Goal: Contribute content

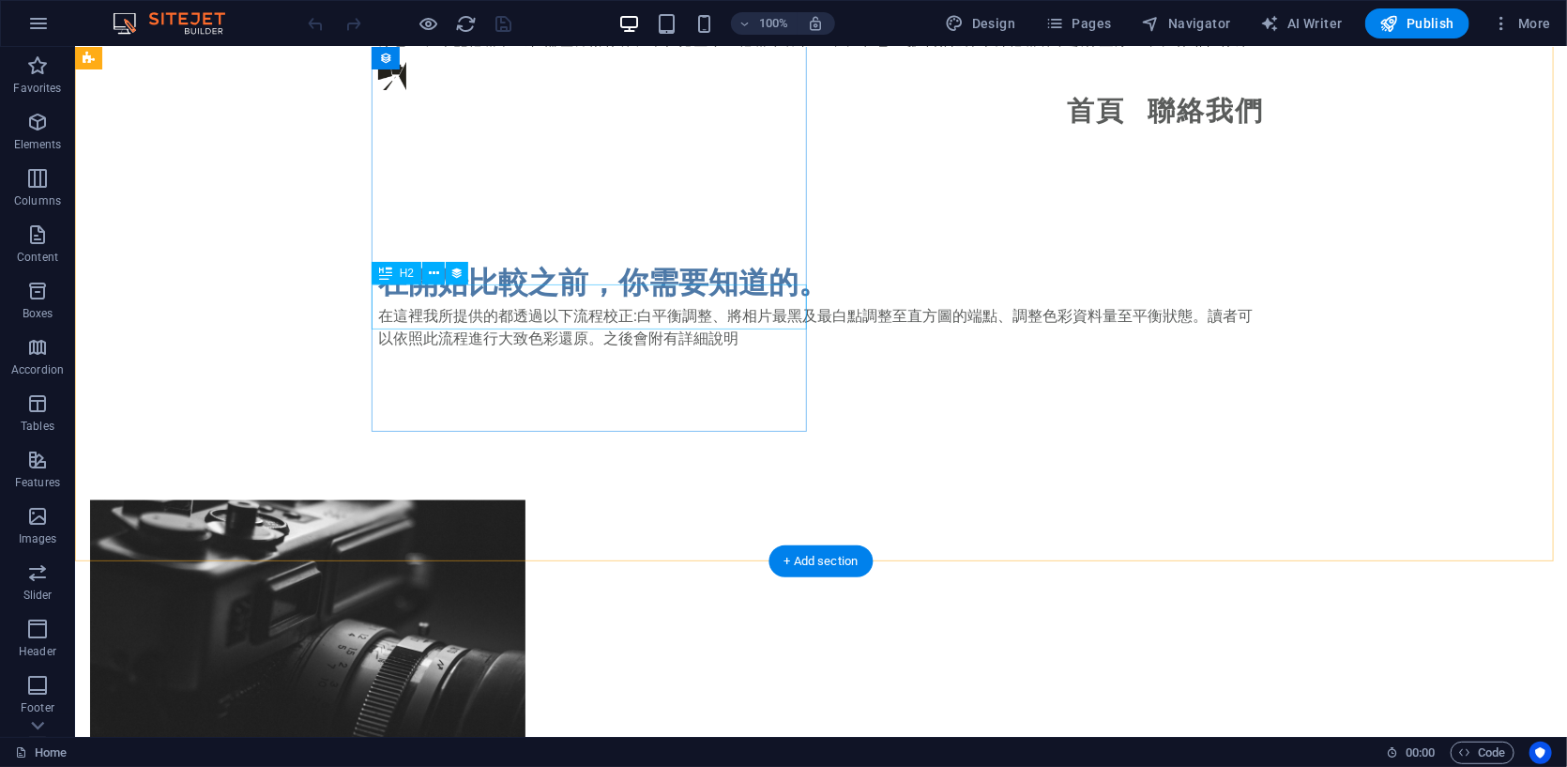
scroll to position [939, 0]
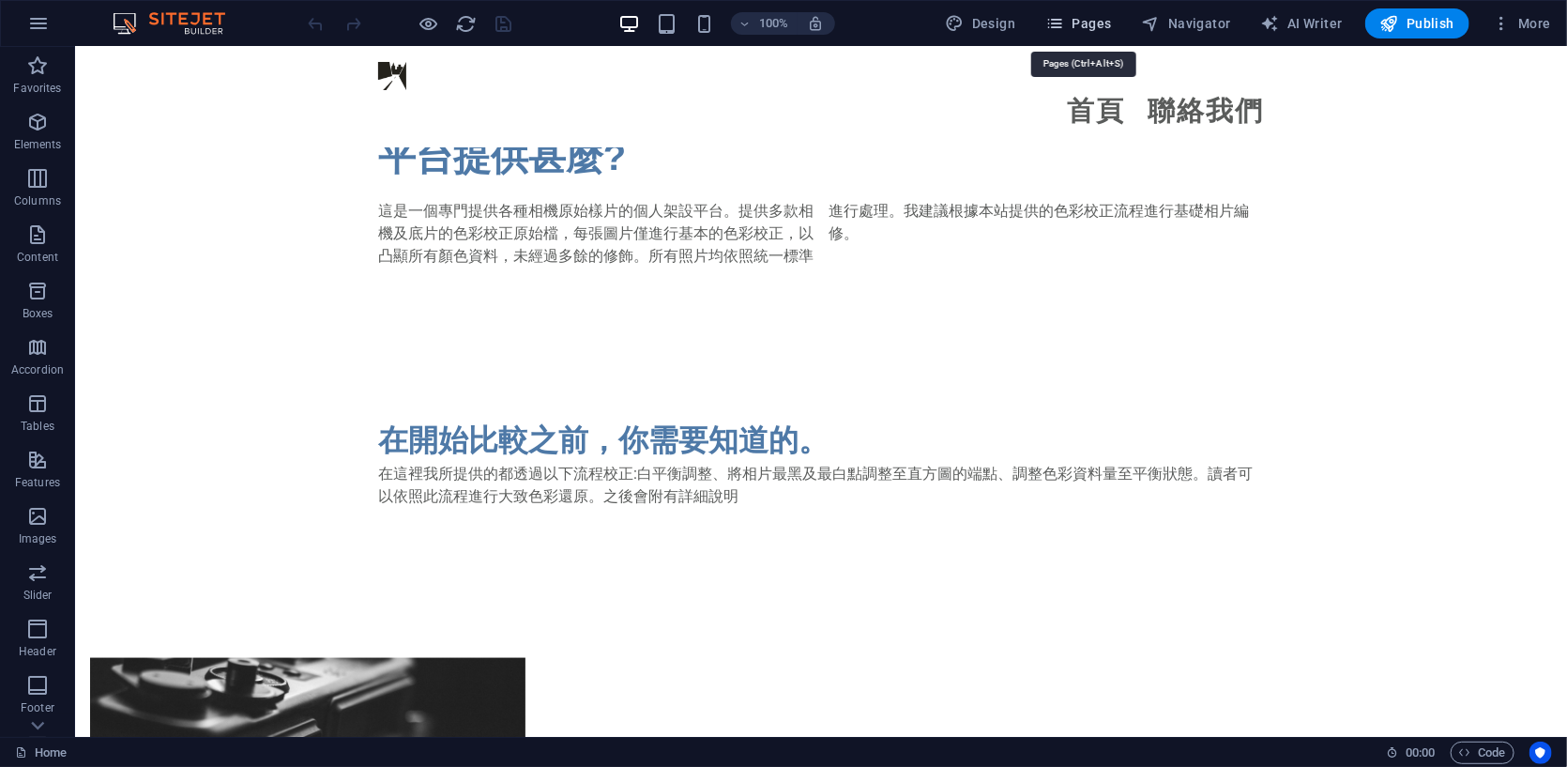
click at [1063, 20] on icon "button" at bounding box center [1055, 23] width 19 height 19
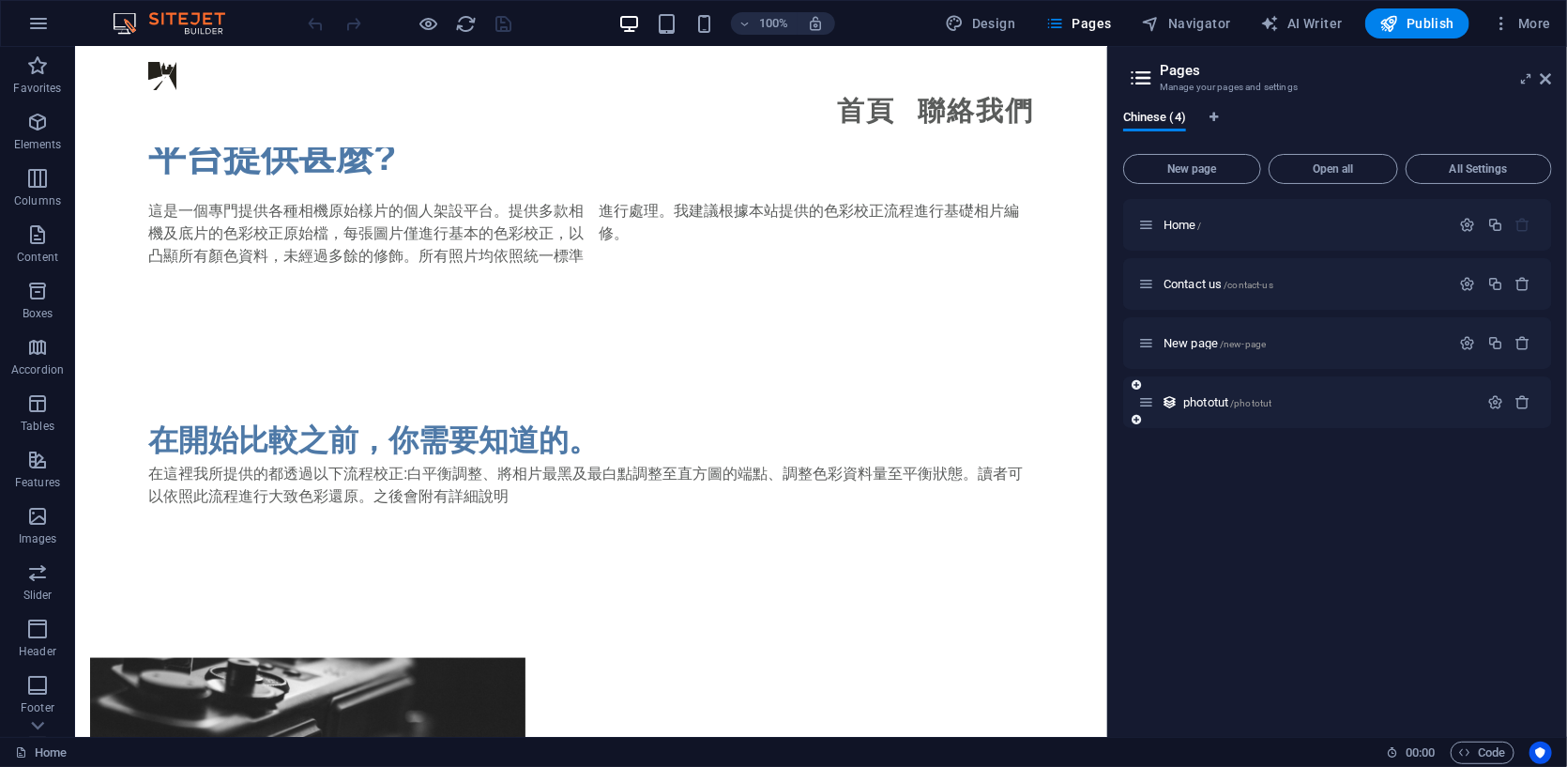
click at [1184, 384] on div "phototut /phototut" at bounding box center [1338, 402] width 429 height 52
click at [1192, 405] on span "phototut /phototut" at bounding box center [1228, 402] width 88 height 14
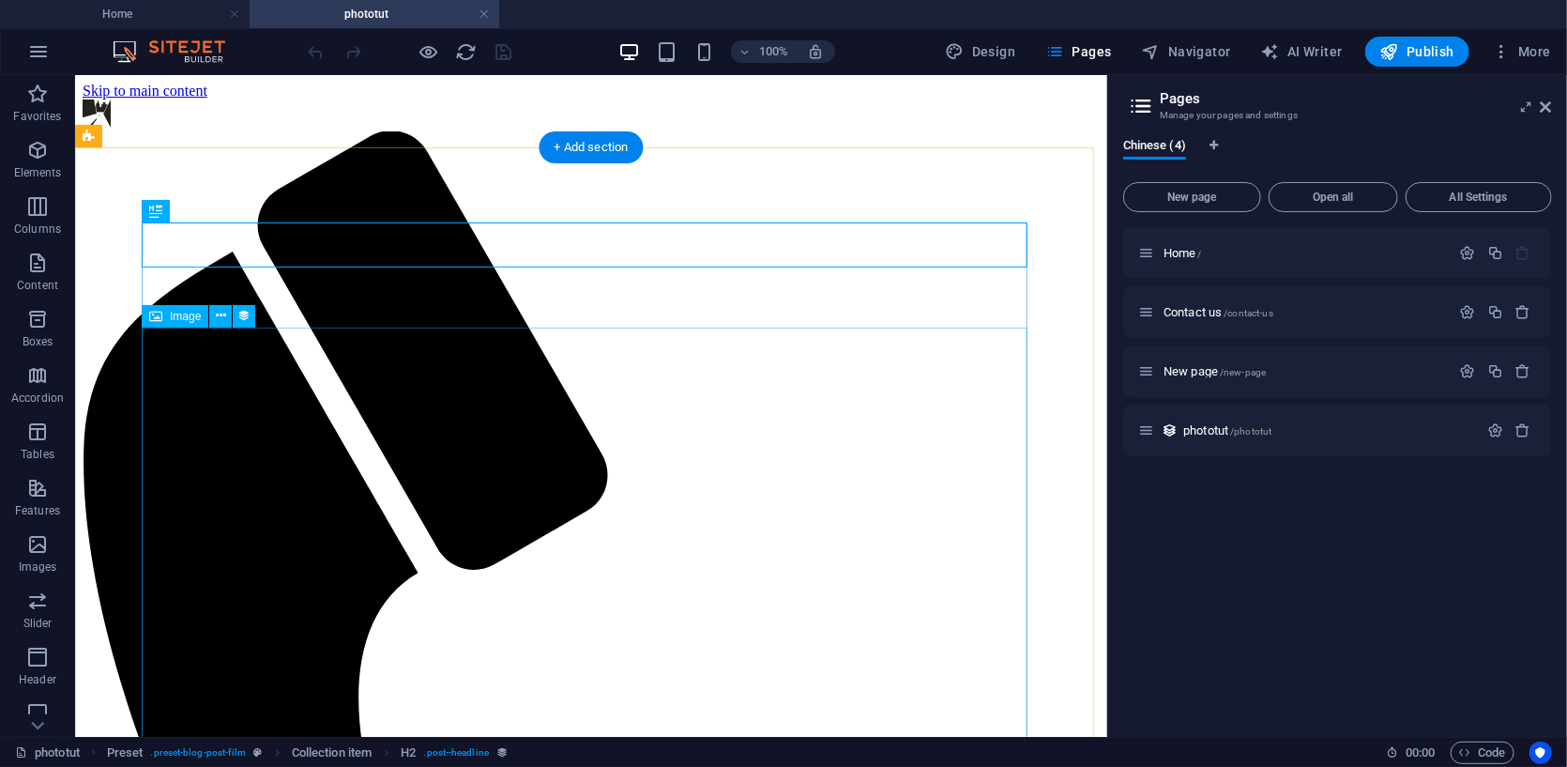
scroll to position [0, 0]
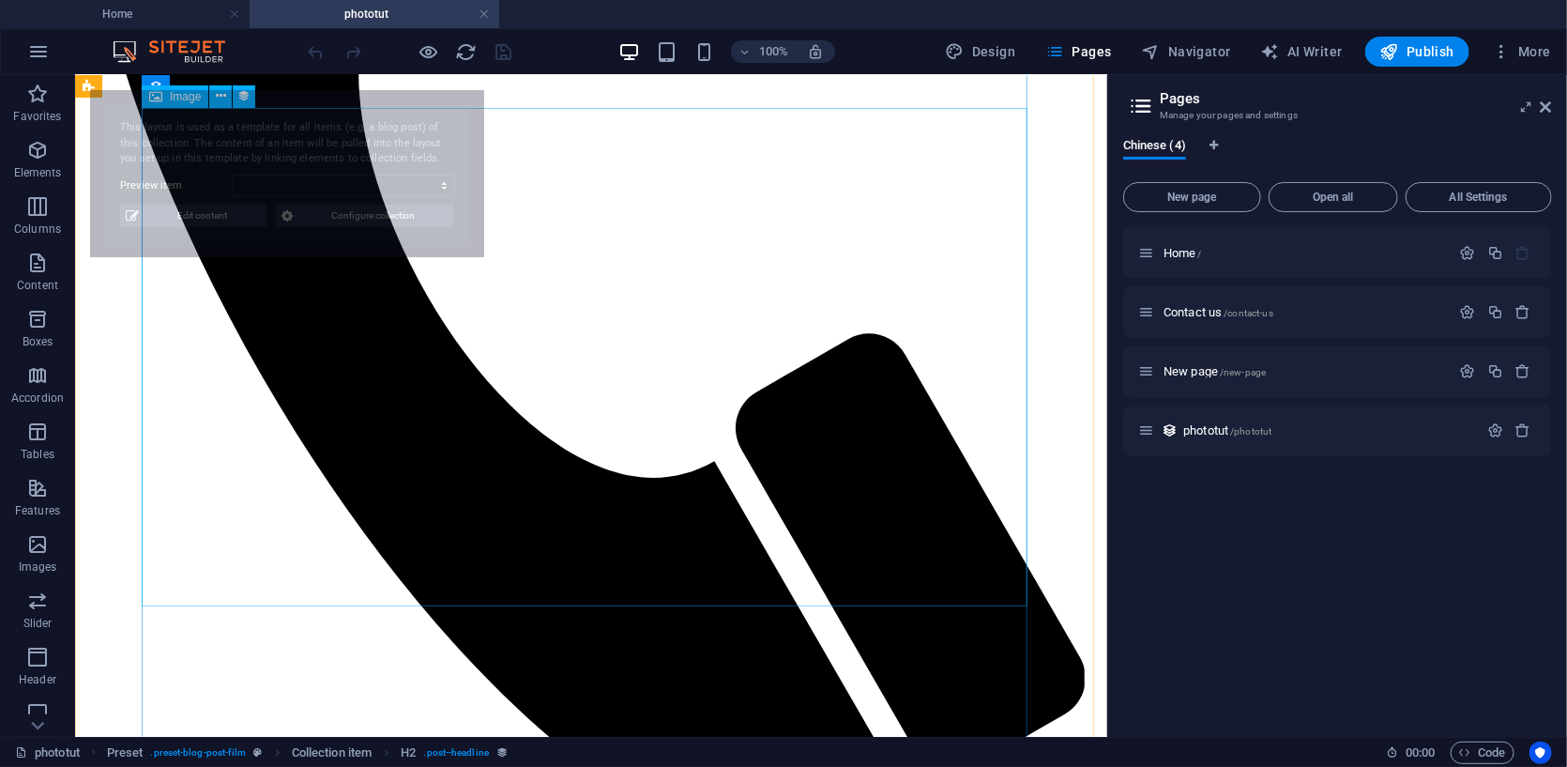
select select "68dcaea7a8fff36a180f95a2"
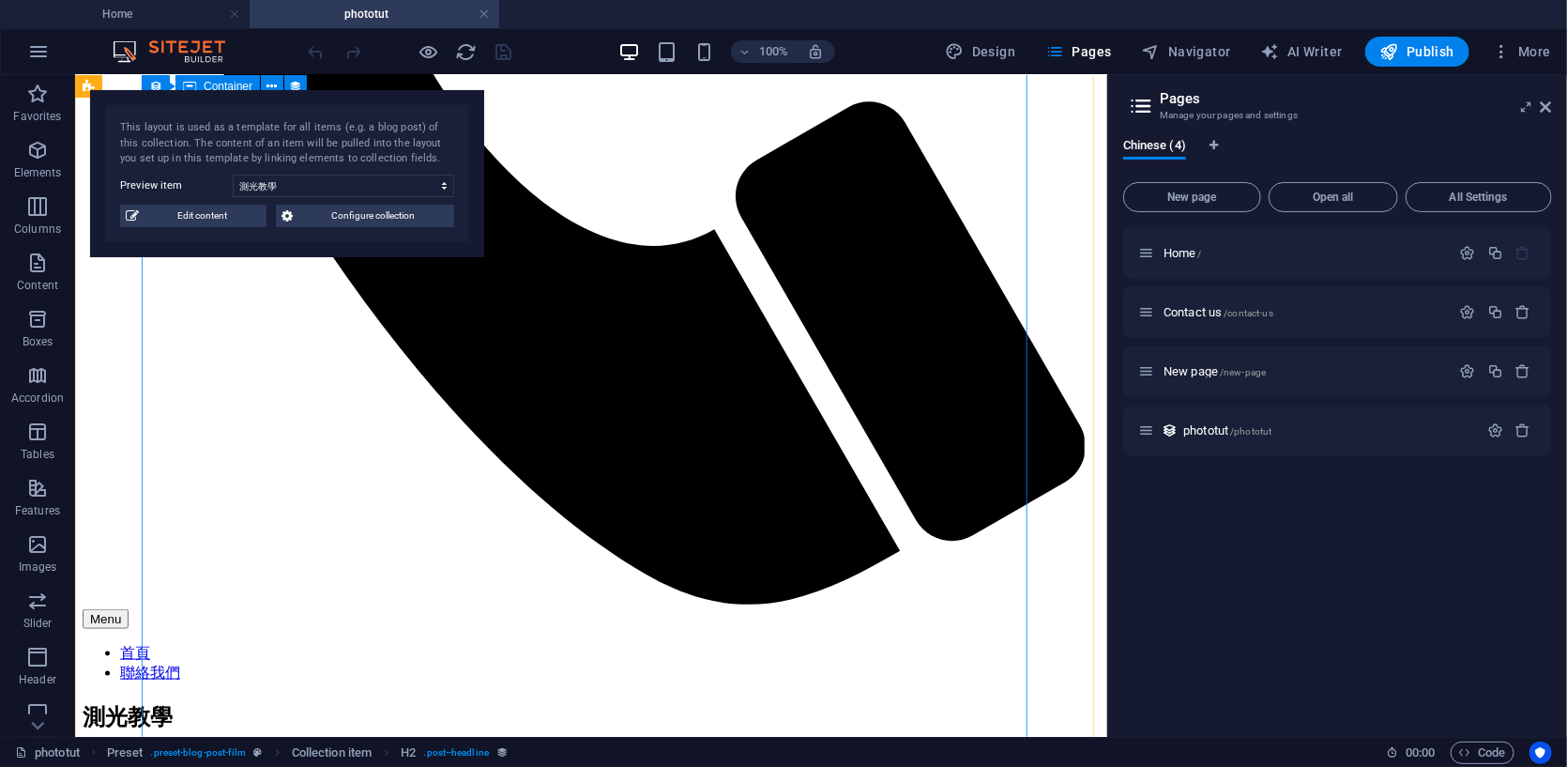
scroll to position [939, 0]
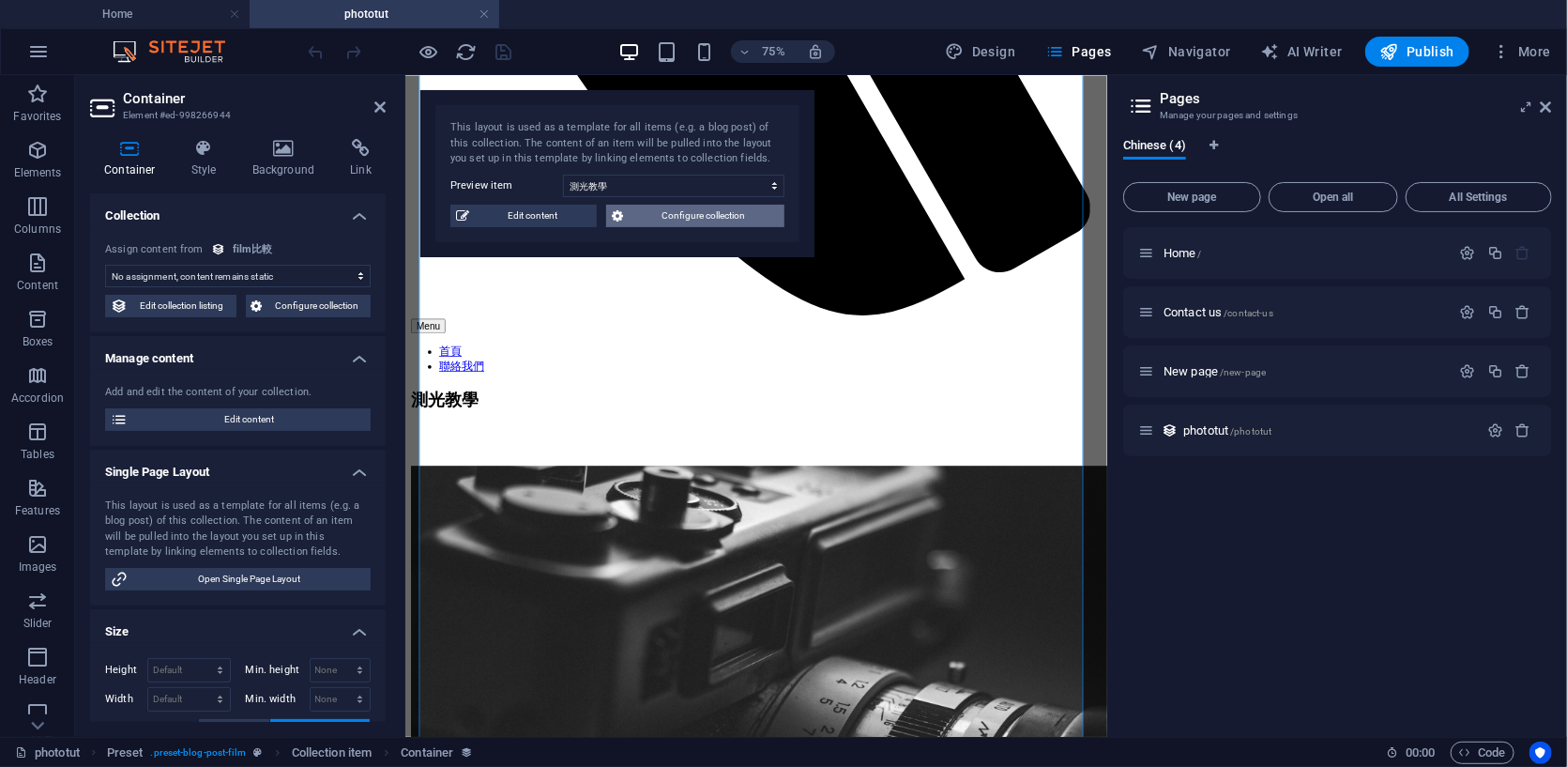
select select "content"
click at [501, 210] on span "Edit content" at bounding box center [533, 216] width 116 height 23
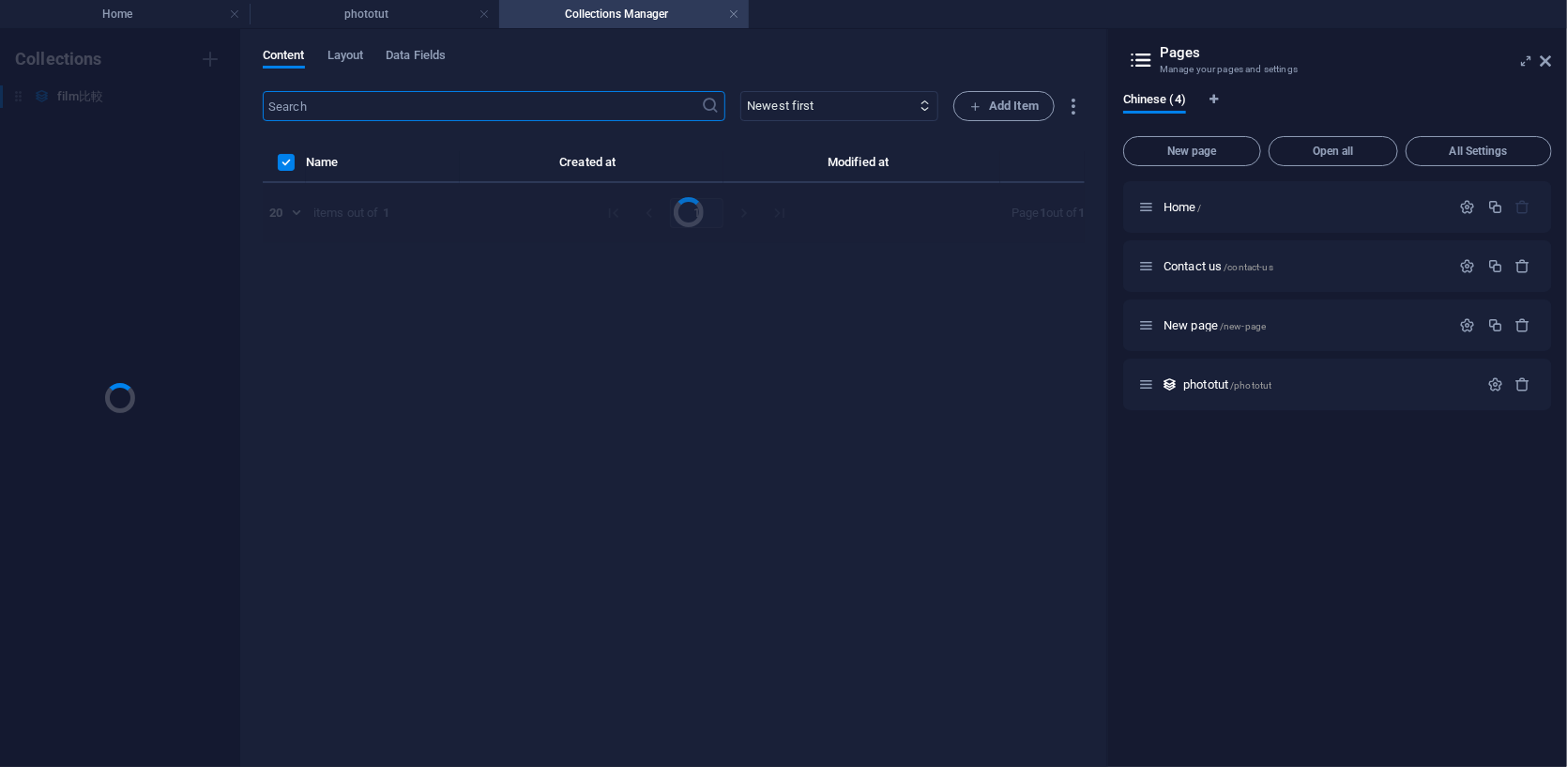
scroll to position [0, 0]
select select "Category 2"
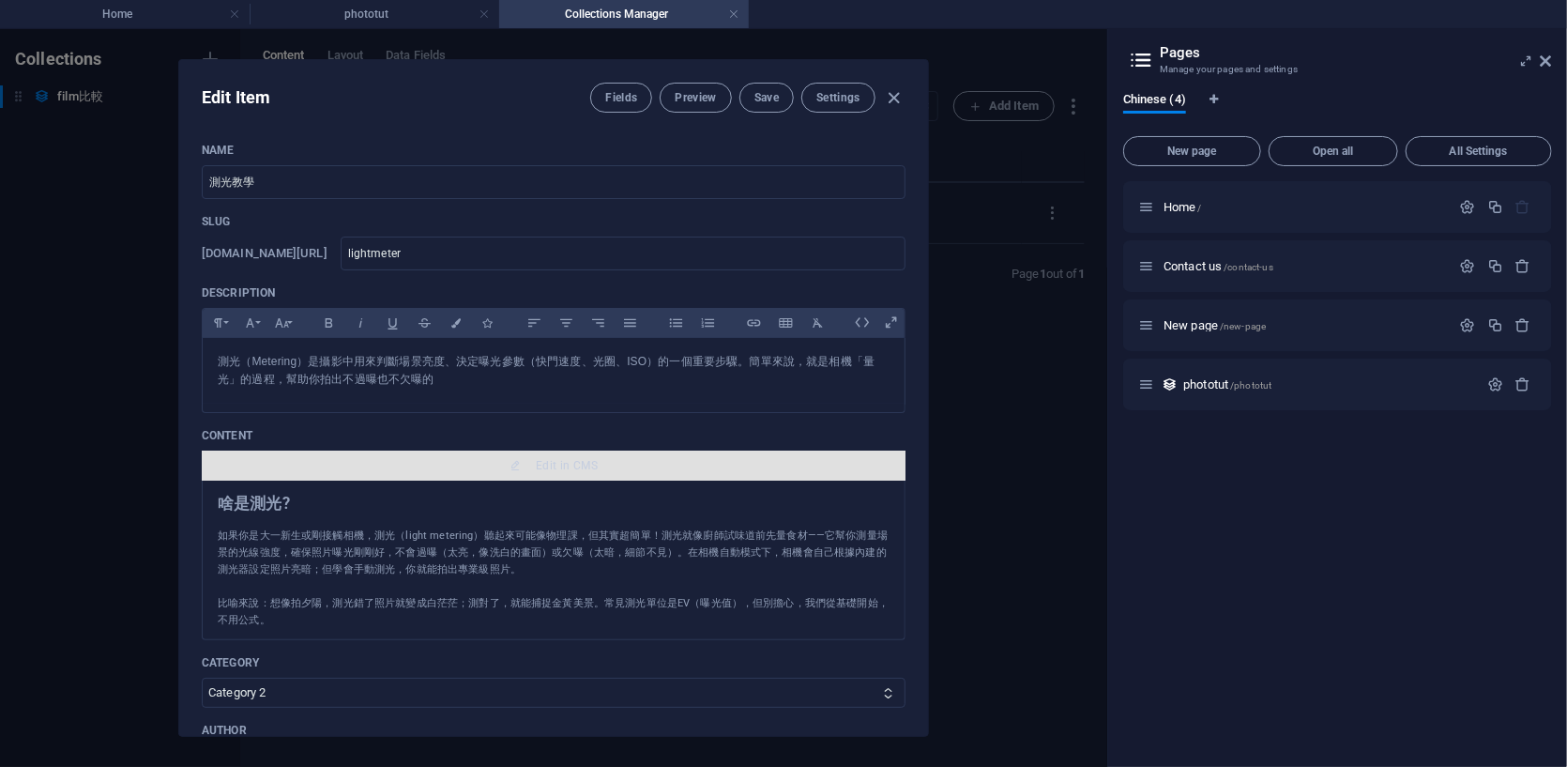
click at [443, 458] on span "Edit in CMS" at bounding box center [553, 465] width 689 height 15
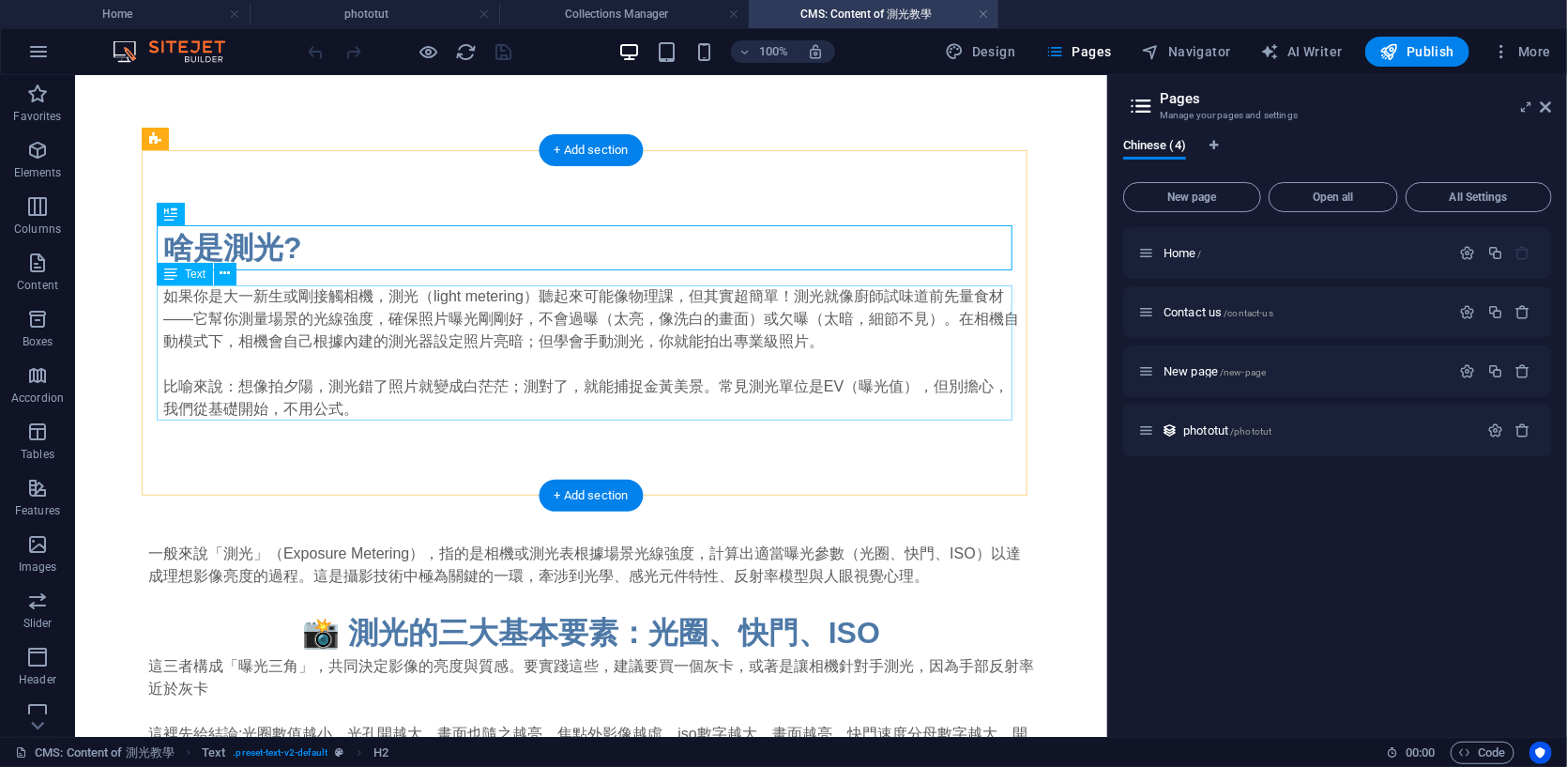
scroll to position [313, 0]
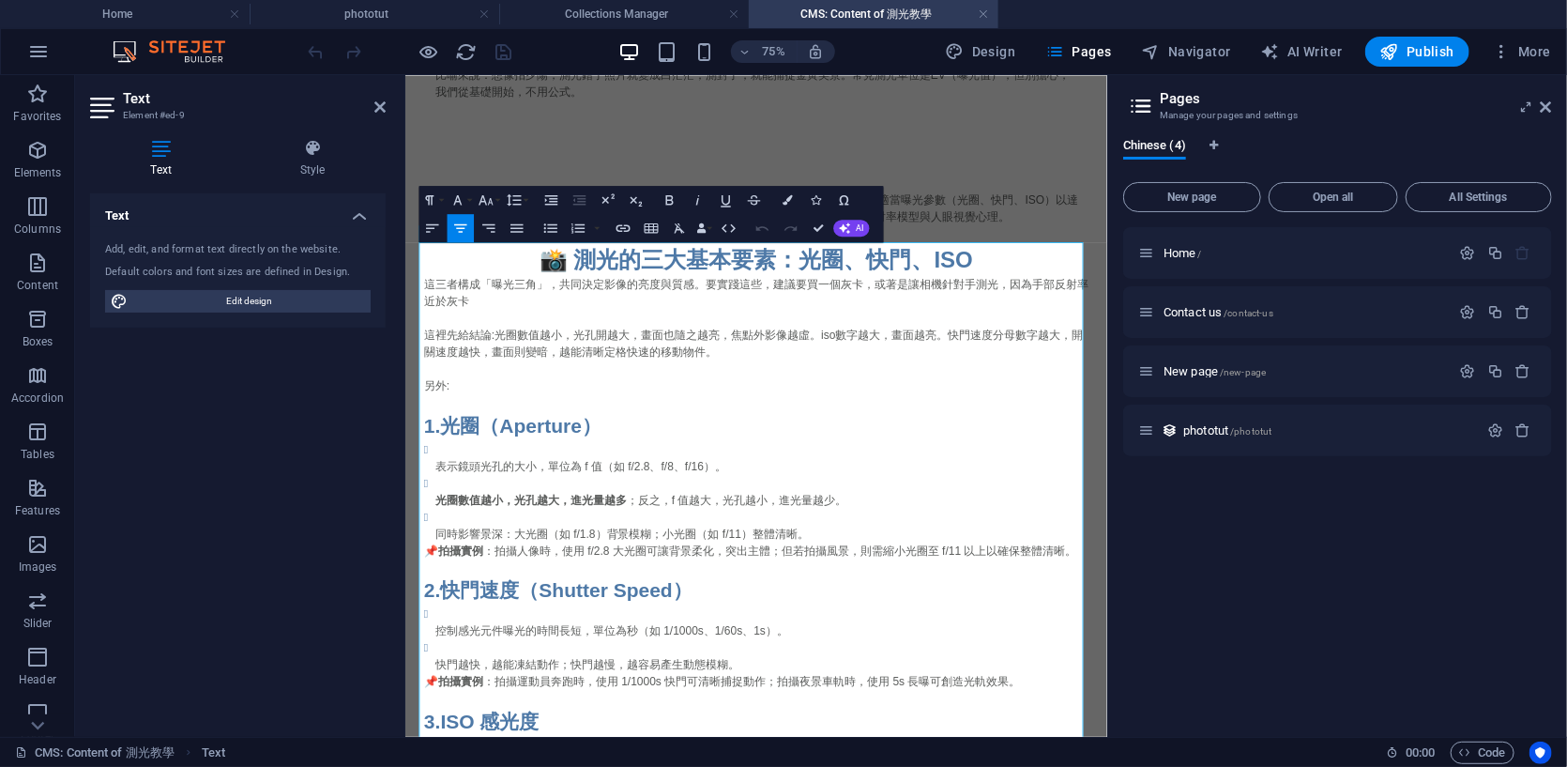
scroll to position [469, 0]
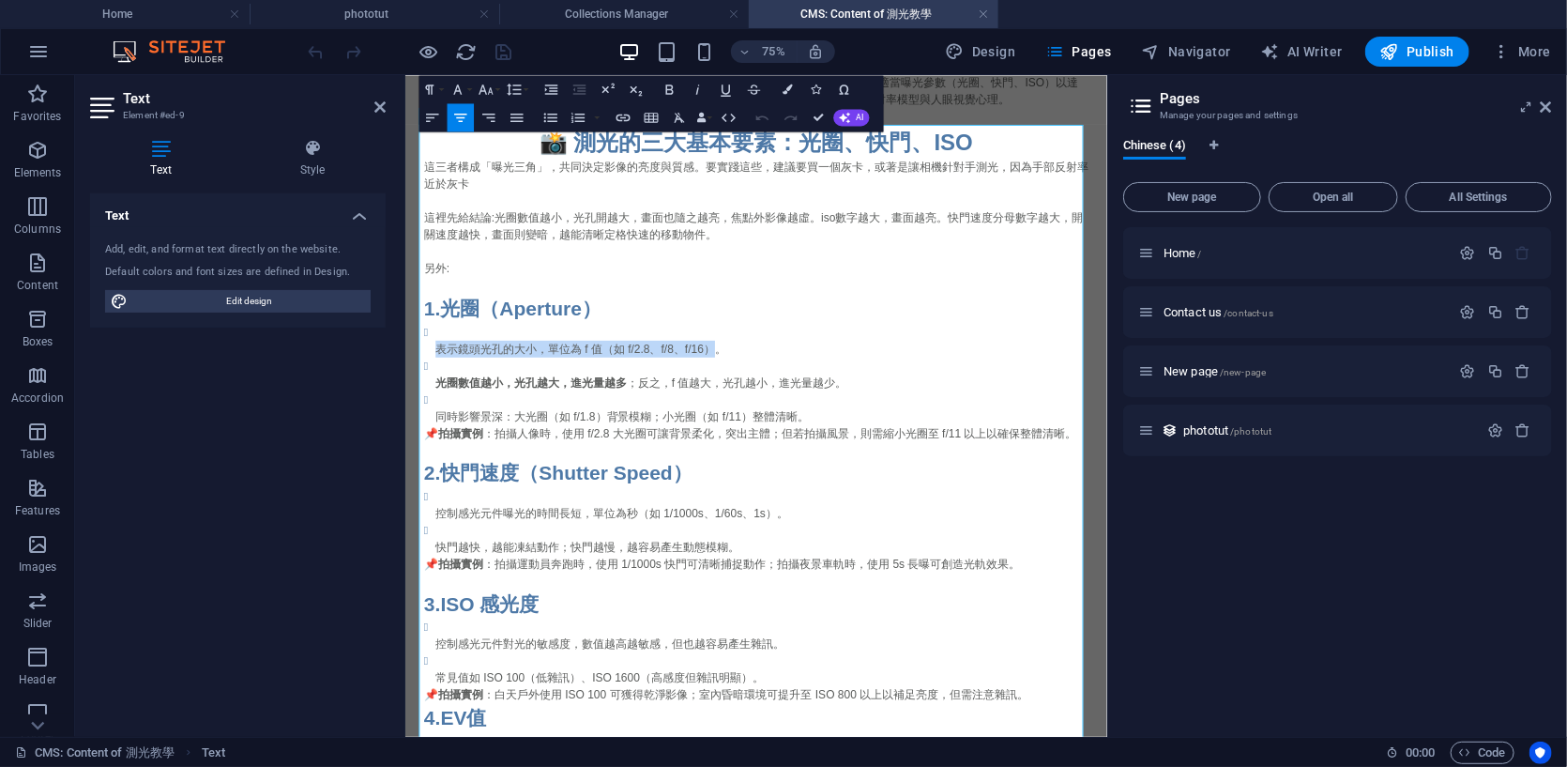
drag, startPoint x: 438, startPoint y: 440, endPoint x: 803, endPoint y: 442, distance: 364.2
click at [803, 442] on p "表示鏡頭光孔的大小，單位為 f 值（如 f/2.8、f/8、f/16）。" at bounding box center [880, 439] width 871 height 23
click at [854, 422] on li "表示鏡頭光孔的大小，單位為 f 值（如 f/2.8、f/8、f/16）。" at bounding box center [880, 427] width 871 height 45
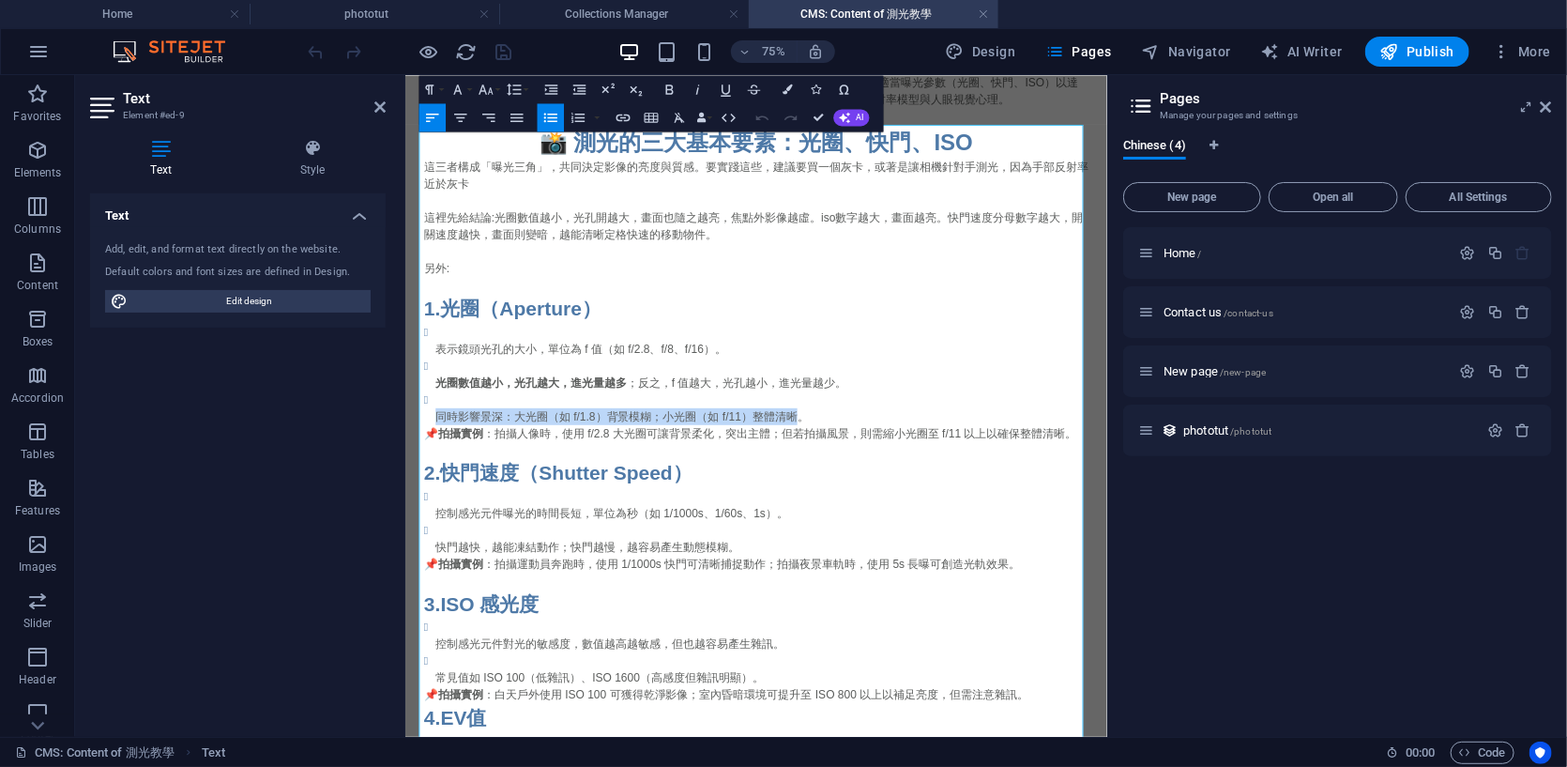
drag, startPoint x: 440, startPoint y: 528, endPoint x: 923, endPoint y: 541, distance: 482.6
click at [1544, 101] on icon at bounding box center [1546, 106] width 11 height 15
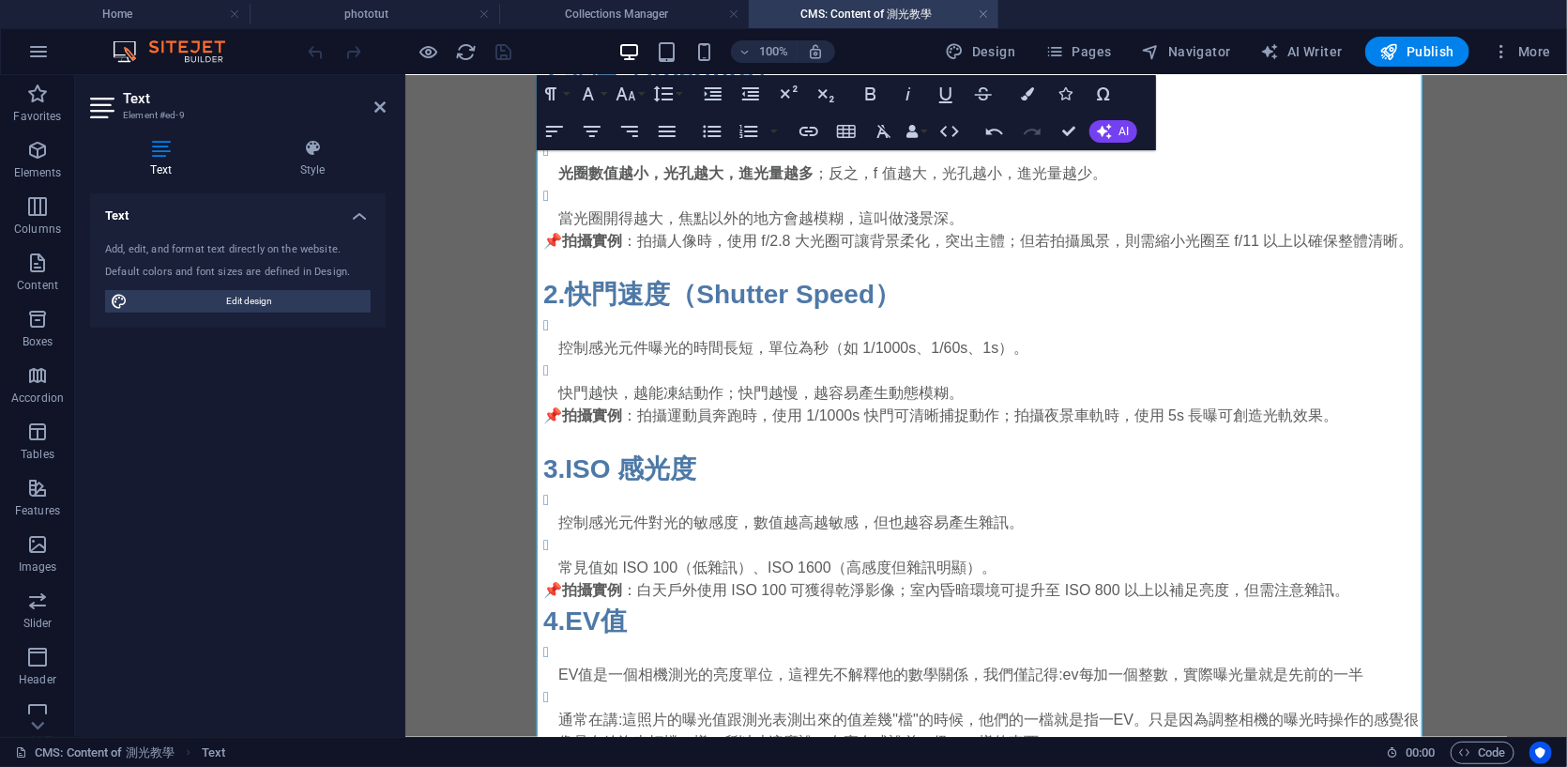
scroll to position [782, 0]
drag, startPoint x: 562, startPoint y: 243, endPoint x: 795, endPoint y: 235, distance: 232.9
click at [792, 237] on p "📌 拍攝實例 ：拍攝人像時，使用 f/2.8 大光圈可讓背景柔化，突出主體；但若拍攝風景，則需縮小光圈至 f/11 以上以確保整體清晰。" at bounding box center [986, 238] width 886 height 23
drag, startPoint x: 895, startPoint y: 235, endPoint x: 978, endPoint y: 229, distance: 82.8
click at [978, 229] on p "📌 拍攝實例 ：拍攝人像時，使用 f/2.8 大光圈可讓背景柔化，突出主體；但若拍攝風景，則需縮小光圈至 f/11 以上以確保整體清晰。" at bounding box center [986, 238] width 886 height 23
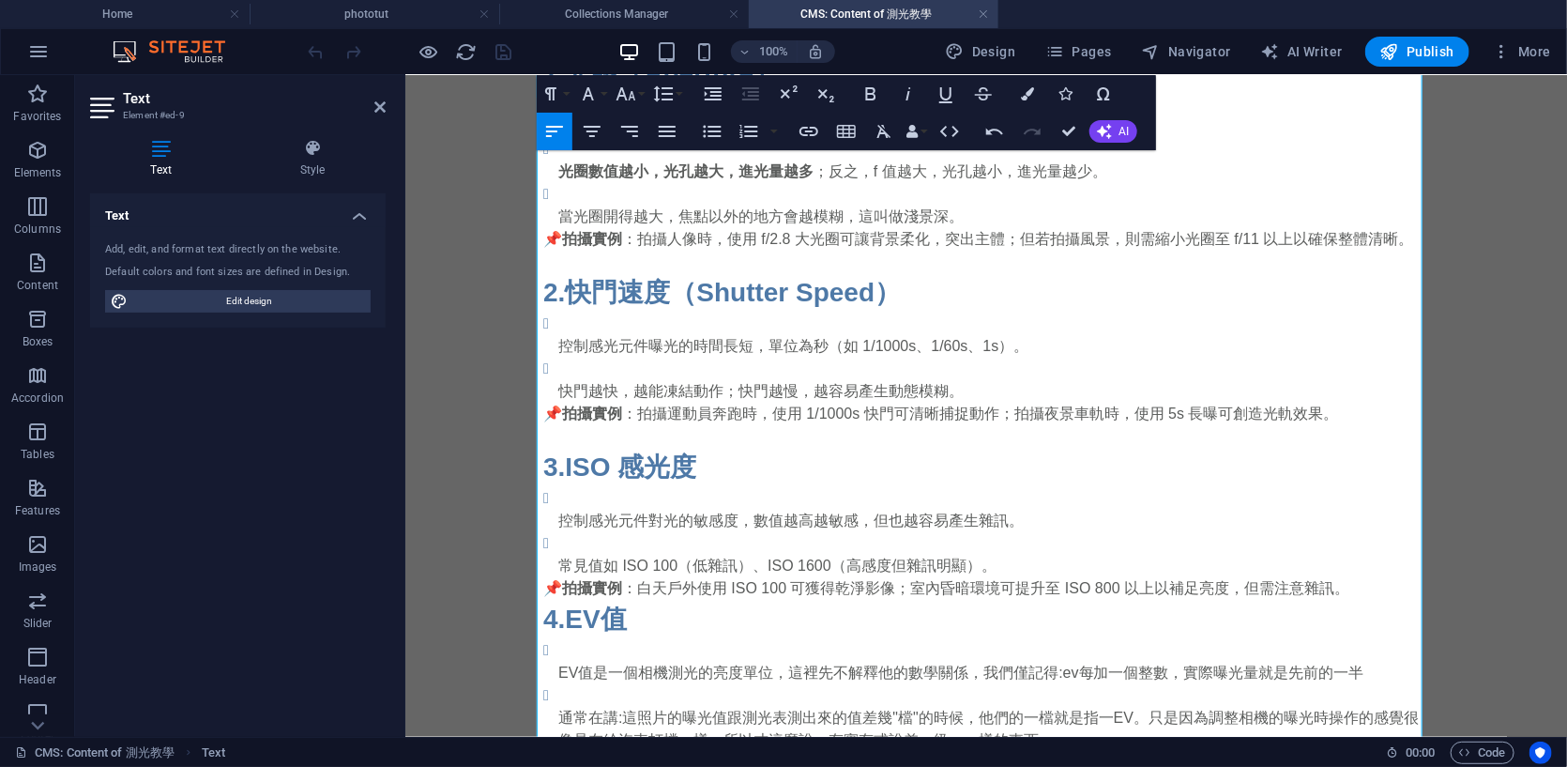
drag, startPoint x: 1027, startPoint y: 226, endPoint x: 1121, endPoint y: 247, distance: 96.1
click at [1121, 247] on p "📌 拍攝實例 ：拍攝人像時，使用 f/2.8 大光圈可讓背景柔化，突出主體；但若拍攝風景，則需縮小光圈至 f/11 以上以確保整體清晰。" at bounding box center [986, 238] width 886 height 23
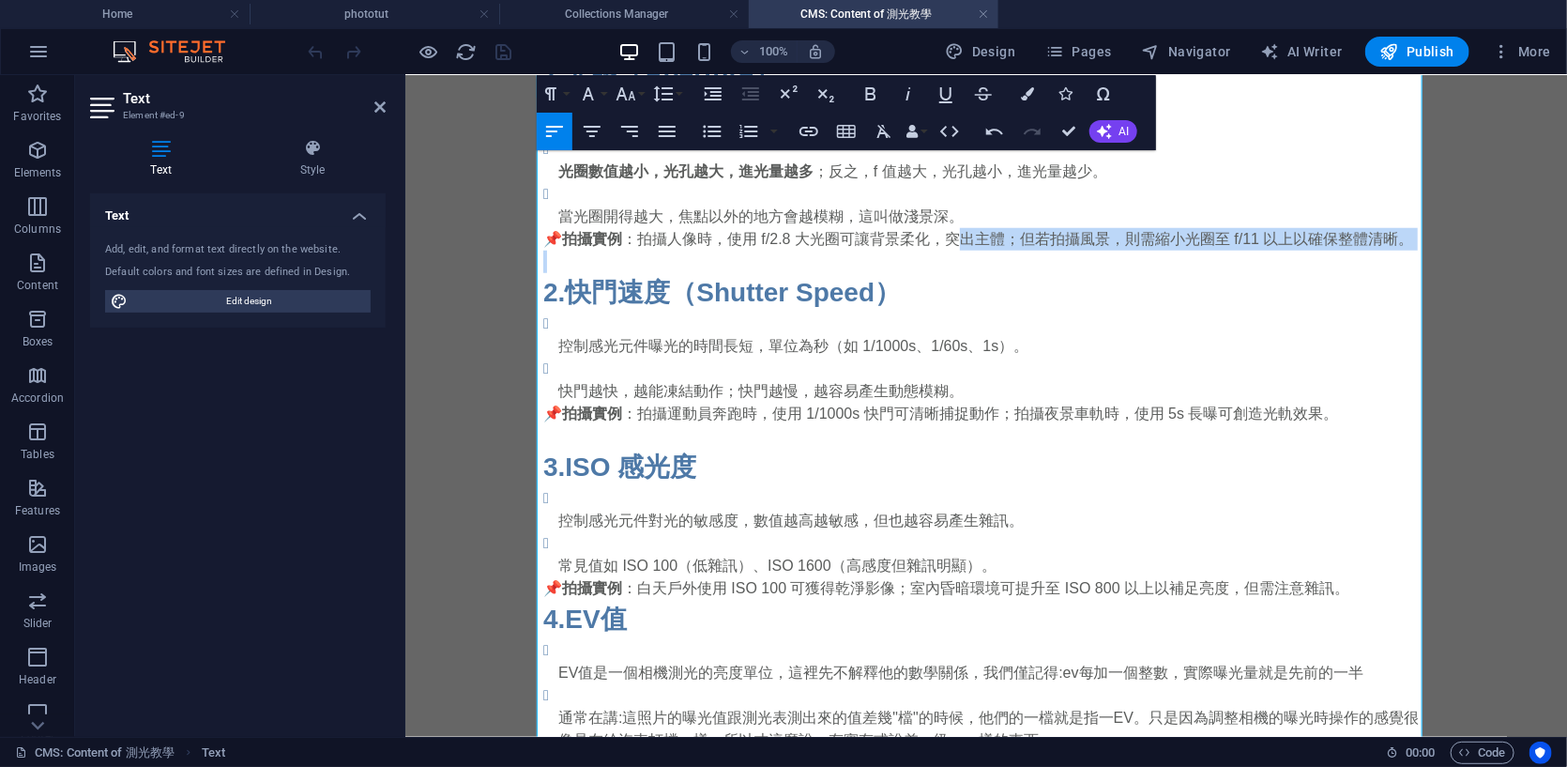
drag, startPoint x: 961, startPoint y: 236, endPoint x: 1169, endPoint y: 267, distance: 209.7
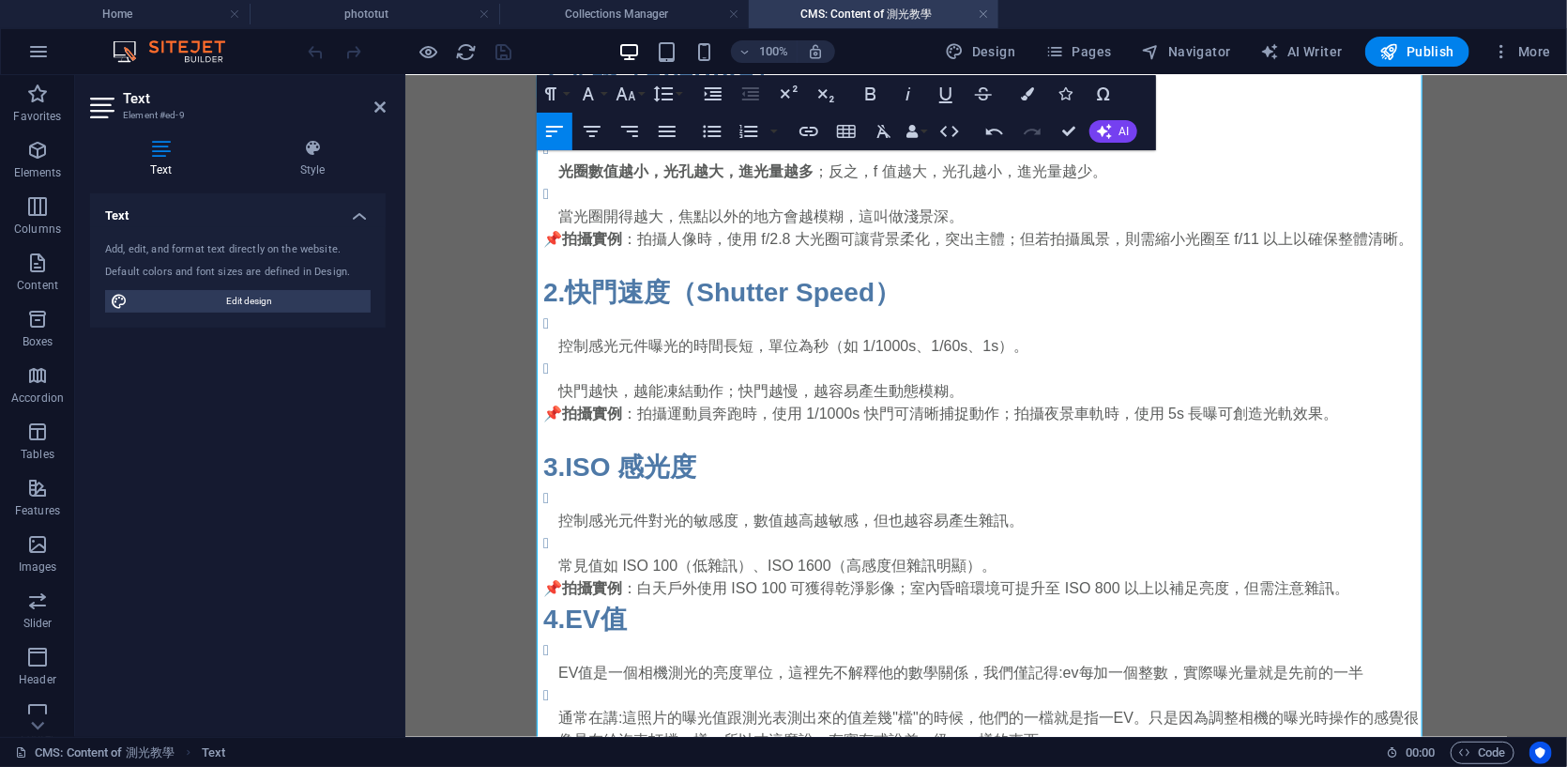
click at [1158, 280] on h3 "2. 快門速度（Shutter Speed）" at bounding box center [986, 291] width 886 height 39
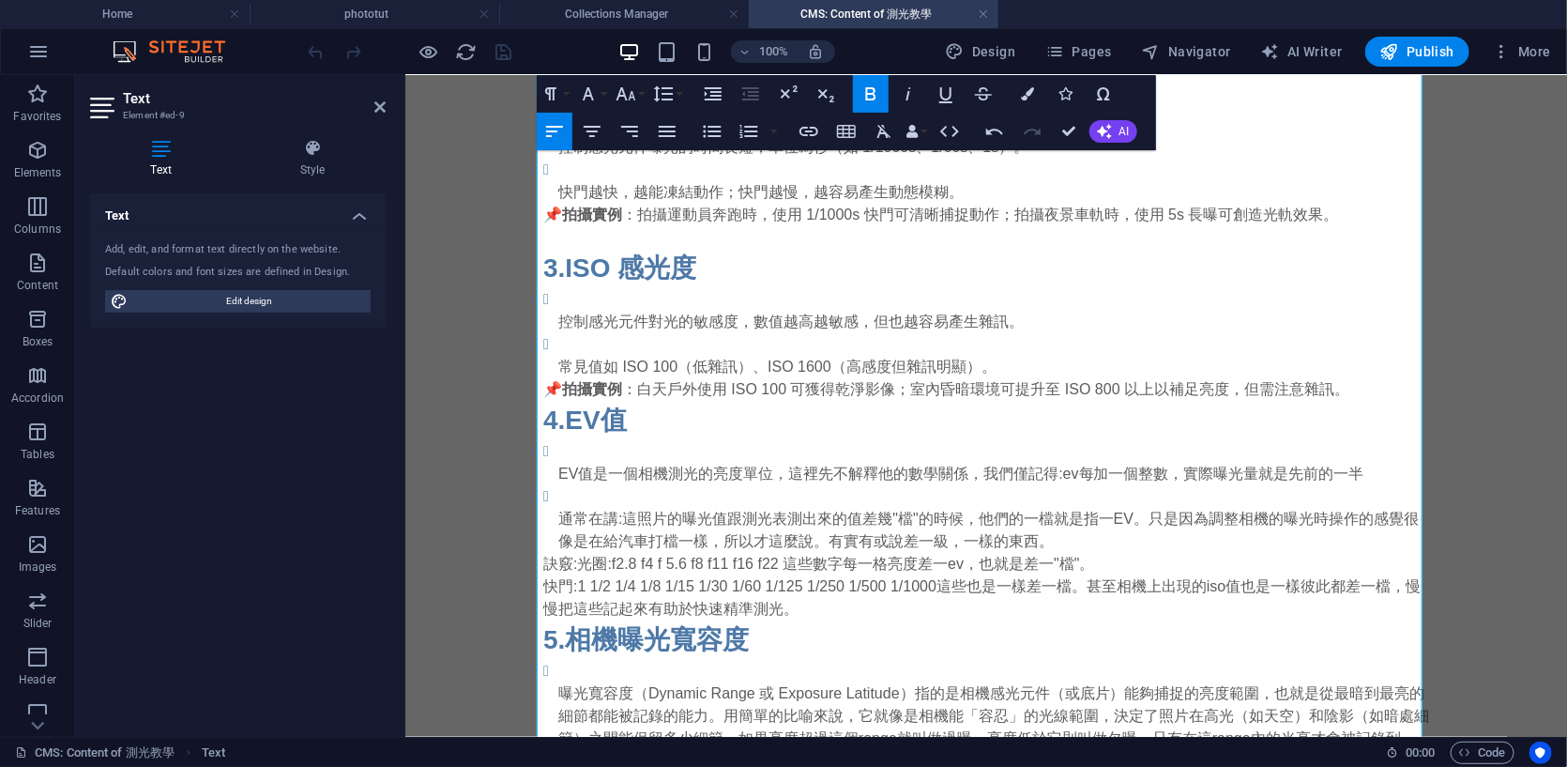
scroll to position [939, 0]
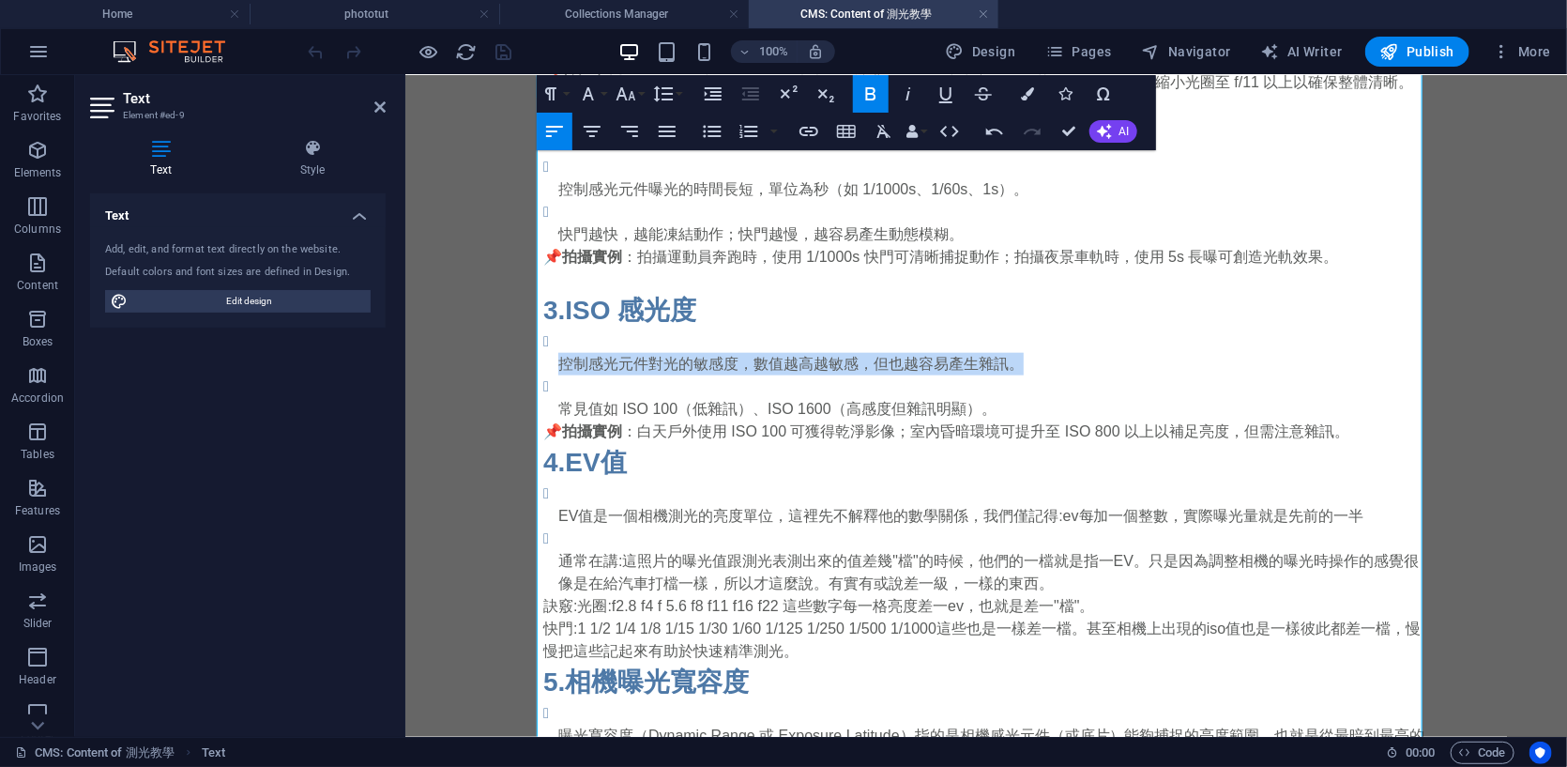
drag, startPoint x: 539, startPoint y: 358, endPoint x: 926, endPoint y: 397, distance: 389.6
click at [1032, 360] on ul "控制感光元件對光的敏感度，數值越高越敏感，但也越容易產生雜訊。 常見值如 ISO 100（低雜訊）、ISO 1600（高感度但雜訊明顯）。" at bounding box center [986, 374] width 886 height 90
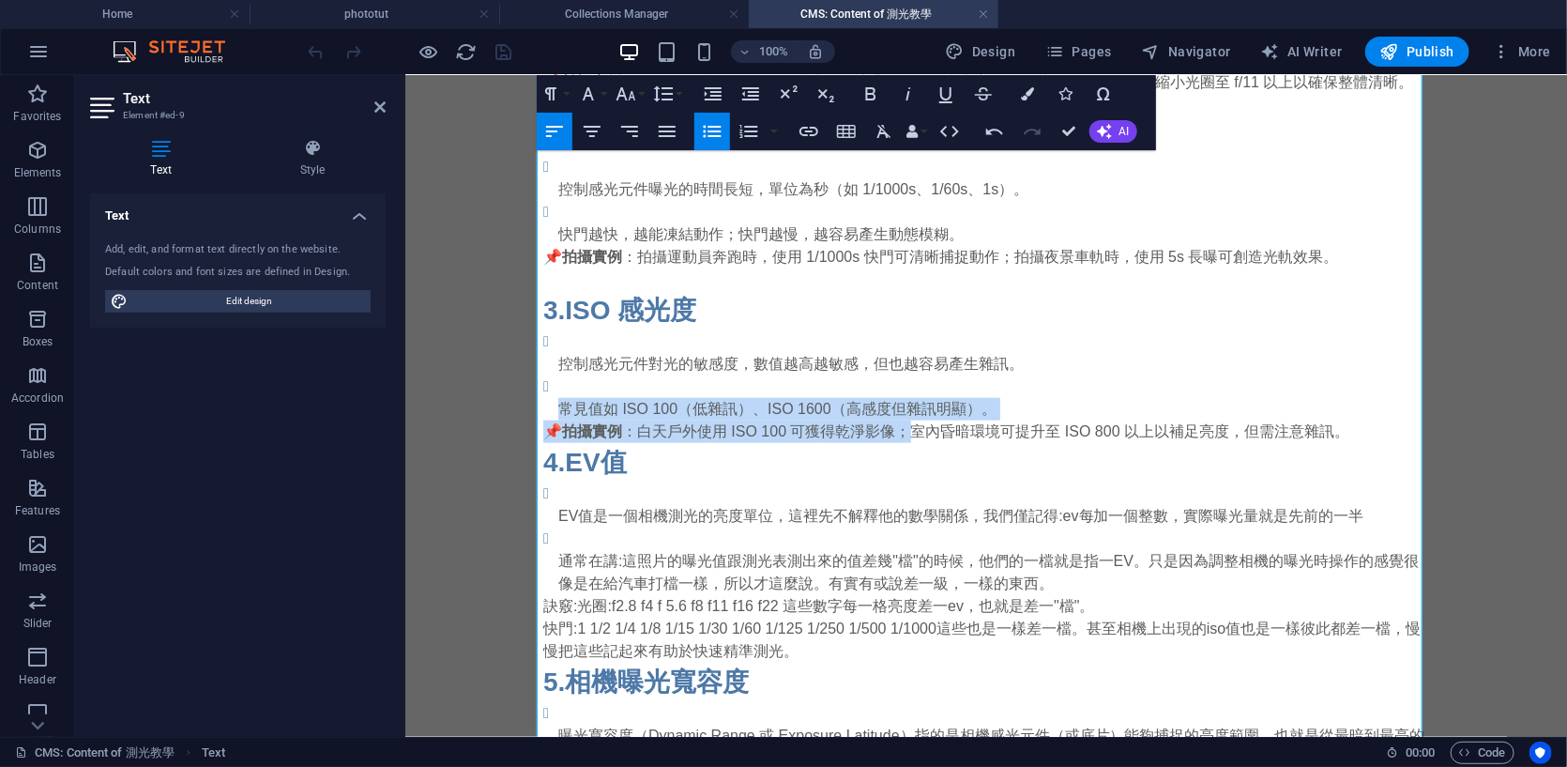
drag, startPoint x: 547, startPoint y: 404, endPoint x: 906, endPoint y: 440, distance: 360.4
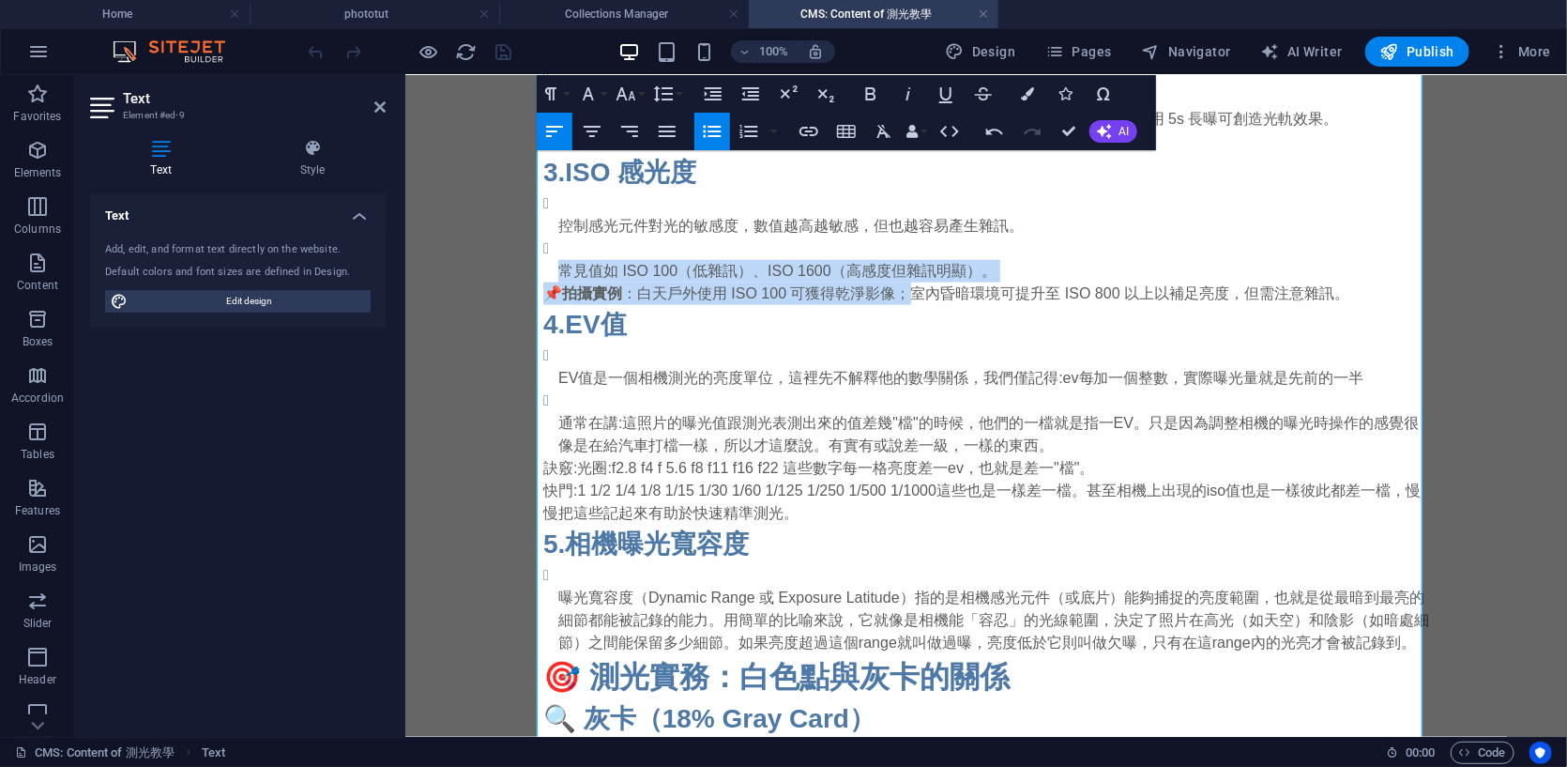
scroll to position [1094, 0]
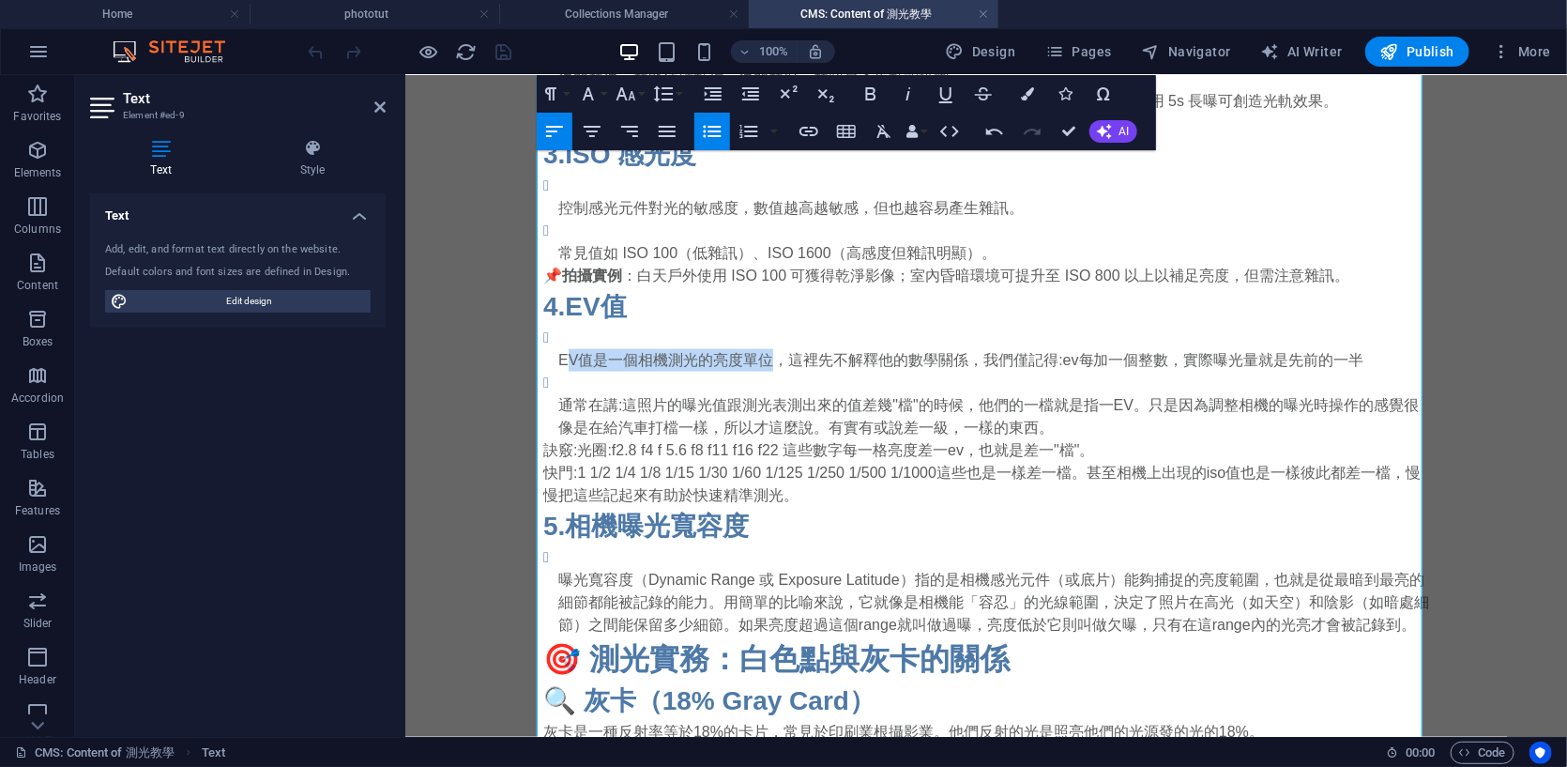
drag, startPoint x: 559, startPoint y: 367, endPoint x: 761, endPoint y: 366, distance: 201.8
click at [761, 366] on p "EV值是一個相機測光的亮度單位，這裡先不解釋他的數學關係，我們僅記得:ev每加一個整數，實際曝光量就是先前的一半" at bounding box center [993, 359] width 871 height 23
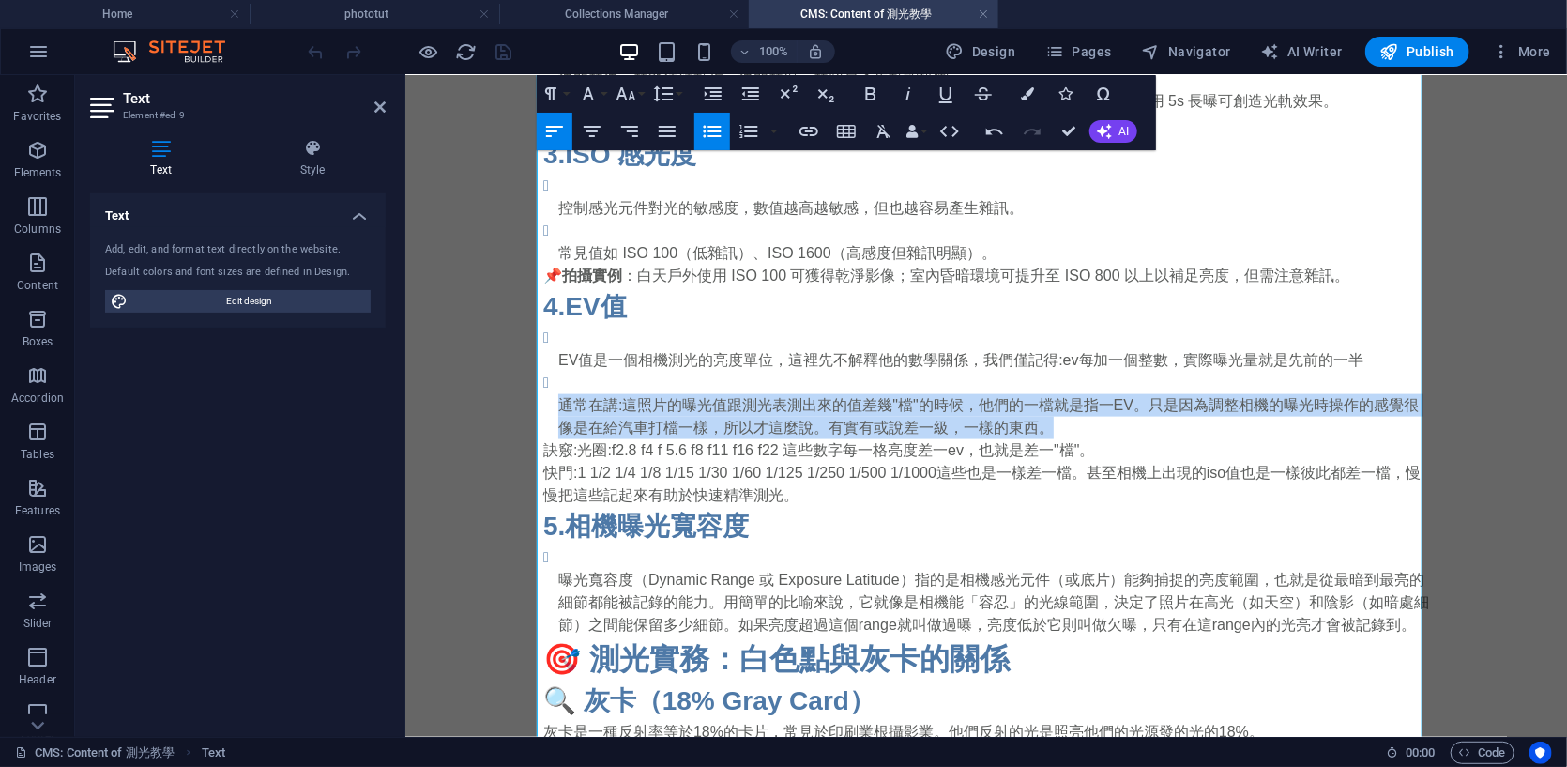
drag, startPoint x: 550, startPoint y: 403, endPoint x: 1307, endPoint y: 416, distance: 757.6
click at [1307, 416] on p "通常在講:這照片的曝光值跟測光表測出來的值差幾"檔"的時候，他們的一檔就是指一EV。只是因為調整相機的曝光時操作的感覺很像是在給汽車打檔一樣，所以才這麼說。有…" at bounding box center [993, 415] width 871 height 45
click at [855, 428] on p "通常在講:這照片的曝光值跟測光表測出來的值差幾"檔"的時候，他們的一檔就是指一EV。只是因為調整相機的曝光時操作的感覺很像是在給汽車打檔一樣，所以才這麼說。有…" at bounding box center [993, 415] width 871 height 45
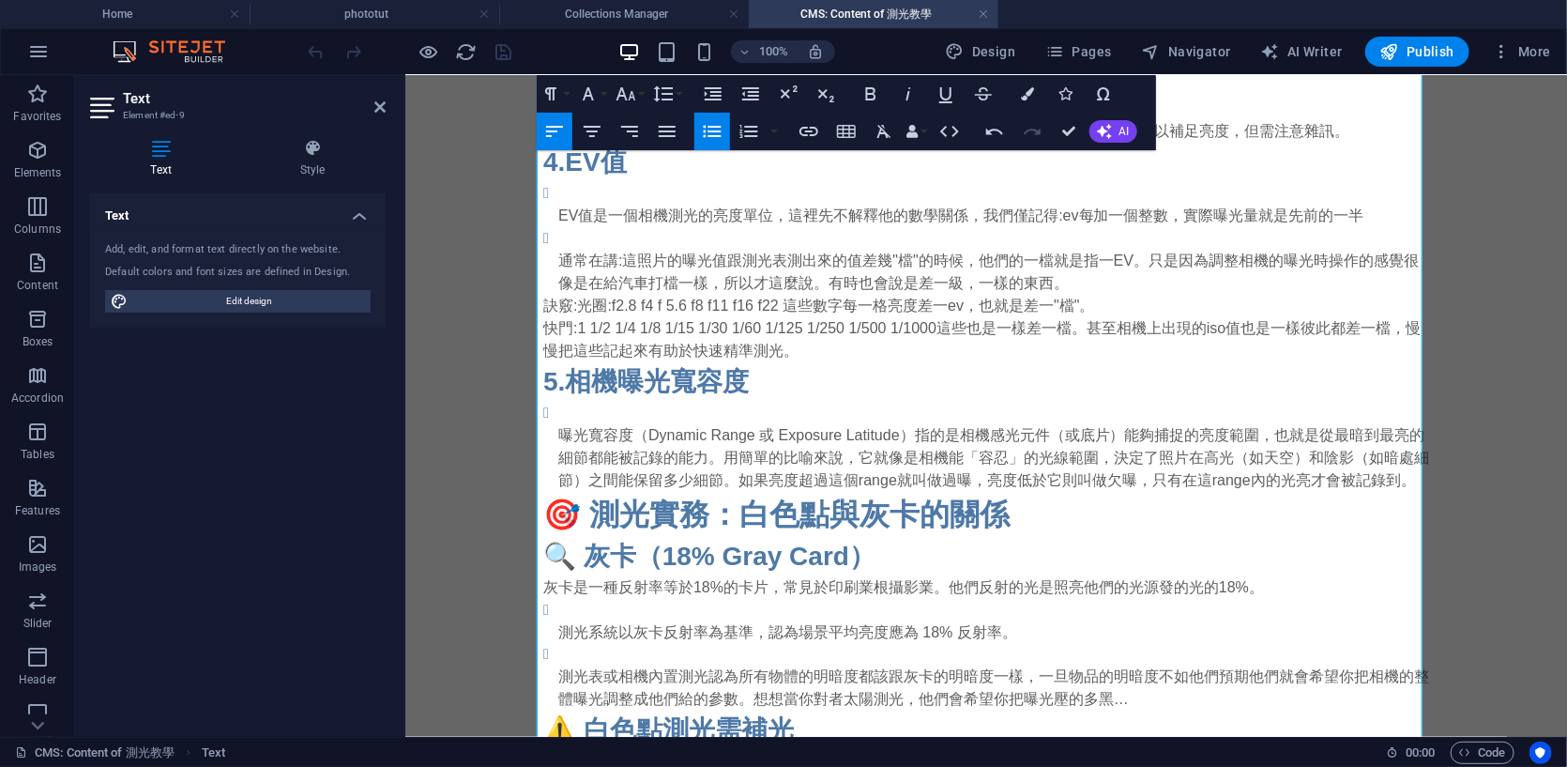
scroll to position [1251, 0]
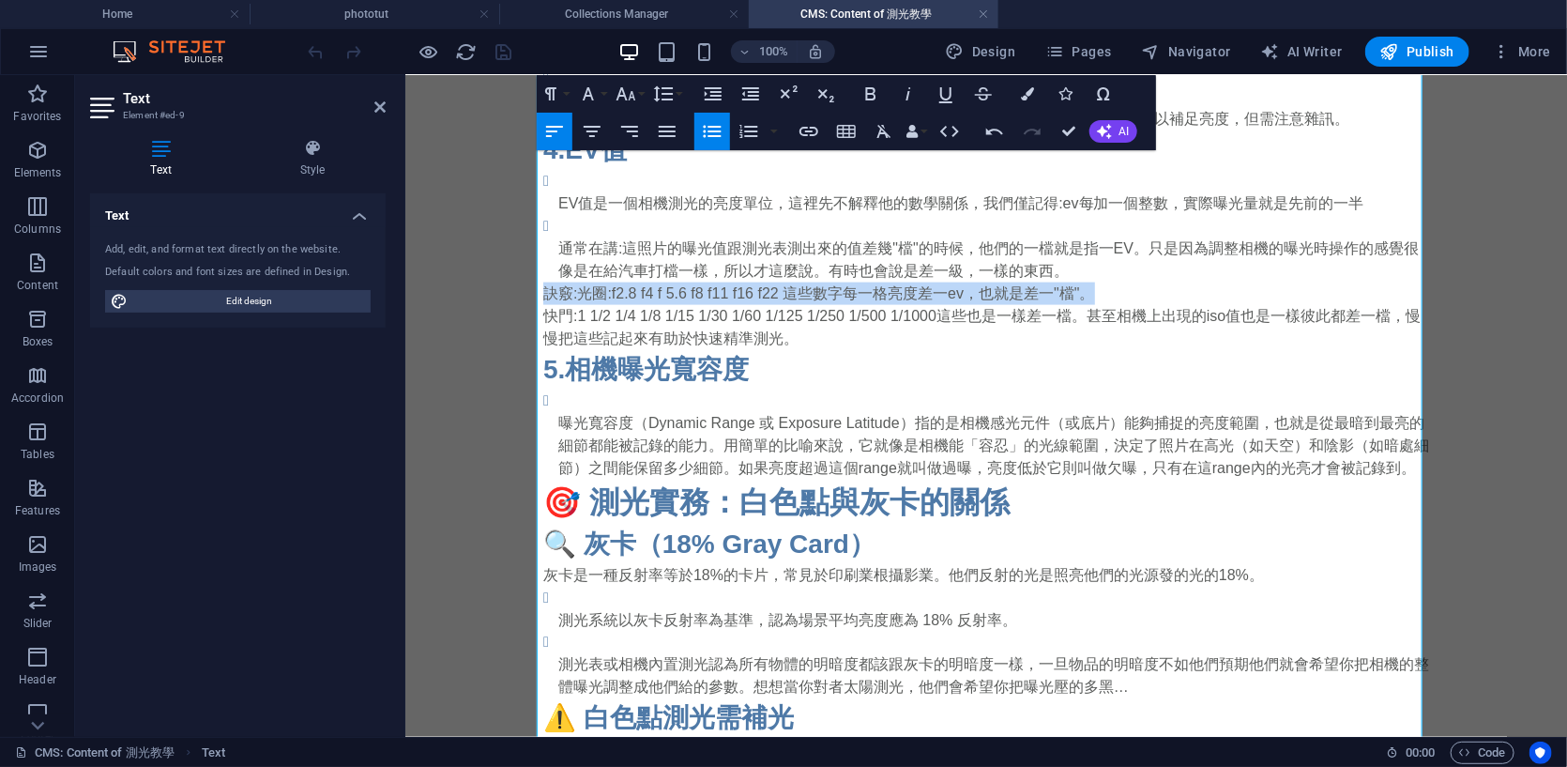
drag, startPoint x: 1136, startPoint y: 286, endPoint x: 489, endPoint y: 291, distance: 646.7
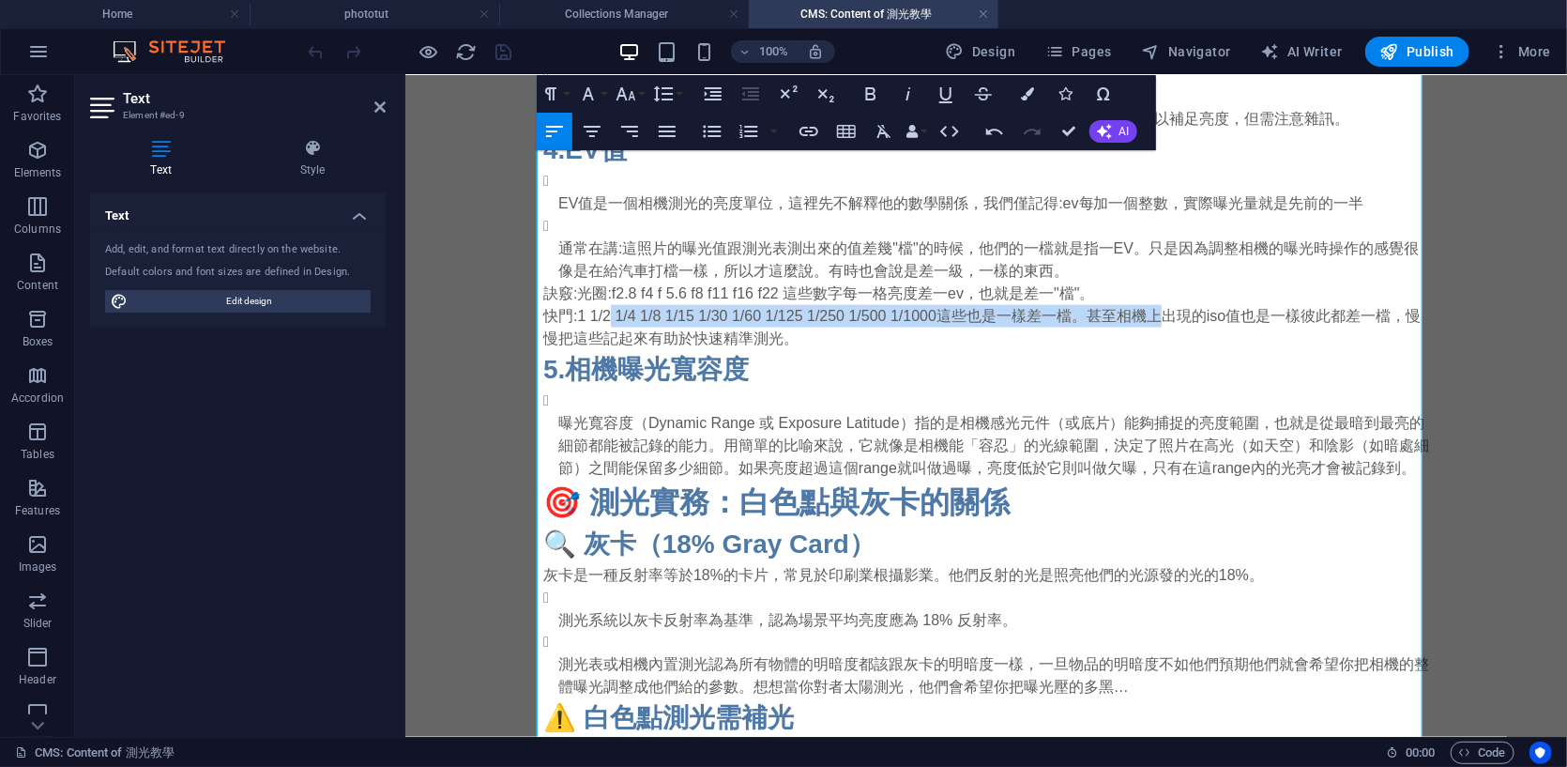
drag, startPoint x: 572, startPoint y: 316, endPoint x: 1074, endPoint y: 323, distance: 502.2
click at [1074, 323] on p "快門:1 1/2 1/4 1/8 1/15 1/30 1/60 1/125 1/250 1/500 1/1000這些也是一樣差一檔。甚至相機上出現的iso值也…" at bounding box center [986, 326] width 886 height 45
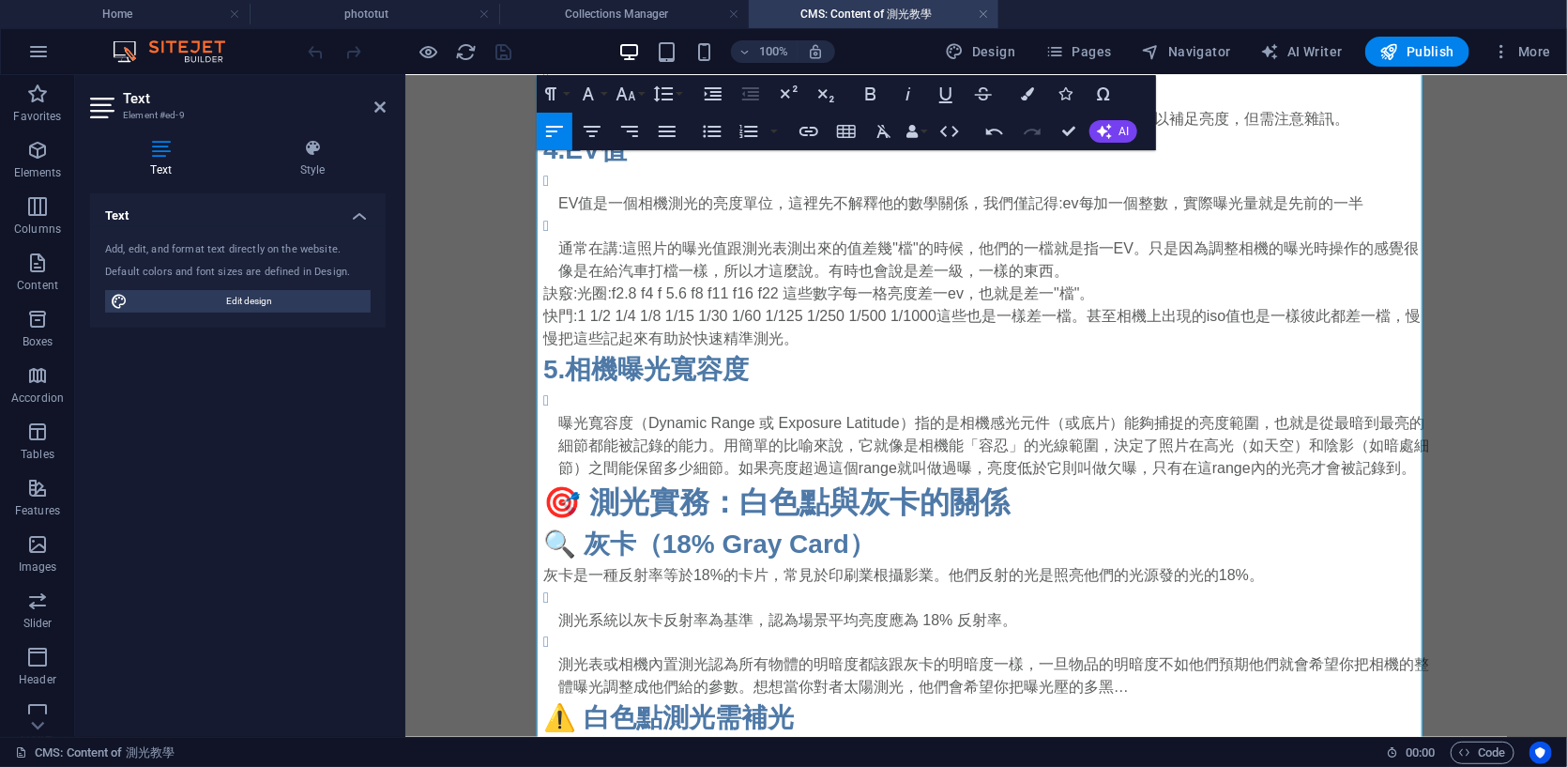
click at [1037, 371] on h3 "5.相機曝光寬容度" at bounding box center [986, 368] width 886 height 39
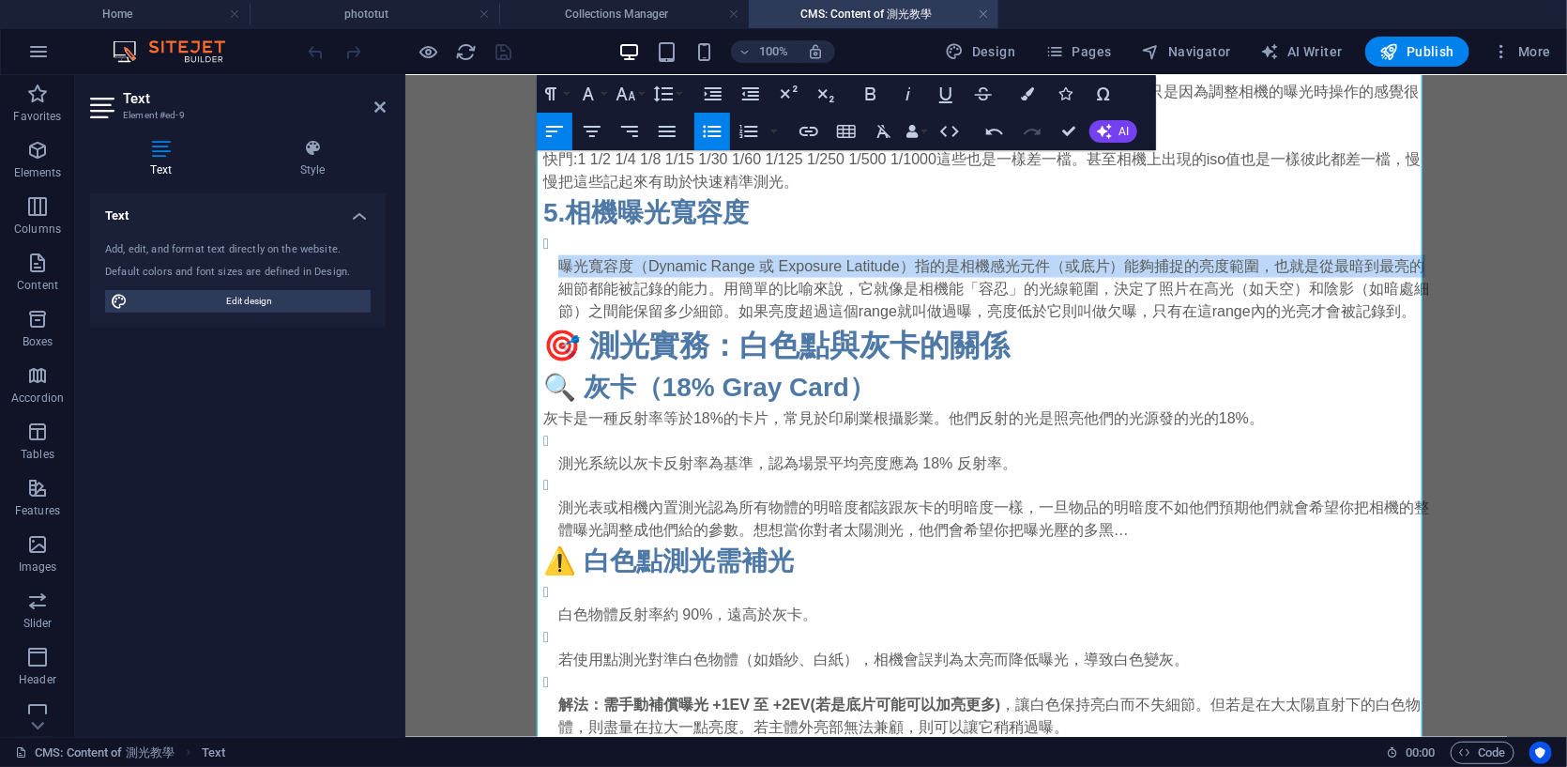
drag, startPoint x: 543, startPoint y: 260, endPoint x: 1462, endPoint y: 273, distance: 919.0
click at [1462, 273] on body "Skip to main content 啥是測光? 如果你是大一新生或剛接觸相機，測光（light metering）聽起來可能像物理課，但其實超簡單！測光…" at bounding box center [986, 668] width 1162 height 4004
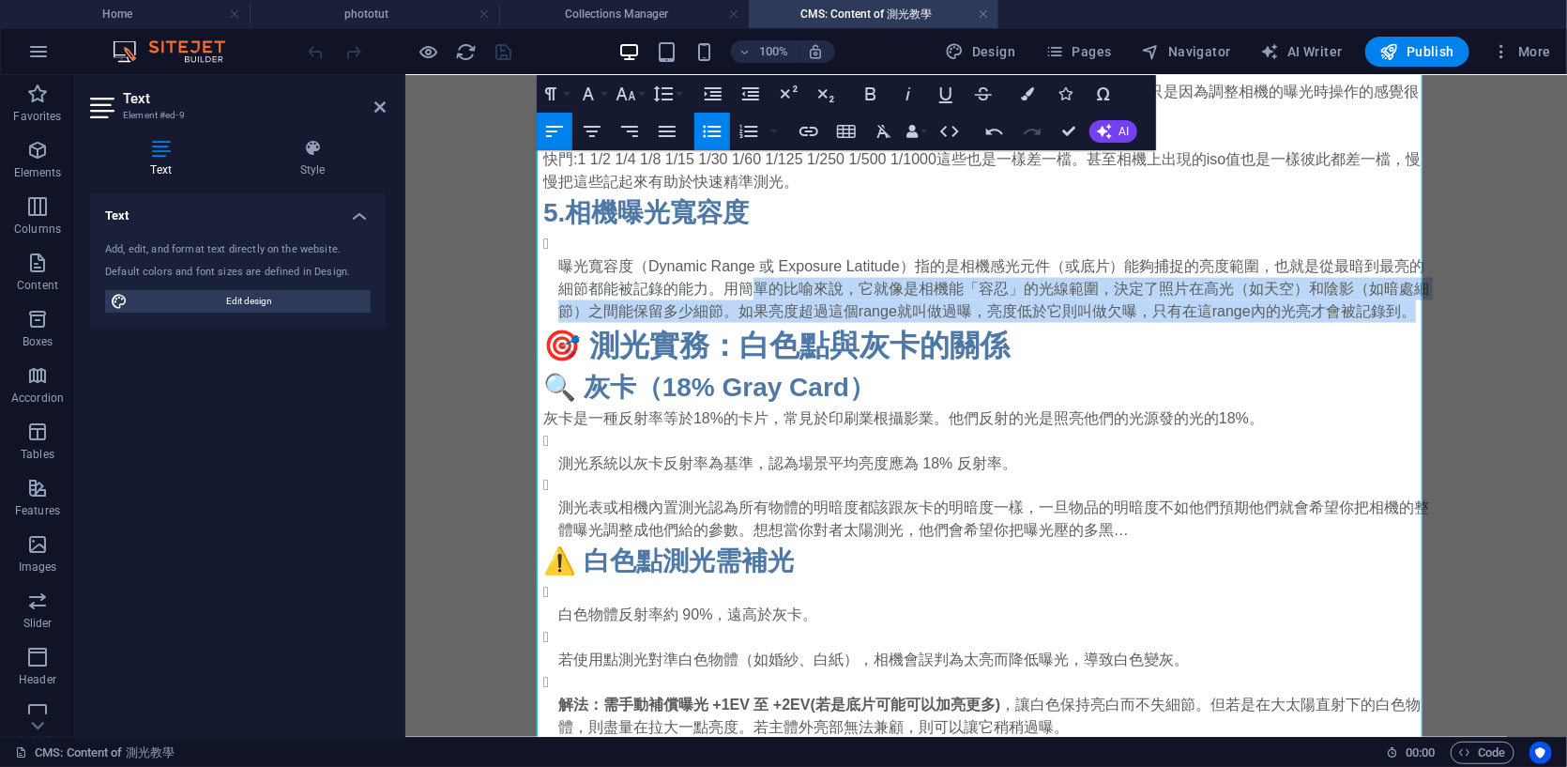
drag, startPoint x: 742, startPoint y: 282, endPoint x: 1420, endPoint y: 308, distance: 679.1
click at [1420, 308] on p "曝光寬容度（Dynamic Range 或 Exposure Latitude）指的是相機感光元件（或底片）能夠捕捉的亮度範圍，也就是從最暗到最亮的細節都能被…" at bounding box center [993, 288] width 871 height 68
click at [1414, 310] on p "曝光寬容度（Dynamic Range 或 Exposure Latitude）指的是相機感光元件（或底片）能夠捕捉的亮度範圍，也就是從最暗到最亮的細節都能被…" at bounding box center [993, 288] width 871 height 68
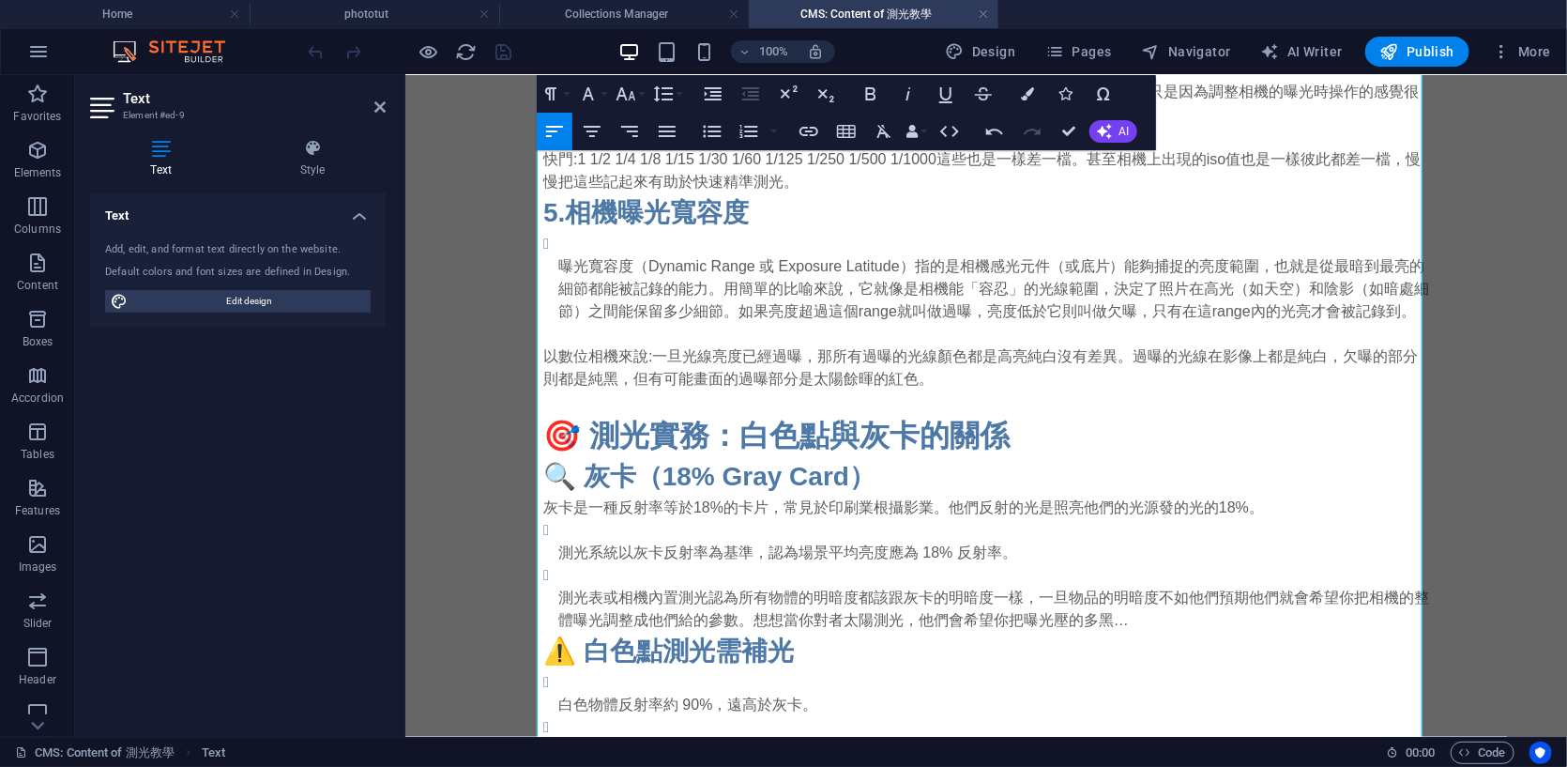
click at [910, 375] on p "以數位相機來說:一旦光線亮度已經過曝，那所有過曝的光線顏色都是高亮純白沒有差異。過曝的光線在影像上都是純白，欠曝的部分則都是純黑，但有可能畫面的過曝部分是太陽…" at bounding box center [986, 366] width 886 height 45
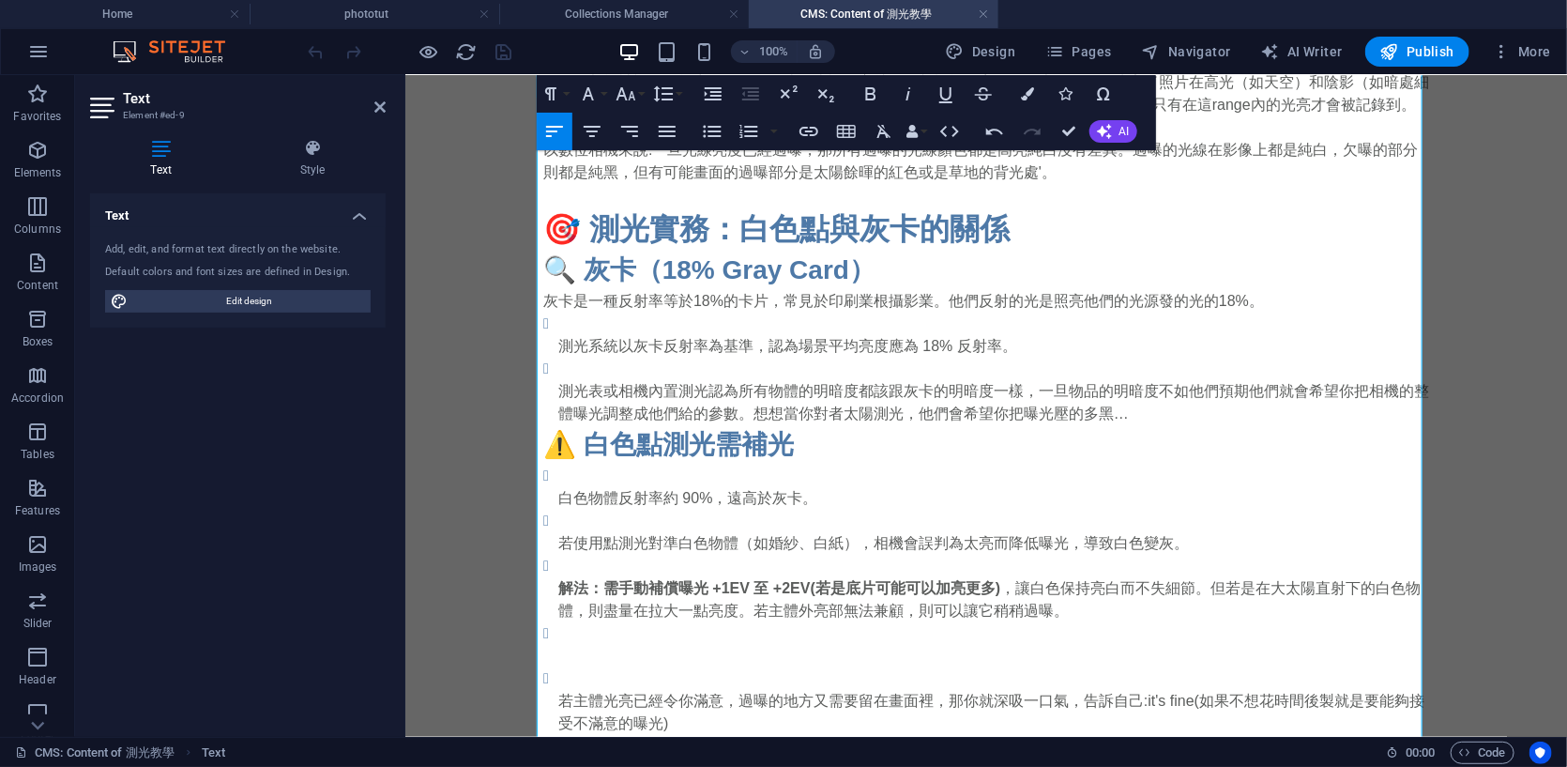
scroll to position [1564, 0]
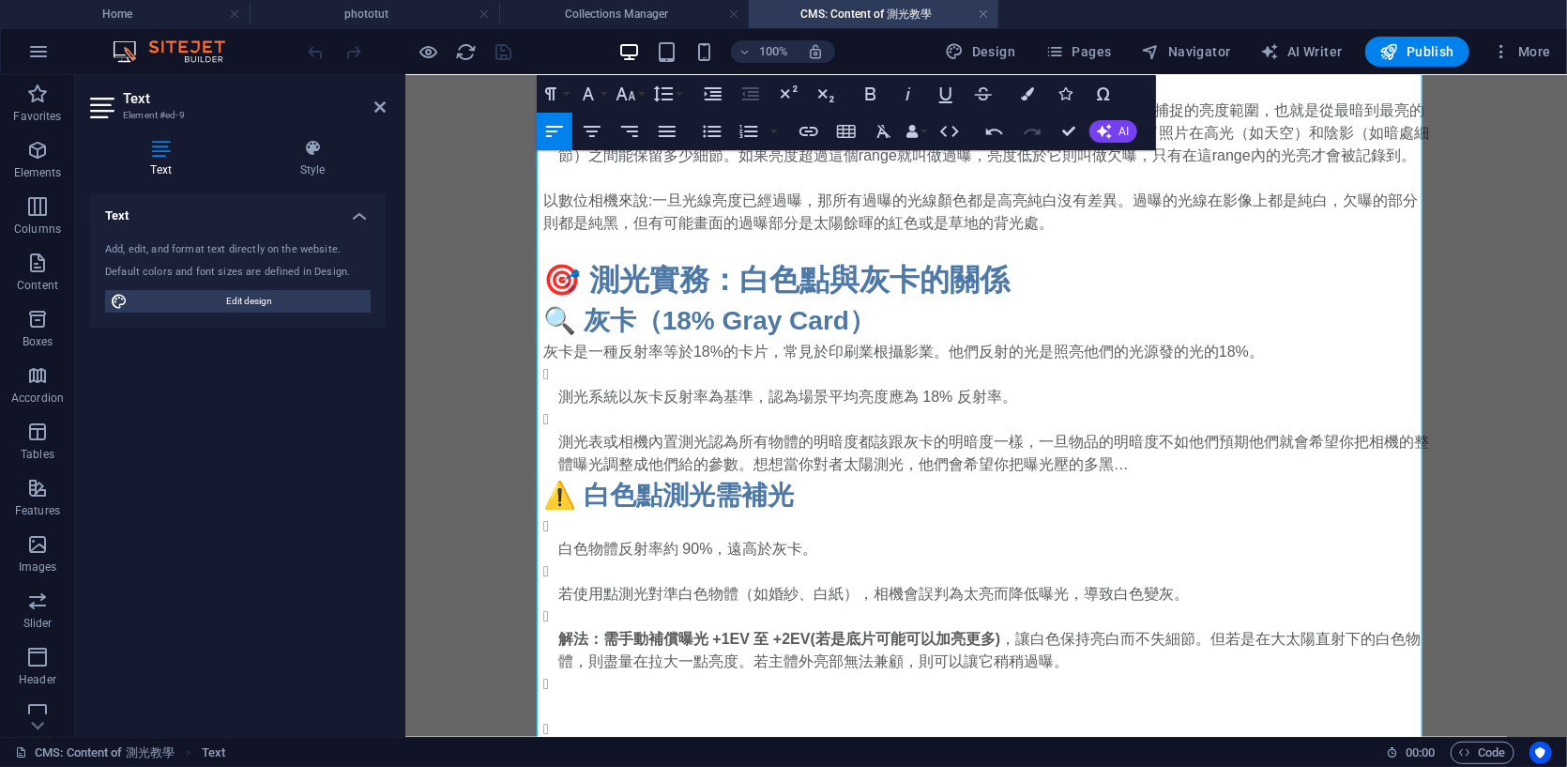
click at [685, 353] on p "灰卡是一種反射率等於18%的卡片，常見於印刷業根攝影業。他們反射的光是照亮他們的光源發的光的18%。" at bounding box center [986, 352] width 886 height 23
drag, startPoint x: 793, startPoint y: 392, endPoint x: 988, endPoint y: 399, distance: 195.3
click at [988, 399] on p "測光系統以灰卡反射率為基準，認為場景平均亮度應為 18% 反射率。" at bounding box center [993, 397] width 871 height 23
click at [819, 397] on p "測光系統以灰卡反射率為基準，認為場景平均亮度應為 18% 反射率。" at bounding box center [993, 397] width 871 height 23
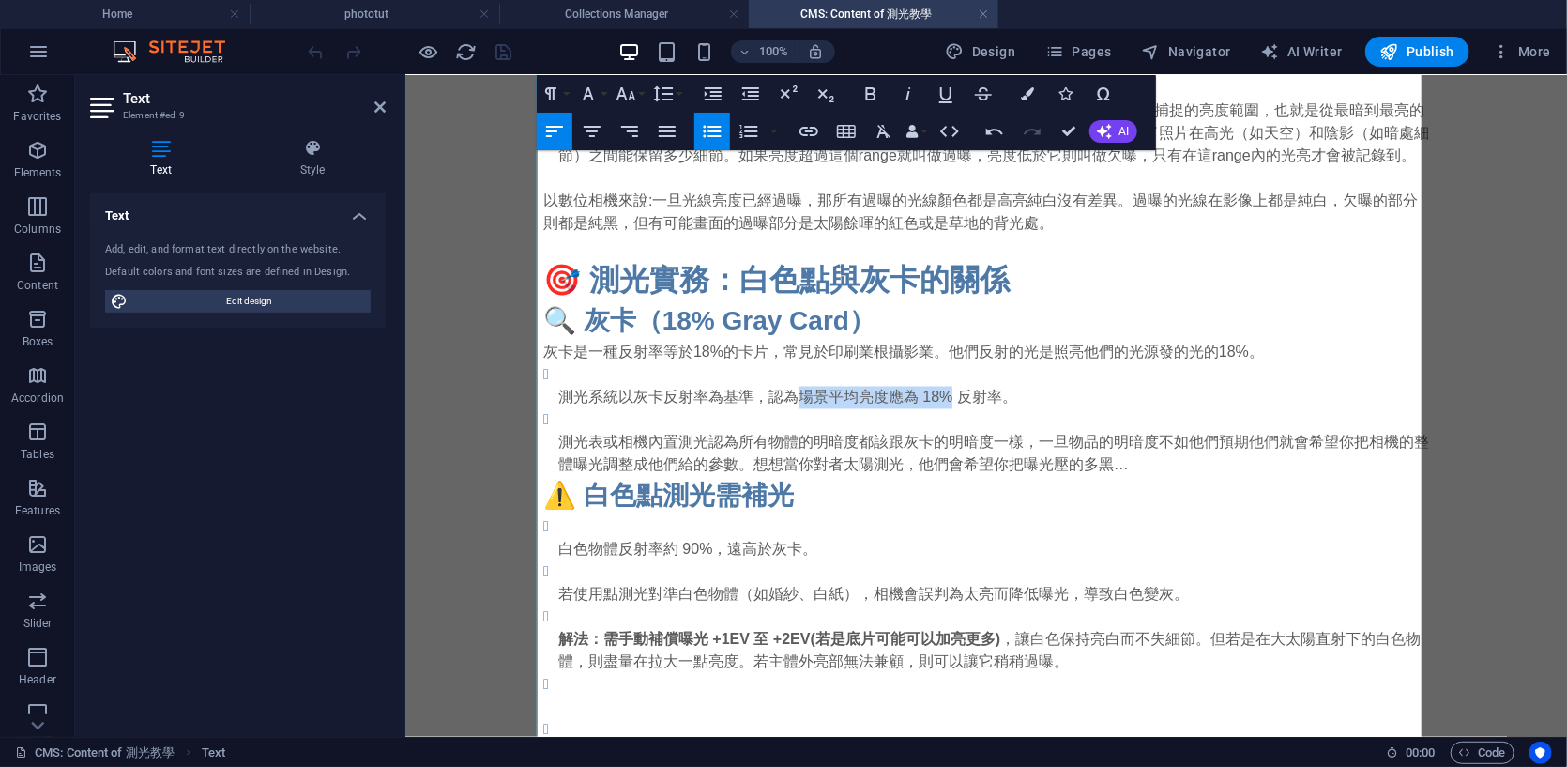
drag, startPoint x: 791, startPoint y: 397, endPoint x: 944, endPoint y: 396, distance: 153.0
click at [944, 396] on p "測光系統以灰卡反射率為基準，認為場景平均亮度應為 18% 反射率。" at bounding box center [993, 397] width 871 height 23
click at [977, 375] on li "測光系統以灰卡反射率為基準，認為場景平均亮度應為 18% 反射率。" at bounding box center [993, 385] width 871 height 45
drag, startPoint x: 949, startPoint y: 393, endPoint x: 1001, endPoint y: 396, distance: 51.7
click at [1001, 396] on p "測光系統以灰卡反射率為基準，認為場景平均亮度應為 18% 反射率。" at bounding box center [993, 397] width 871 height 23
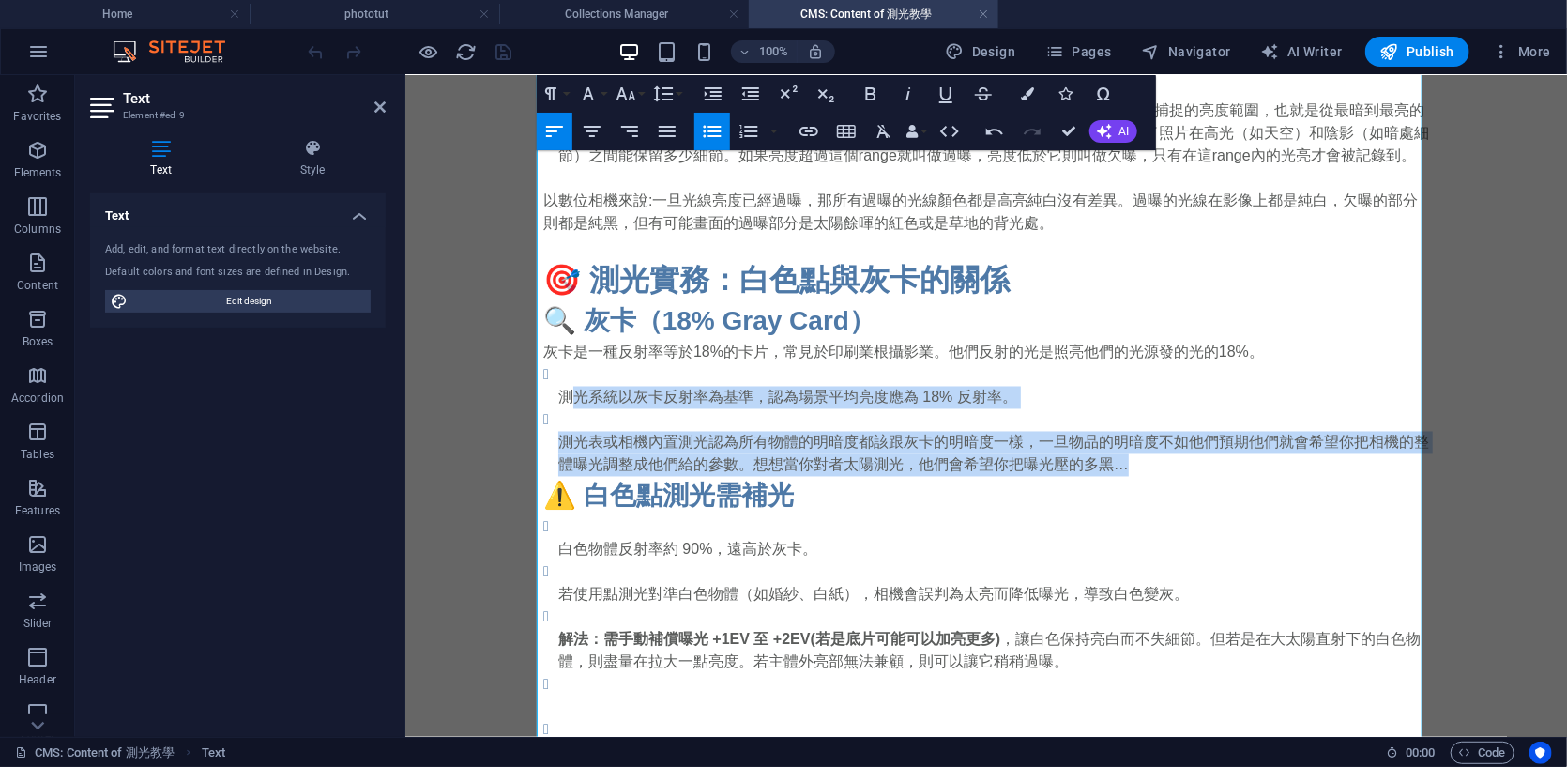
drag, startPoint x: 574, startPoint y: 389, endPoint x: 1120, endPoint y: 466, distance: 550.7
click at [1120, 466] on ul "測光系統以灰卡反射率為基準，認為場景平均亮度應為 18% 反射率。 測光表或相機內置測光認為所有物體的明暗度都該跟灰卡的明暗度一樣，一旦物品的明暗度不如他們預…" at bounding box center [986, 419] width 886 height 113
click at [1120, 466] on p "測光表或相機內置測光認為所有物體的明暗度都該跟灰卡的明暗度一樣，一旦物品的明暗度不如他們預期他們就會希望你把相機的整體曝光調整成他們給的參數。想想當你對者太陽…" at bounding box center [993, 453] width 871 height 45
drag, startPoint x: 1130, startPoint y: 466, endPoint x: 541, endPoint y: 402, distance: 592.9
click at [543, 402] on ul "測光系統以灰卡反射率為基準，認為場景平均亮度應為 18% 反射率。 測光表或相機內置測光認為所有物體的明暗度都該跟灰卡的明暗度一樣，一旦物品的明暗度不如他們預…" at bounding box center [986, 419] width 886 height 113
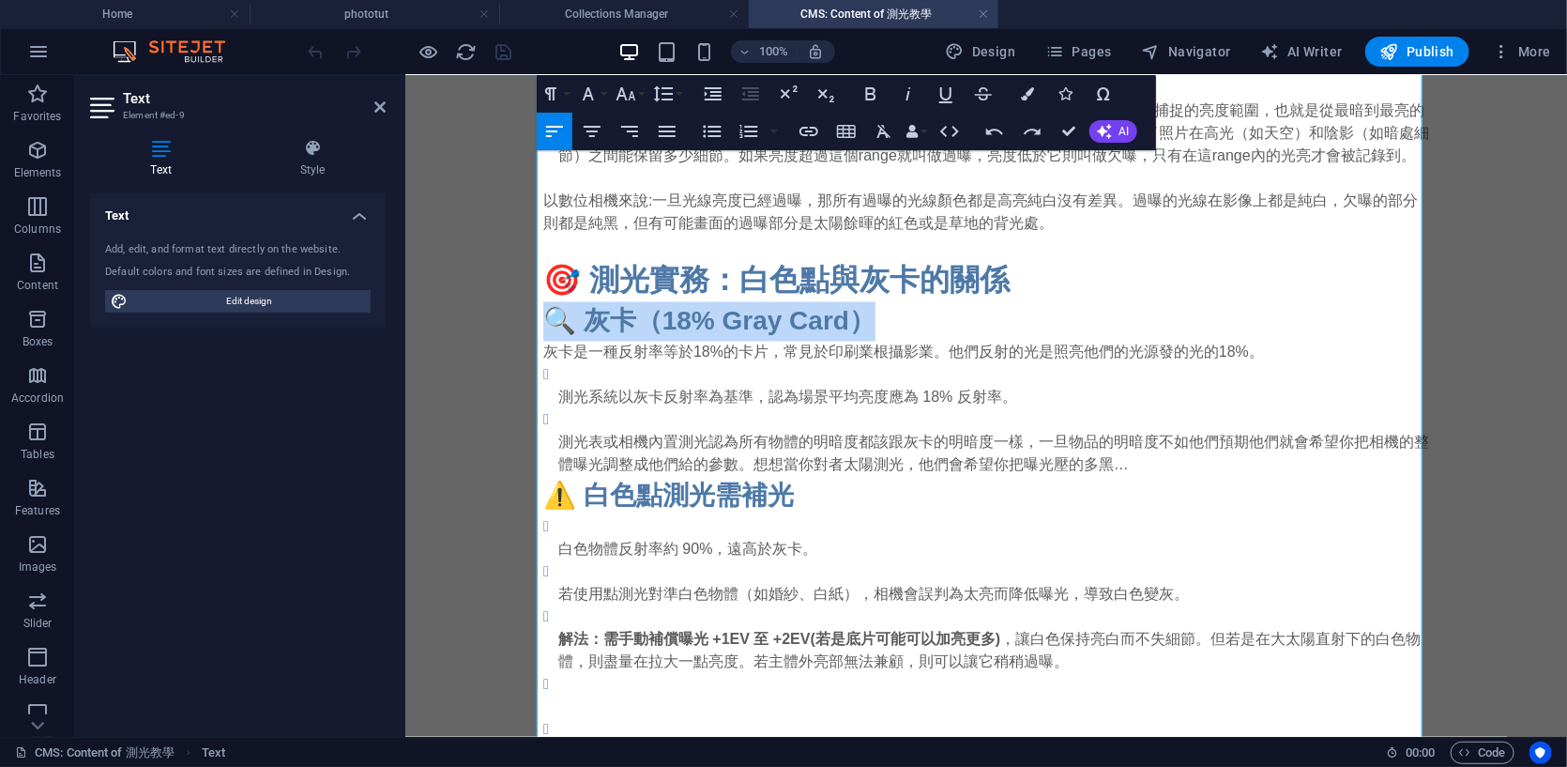
drag, startPoint x: 895, startPoint y: 325, endPoint x: 303, endPoint y: 328, distance: 592.3
click at [405, 328] on html "Skip to main content 啥是測光? 如果你是大一新生或剛接觸相機，測光（light metering）聽起來可能像物理課，但其實超簡單！測光…" at bounding box center [986, 557] width 1162 height 4094
copy h3 "🔍 灰卡（18% Gray Card）"
click at [598, 375] on li "測光系統以灰卡反射率為基準，認為場景平均亮度應為 18% 反射率。" at bounding box center [993, 385] width 871 height 45
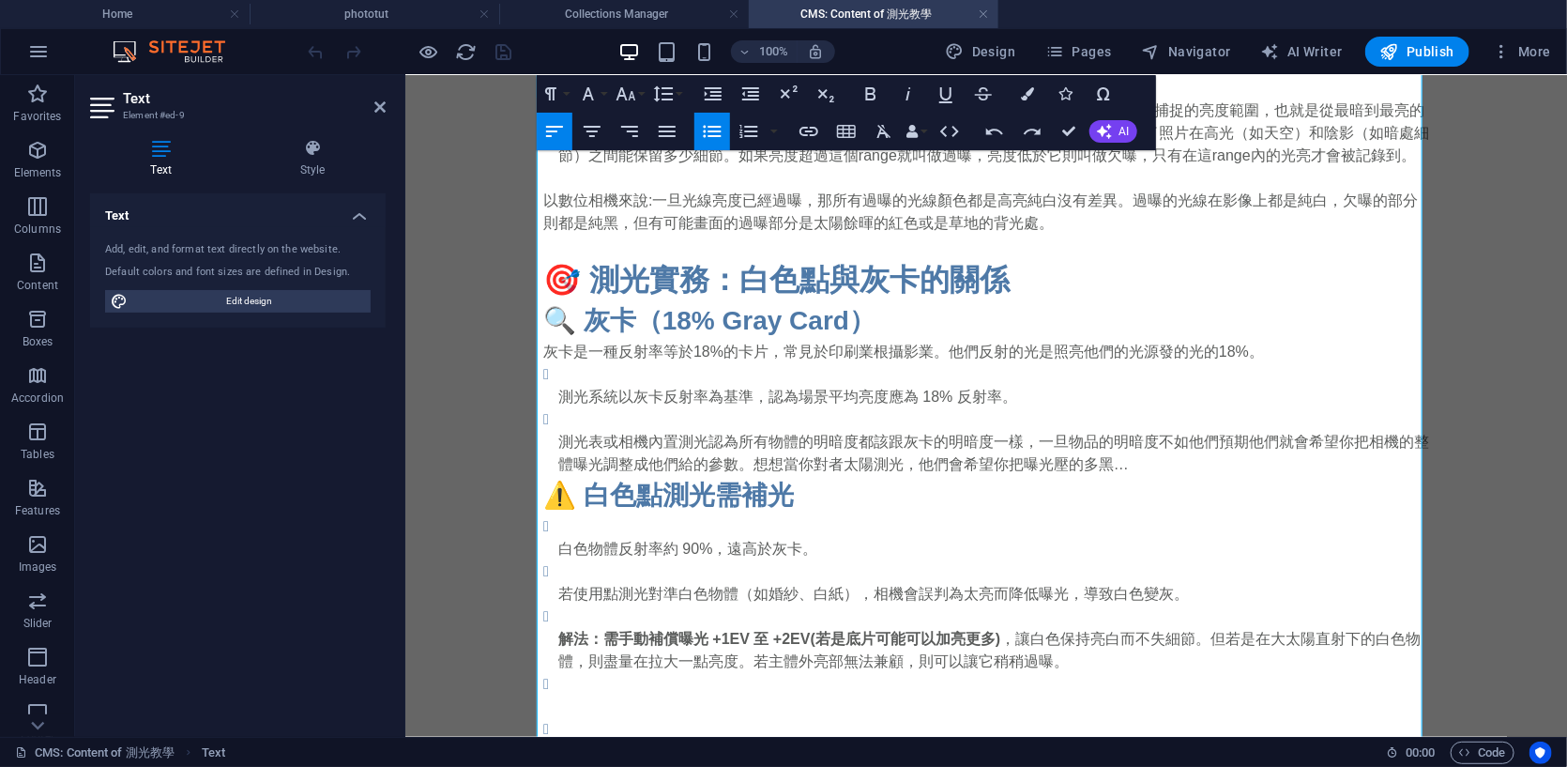
click at [564, 366] on li "測光系統以灰卡反射率為基準，認為場景平均亮度應為 18% 反射率。" at bounding box center [993, 385] width 871 height 45
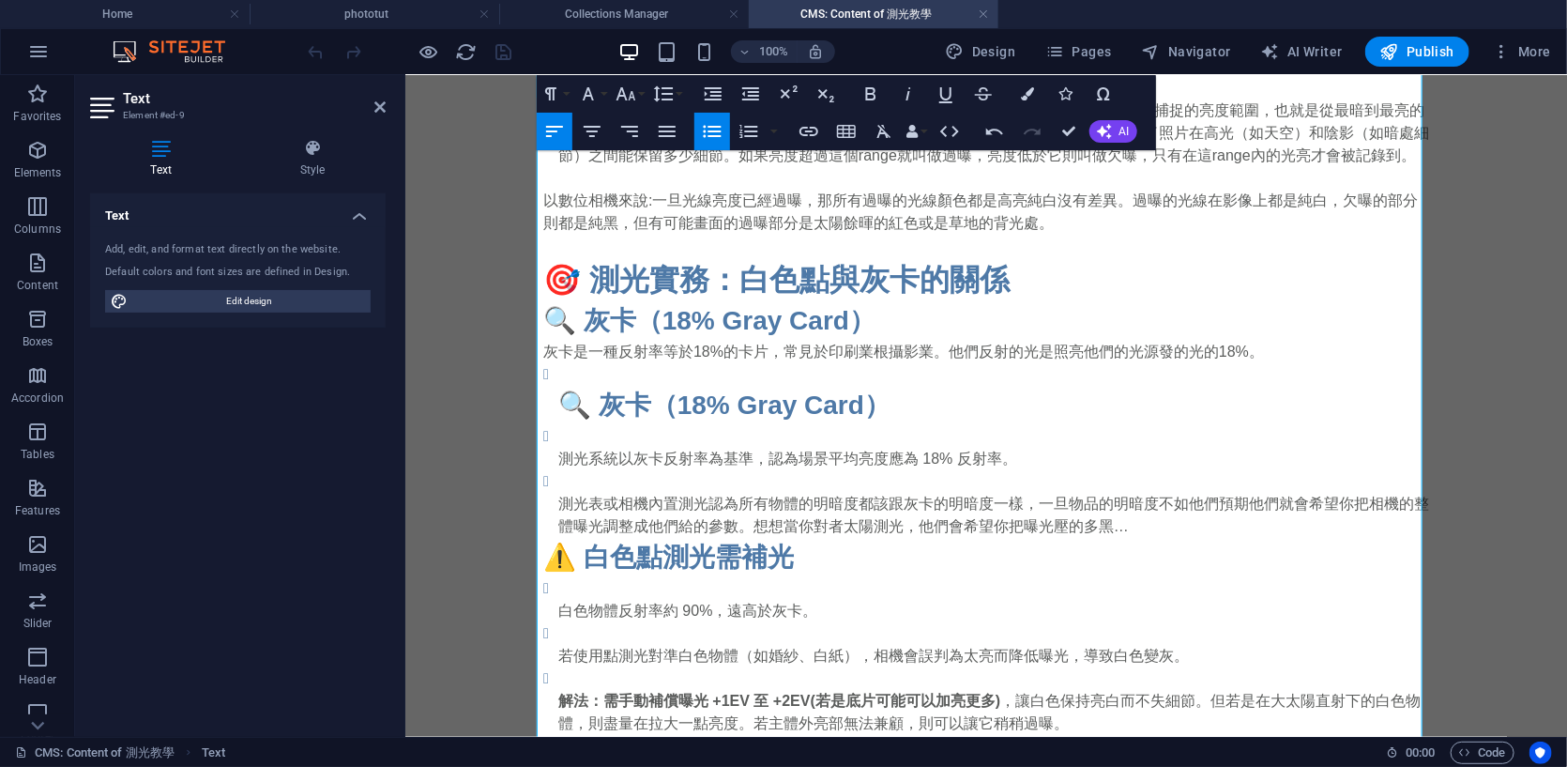
click at [558, 405] on h3 "🔍 灰卡（18% Gray Card）" at bounding box center [993, 405] width 871 height 39
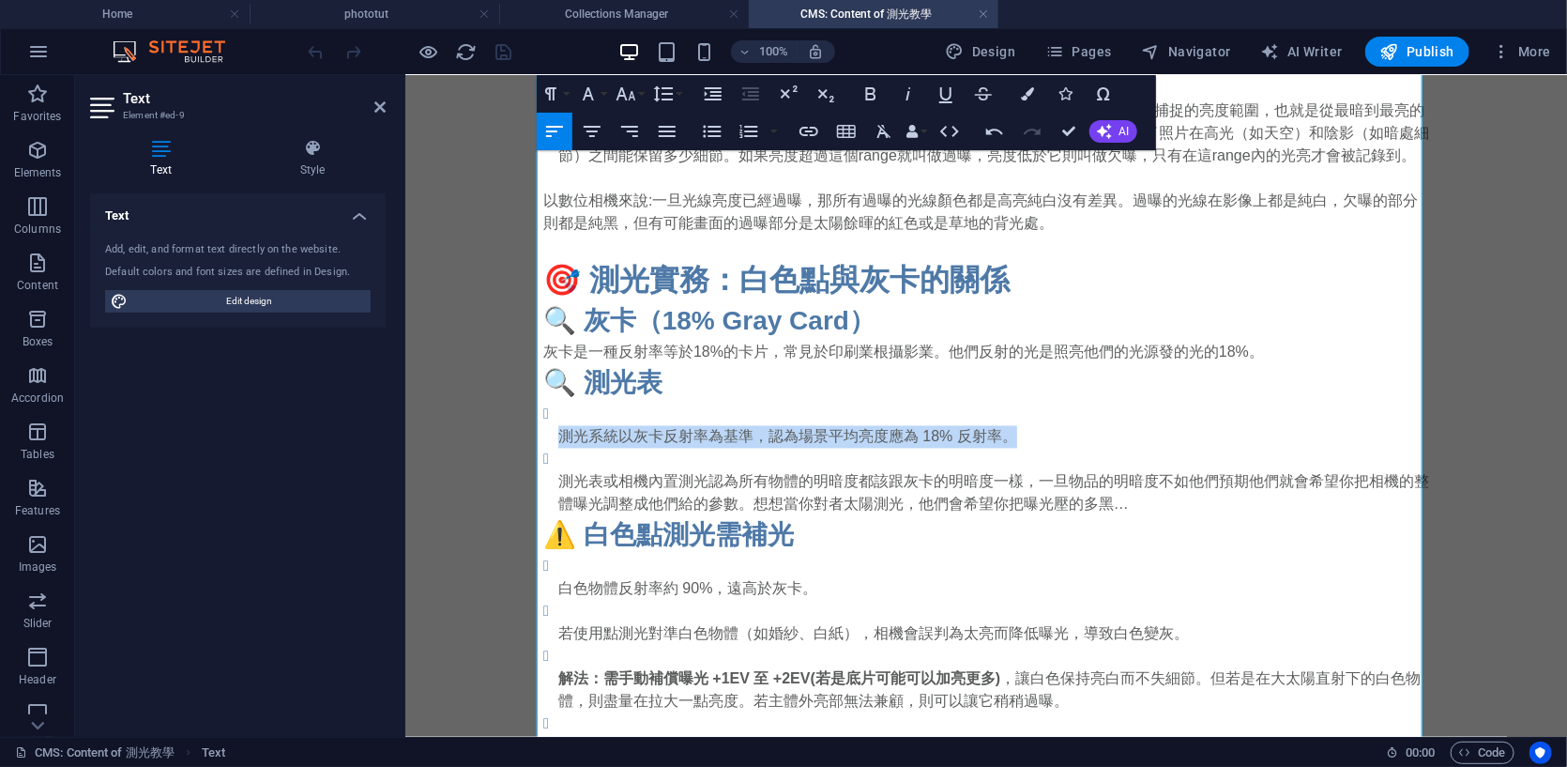
drag, startPoint x: 544, startPoint y: 430, endPoint x: 1020, endPoint y: 430, distance: 475.9
click at [1020, 430] on ul "測光系統以灰卡反射率為基準，認為場景平均亮度應為 18% 反射率。 測光表或相機內置測光認為所有物體的明暗度都該跟灰卡的明暗度一樣，一旦物品的明暗度不如他們預…" at bounding box center [986, 459] width 886 height 113
copy p "測光系統以灰卡反射率為基準，認為場景平均亮度應為 18% 反射率。"
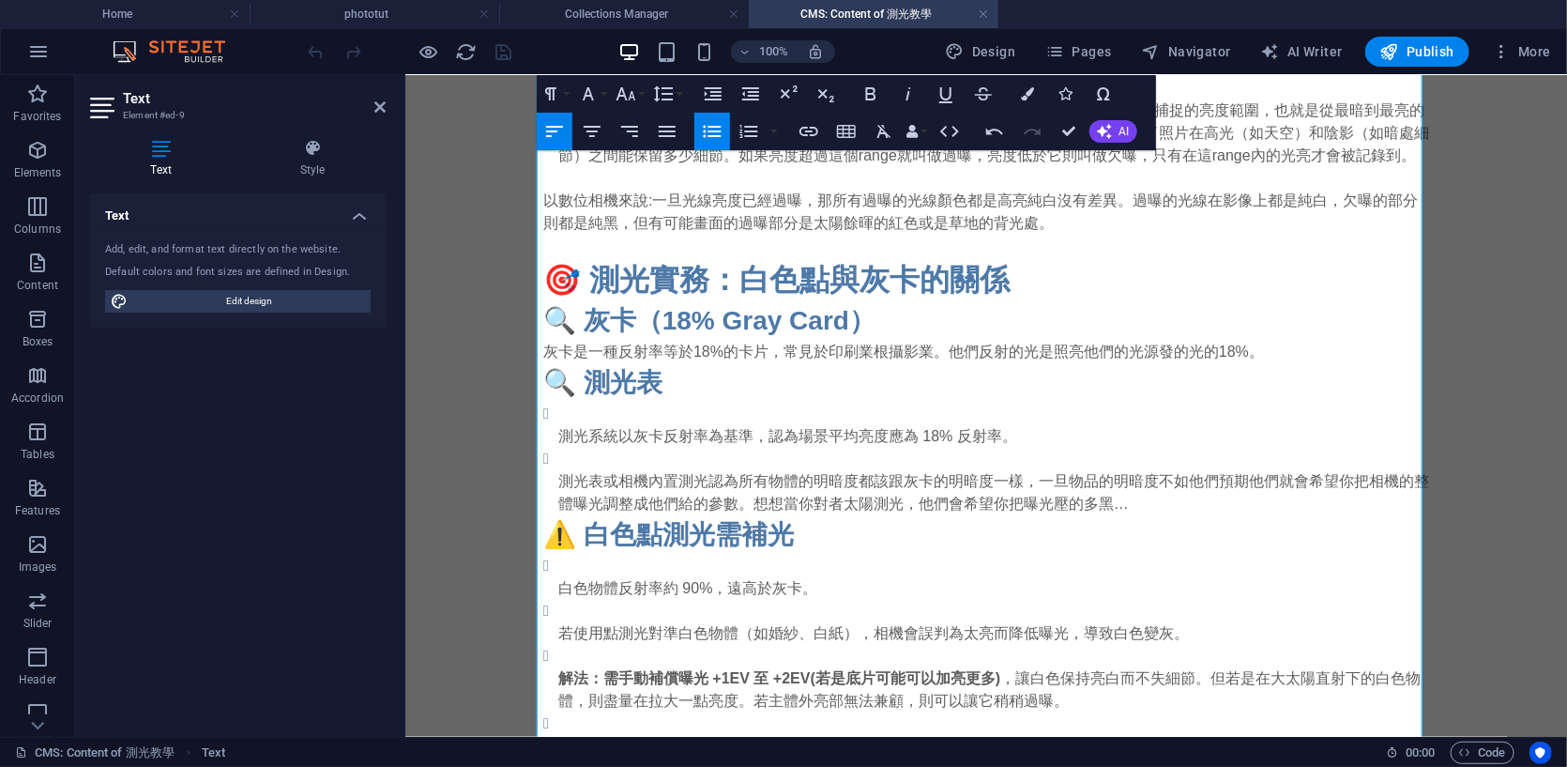
click at [778, 420] on li "測光系統以灰卡反射率為基準，認為場景平均亮度應為 18% 反射率。" at bounding box center [993, 425] width 871 height 45
drag, startPoint x: 878, startPoint y: 437, endPoint x: 820, endPoint y: 444, distance: 57.6
click at [820, 444] on p "測光系統以灰卡反射率為基準，認為場景平均亮度應為 18% 反射率。" at bounding box center [993, 436] width 871 height 23
click at [849, 439] on p "測光系統以灰卡反射率為基準，認為場景平均亮度應為 18% 反射率。" at bounding box center [993, 436] width 871 height 23
drag, startPoint x: 849, startPoint y: 439, endPoint x: 822, endPoint y: 431, distance: 28.5
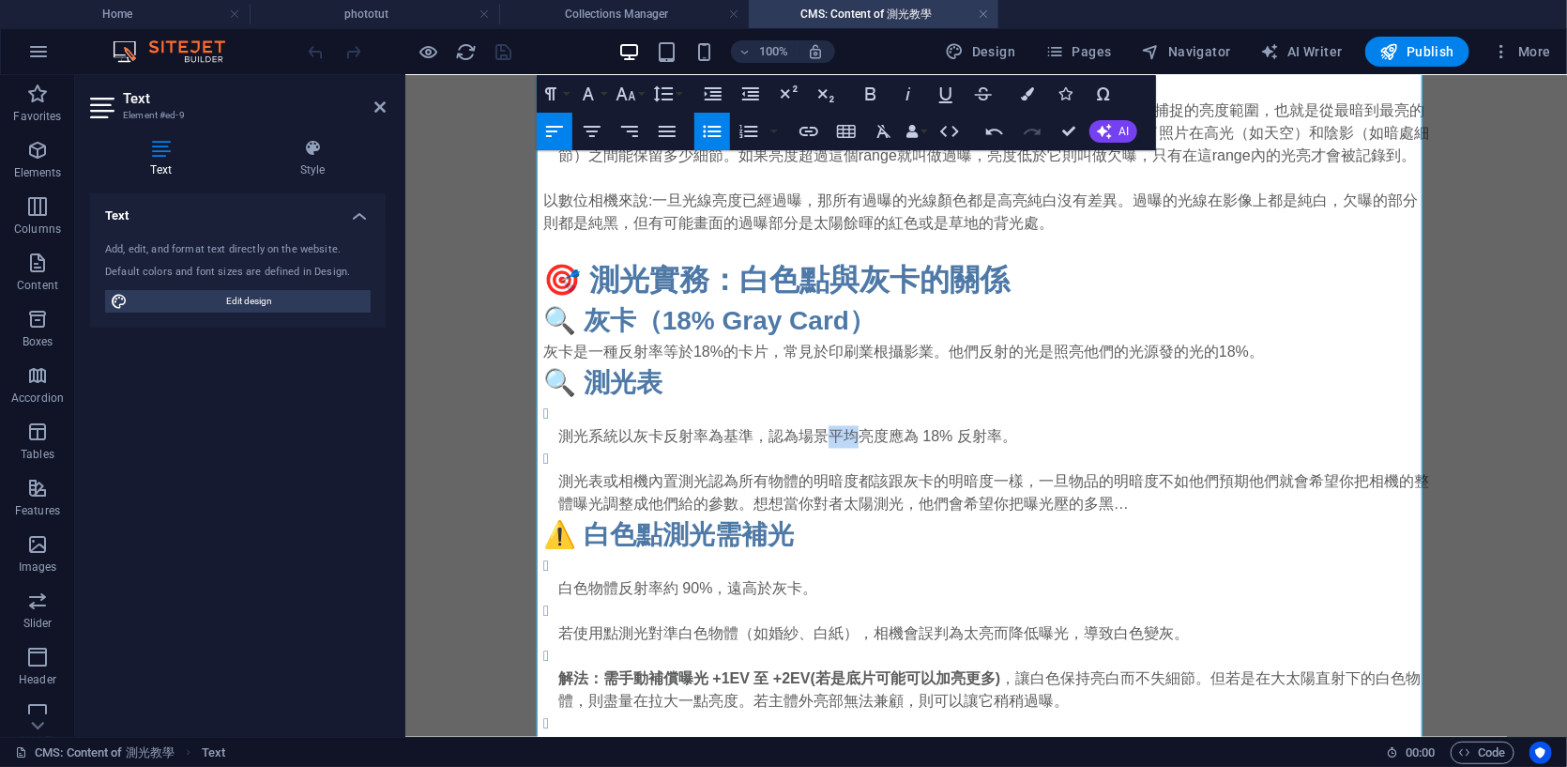
click at [822, 431] on p "測光系統以灰卡反射率為基準，認為場景平均亮度應為 18% 反射率。" at bounding box center [993, 436] width 871 height 23
drag, startPoint x: 824, startPoint y: 429, endPoint x: 919, endPoint y: 429, distance: 94.8
click at [919, 429] on p "測光系統以灰卡反射率為基準，認為場景測光點亮度應為 18% 反射率。" at bounding box center [993, 436] width 871 height 23
drag, startPoint x: 956, startPoint y: 431, endPoint x: 982, endPoint y: 437, distance: 26.2
click at [982, 437] on p "測光系統以灰卡反射率為基準，認為場景測光點亮度應為 18% 反射率。" at bounding box center [993, 436] width 871 height 23
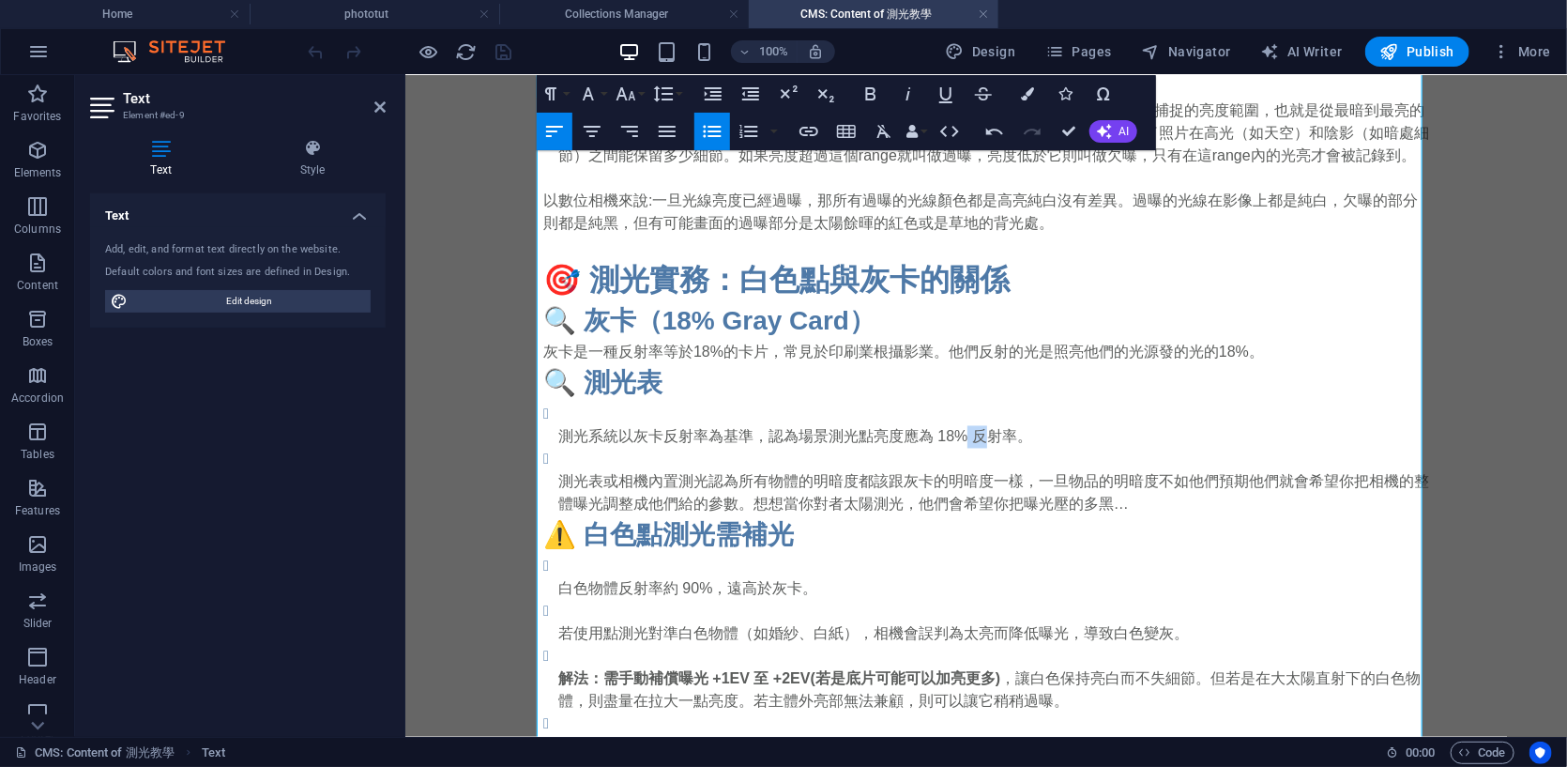
click at [972, 437] on p "測光系統以灰卡反射率為基準，認為場景測光點亮度應為 18% 反射率。" at bounding box center [993, 436] width 871 height 23
drag, startPoint x: 969, startPoint y: 438, endPoint x: 1027, endPoint y: 445, distance: 58.6
click at [1028, 445] on p "測光系統以灰卡反射率為基準，認為場景測光點亮度應為 18% 反射率。" at bounding box center [993, 436] width 871 height 23
click at [1014, 435] on span "反射率。" at bounding box center [997, 436] width 60 height 16
drag, startPoint x: 992, startPoint y: 435, endPoint x: 963, endPoint y: 436, distance: 29.2
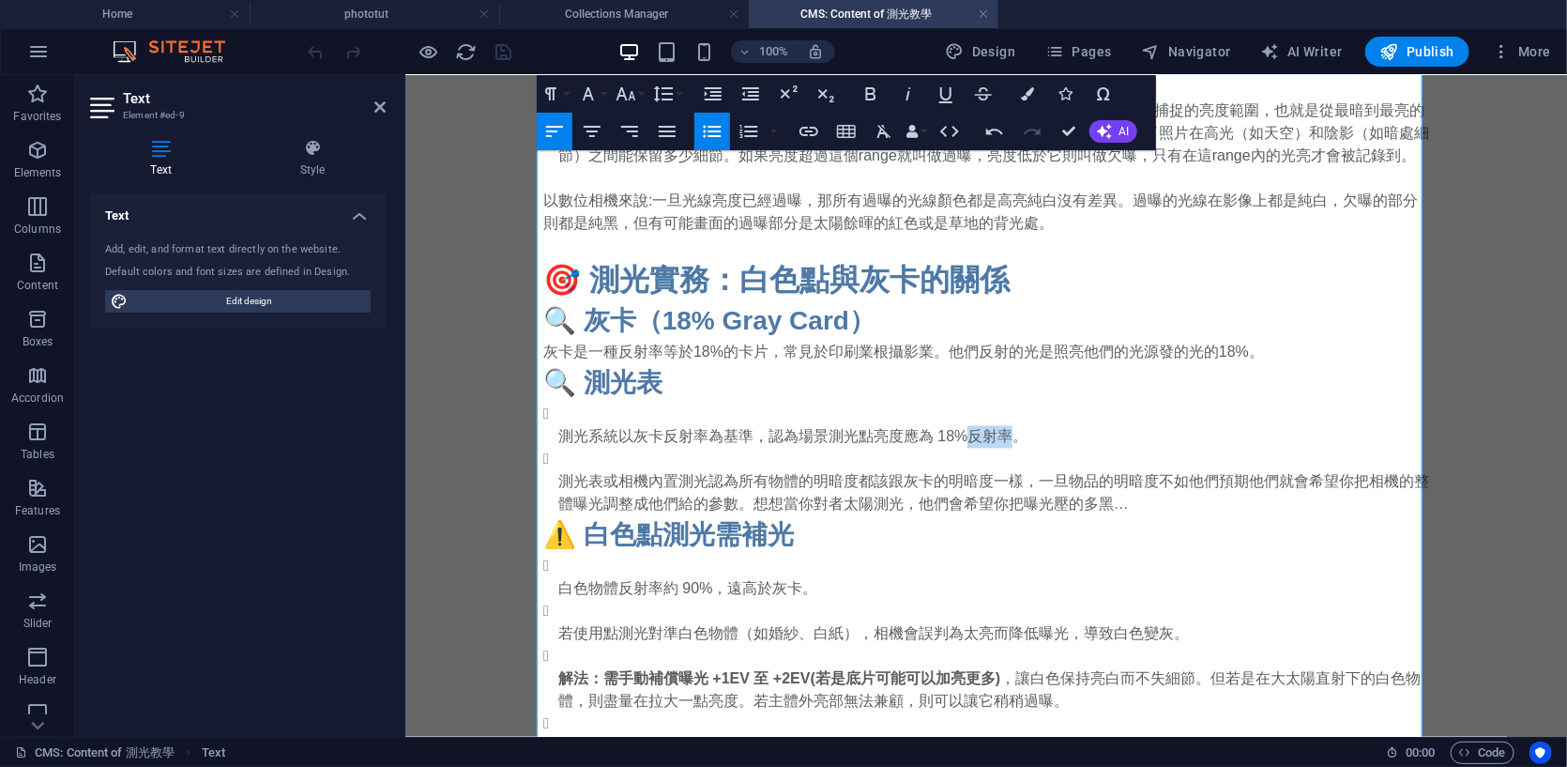
click at [967, 436] on span "反射率。" at bounding box center [997, 436] width 60 height 16
drag, startPoint x: 1003, startPoint y: 435, endPoint x: 818, endPoint y: 431, distance: 184.9
click at [818, 431] on p "測光系統以灰卡反射率為基準，認為場景測光點亮度應為 18% 灰。" at bounding box center [993, 436] width 871 height 23
click at [1016, 435] on p "測光系統以灰卡反射率為基準，認為場景測光點亮度應為 18% 灰。" at bounding box center [993, 436] width 871 height 23
drag, startPoint x: 1108, startPoint y: 438, endPoint x: 784, endPoint y: 488, distance: 328.5
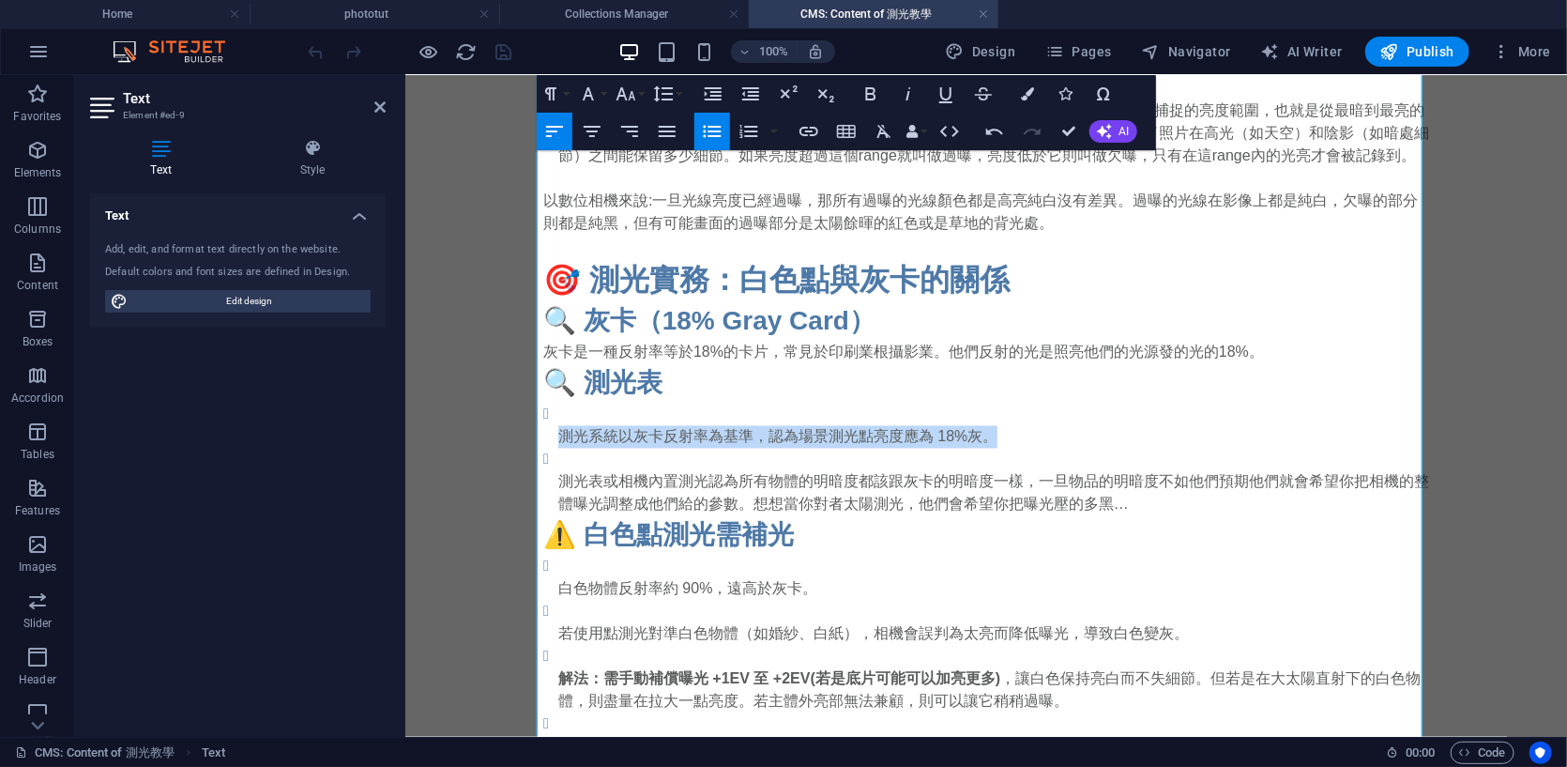
click at [405, 436] on html "Skip to main content 啥是測光? 如果你是大一新生或剛接觸相機，測光（light metering）聽起來可能像物理課，但其實超簡單！測光…" at bounding box center [986, 577] width 1162 height 4134
copy p "測光系統以灰卡反射率為基準，認為場景測光點亮度應為 18% 灰。"
click at [1049, 434] on p "測光系統以灰卡的 18% 反射率為基準，假設測光點反射的光量相當於 18% 灰的亮度。" at bounding box center [993, 436] width 871 height 23
click at [1139, 429] on p "測光系統以灰卡的 18% 反射率為基準，假設測光點反射的光量相當於 18% 灰的亮度。" at bounding box center [993, 436] width 871 height 23
click at [774, 494] on p "測光表或相機內置測光認為所有物體的明暗度都該跟灰卡的明暗度一樣，一旦物品的明暗度不如他們預期他們就會希望你把相機的整體曝光調整成他們給的參數。想想當你對者太陽…" at bounding box center [993, 492] width 871 height 45
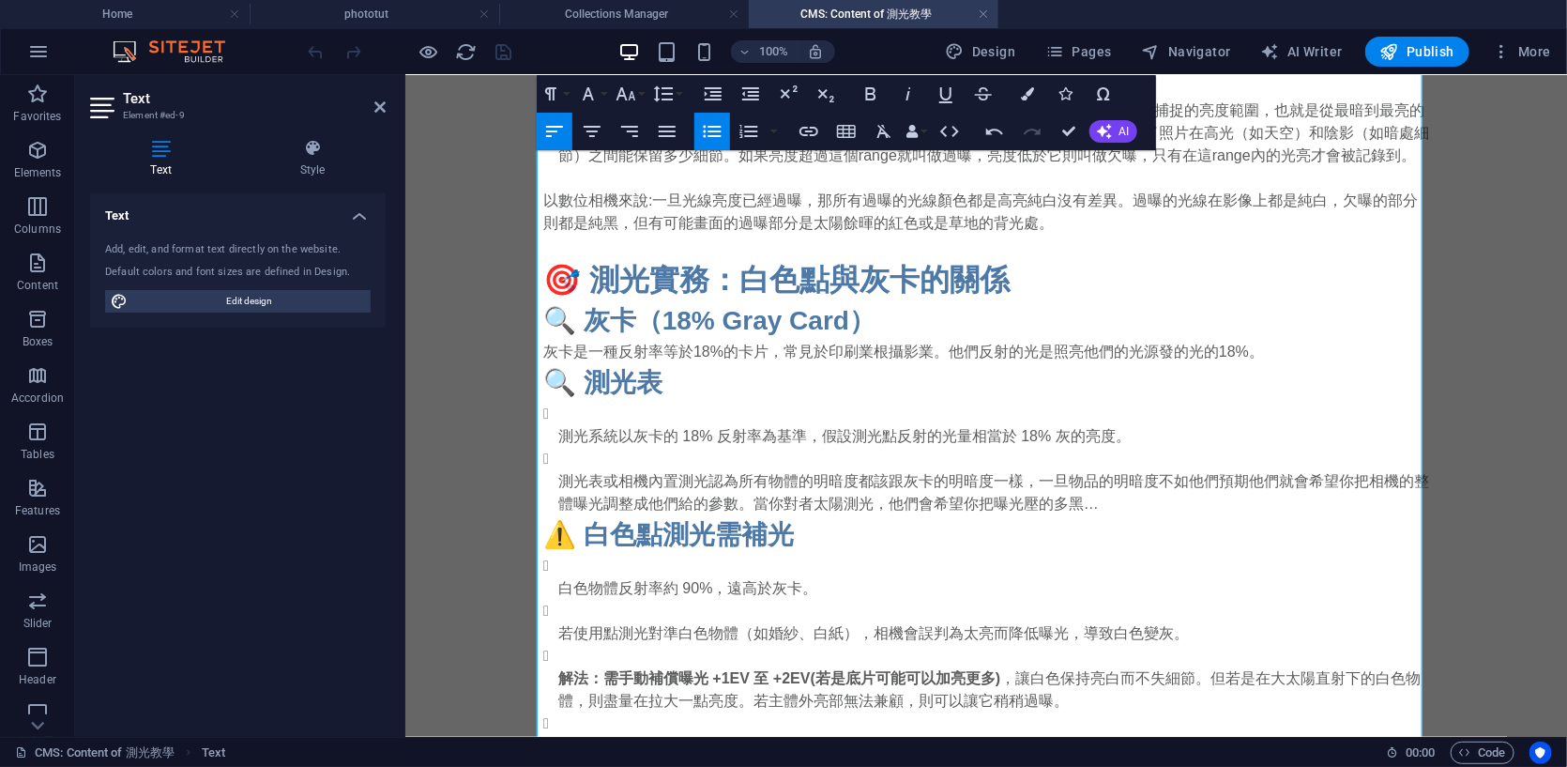
click at [807, 511] on p "測光表或相機內置測光認為所有物體的明暗度都該跟灰卡的明暗度一樣，一旦物品的明暗度不如他們預期他們就會希望你把相機的整體曝光調整成他們給的參數。當你對者太陽測光…" at bounding box center [993, 492] width 871 height 45
drag, startPoint x: 865, startPoint y: 500, endPoint x: 1092, endPoint y: 507, distance: 226.3
click at [1092, 507] on p "測光表或相機內置測光認為所有物體的明暗度都該跟灰卡的明暗度一樣，一旦物品的明暗度不如他們預期他們就會希望你把相機的整體曝光調整成他們給的參數。當你對太陽測光，…" at bounding box center [993, 492] width 871 height 45
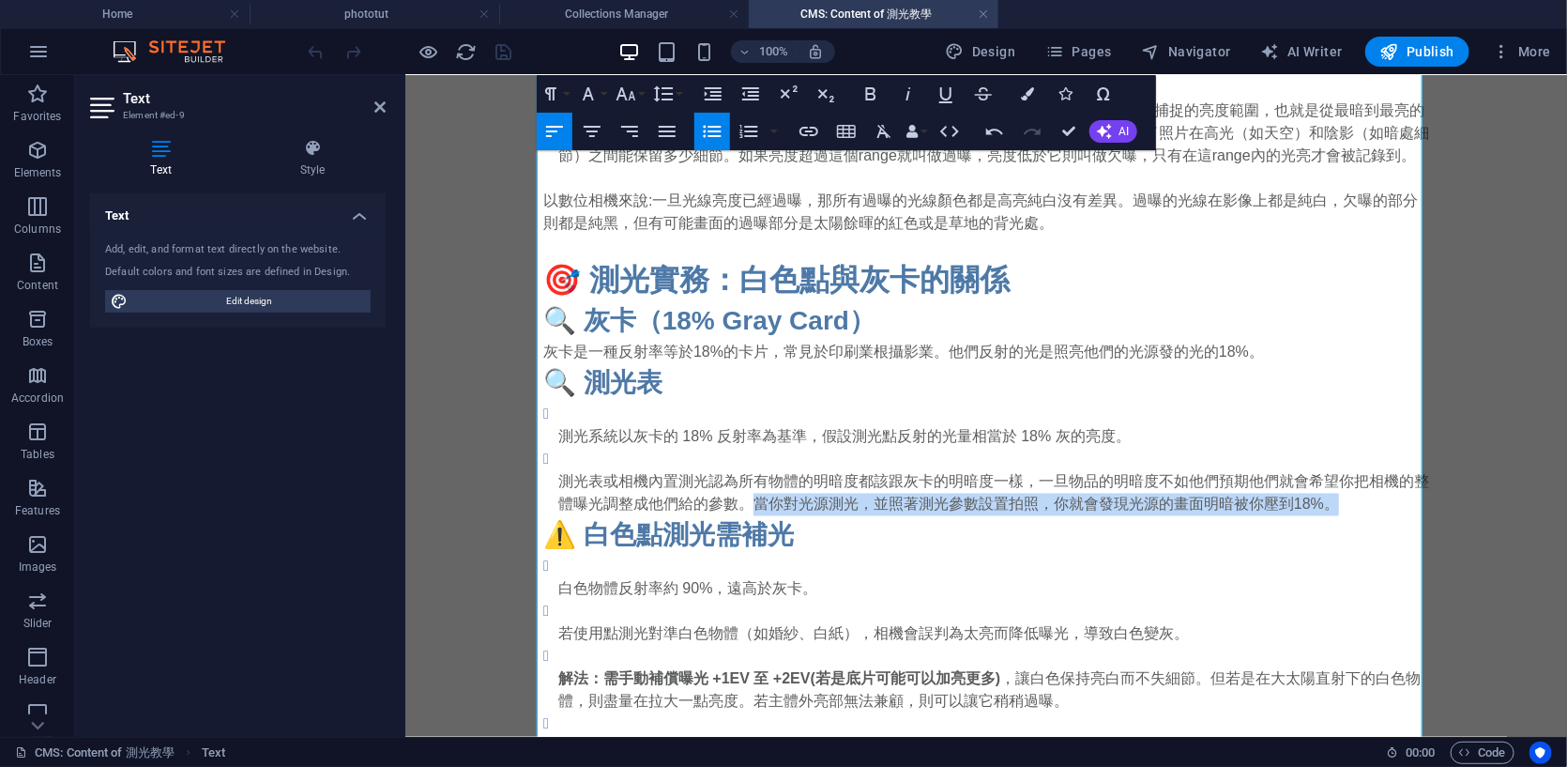
drag, startPoint x: 1345, startPoint y: 501, endPoint x: 743, endPoint y: 499, distance: 601.7
click at [743, 499] on p "測光表或相機內置測光認為所有物體的明暗度都該跟灰卡的明暗度一樣，一旦物品的明暗度不如他們預期他們就會希望你把相機的整體曝光調整成他們給的參數。當你對光源測光，…" at bounding box center [993, 492] width 871 height 45
copy p "當你對光源測光，並照著測光參數設置拍照，你就會發現光源的畫面明暗被你壓到18%。"
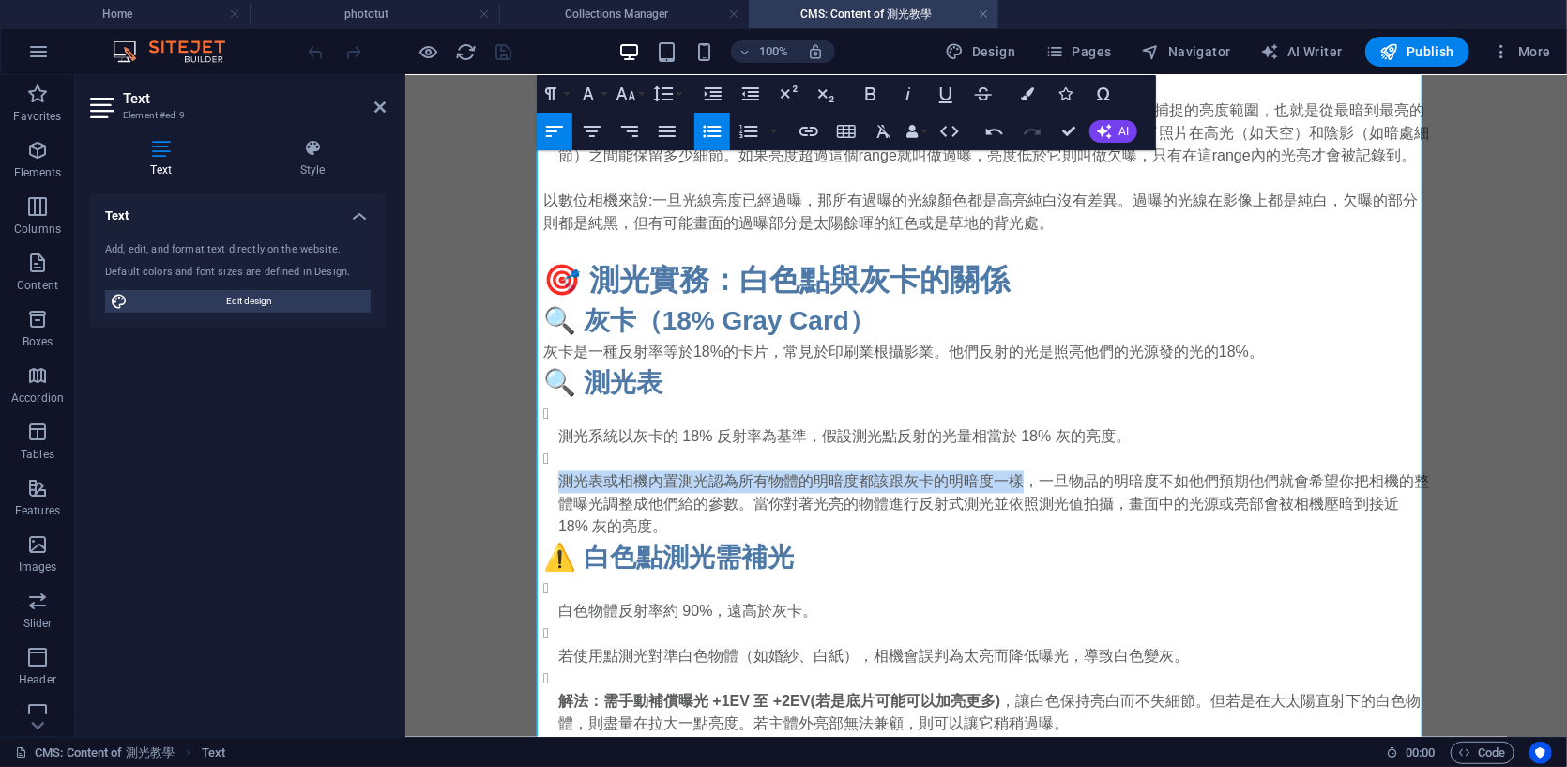
drag, startPoint x: 548, startPoint y: 474, endPoint x: 1018, endPoint y: 483, distance: 470.3
click at [1018, 483] on ul "測光系統以灰卡的 18% 反射率為基準，假設測光點反射的光量相當於 18% 灰的亮度。 測光表或相機內置測光認為所有物體的明暗度都該跟灰卡的明暗度一樣，一旦物…" at bounding box center [986, 470] width 886 height 135
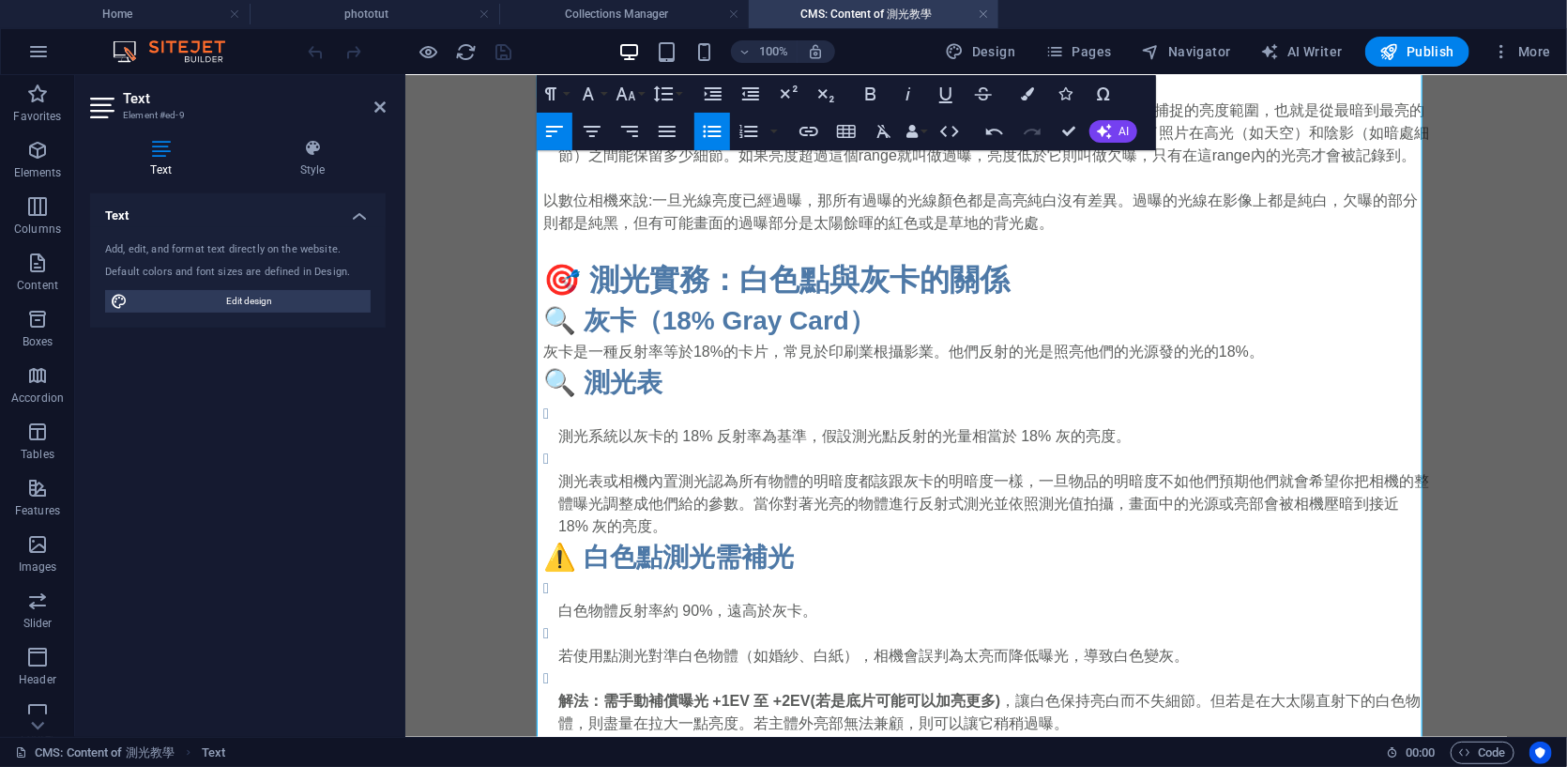
click at [567, 410] on li "測光系統以灰卡的 18% 反射率為基準，假設測光點反射的光量相當於 18% 灰的亮度。" at bounding box center [993, 425] width 871 height 45
click at [560, 409] on li "測光系統以灰卡的 18% 反射率為基準，假設測光點反射的光量相當於 18% 灰的亮度。" at bounding box center [993, 425] width 871 height 45
click at [667, 379] on h3 "🔍 測光表" at bounding box center [986, 382] width 886 height 39
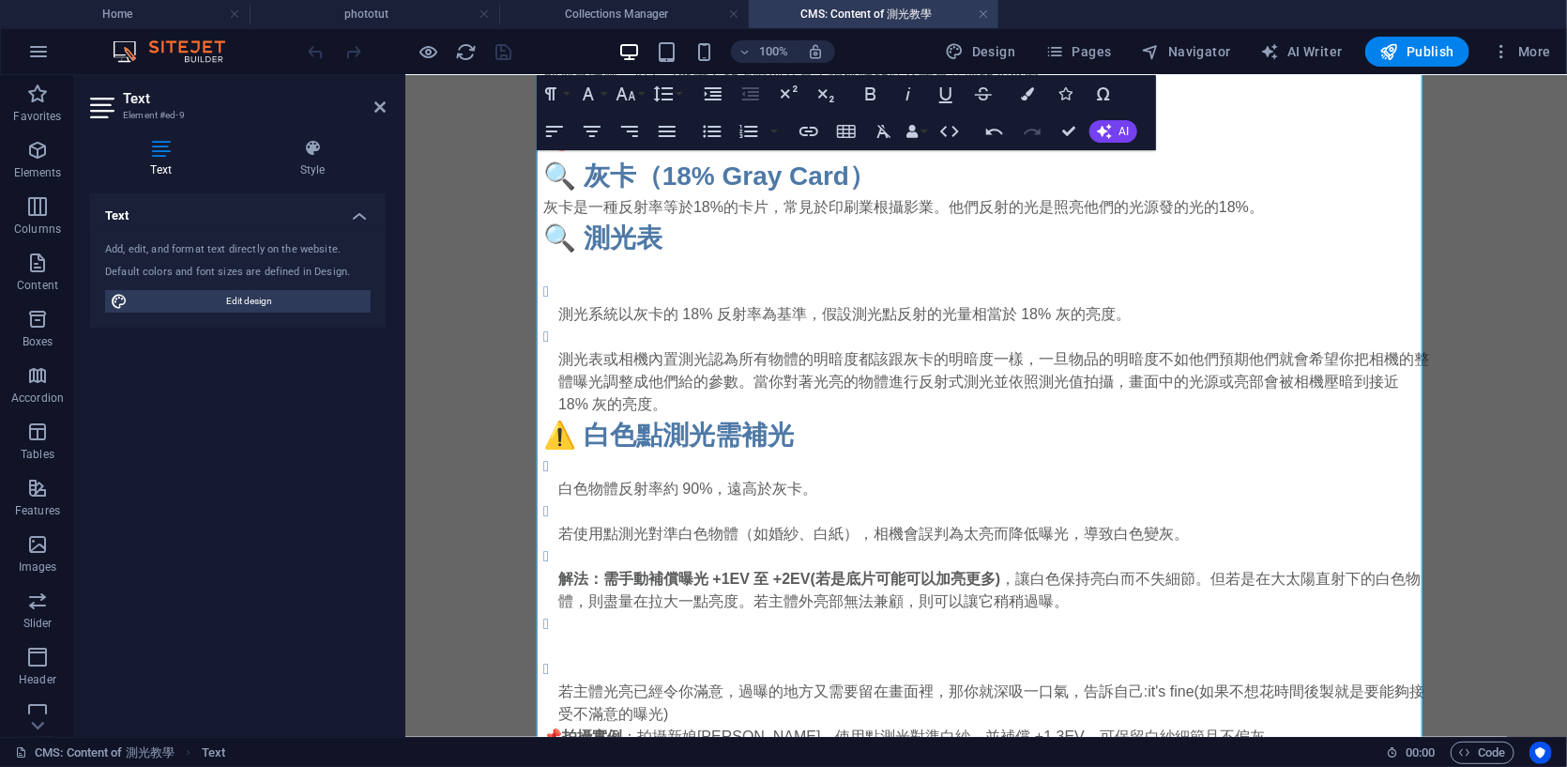
scroll to position [1577, 0]
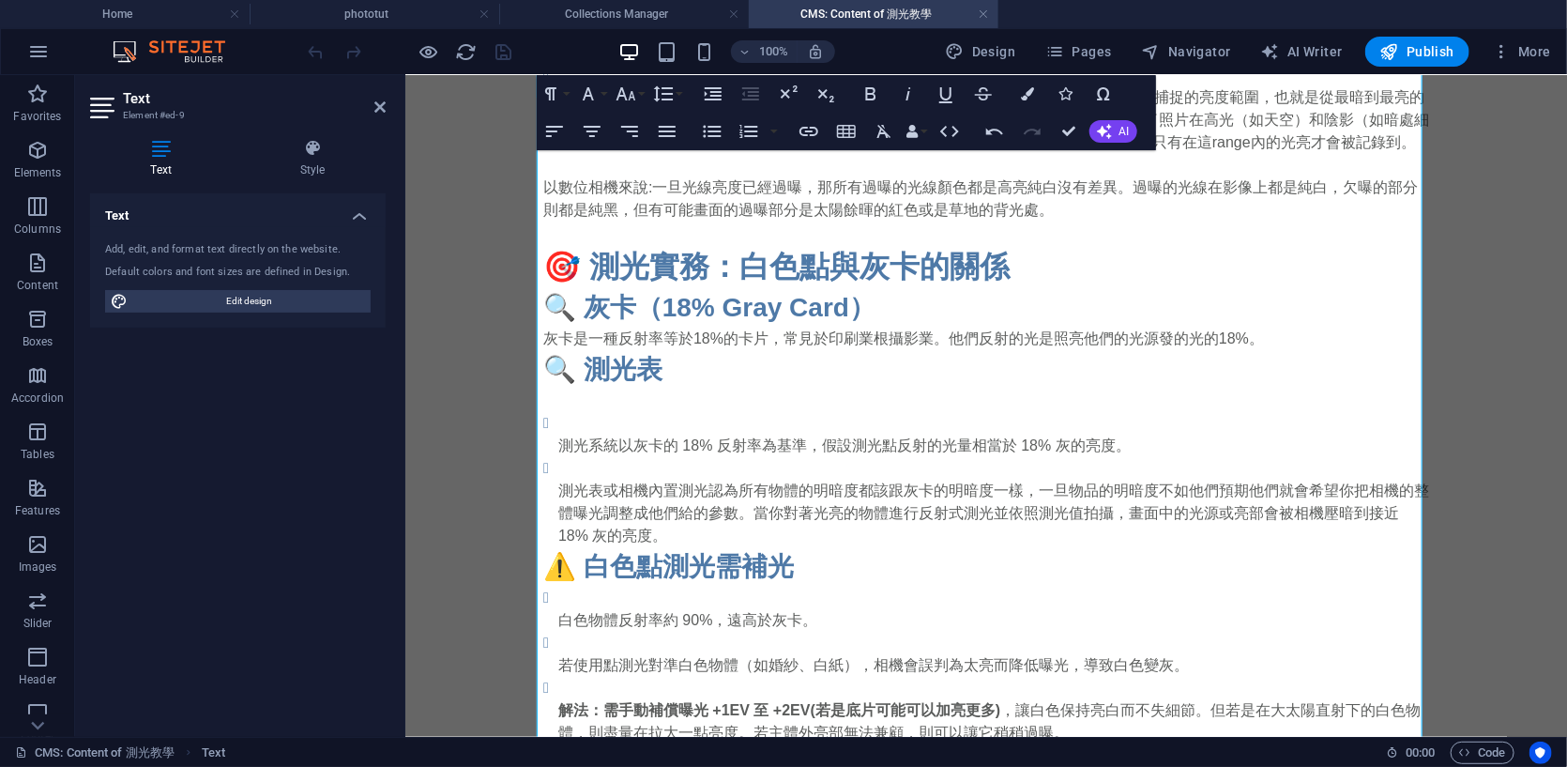
click at [577, 400] on p at bounding box center [986, 401] width 886 height 23
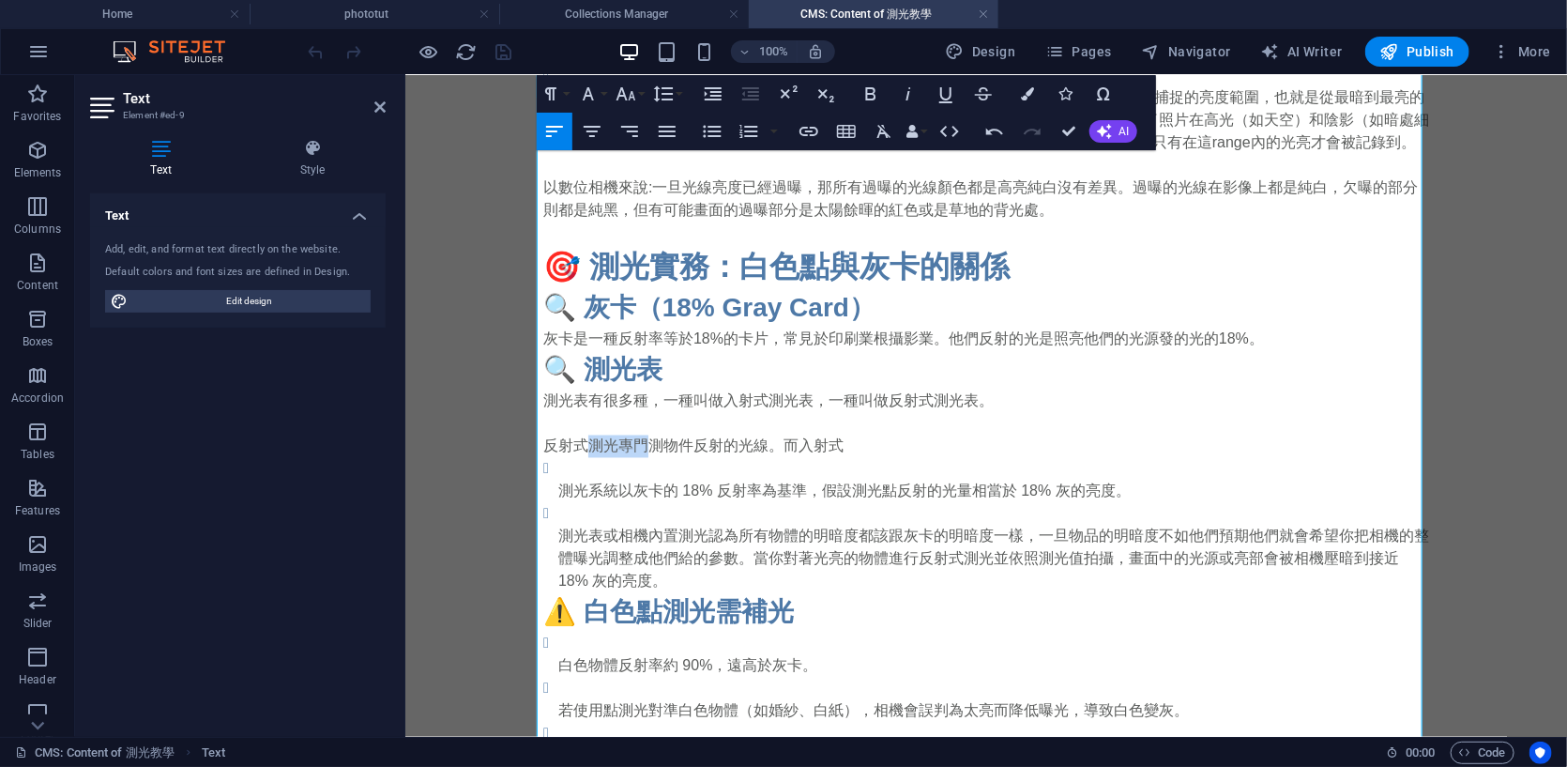
drag, startPoint x: 582, startPoint y: 445, endPoint x: 647, endPoint y: 440, distance: 64.9
click at [647, 440] on p "反射式測光專門測物件反射的光線。而入射式" at bounding box center [986, 446] width 886 height 23
click at [621, 443] on p "反射式測光專門測物件反射的光線。而入射式" at bounding box center [986, 446] width 886 height 23
drag, startPoint x: 586, startPoint y: 440, endPoint x: 656, endPoint y: 436, distance: 70.5
click at [656, 436] on p "反射式測光專門測物件反射的光線。而入射式" at bounding box center [986, 446] width 886 height 23
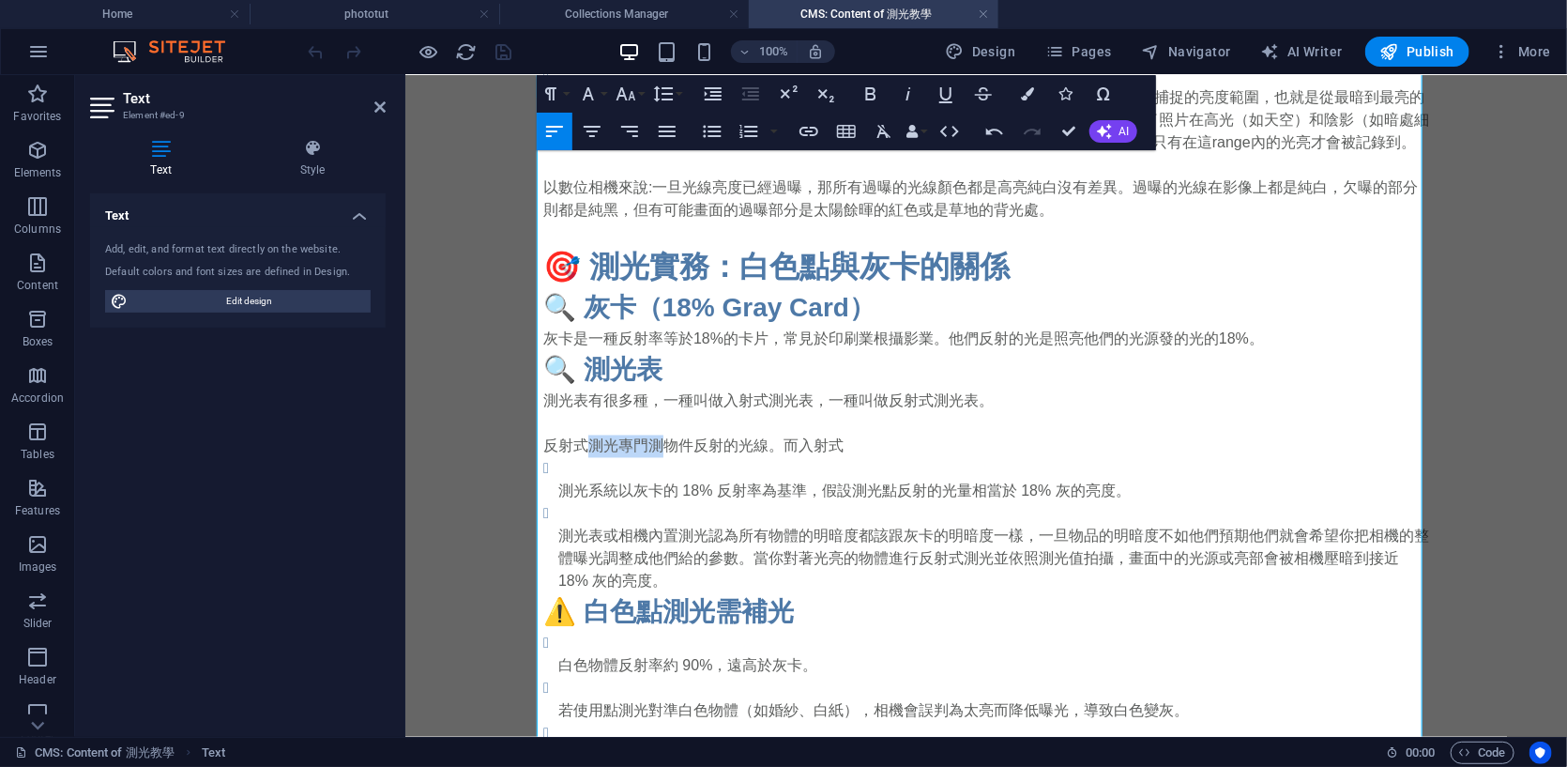
copy p "測光專門測"
click at [905, 457] on li "測光系統以灰卡的 18% 反射率為基準，假設測光點反射的光量相當於 18% 灰的亮度。" at bounding box center [993, 479] width 871 height 45
click at [883, 446] on p "反射式測光專門測物件反射的光線。而入射式" at bounding box center [986, 446] width 886 height 23
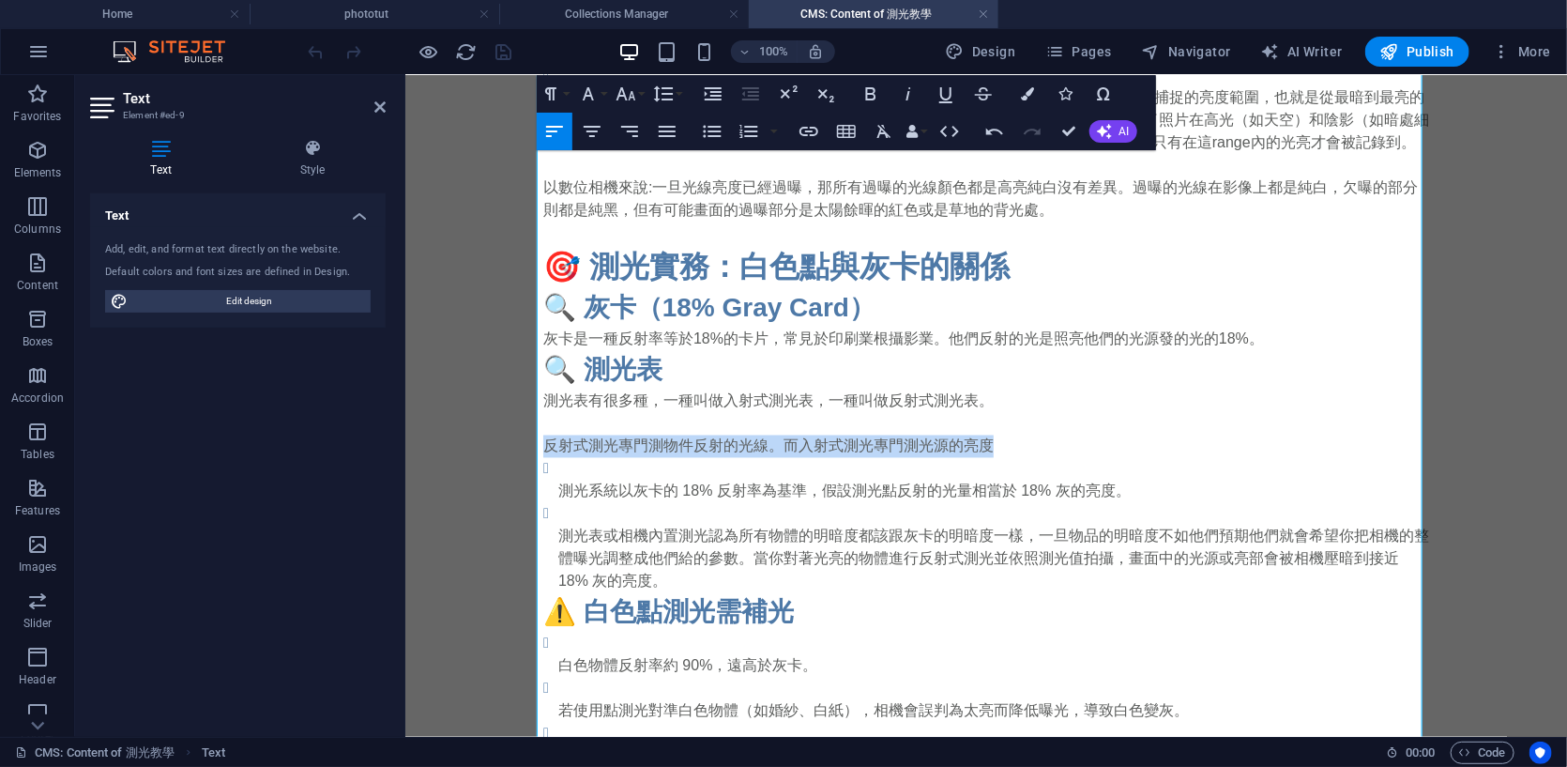
drag, startPoint x: 1049, startPoint y: 440, endPoint x: 712, endPoint y: 512, distance: 344.4
click at [405, 436] on html "Skip to main content 啥是測光? 如果你是大一新生或剛接觸相機，測光（light metering）聽起來可能像物理課，但其實超簡單！測光…" at bounding box center [986, 609] width 1162 height 4224
copy p "反射式測光專門測物件反射的光線。而入射式測光專門測光源的亮度"
drag, startPoint x: 643, startPoint y: 444, endPoint x: 828, endPoint y: 456, distance: 185.3
click at [828, 456] on p "反射式測光是測量被攝體反射的光線；而入射式測光則是測量照射到被攝體上的光線強度。" at bounding box center [986, 446] width 886 height 23
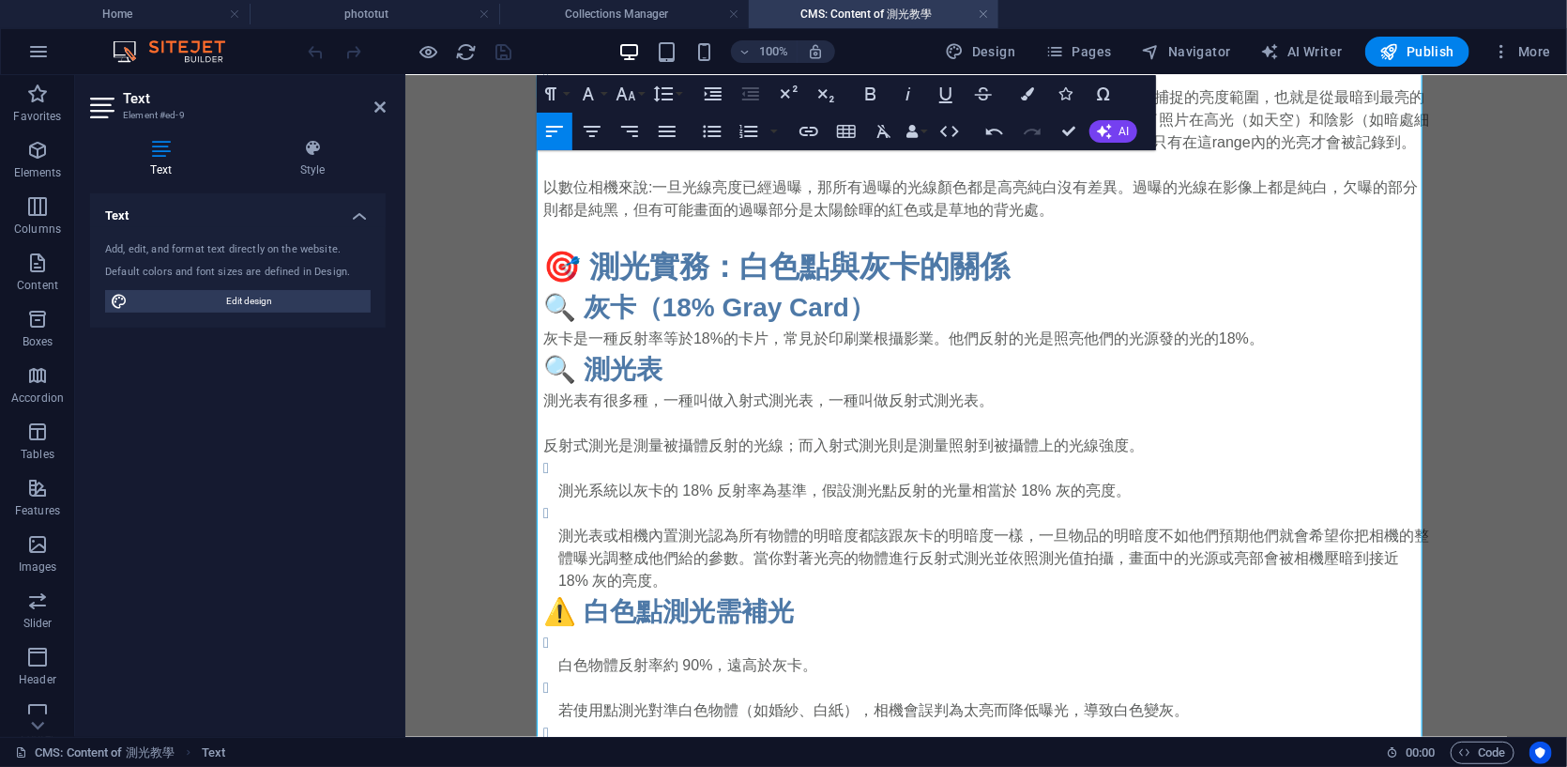
click at [648, 419] on p at bounding box center [986, 423] width 886 height 23
drag, startPoint x: 662, startPoint y: 442, endPoint x: 722, endPoint y: 442, distance: 60.1
click at [722, 442] on p "反射式測光是測量被攝體反射的光線；而入射式測光則是測量照射到被攝體上的光線強度。" at bounding box center [986, 446] width 886 height 23
click at [669, 441] on p "反射式測光是測量被攝體反射的光線；而入射式測光則是測量照射到被攝體上的光線強度。" at bounding box center [986, 446] width 886 height 23
drag, startPoint x: 674, startPoint y: 439, endPoint x: 696, endPoint y: 442, distance: 21.8
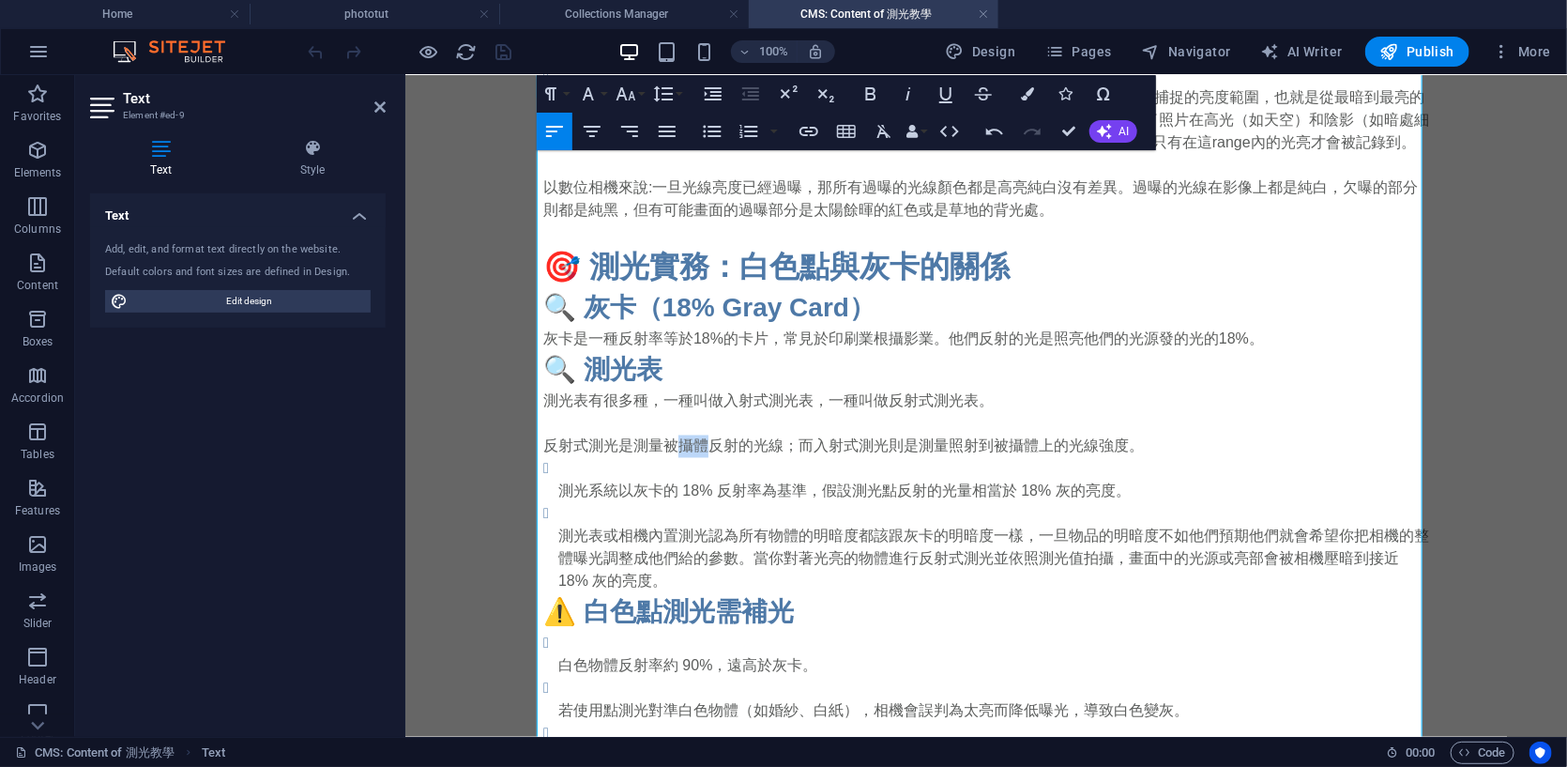
click at [696, 442] on p "反射式測光是測量被攝體反射的光線；而入射式測光則是測量照射到被攝體上的光線強度。" at bounding box center [986, 446] width 886 height 23
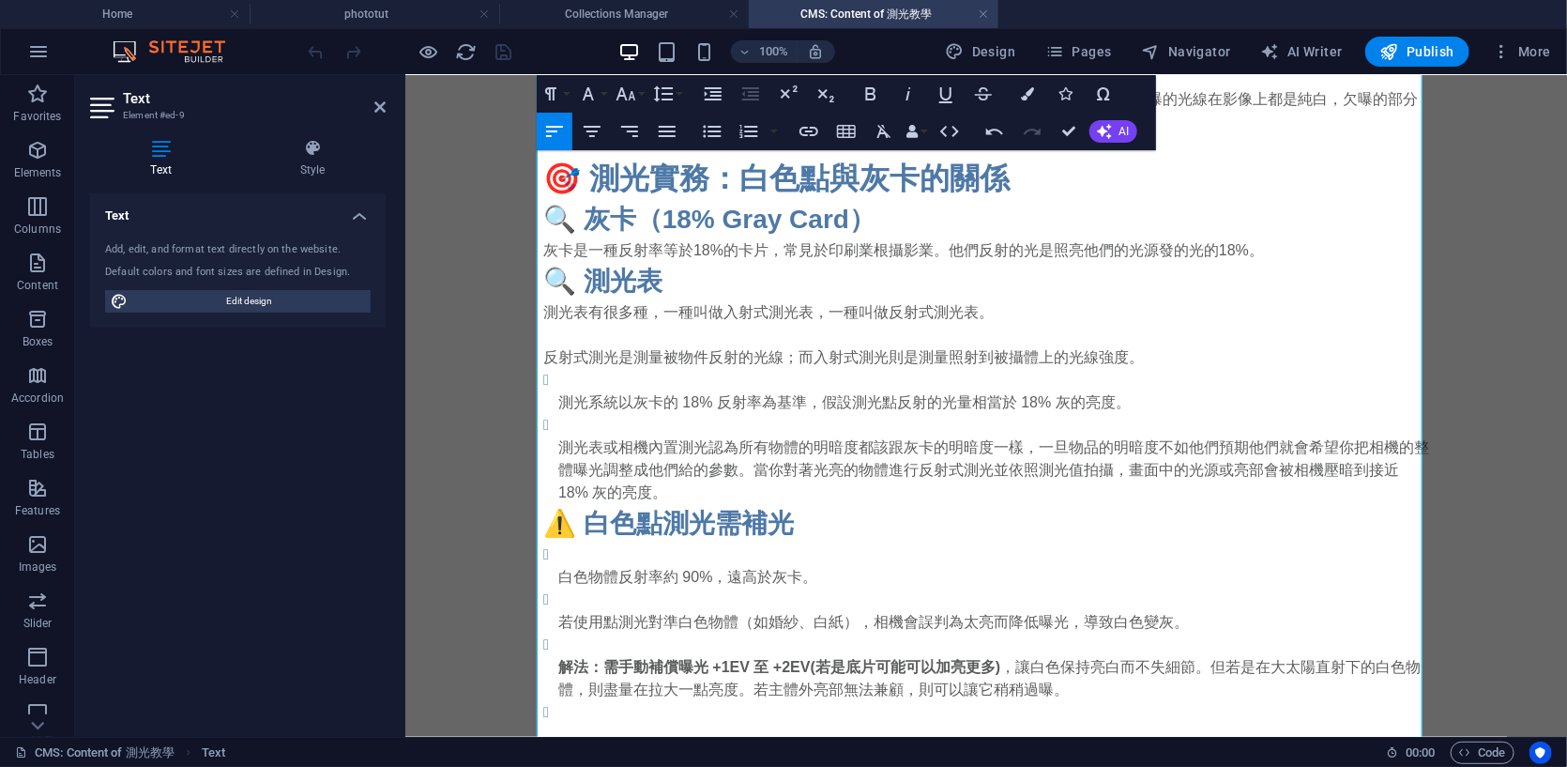
scroll to position [1733, 0]
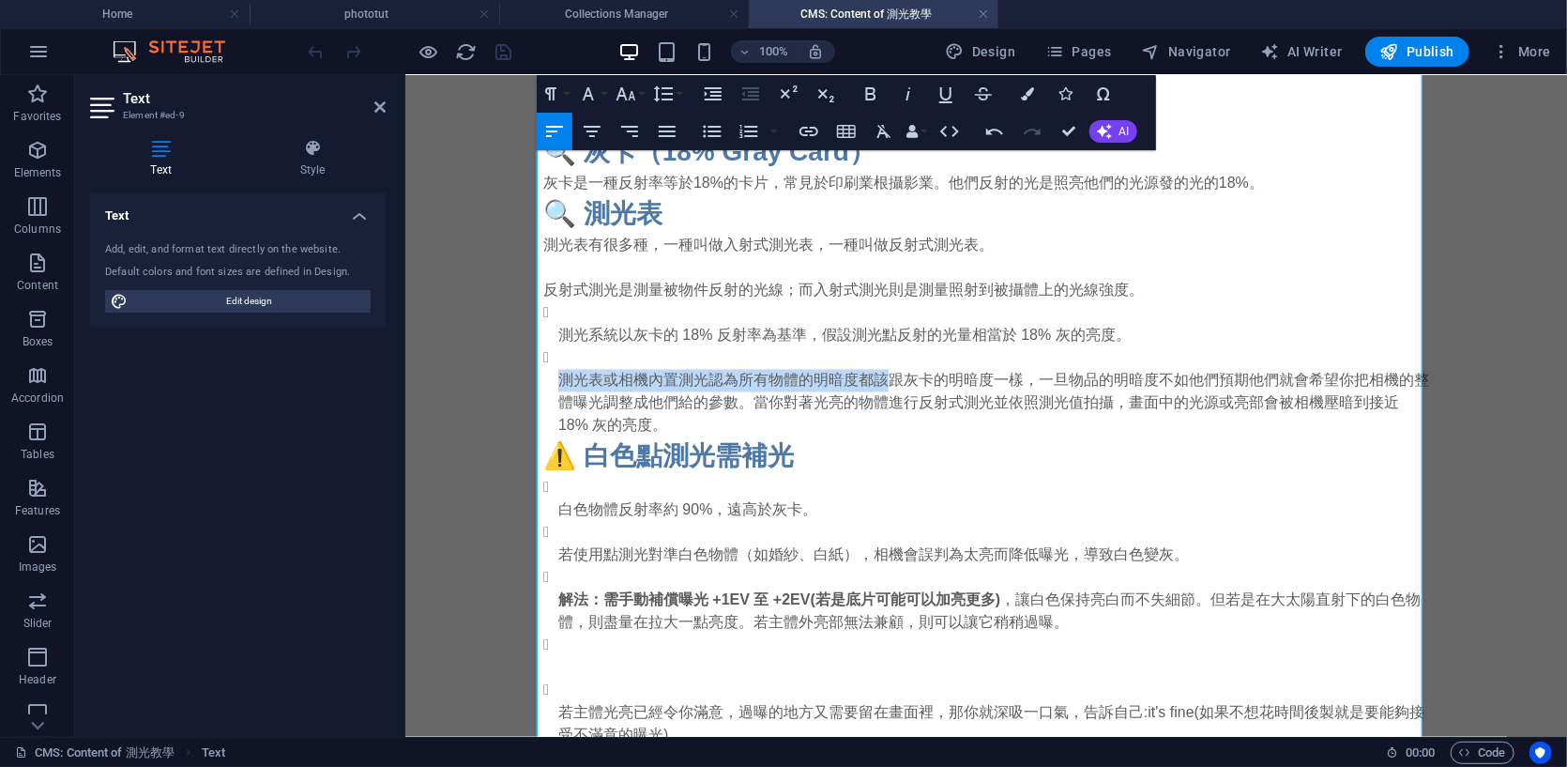
drag, startPoint x: 554, startPoint y: 374, endPoint x: 882, endPoint y: 381, distance: 328.6
click at [882, 381] on p "測光表或相機內置測光認為所有物體的明暗度都該跟灰卡的明暗度一樣，一旦物品的明暗度不如他們預期他們就會希望你把相機的整體曝光調整成他們給的參數。當你對著光亮的物…" at bounding box center [993, 403] width 871 height 68
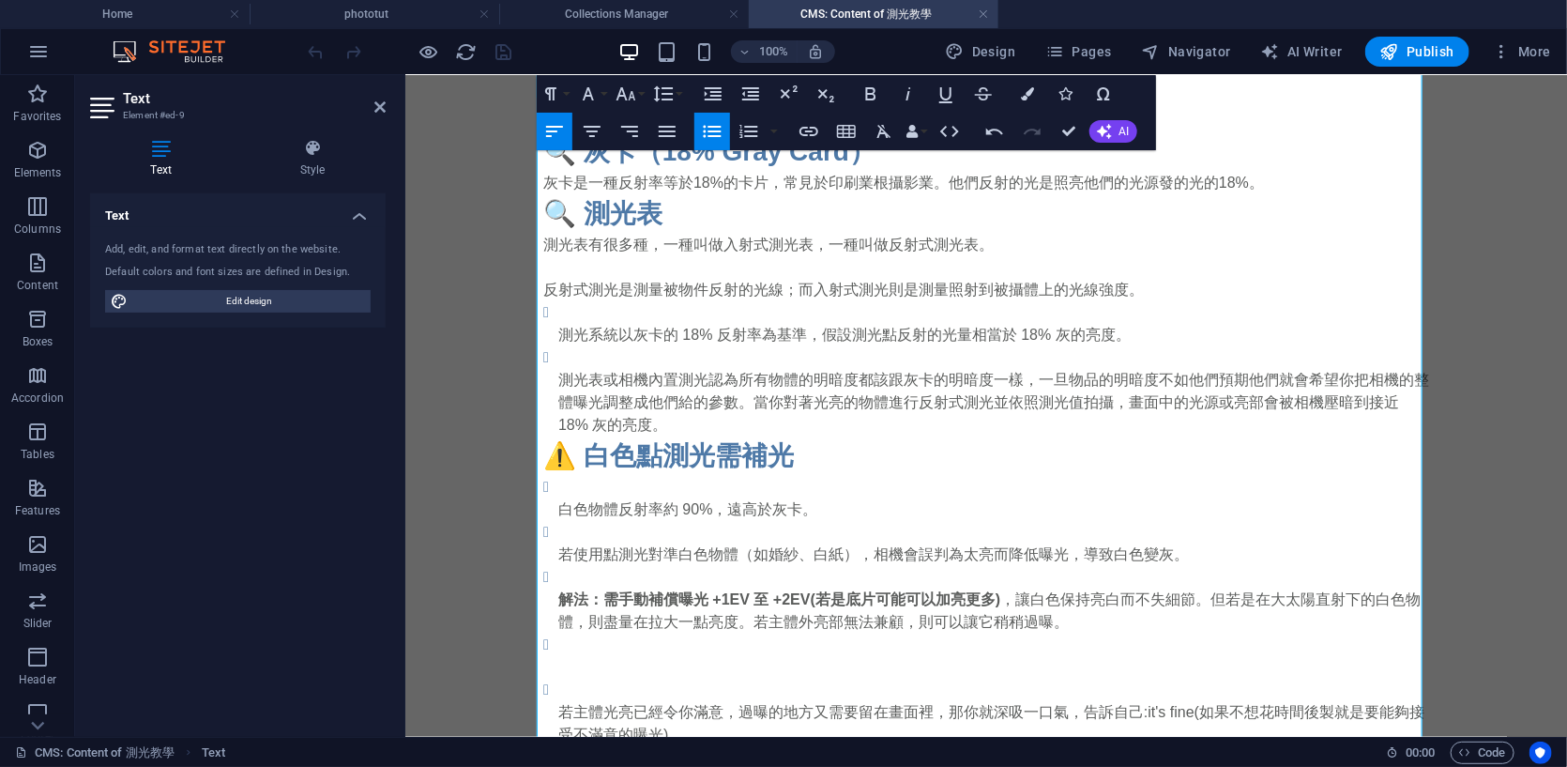
click at [1129, 324] on p "測光系統以灰卡的 18% 反射率為基準，假設測光點反射的光量相當於 18% 灰的亮度。" at bounding box center [993, 335] width 871 height 23
drag, startPoint x: 561, startPoint y: 367, endPoint x: 945, endPoint y: 404, distance: 385.6
click at [945, 404] on p "測光表或相機內置測光認為所有物體的明暗度都該跟灰卡的明暗度一樣，一旦物品的明暗度不如他們預期他們就會希望你把相機的整體曝光調整成他們給的參數。當你對著光亮的物…" at bounding box center [993, 403] width 871 height 68
drag, startPoint x: 891, startPoint y: 386, endPoint x: 1008, endPoint y: 389, distance: 117.4
click at [1008, 389] on p "測光表或相機內置測光認為所有物體的明暗度都該跟灰卡的明暗度一樣，一旦物品的明暗度不如他們預期他們就會希望你把相機的整體曝光調整成他們給的參數。當你對著光亮的物…" at bounding box center [993, 403] width 871 height 68
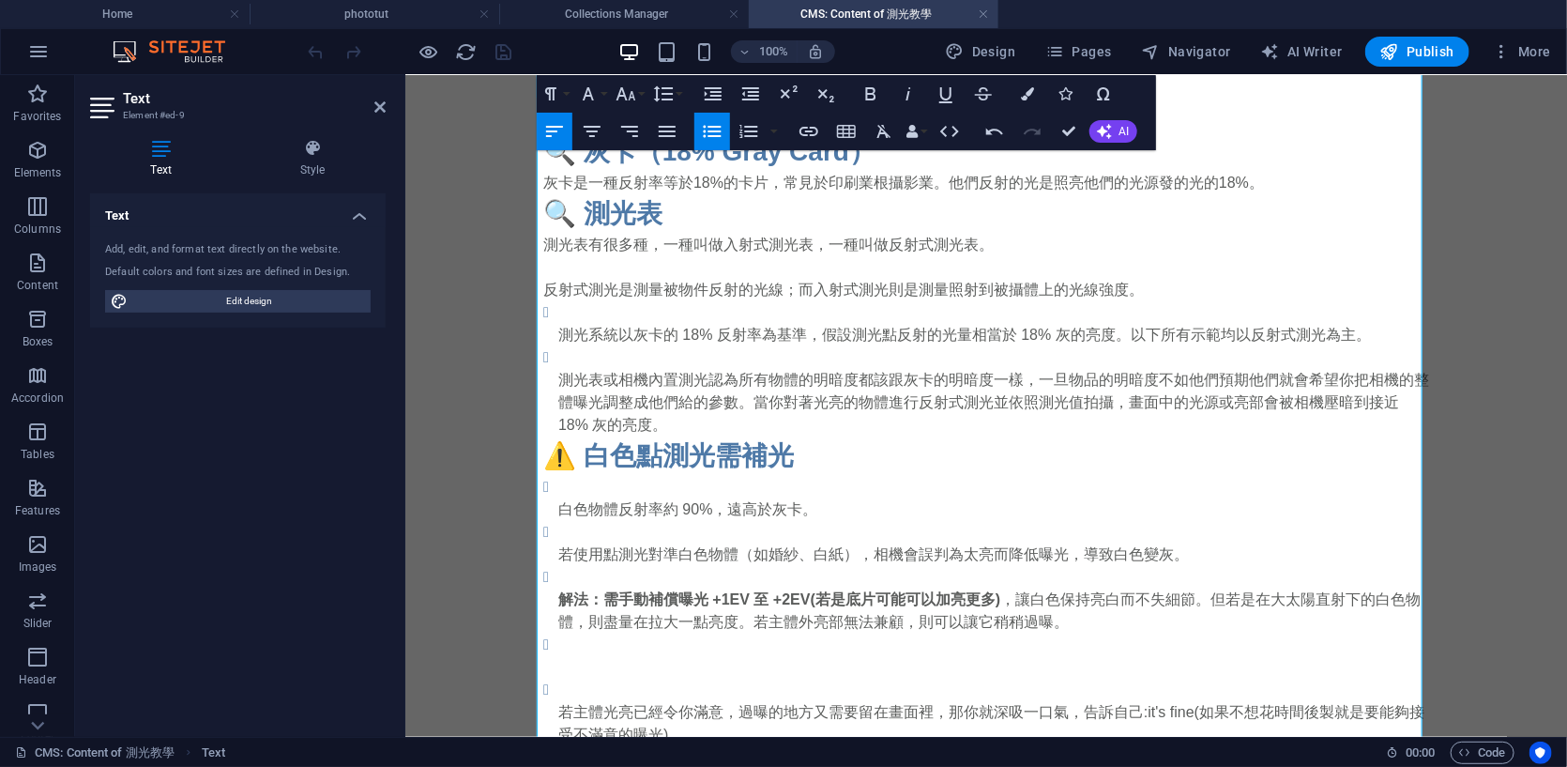
click at [648, 428] on p "測光表或相機內置測光認為所有物體的明暗度都該跟灰卡的明暗度一樣，一旦物品的明暗度不如他們預期他們就會希望你把相機的整體曝光調整成他們給的參數。當你對著光亮的物…" at bounding box center [993, 403] width 871 height 68
drag, startPoint x: 887, startPoint y: 504, endPoint x: 766, endPoint y: 356, distance: 191.5
click at [888, 502] on p "白色物體反射率約 90%，遠高於灰卡。" at bounding box center [993, 509] width 871 height 23
click at [435, 221] on body "Skip to main content 啥是測光? 如果你是大一新生或剛接觸相機，測光（light metering）聽起來可能像物理課，但其實超簡單！測光…" at bounding box center [986, 453] width 1162 height 4224
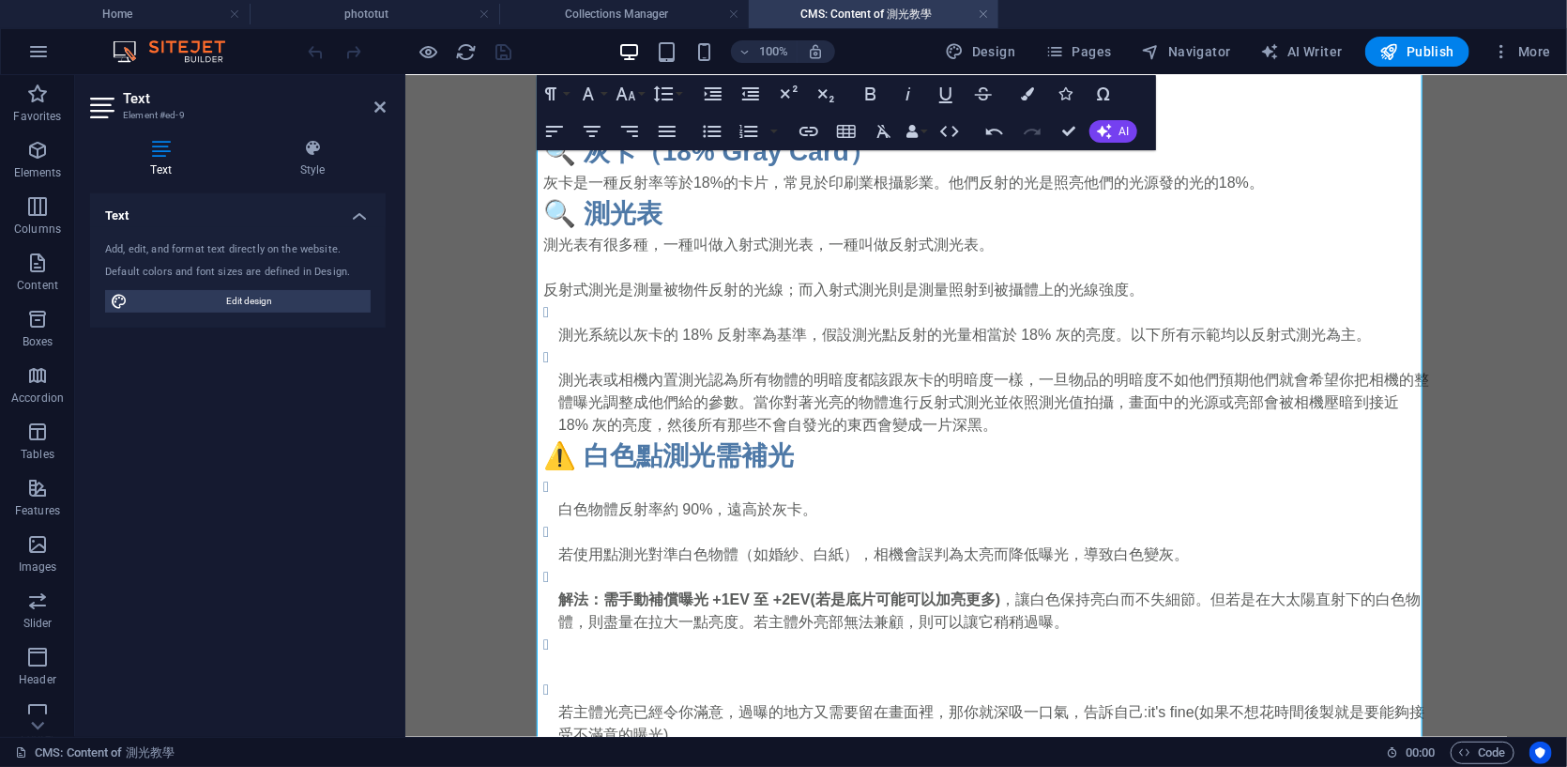
click at [435, 221] on body "Skip to main content 啥是測光? 如果你是大一新生或剛接觸相機，測光（light metering）聽起來可能像物理課，但其實超簡單！測光…" at bounding box center [986, 453] width 1162 height 4224
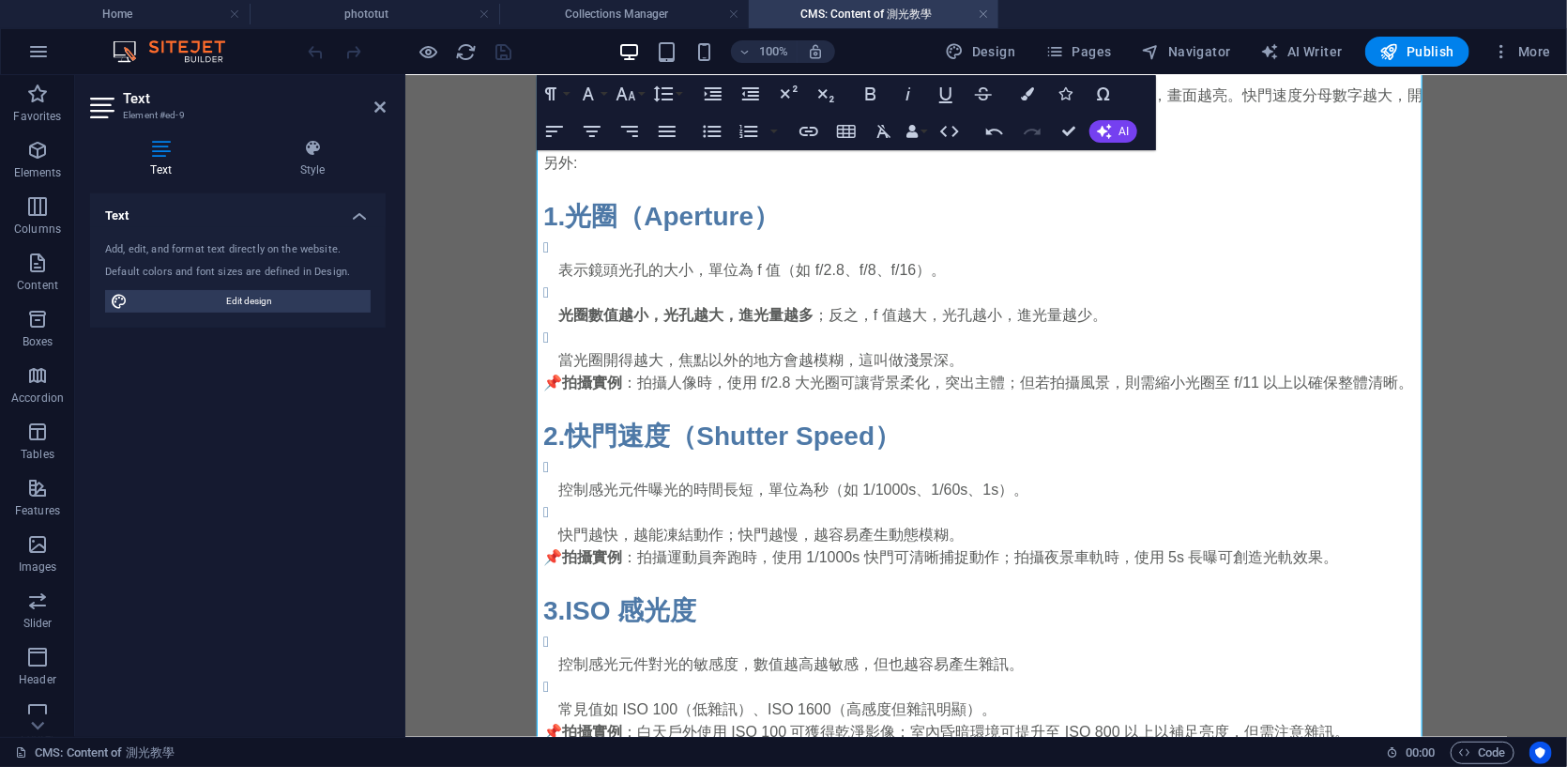
scroll to position [12, 0]
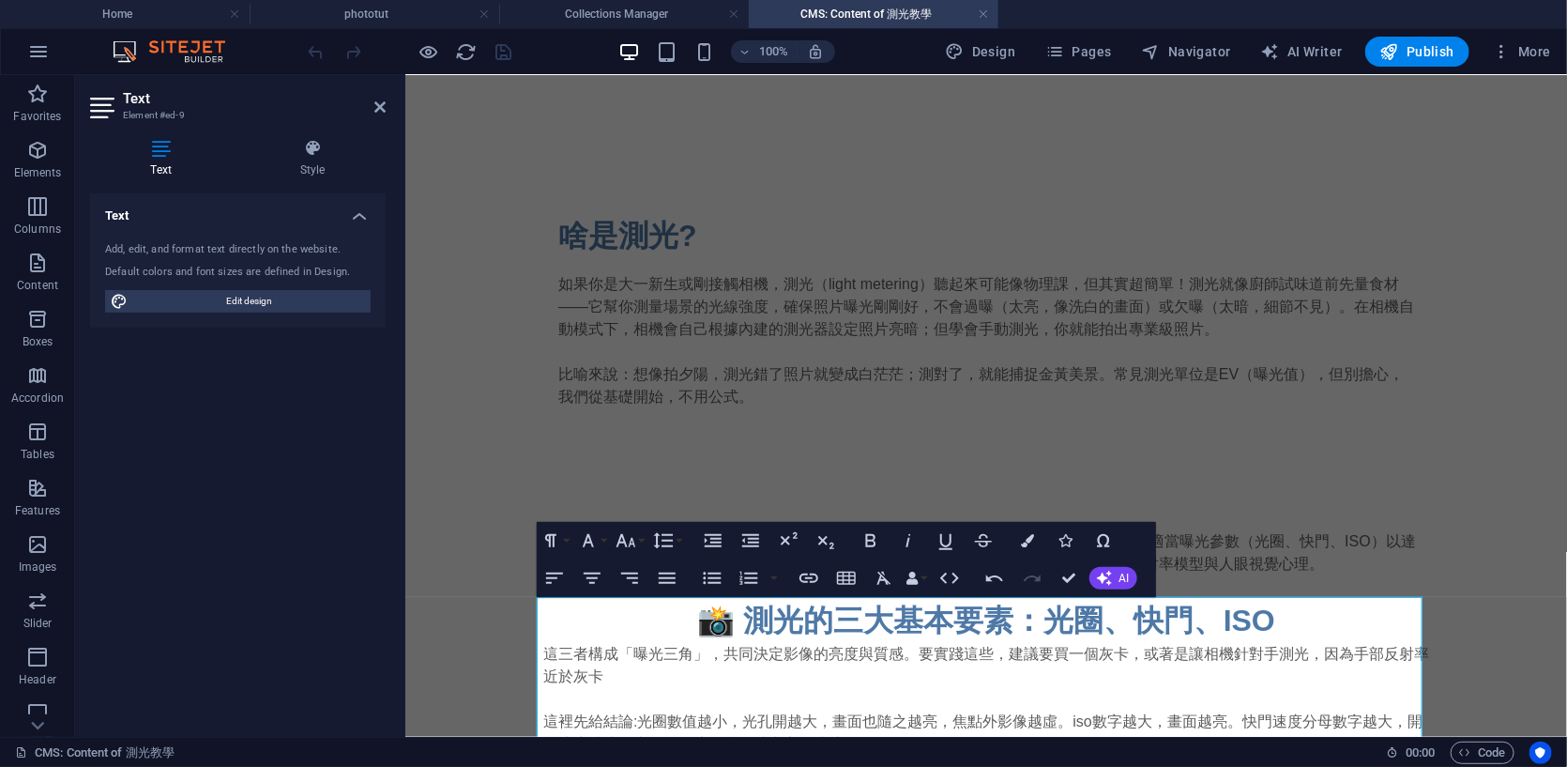
click at [1338, 295] on div "如果你是大一新生或剛接觸相機，測光（light metering）聽起來可能像物理課，但其實超簡單！測光就像廚師試味道前先量食材——它幫你測量場景的光線強度，…" at bounding box center [986, 339] width 856 height 135
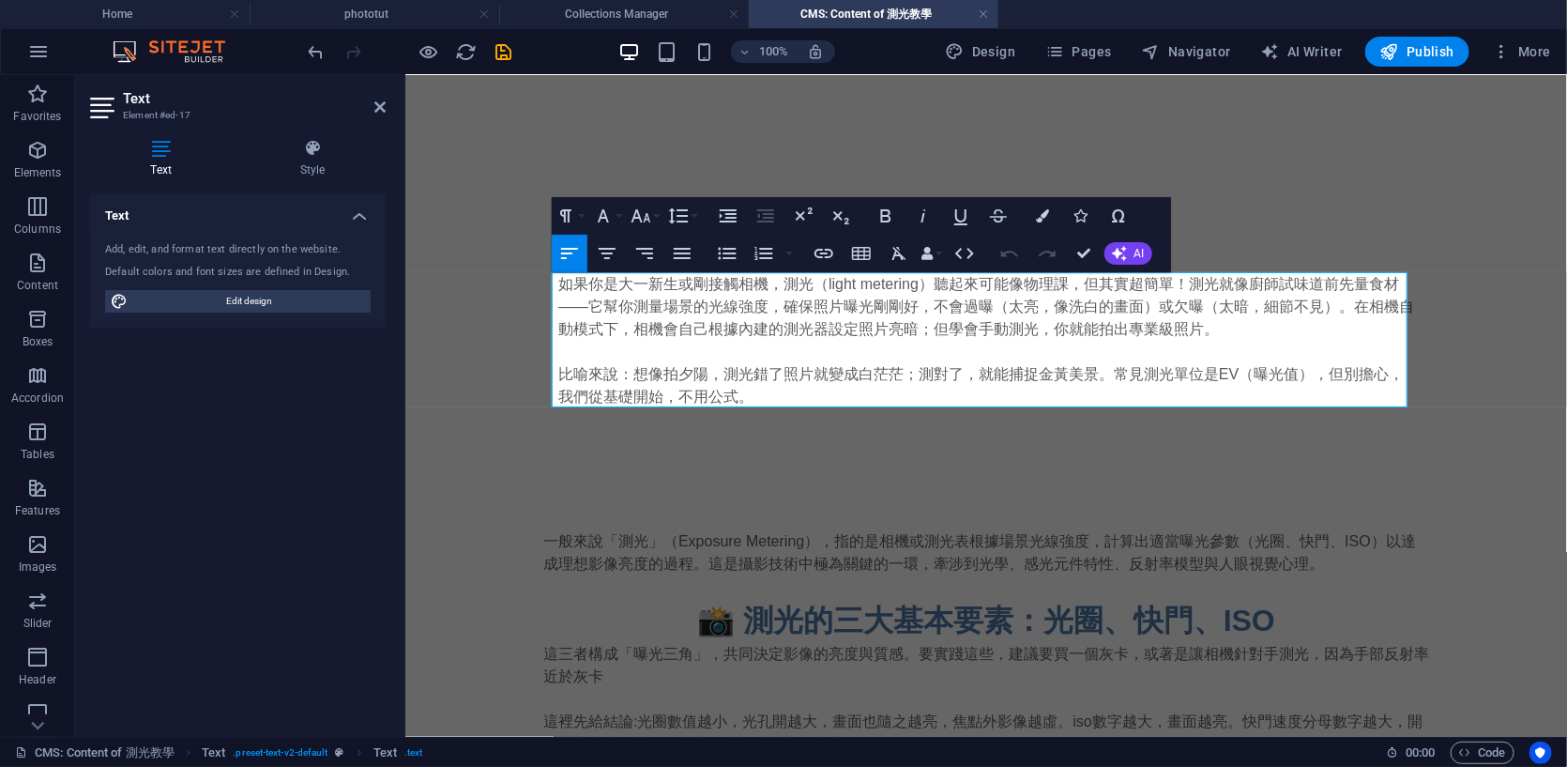
click at [500, 46] on icon "save" at bounding box center [505, 52] width 22 height 22
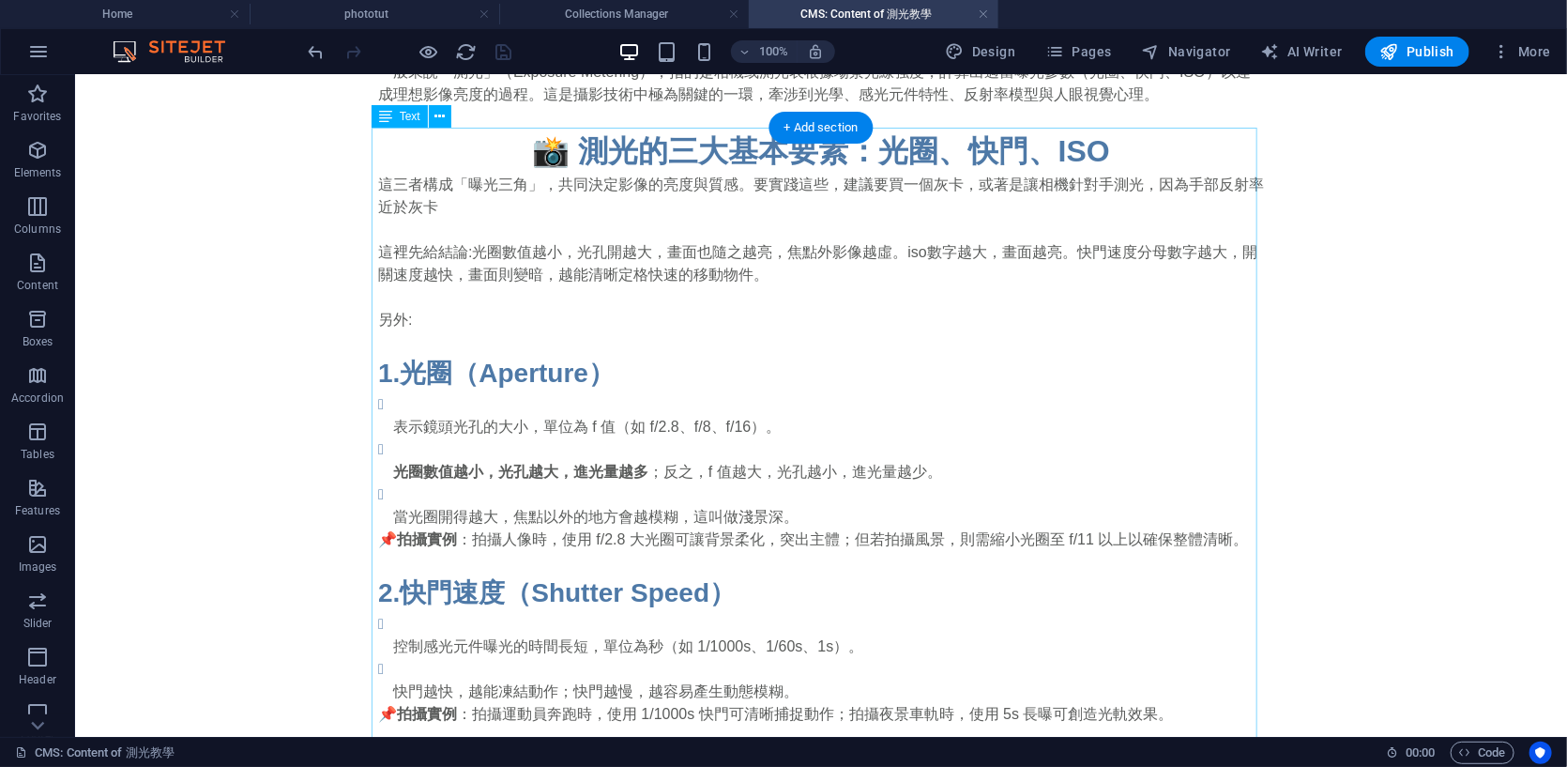
scroll to position [1108, 0]
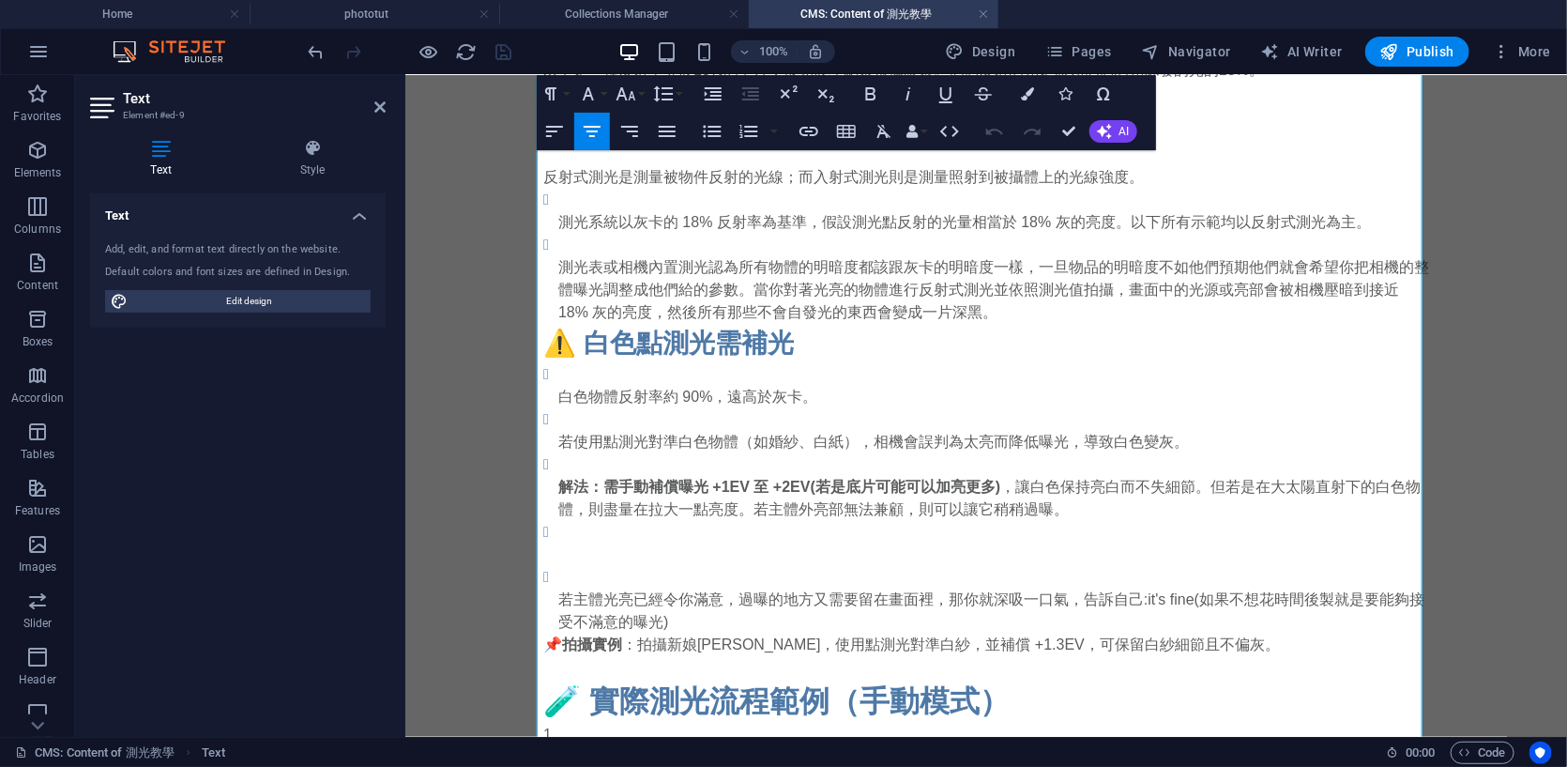
scroll to position [1634, 0]
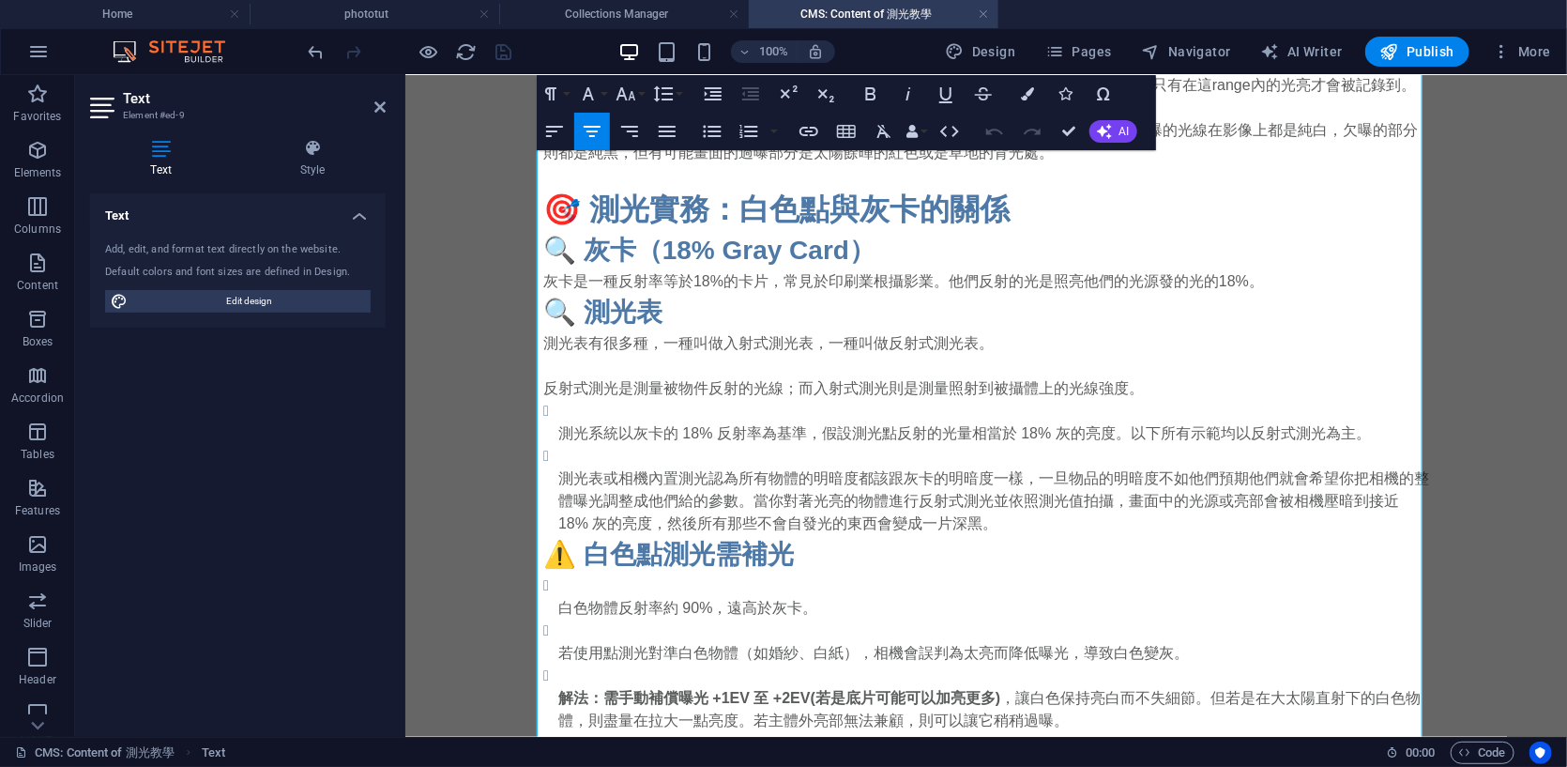
click at [971, 526] on p "測光表或相機內置測光認為所有物體的明暗度都該跟灰卡的明暗度一樣，一旦物品的明暗度不如他們預期他們就會希望你把相機的整體曝光調整成他們給的參數。當你對著光亮的物…" at bounding box center [993, 501] width 871 height 68
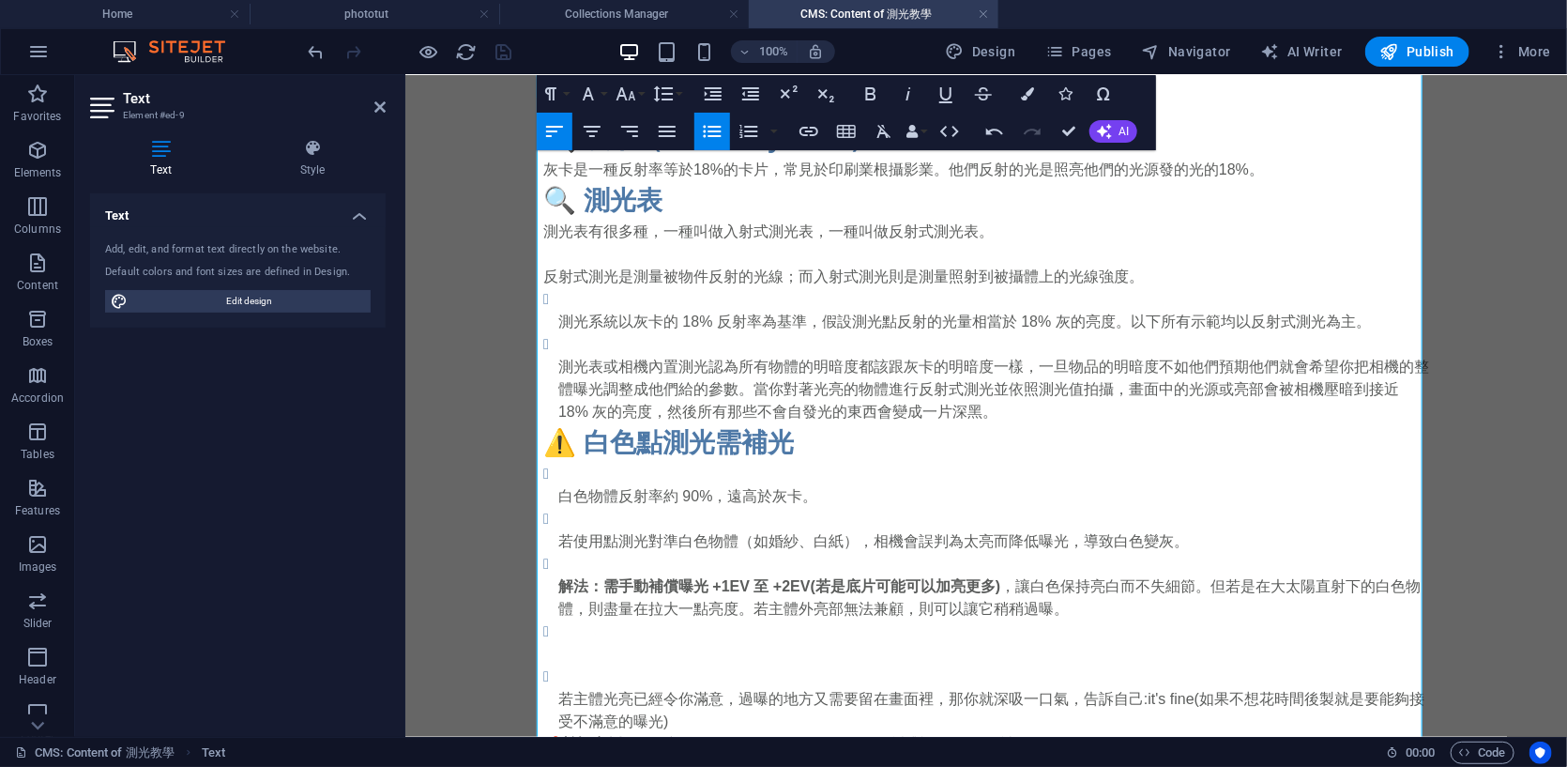
scroll to position [1791, 0]
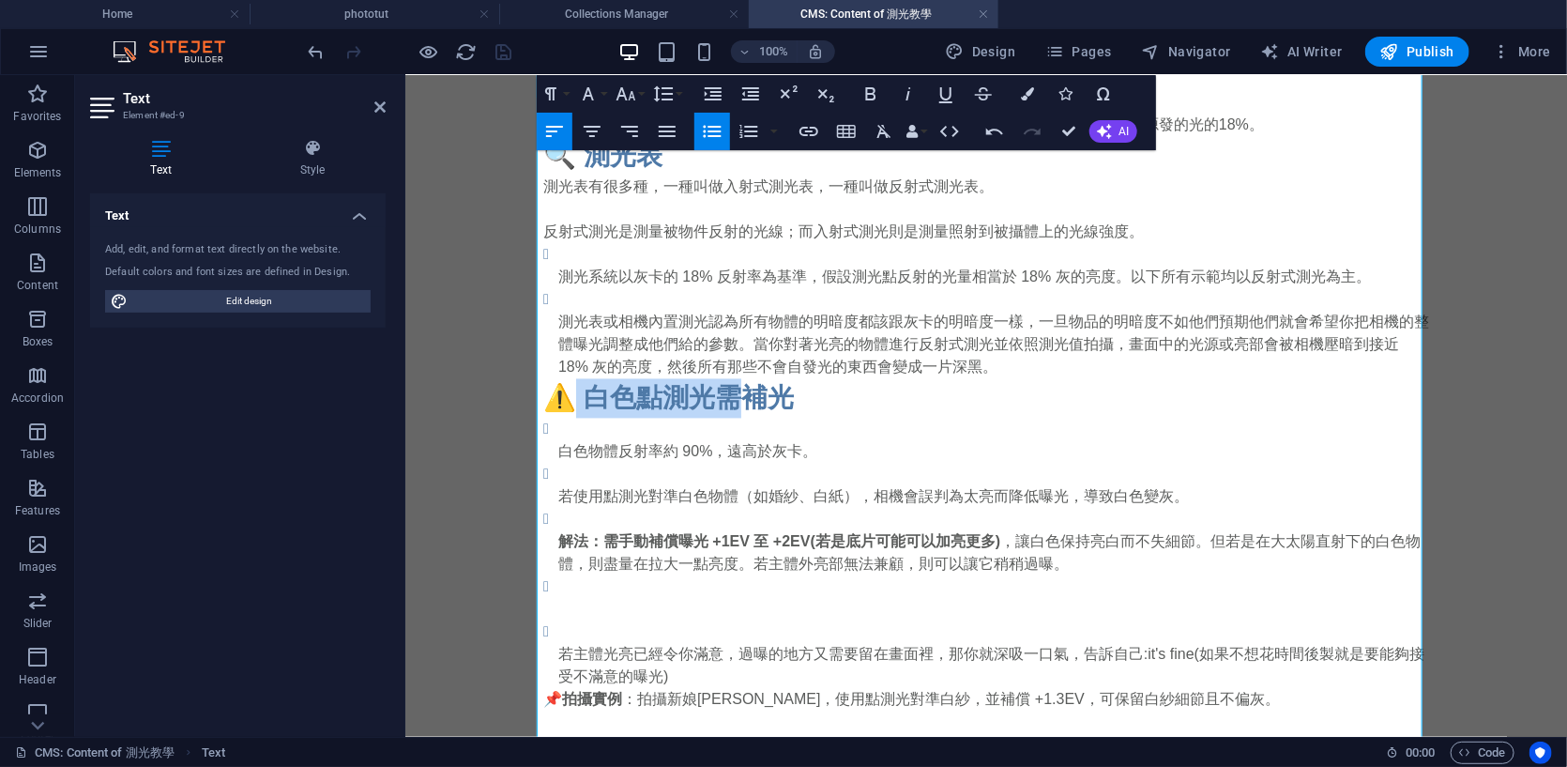
drag, startPoint x: 741, startPoint y: 395, endPoint x: 574, endPoint y: 398, distance: 166.2
click at [574, 398] on h3 "⚠️ 白色點測光需補光" at bounding box center [986, 397] width 886 height 39
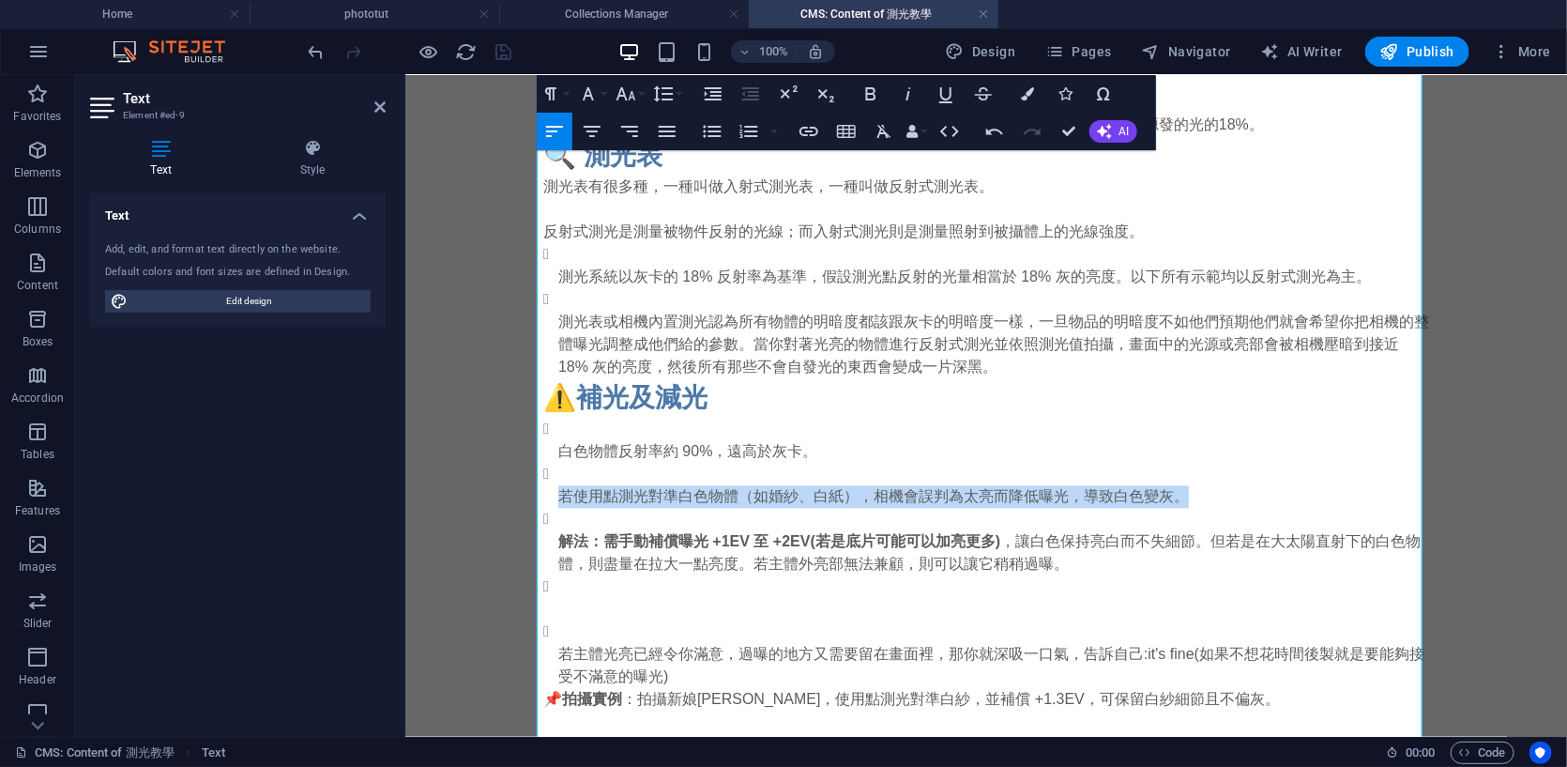
drag, startPoint x: 558, startPoint y: 483, endPoint x: 1177, endPoint y: 496, distance: 619.6
click at [1177, 496] on li "若使用點測光對準白色物體（如婚紗、白紙），相機會誤判為太亮而降低曝光，導致白色變灰。" at bounding box center [993, 485] width 871 height 45
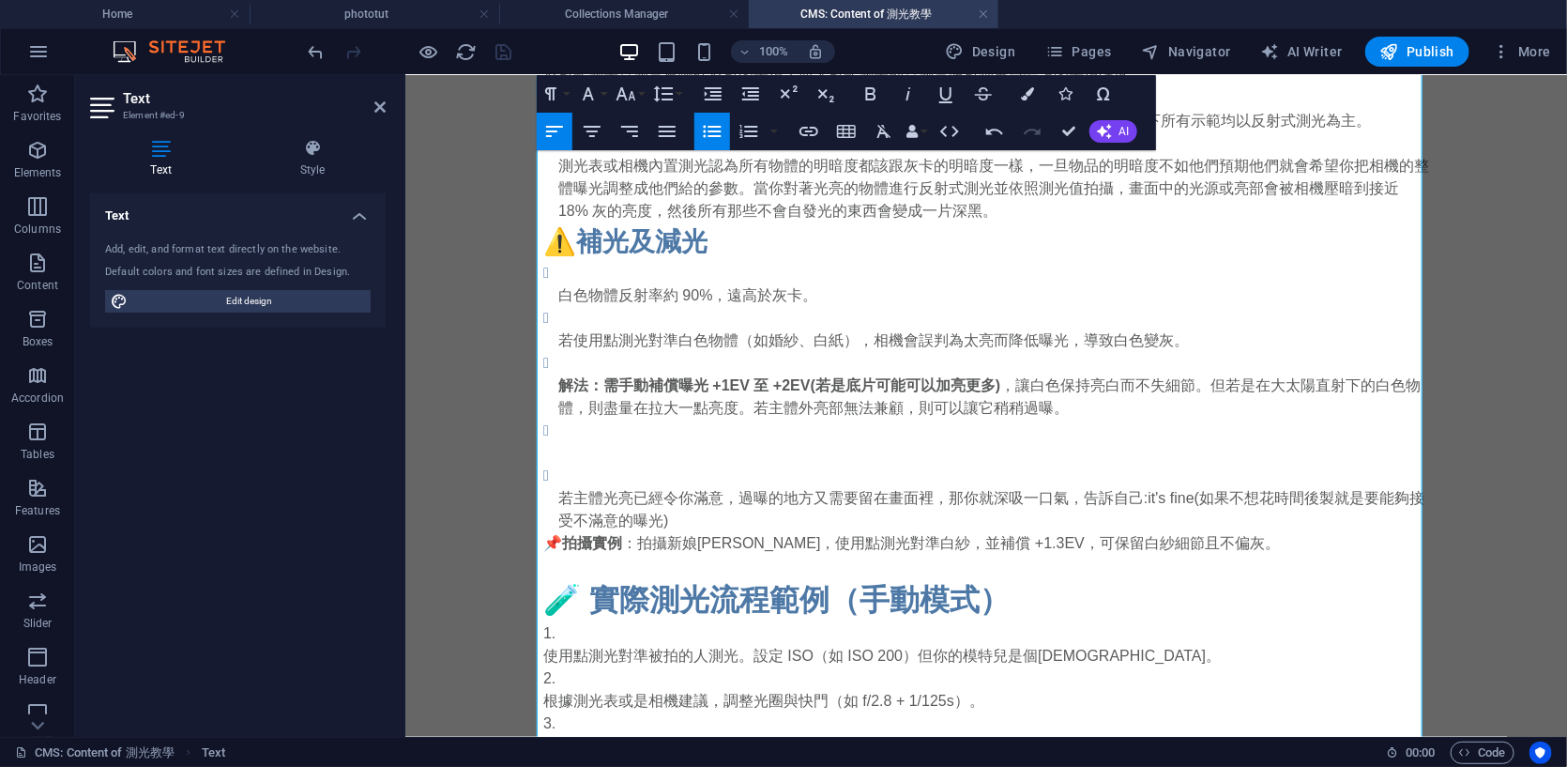
click at [1161, 329] on p "若使用點測光對準白色物體（如婚紗、白紙），相機會誤判為太亮而降低曝光，導致白色變灰。" at bounding box center [993, 340] width 871 height 23
click at [1101, 332] on p "若使用點測光對準白色物體（如婚紗、白紙），相機會誤判為太亮而降低曝光，導致白色變灰，深色部分則變黑色。" at bounding box center [993, 340] width 871 height 23
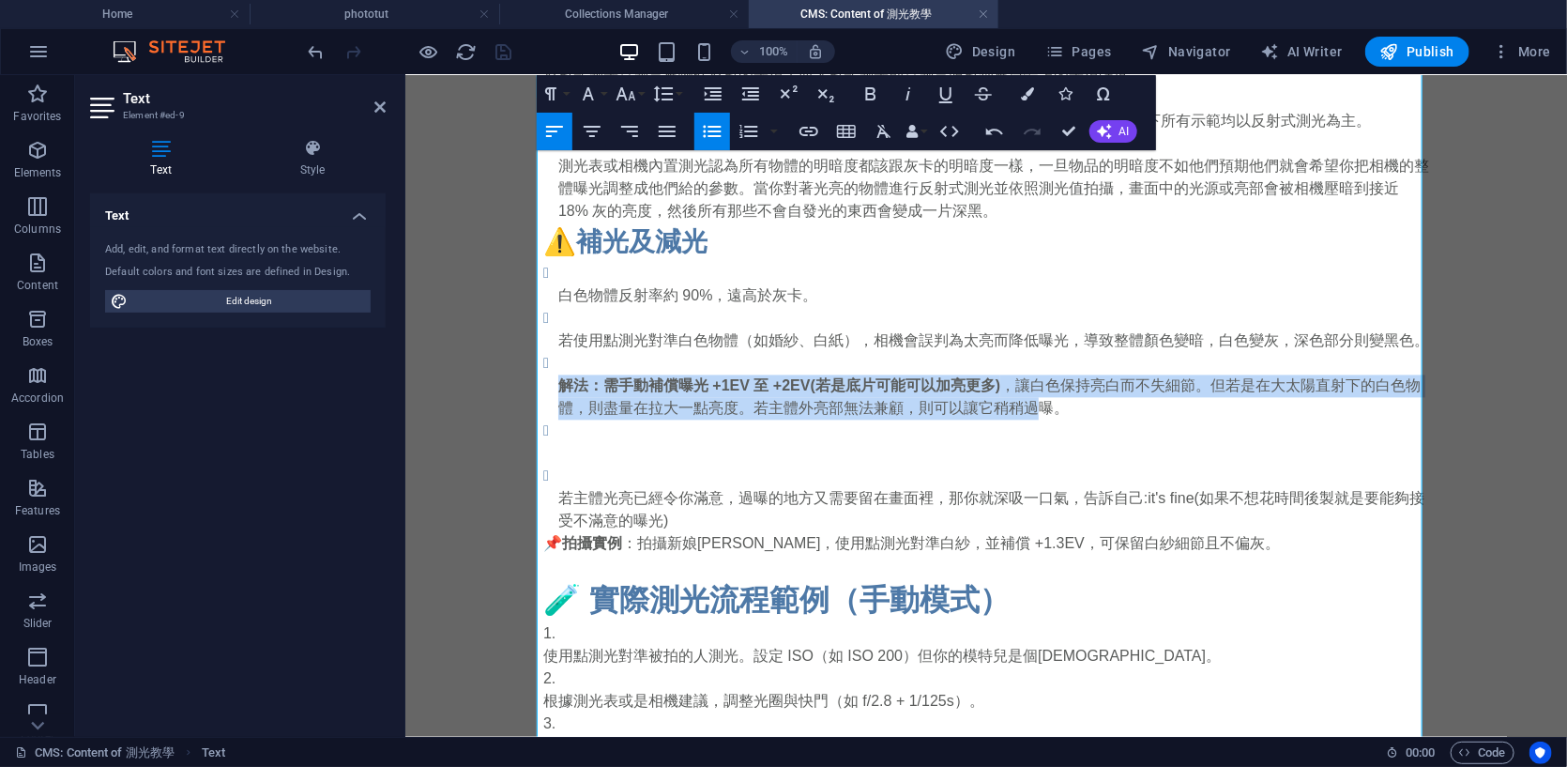
drag, startPoint x: 555, startPoint y: 376, endPoint x: 1031, endPoint y: 401, distance: 476.5
click at [1031, 401] on p "解法：需手動補償曝光 +1EV 至 +2EV(若是底片可能可以加亮更多) ，讓白色保持亮白而不失細節。但若是在大太陽直射下的白色物體，則盡量在拉大一點亮度。若…" at bounding box center [993, 396] width 871 height 45
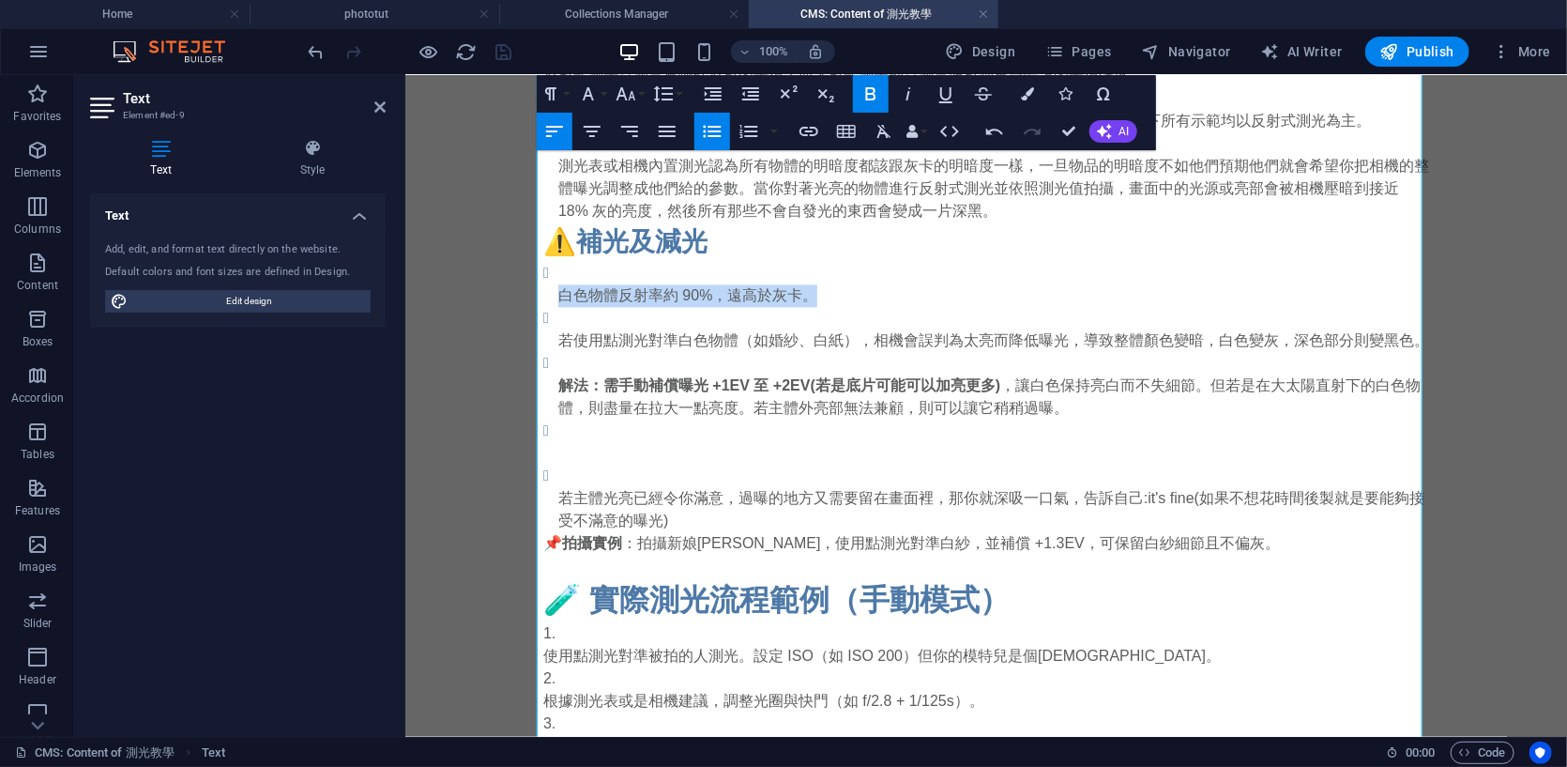
drag, startPoint x: 555, startPoint y: 286, endPoint x: 864, endPoint y: 302, distance: 309.2
click at [864, 302] on p "白色物體反射率約 90%，遠高於灰卡。" at bounding box center [993, 294] width 871 height 23
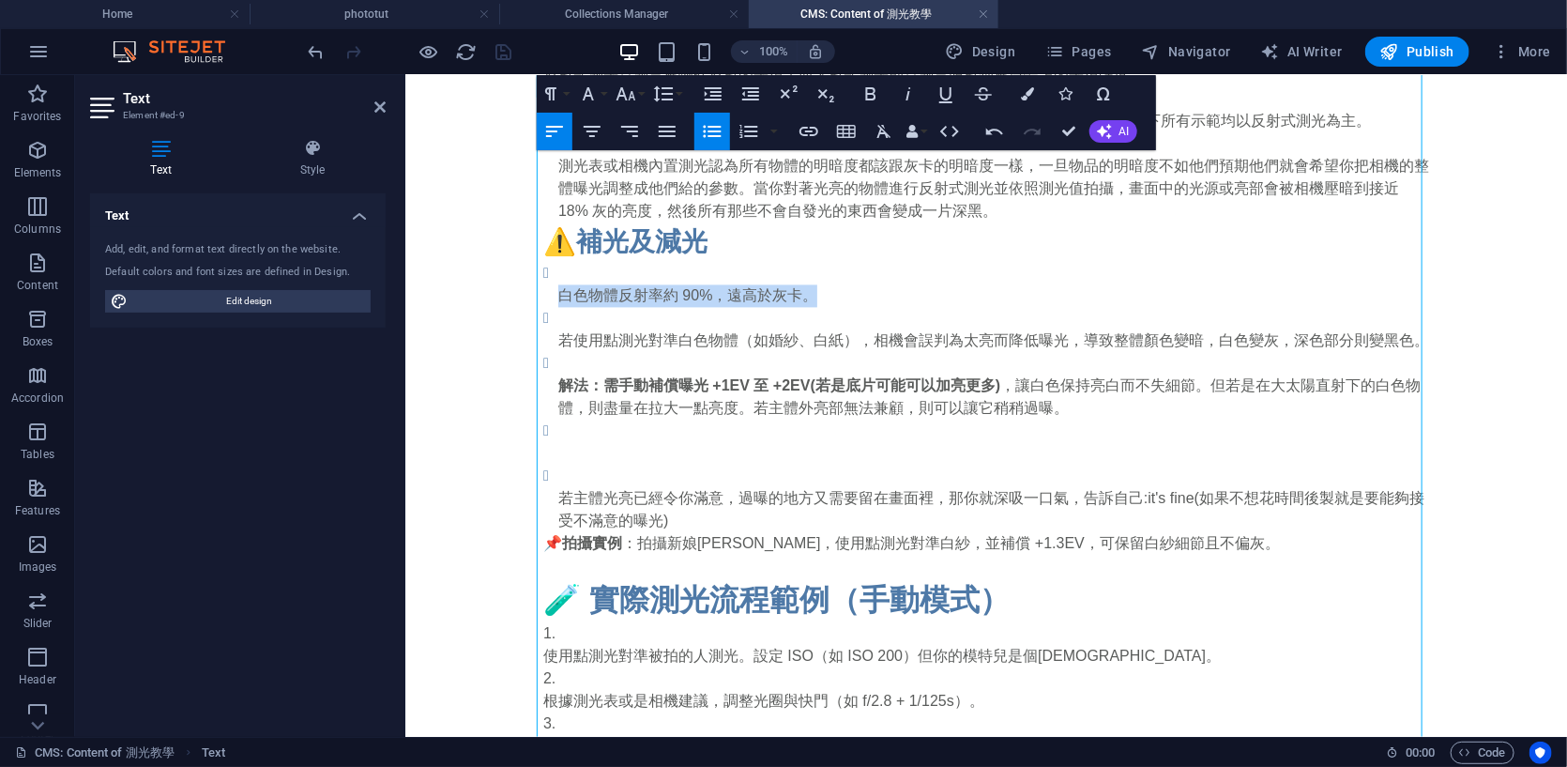
click at [547, 299] on ul "白色物體反射率約 90%，遠高於灰卡。 若使用點測光對準白色物體（如婚紗、白紙），相機會誤判為太亮而降低曝光，導致整體顏色變暗，白色變灰，深色部分則變黑色。 …" at bounding box center [986, 396] width 886 height 270
drag, startPoint x: 552, startPoint y: 299, endPoint x: 806, endPoint y: 297, distance: 254.4
click at [806, 297] on p "白色物體反射率約 90%，遠高於灰卡。" at bounding box center [993, 294] width 871 height 23
copy p "白色物體反射率約 90%，遠高於灰卡。"
click at [695, 523] on p "若主體光亮已經令你滿意，過曝的地方又需要留在畫面裡，那你就深吸一口氣，告訴自己:it's fine(如果不想花時間後製就是要能夠接受不滿意的曝光)" at bounding box center [993, 508] width 871 height 45
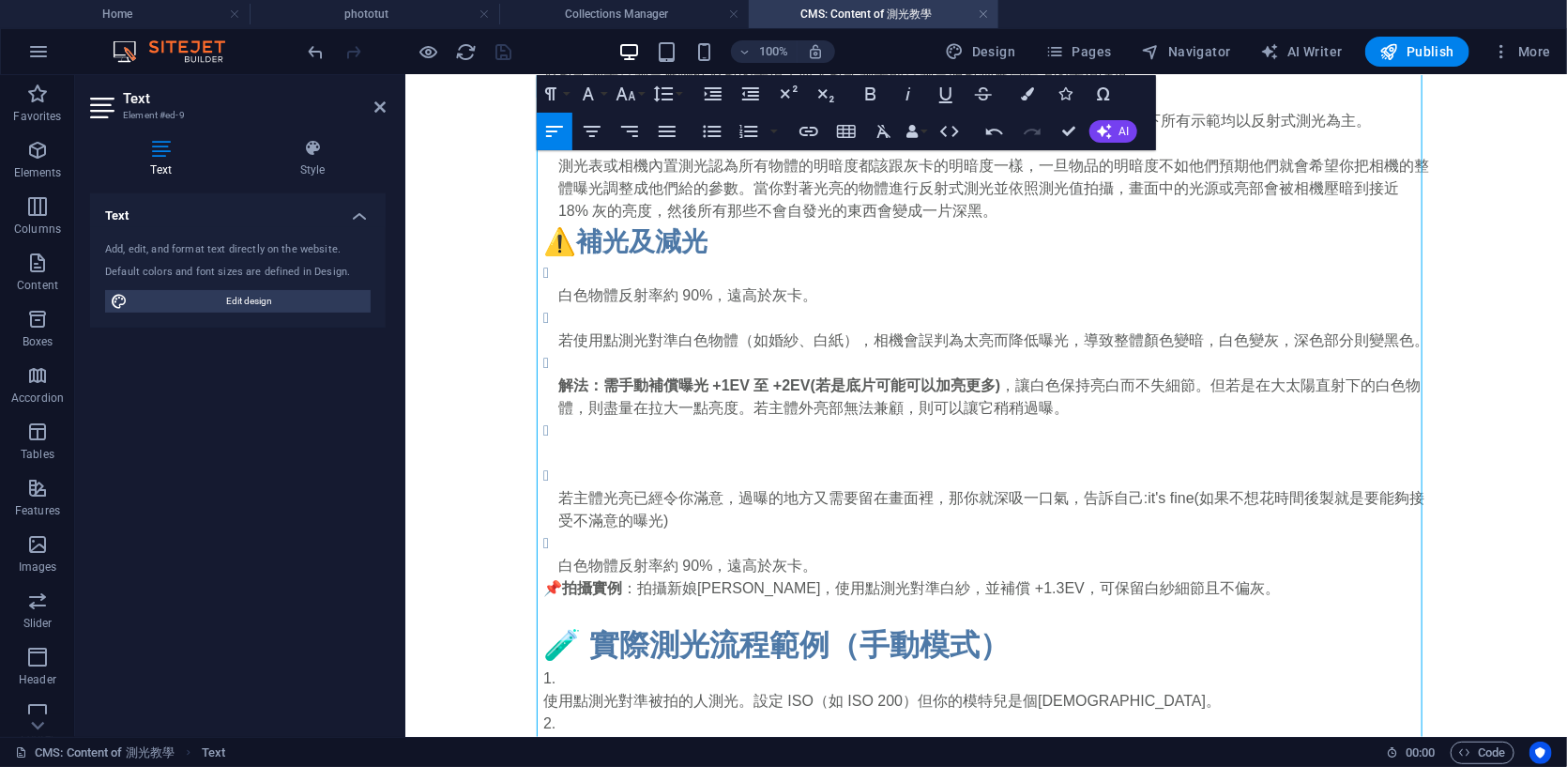
click at [566, 563] on p "白色物體反射率約 90%，遠高於灰卡。" at bounding box center [993, 565] width 871 height 23
click at [684, 562] on p "黑色物體反射率約 90%，遠高於灰卡。" at bounding box center [993, 565] width 871 height 23
click at [694, 563] on p "黑色物體反射率約 90%，遠高於灰卡。" at bounding box center [993, 565] width 871 height 23
click at [910, 557] on p "黑色物體反射率約 5%，遠低於灰卡。" at bounding box center [993, 565] width 871 height 23
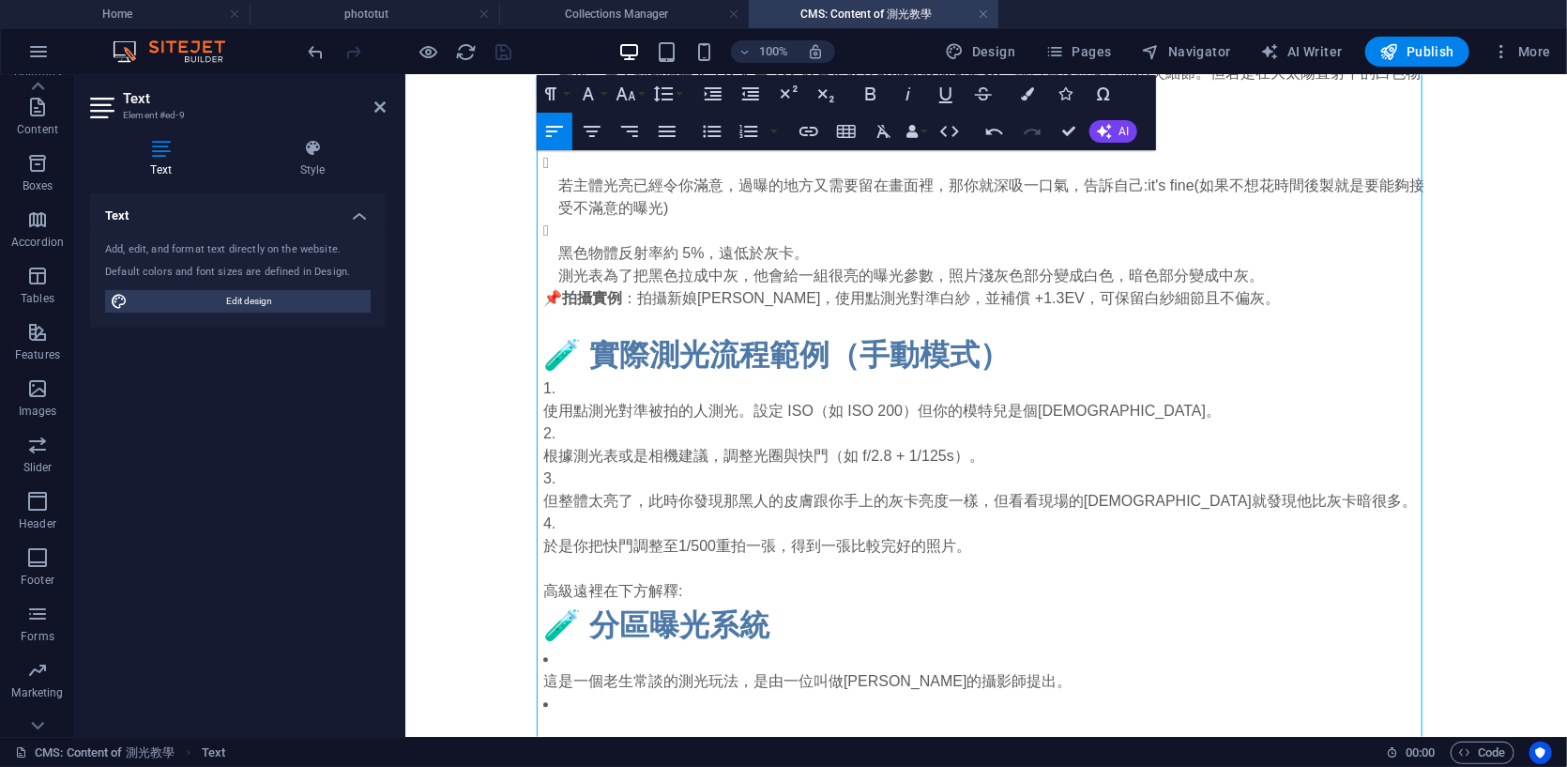
scroll to position [2103, 0]
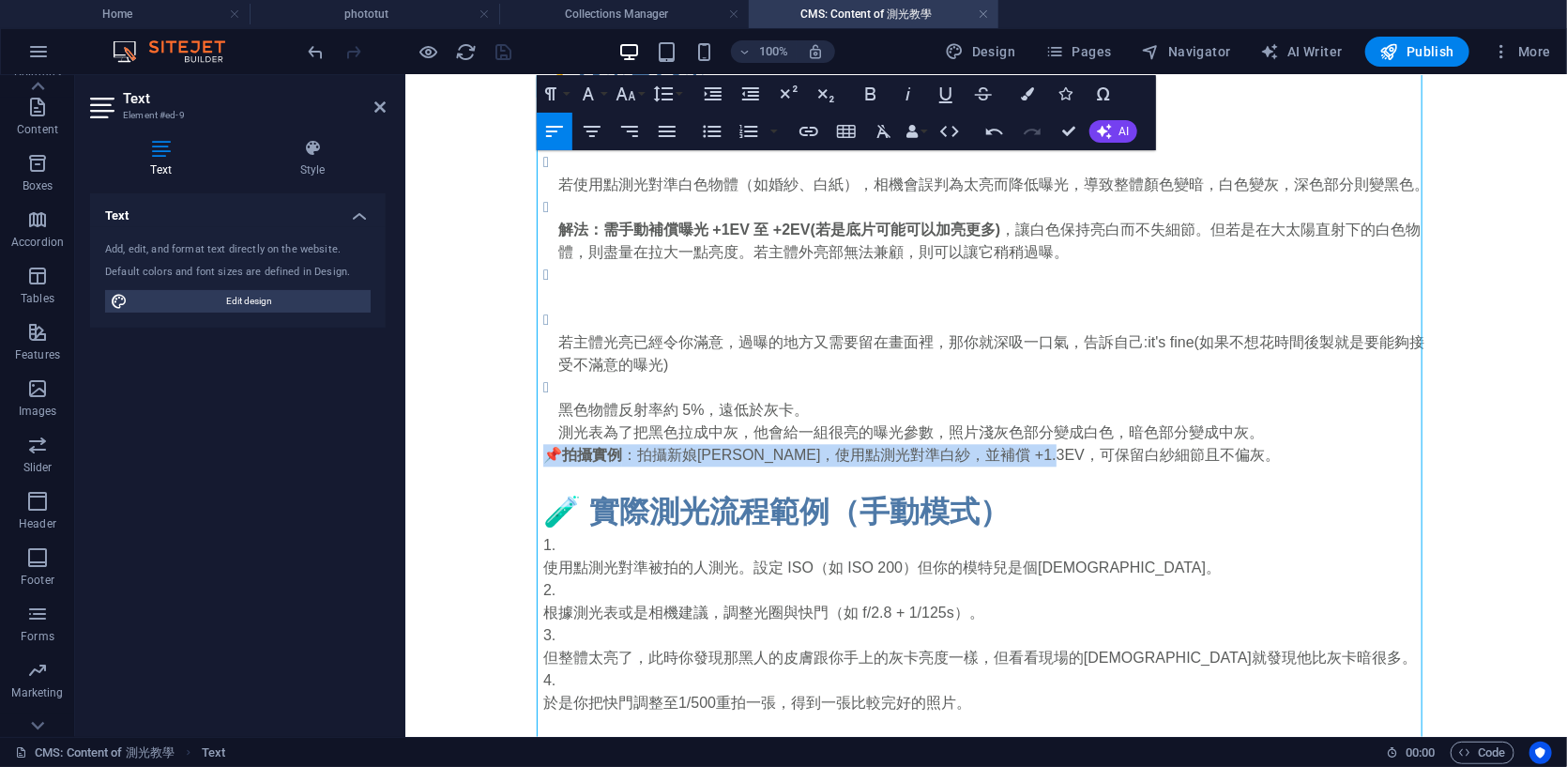
drag, startPoint x: 1088, startPoint y: 449, endPoint x: 537, endPoint y: 451, distance: 551.0
click at [543, 451] on p "📌 拍攝實例 ：拍攝新娘白紗時，使用點測光對準白紗，並補償 +1.3EV，可保留白紗細節且不偏灰。" at bounding box center [986, 454] width 886 height 23
copy p "📌 拍攝實例 ：拍攝新娘[PERSON_NAME]時，使用點測光對準[PERSON_NAME]，並補償 +1.3EV，[PERSON_NAME]"
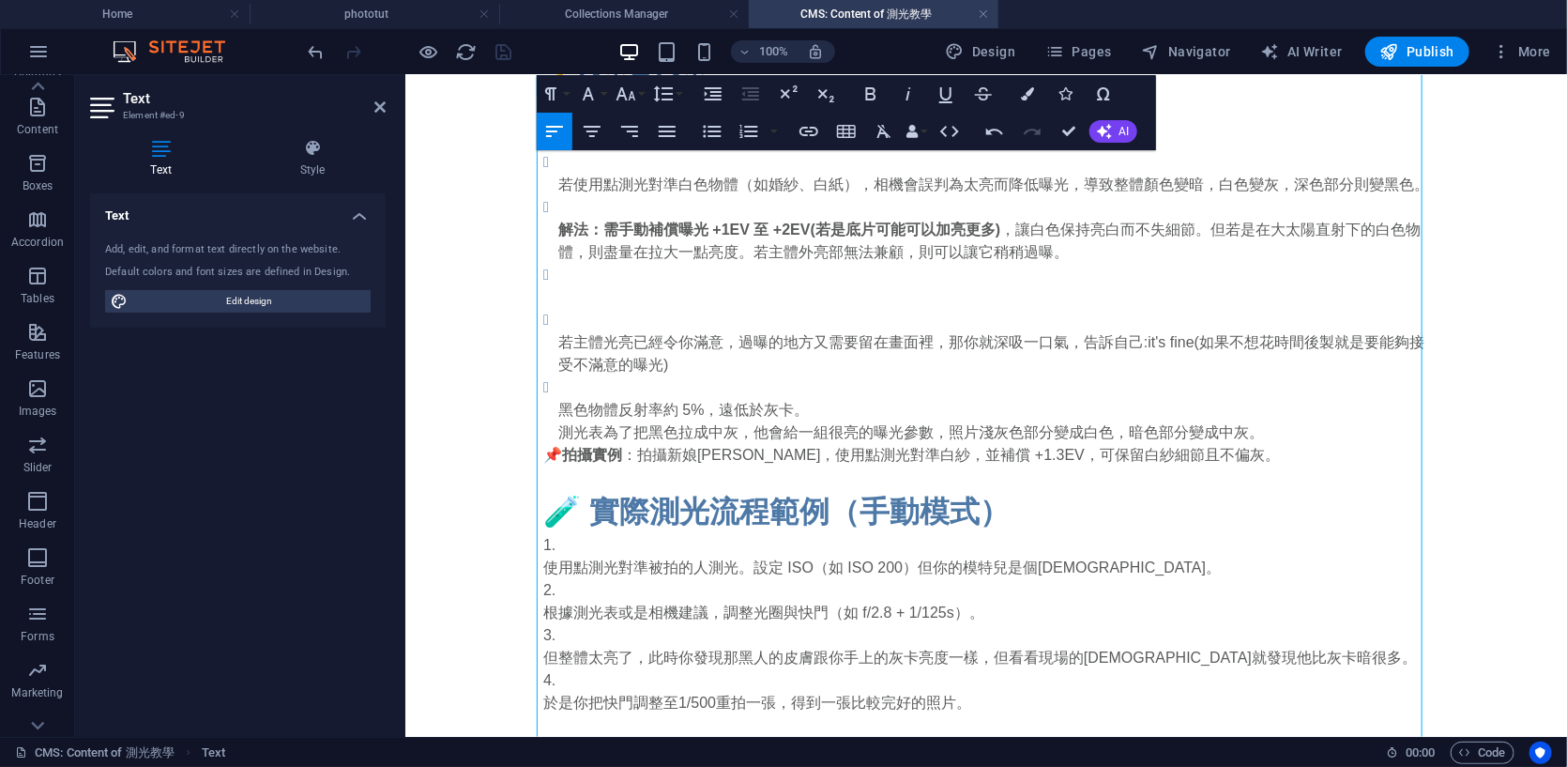
click at [590, 491] on h2 "🧪 實際測光流程範例（手動模式）" at bounding box center [986, 510] width 886 height 45
click at [589, 485] on p at bounding box center [986, 477] width 886 height 23
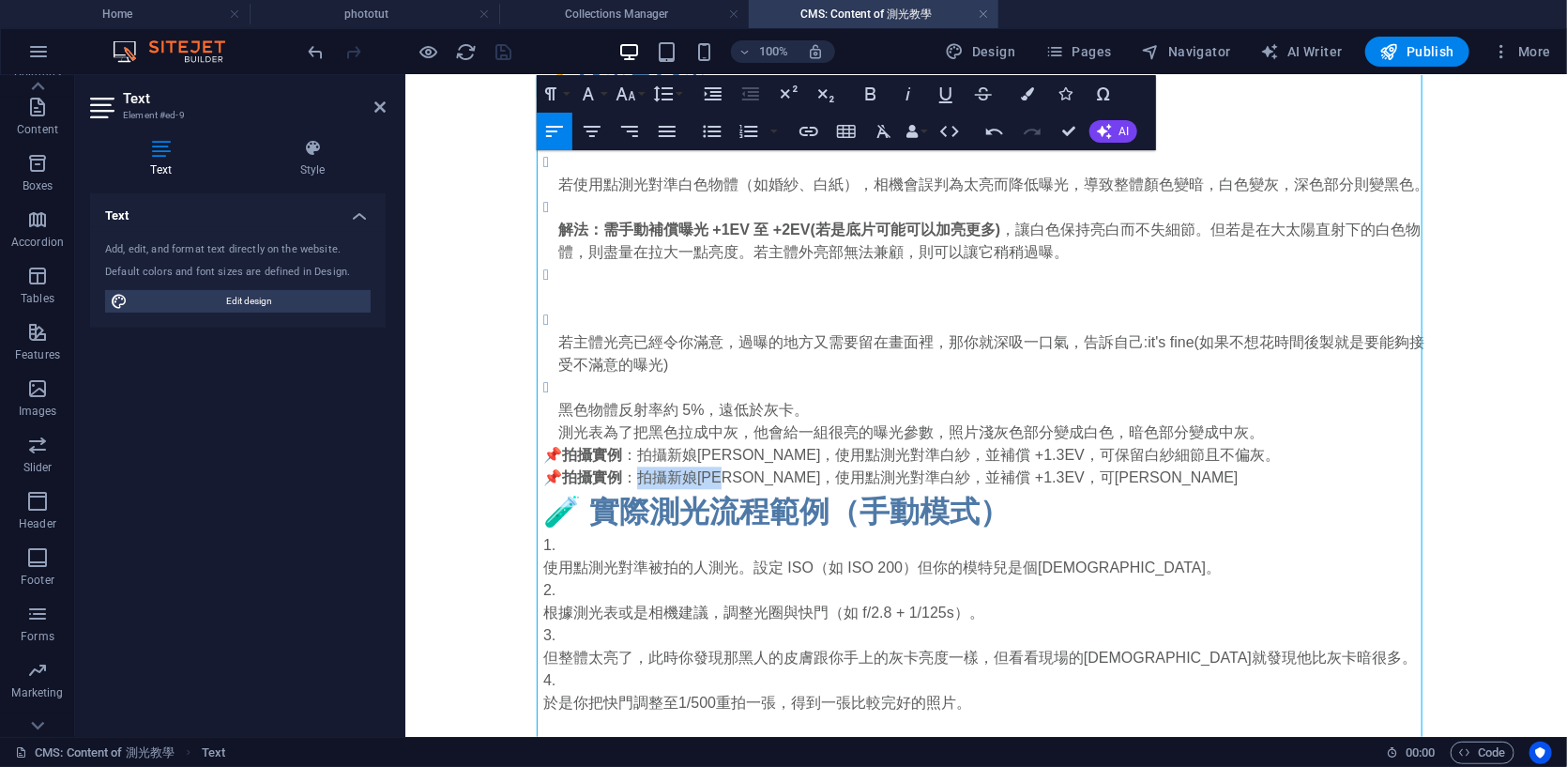
drag, startPoint x: 635, startPoint y: 472, endPoint x: 743, endPoint y: 475, distance: 108.0
click at [743, 475] on p "📌 拍攝實例 ：拍攝新娘[PERSON_NAME]時，使用點測光對準[PERSON_NAME]，並補償 +1.3EV，[PERSON_NAME]" at bounding box center [986, 477] width 886 height 23
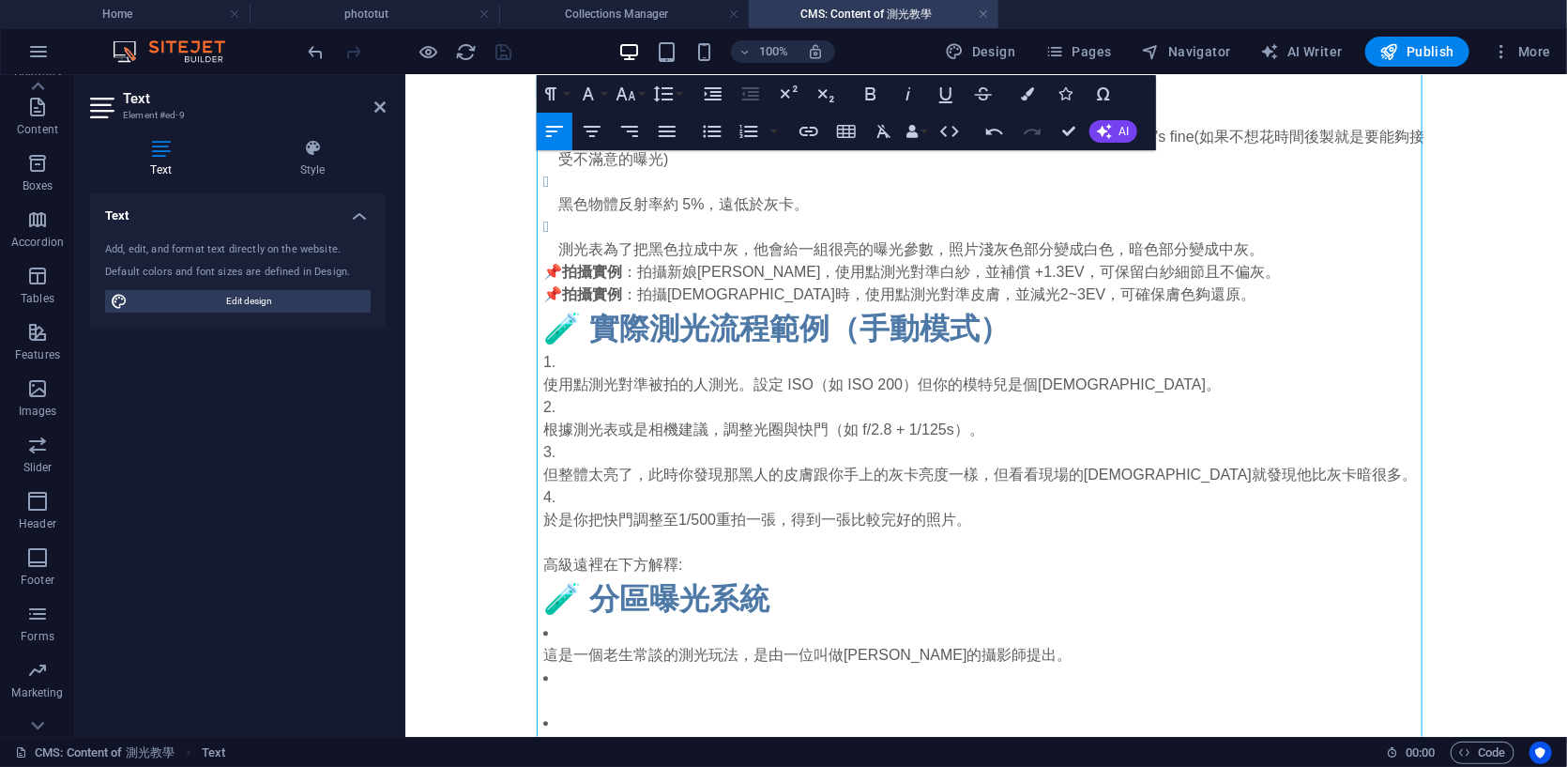
scroll to position [2260, 0]
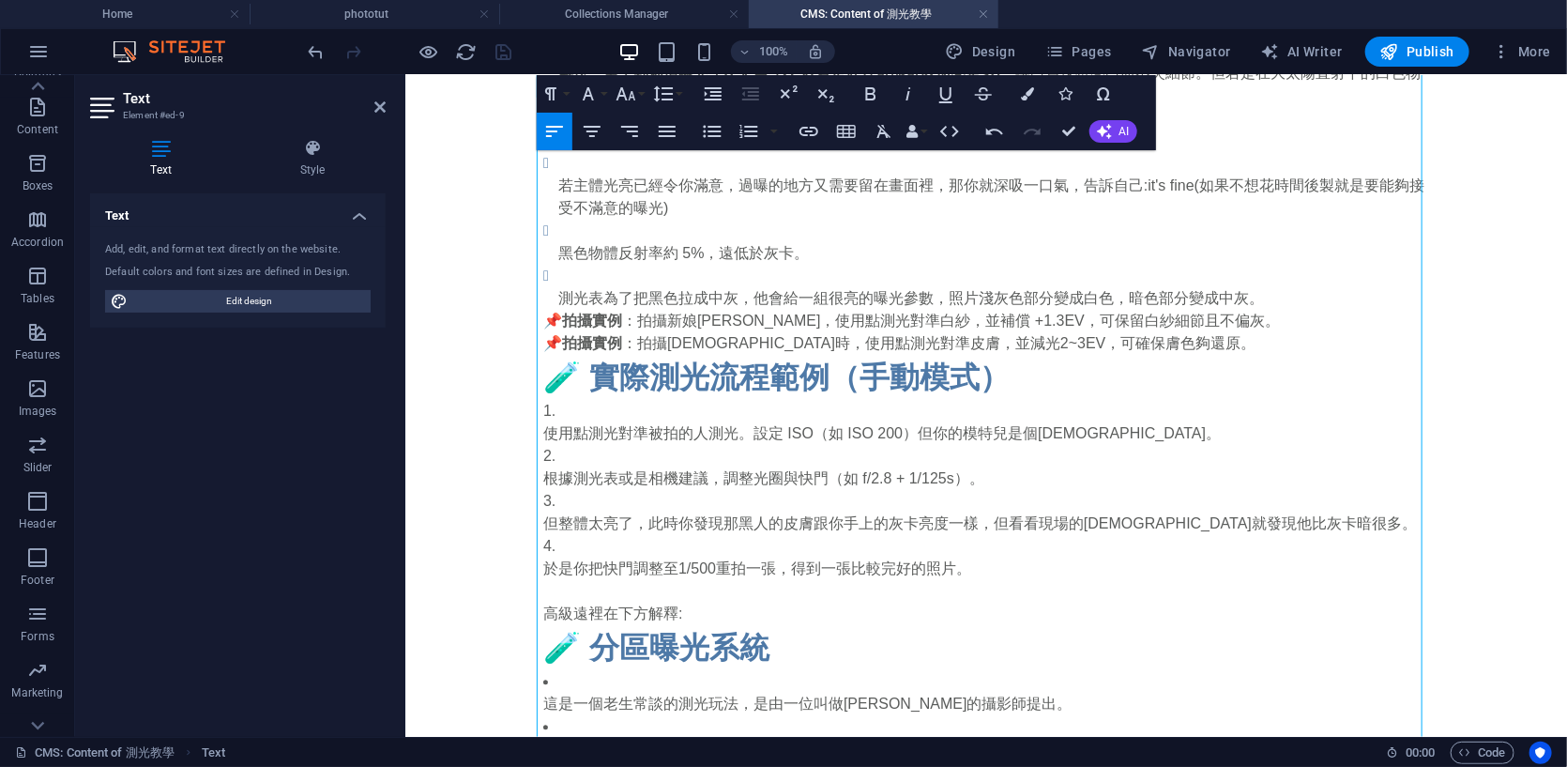
click at [630, 339] on p "📌 拍攝實例 ：拍攝[DEMOGRAPHIC_DATA]時，使用點測光對準皮膚，並減光2~3EV，可確保膚色夠還原。" at bounding box center [986, 342] width 886 height 23
click at [624, 340] on p "📌 拍攝實例 ：拍攝[DEMOGRAPHIC_DATA]時，使用點測光對準皮膚，並減光2~3EV，可確保膚色夠還原。" at bounding box center [986, 342] width 886 height 23
click at [622, 343] on p "📌 拍攝實例 ：拍攝[DEMOGRAPHIC_DATA]時，使用點測光對準皮膚，並減光2~3EV，可確保膚色夠還原。" at bounding box center [986, 342] width 886 height 23
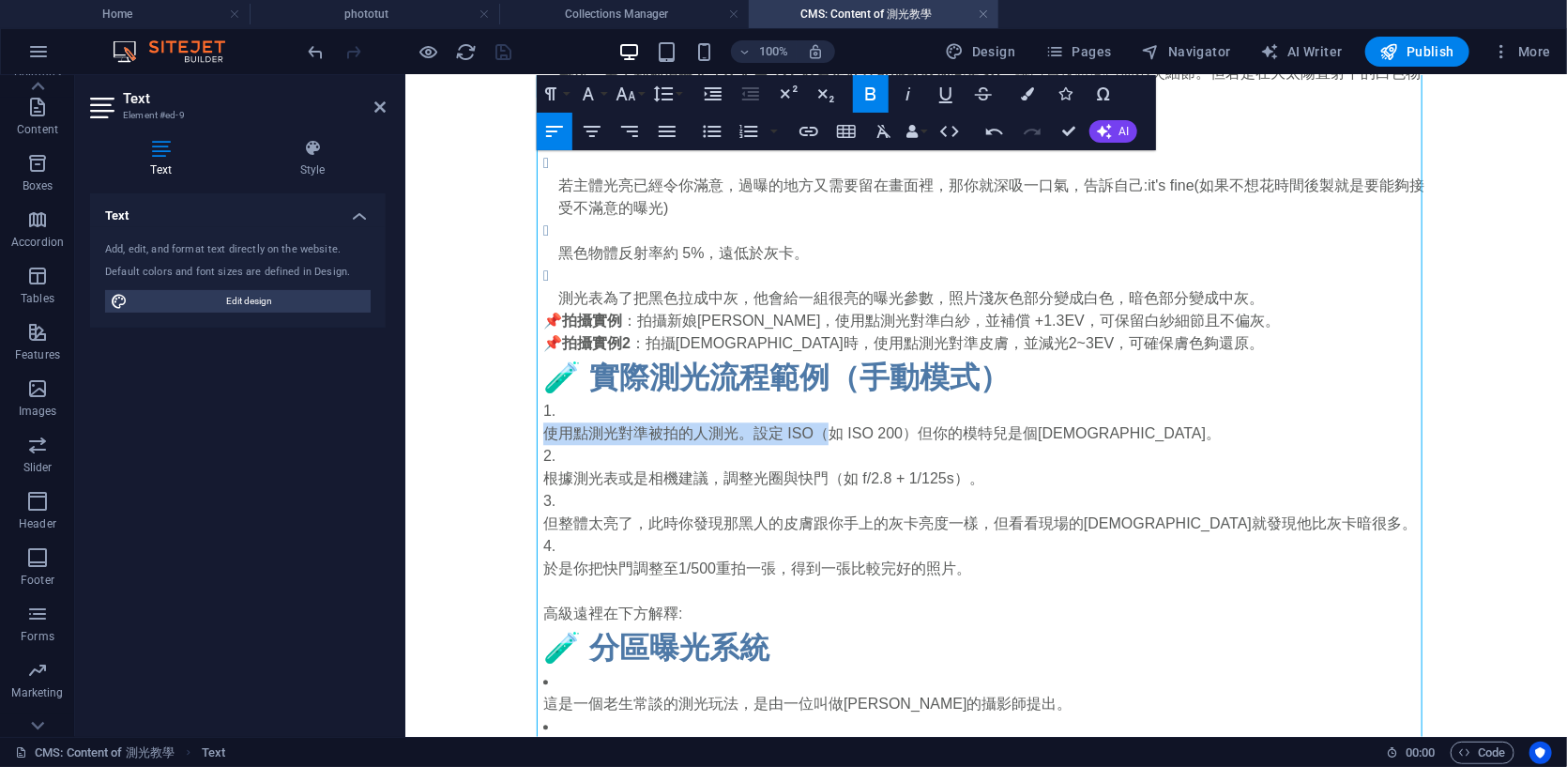
drag, startPoint x: 541, startPoint y: 424, endPoint x: 826, endPoint y: 428, distance: 285.4
click at [826, 428] on p "使用點測光對準被拍的人測光。設定 ISO（如 ISO 200）但你的模特兒是個[DEMOGRAPHIC_DATA]。" at bounding box center [986, 432] width 886 height 23
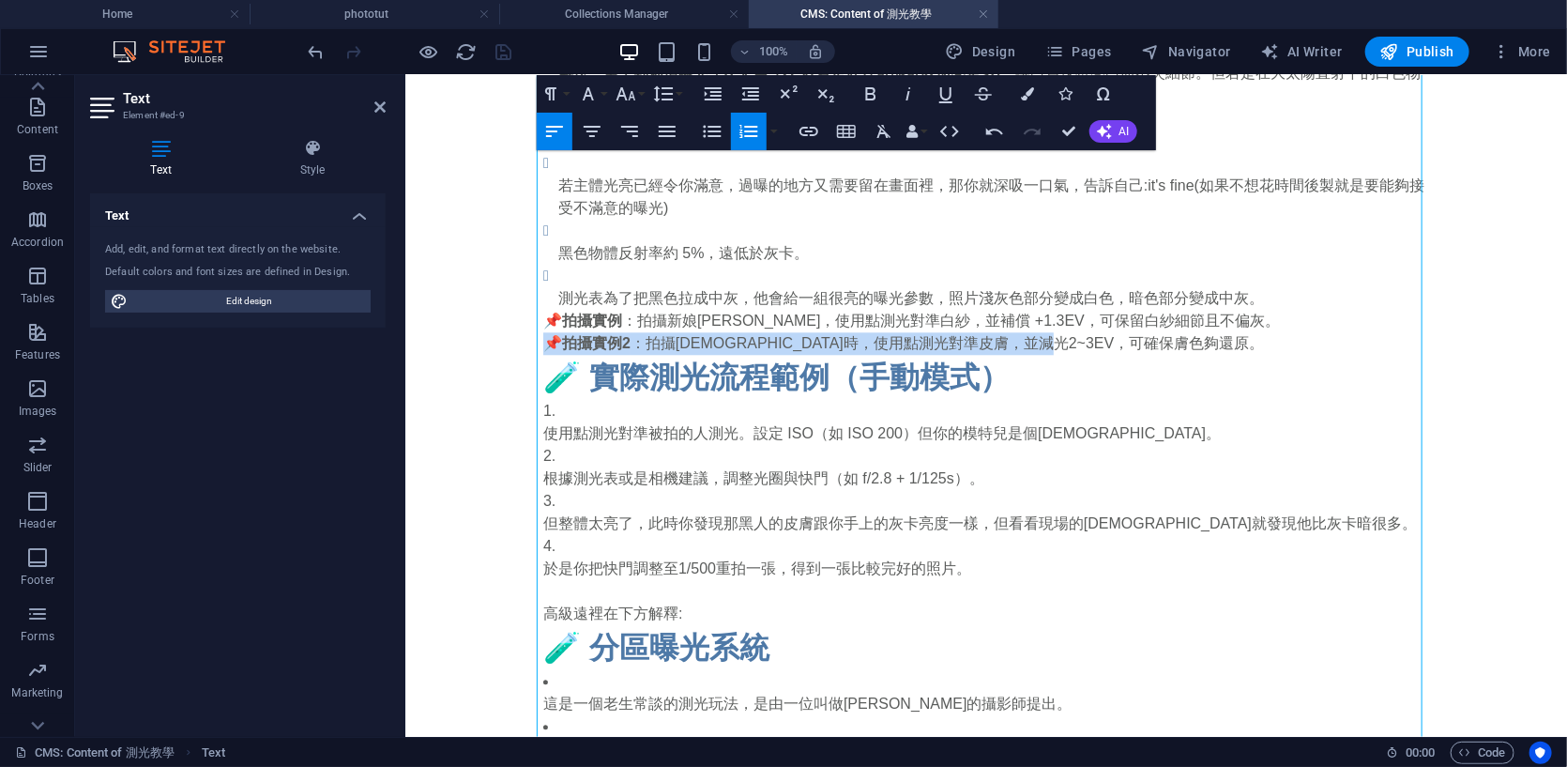
drag, startPoint x: 1156, startPoint y: 344, endPoint x: 499, endPoint y: 336, distance: 657.1
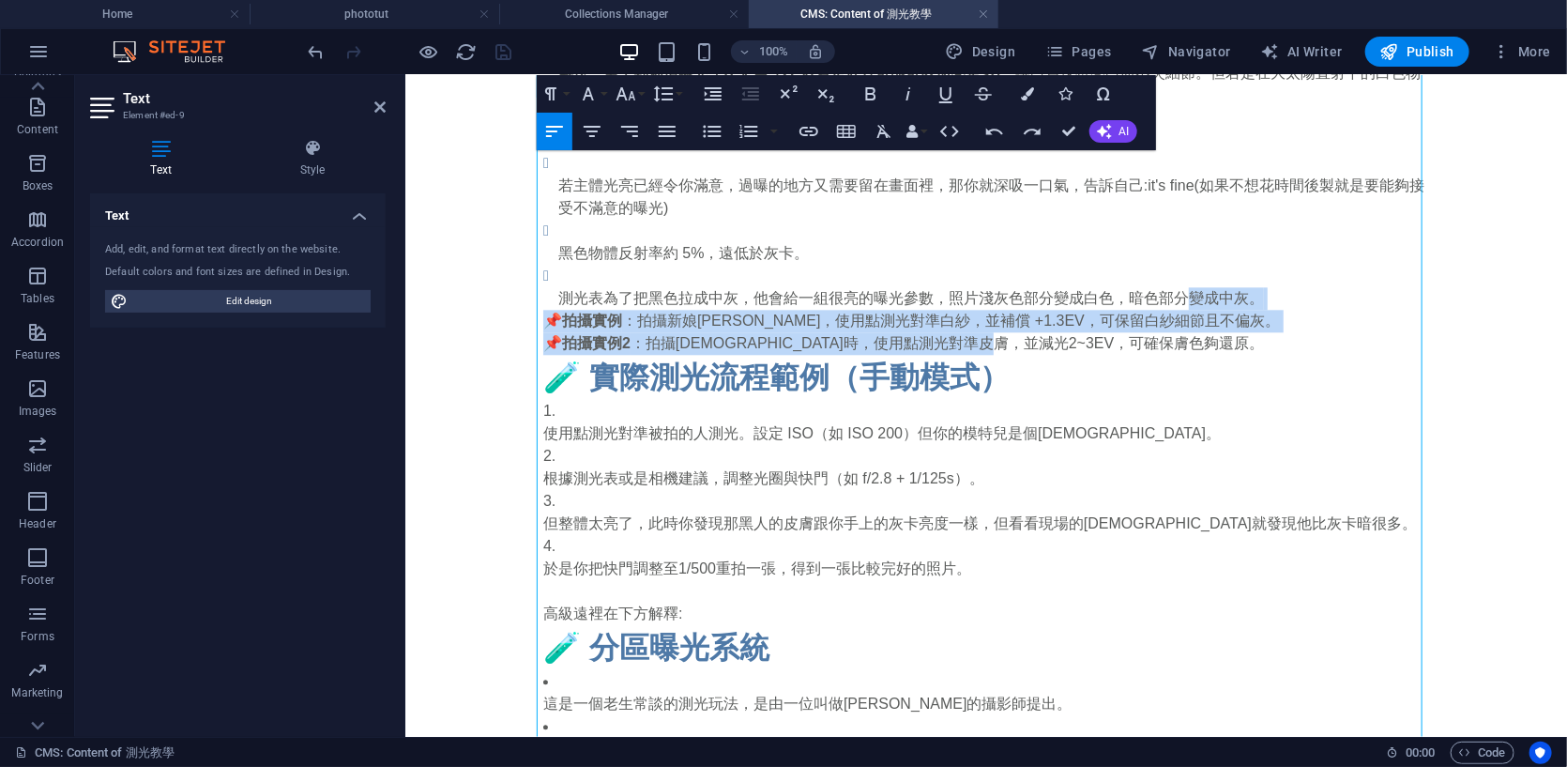
drag, startPoint x: 1174, startPoint y: 307, endPoint x: 1058, endPoint y: 336, distance: 120.0
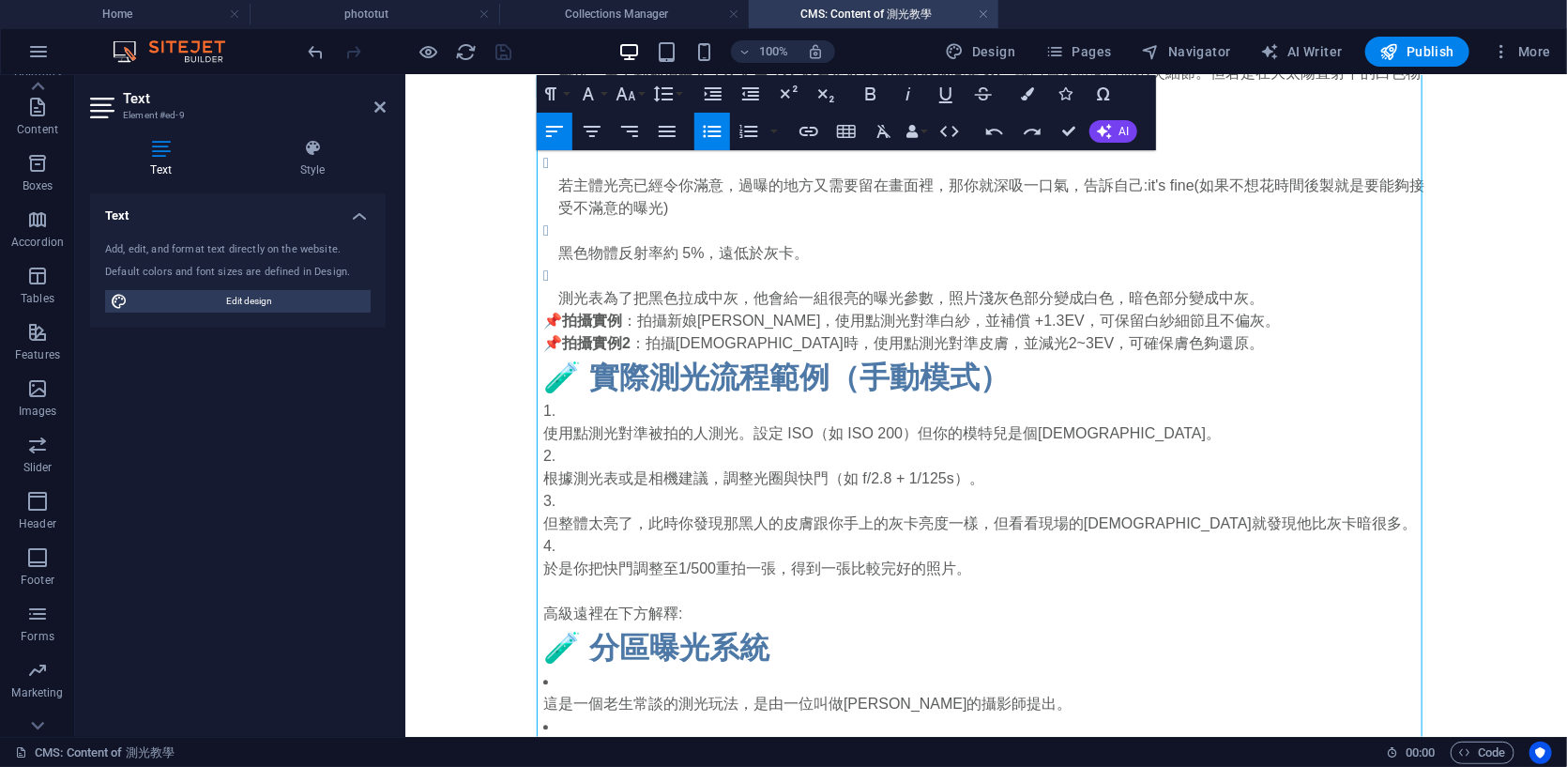
click at [1140, 345] on p "📌 拍攝實例2 ：拍攝[DEMOGRAPHIC_DATA]時，使用點測光對準皮膚，並減光2~3EV，可確保膚色夠還原。" at bounding box center [986, 342] width 886 height 23
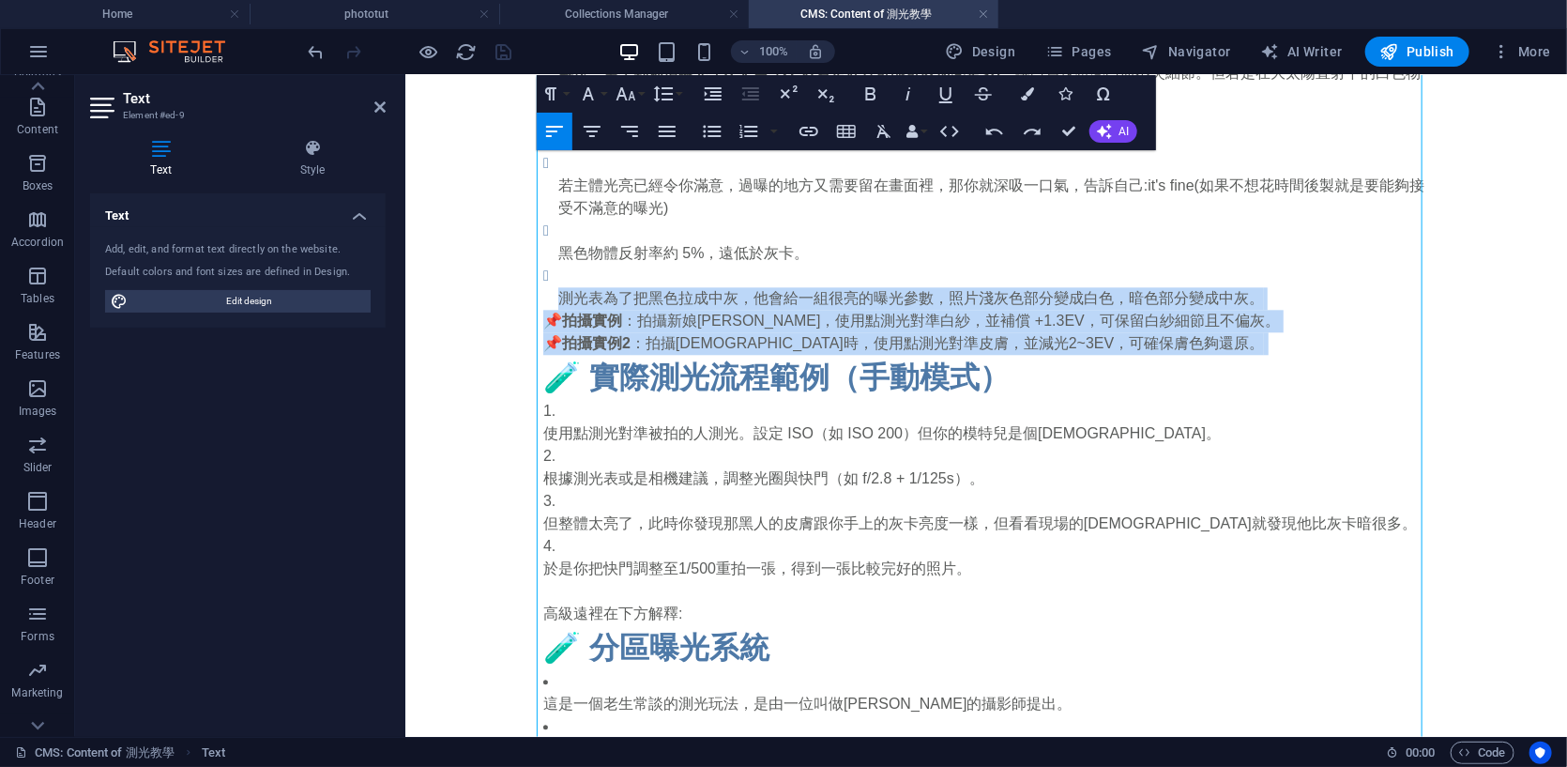
drag, startPoint x: 1140, startPoint y: 345, endPoint x: 504, endPoint y: 321, distance: 636.8
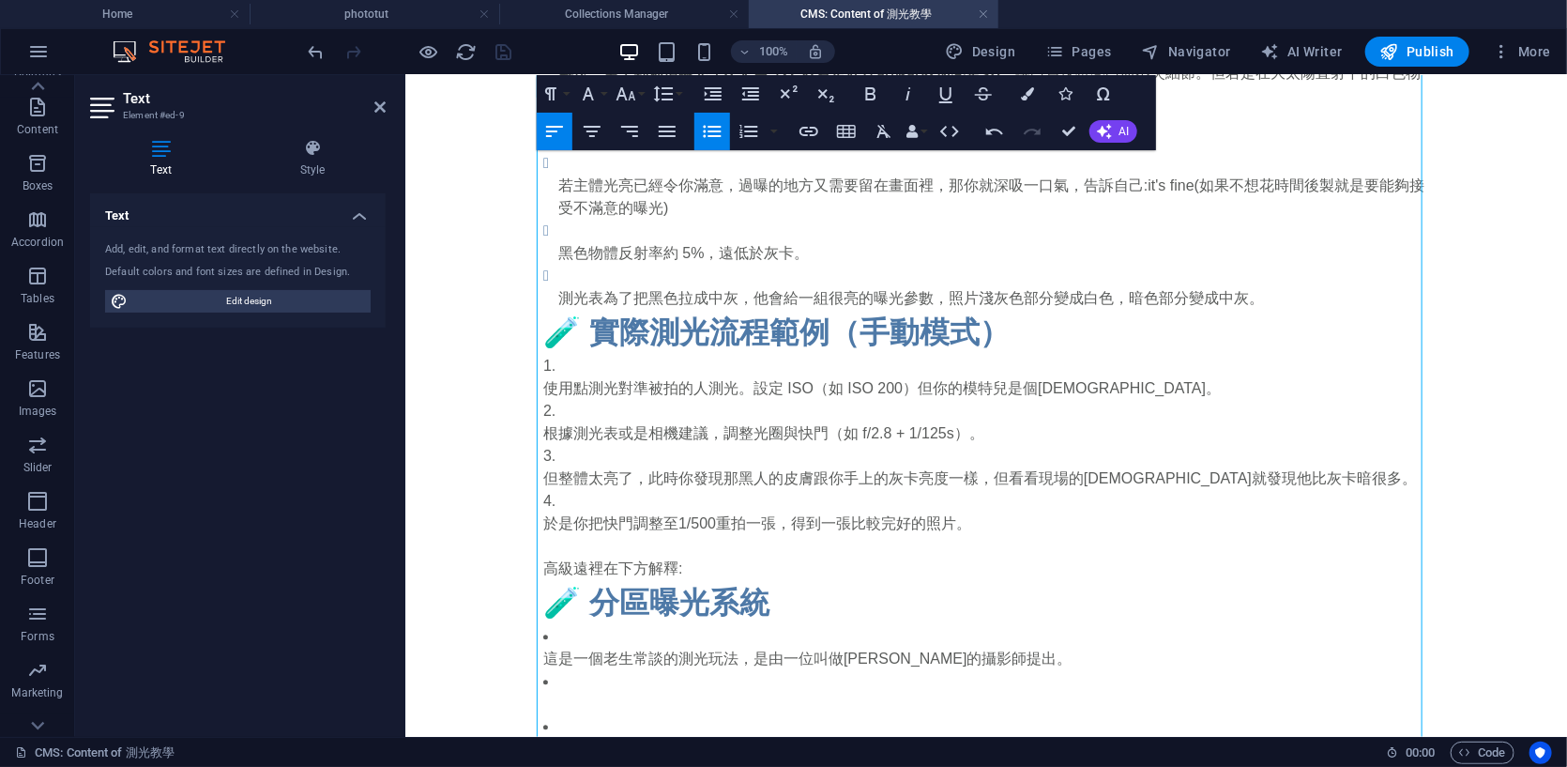
click at [1020, 336] on h2 "🧪 實際測光流程範例（手動模式）" at bounding box center [986, 331] width 886 height 45
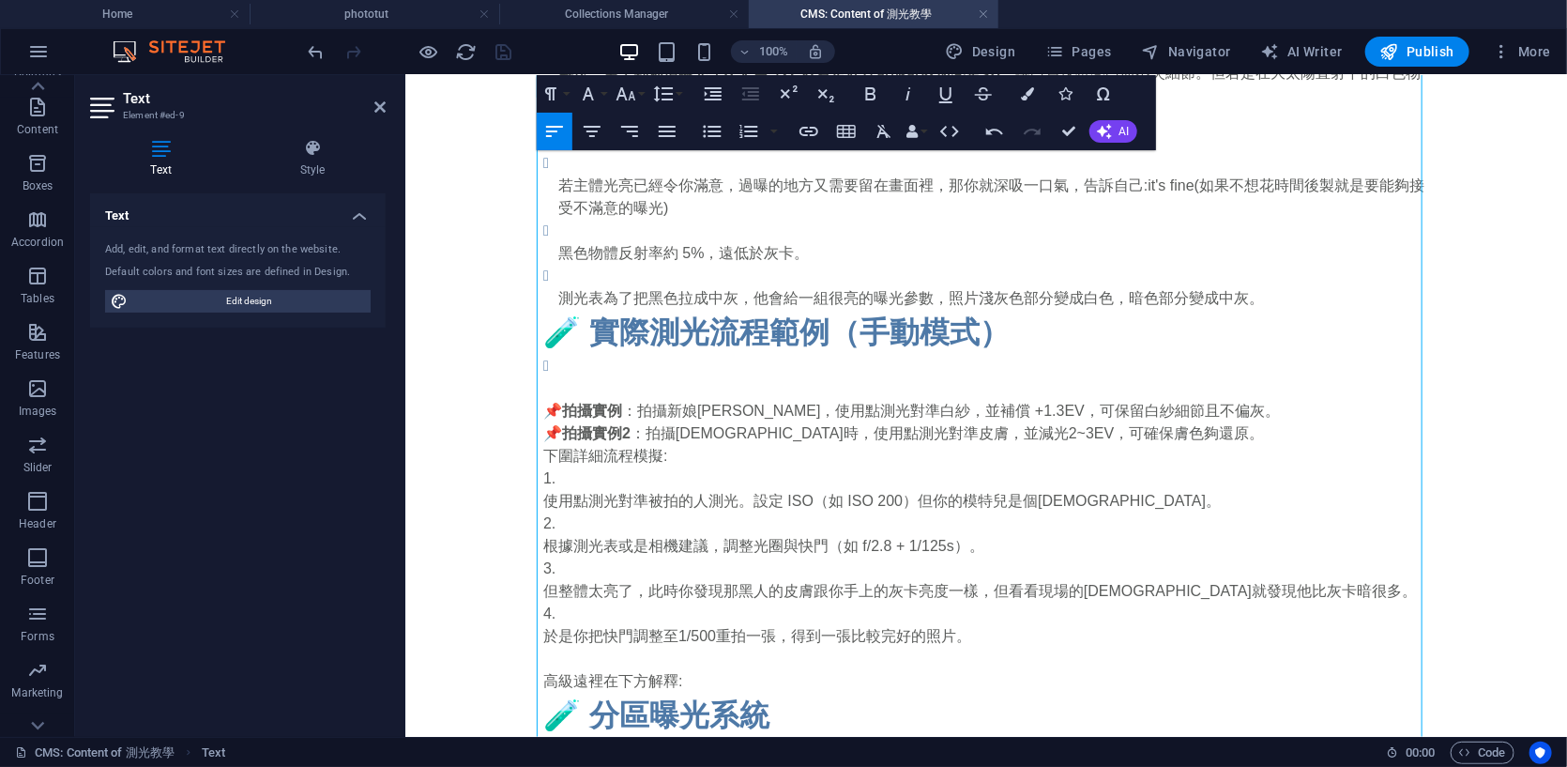
click at [768, 636] on p "於是你把快門調整至1/500重拍一張，得到一張比較完好的照片。" at bounding box center [986, 635] width 886 height 23
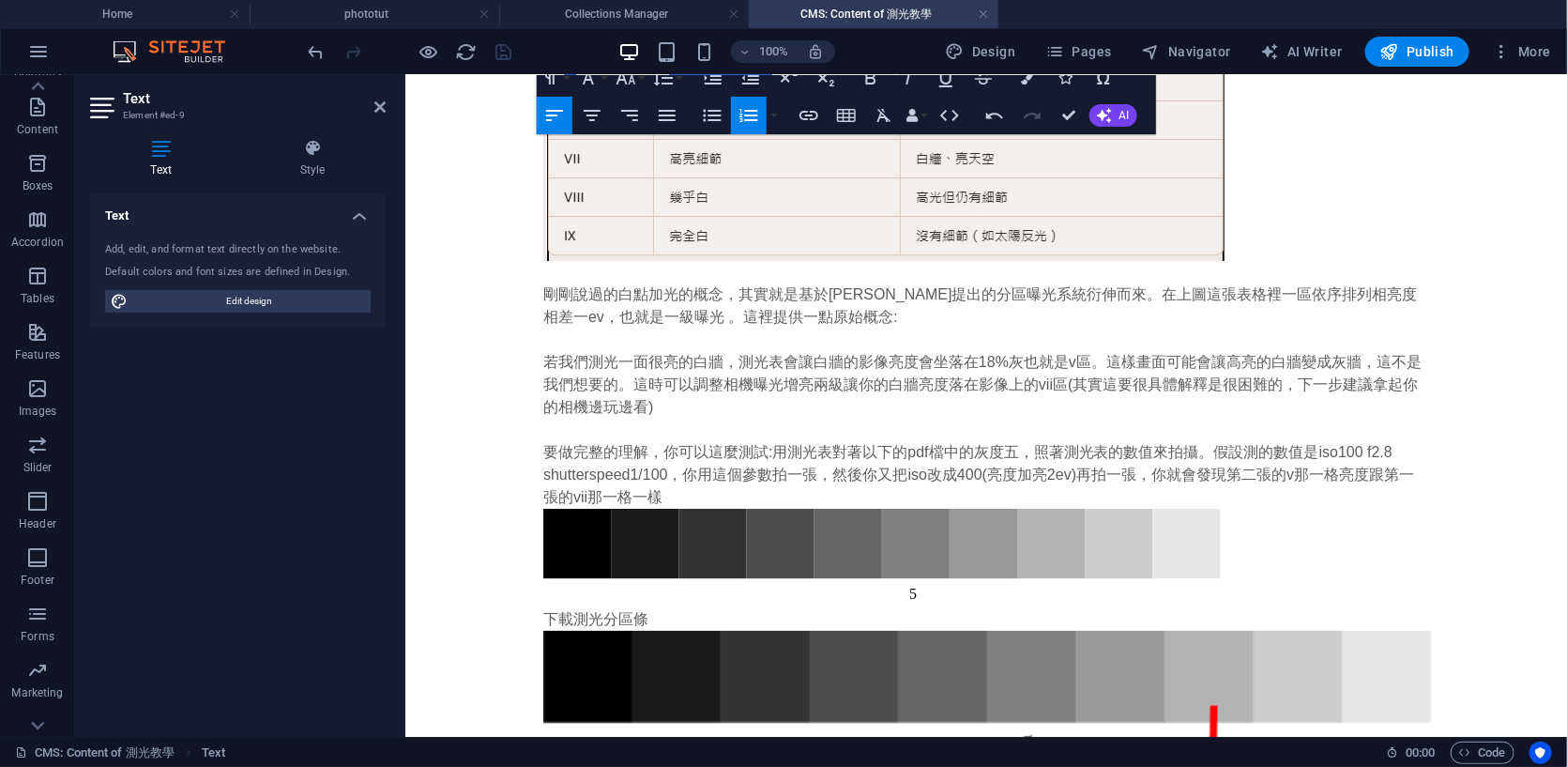
scroll to position [3356, 0]
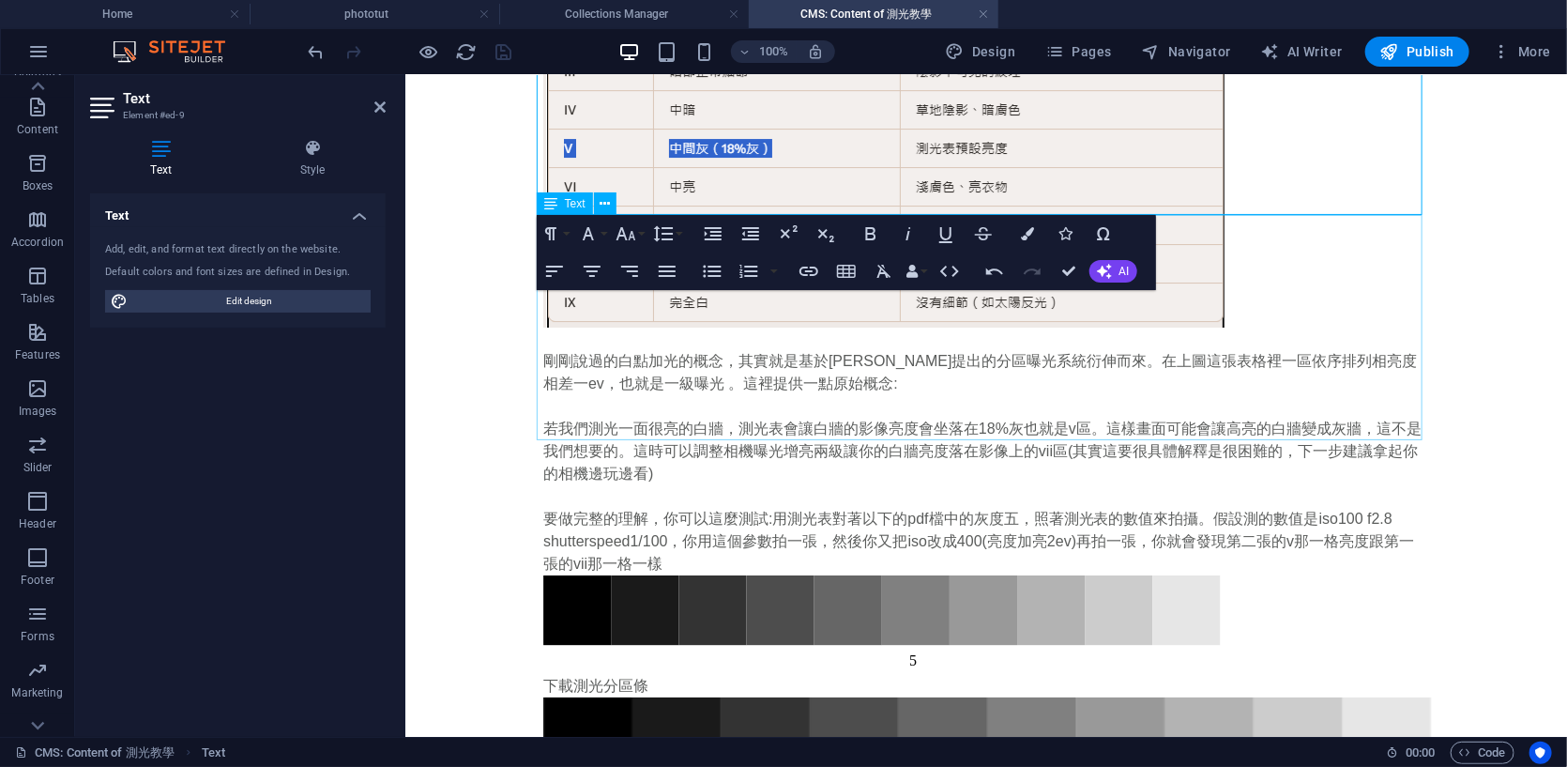
drag, startPoint x: 515, startPoint y: 368, endPoint x: 600, endPoint y: 373, distance: 84.6
click at [554, 363] on div "剛剛說過的白點加光的概念，其實就是基於[PERSON_NAME]提出的分區曝光系統衍伸而來。在上圖這張表格裡一區依序排列相亮度相差一ev，也就是一級曝光 。這…" at bounding box center [986, 461] width 886 height 225
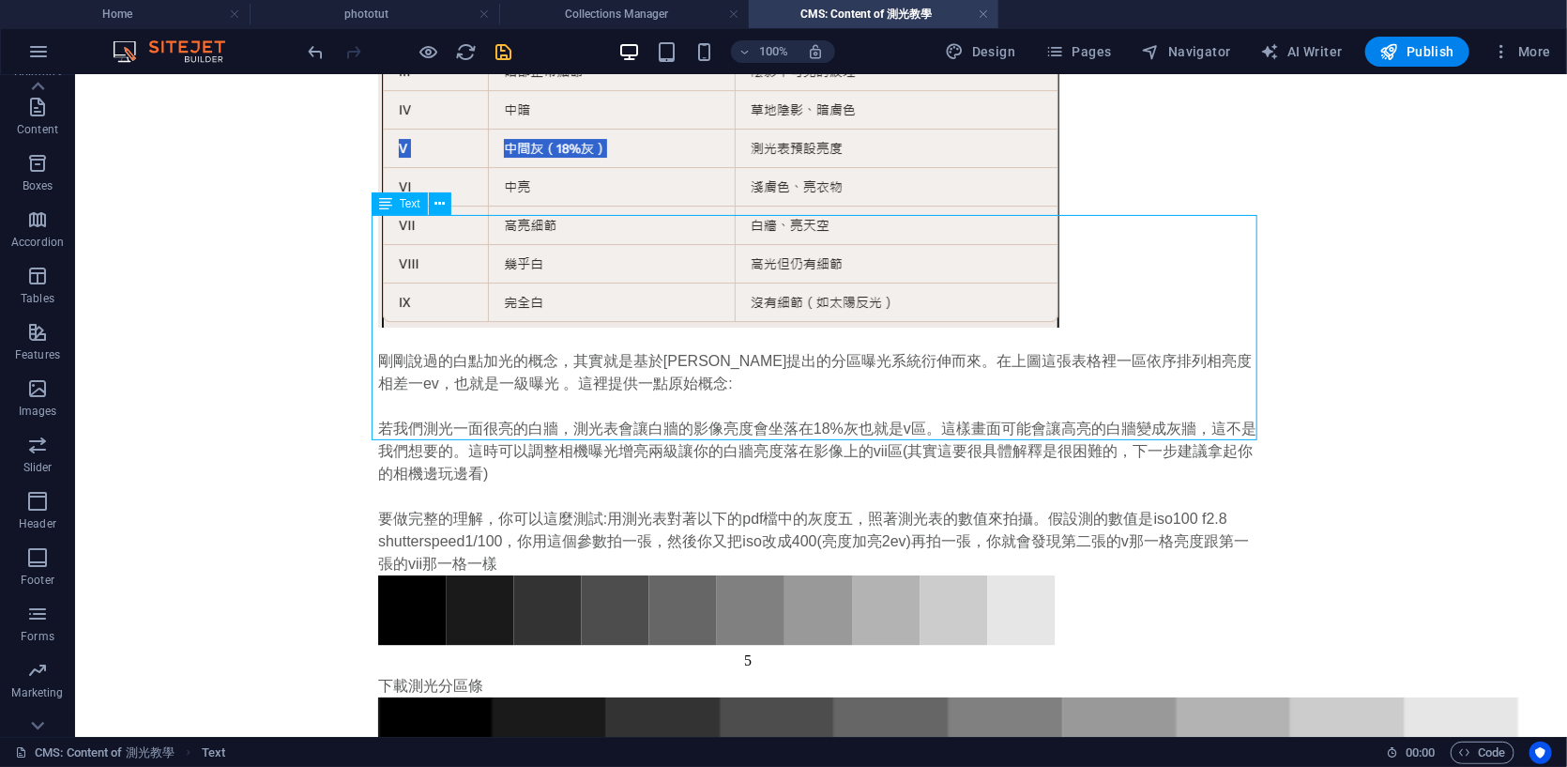
click at [554, 374] on div "剛剛說過的白點加光的概念，其實就是基於[PERSON_NAME]提出的分區曝光系統衍伸而來。在上圖這張表格裡一區依序排列相亮度相差一ev，也就是一級曝光 。這…" at bounding box center [820, 461] width 886 height 225
click at [538, 375] on div "剛剛說過的白點加光的概念，其實就是基於[PERSON_NAME]提出的分區曝光系統衍伸而來。在上圖這張表格裡一區依序排列相亮度相差一ev，也就是一級曝光 。這…" at bounding box center [820, 461] width 886 height 225
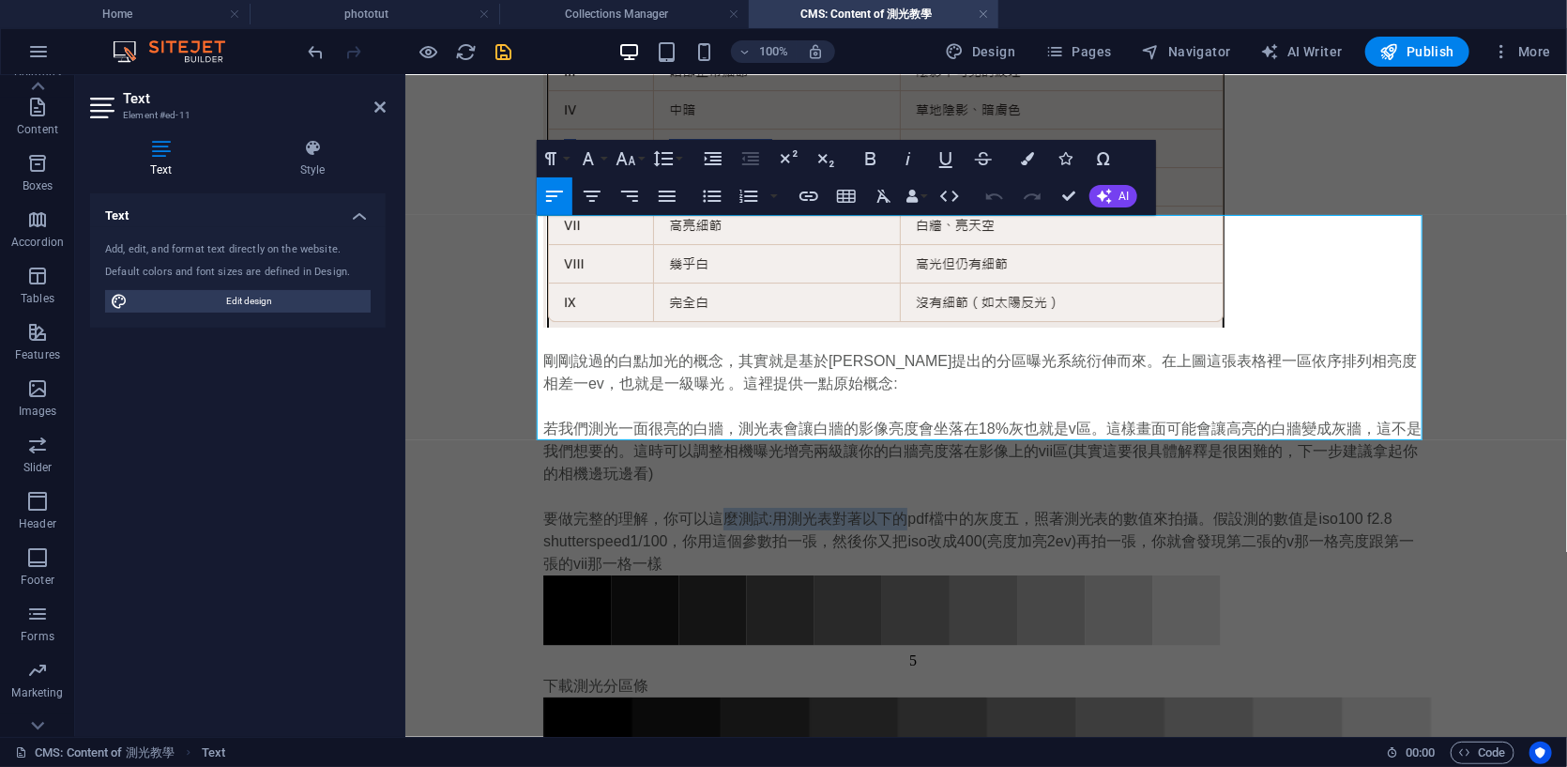
drag, startPoint x: 717, startPoint y: 378, endPoint x: 900, endPoint y: 378, distance: 183.0
click at [900, 507] on p "要做完整的理解，你可以這麼測試:用測光表對著以下的pdf檔中的灰度五，照著測光表的數值來拍攝。假設測的數值是iso100 f2.8 shutterspeed1…" at bounding box center [986, 541] width 886 height 68
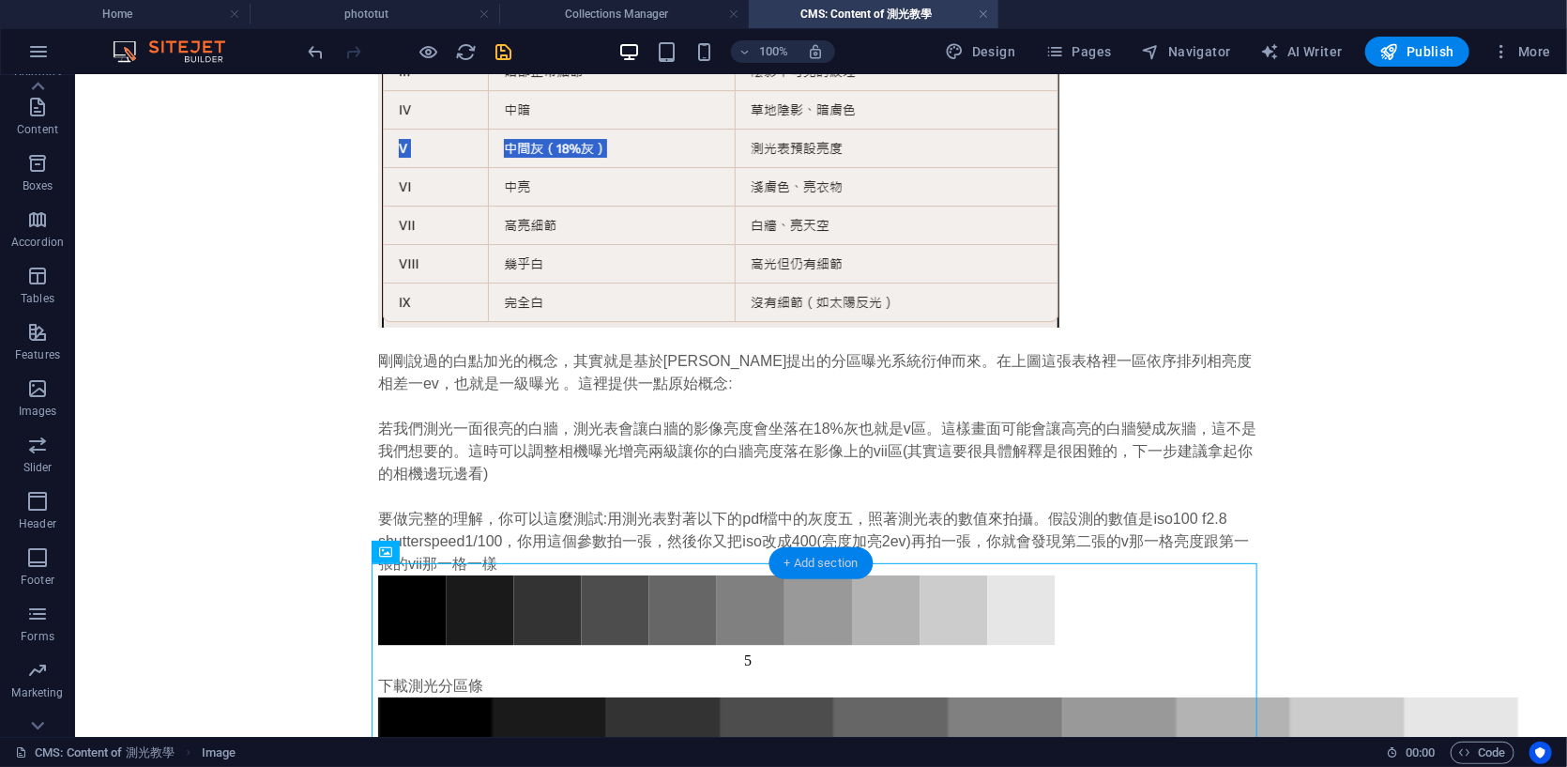
click at [805, 559] on div "+ Add section" at bounding box center [822, 563] width 104 height 32
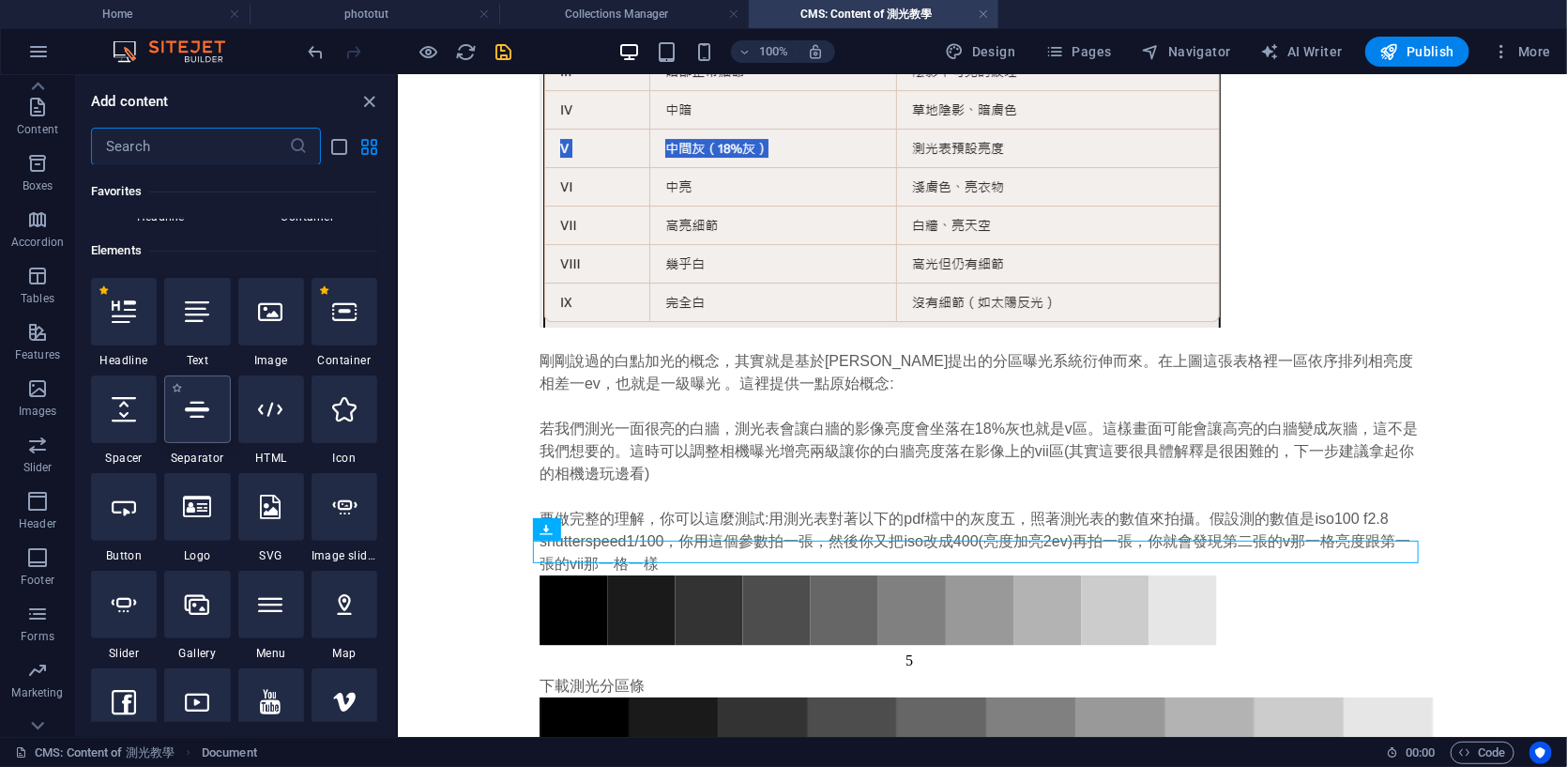
scroll to position [0, 0]
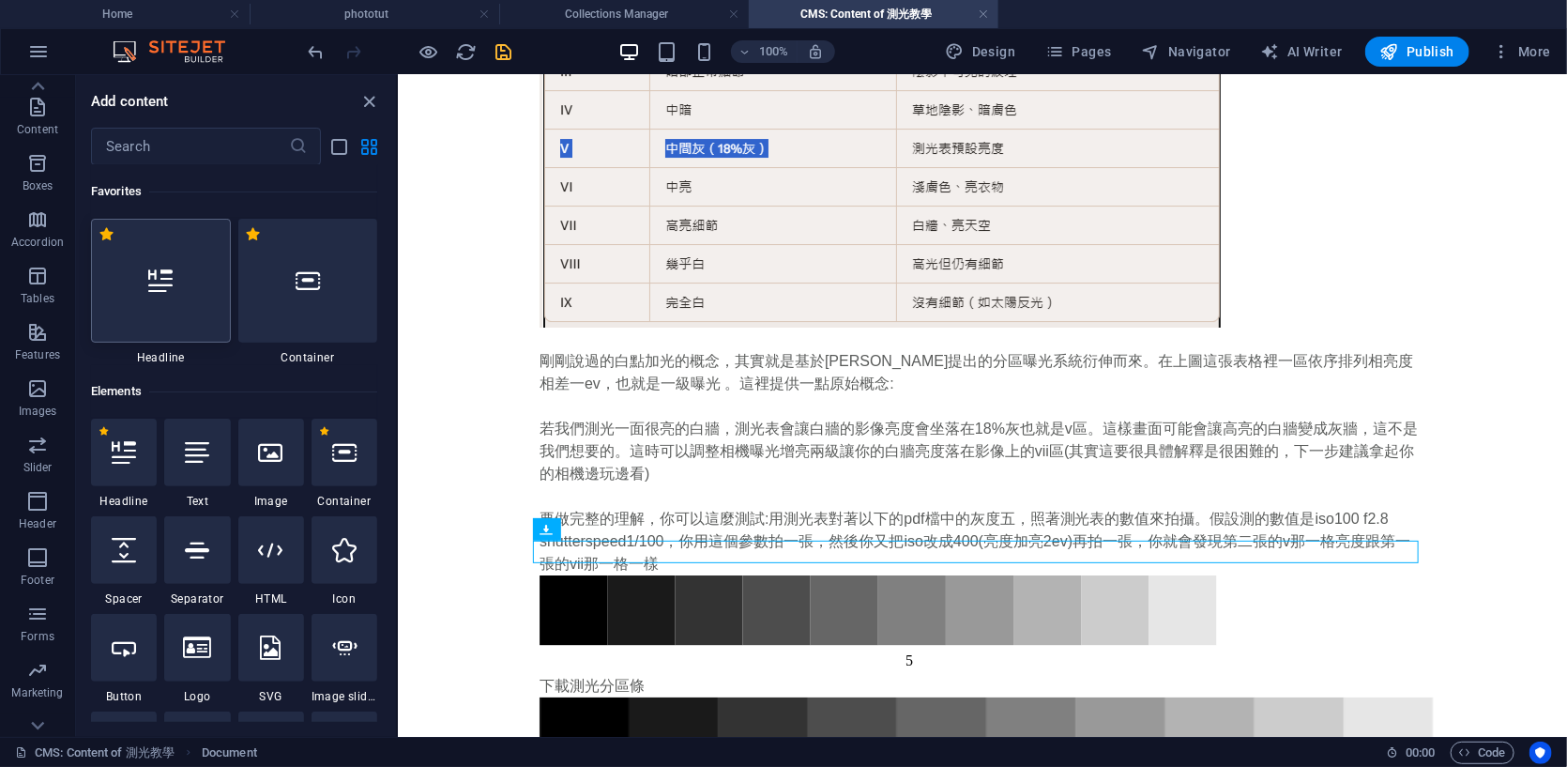
click at [154, 281] on icon at bounding box center [160, 280] width 24 height 24
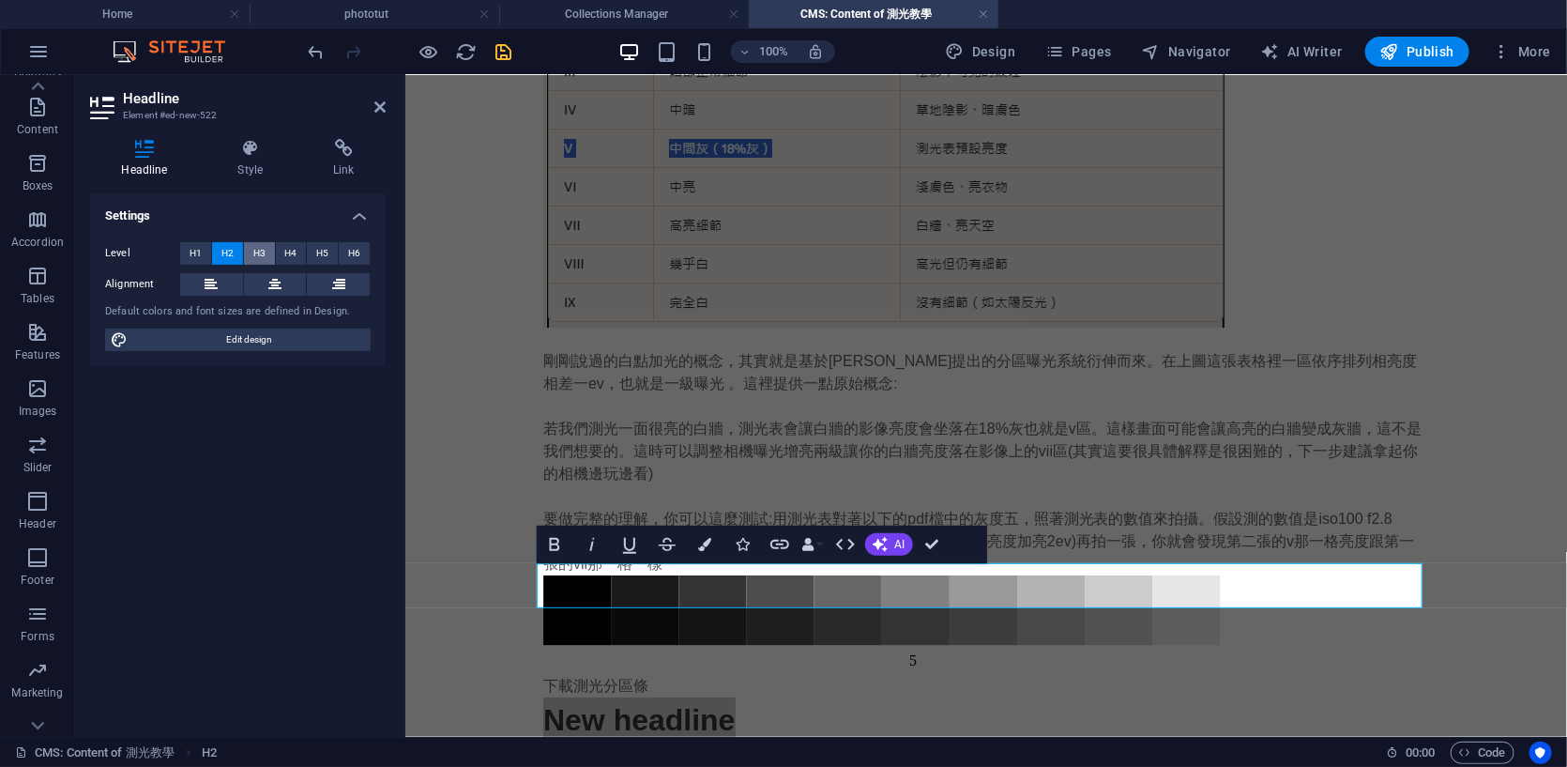
click at [263, 250] on span "H3" at bounding box center [259, 253] width 12 height 23
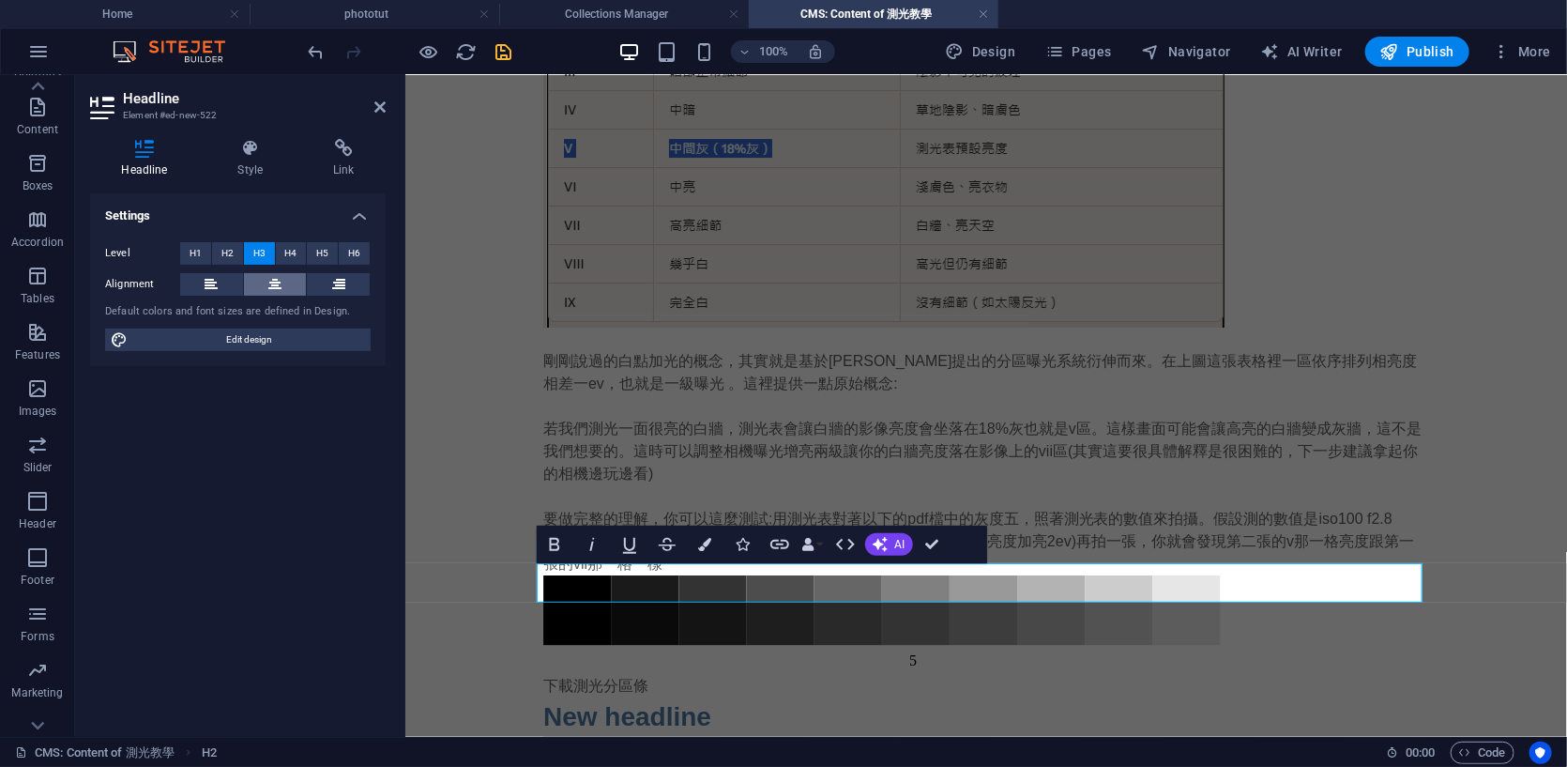
click at [276, 278] on icon at bounding box center [274, 284] width 13 height 23
drag, startPoint x: 1113, startPoint y: 591, endPoint x: 879, endPoint y: 578, distance: 234.1
click at [879, 696] on h3 "New headline" at bounding box center [986, 715] width 886 height 39
click at [696, 542] on button "Colors" at bounding box center [705, 545] width 36 height 38
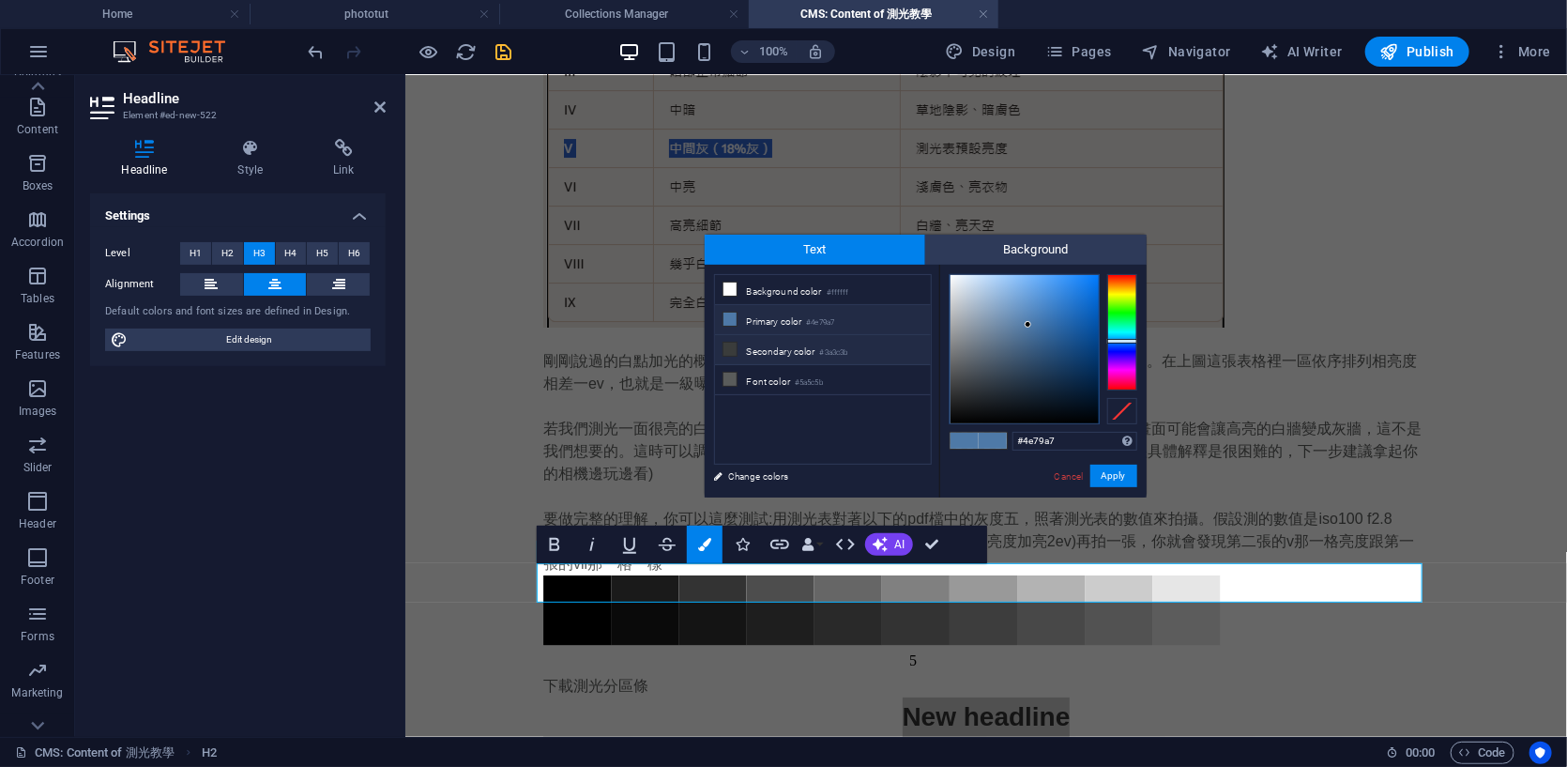
click at [811, 358] on li "Secondary color #3a3c3b" at bounding box center [823, 350] width 216 height 30
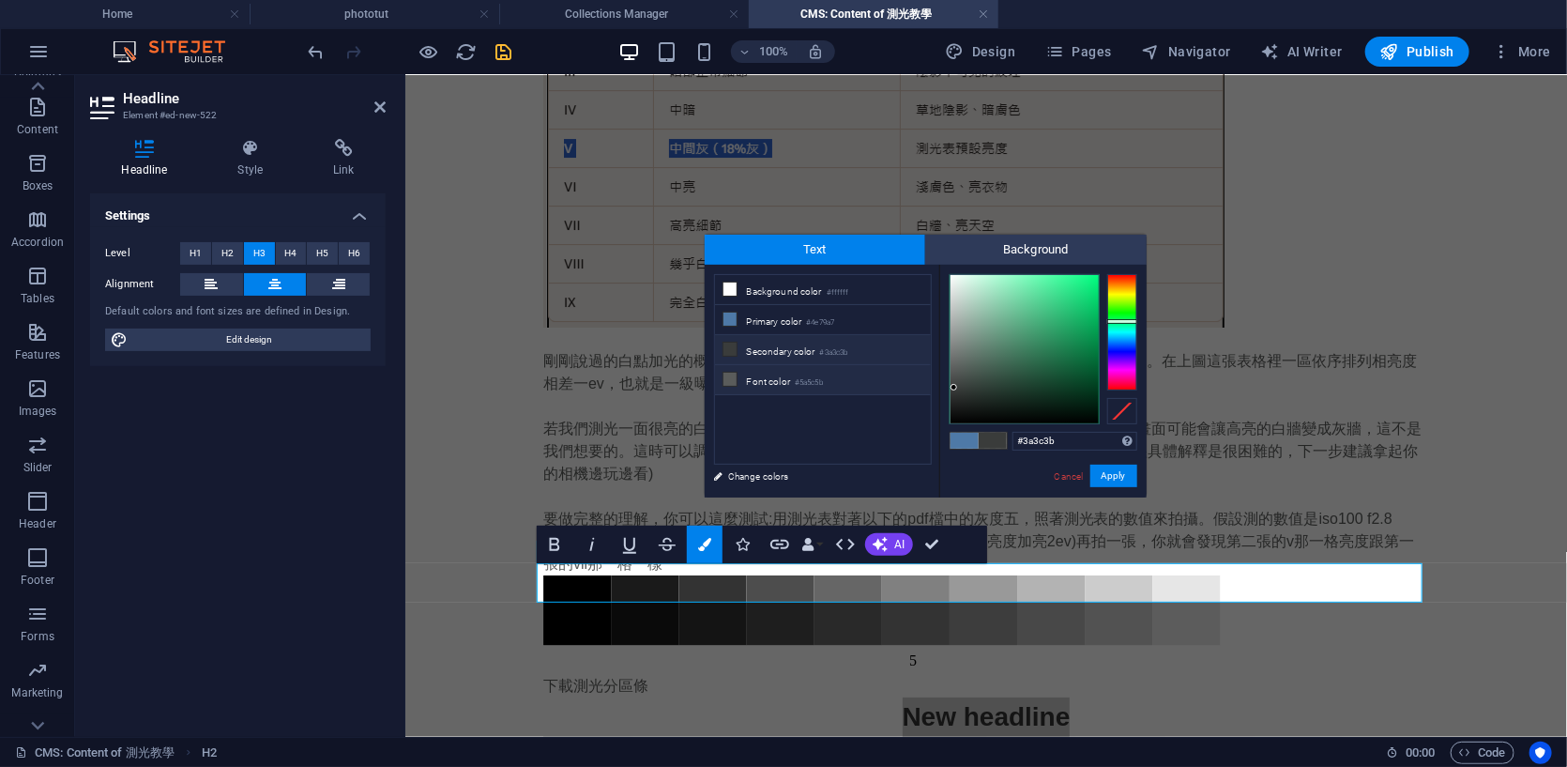
click at [783, 379] on li "Font color #5a5c5b" at bounding box center [823, 380] width 216 height 30
type input "#5a5c5b"
click at [1110, 476] on button "Apply" at bounding box center [1114, 476] width 47 height 23
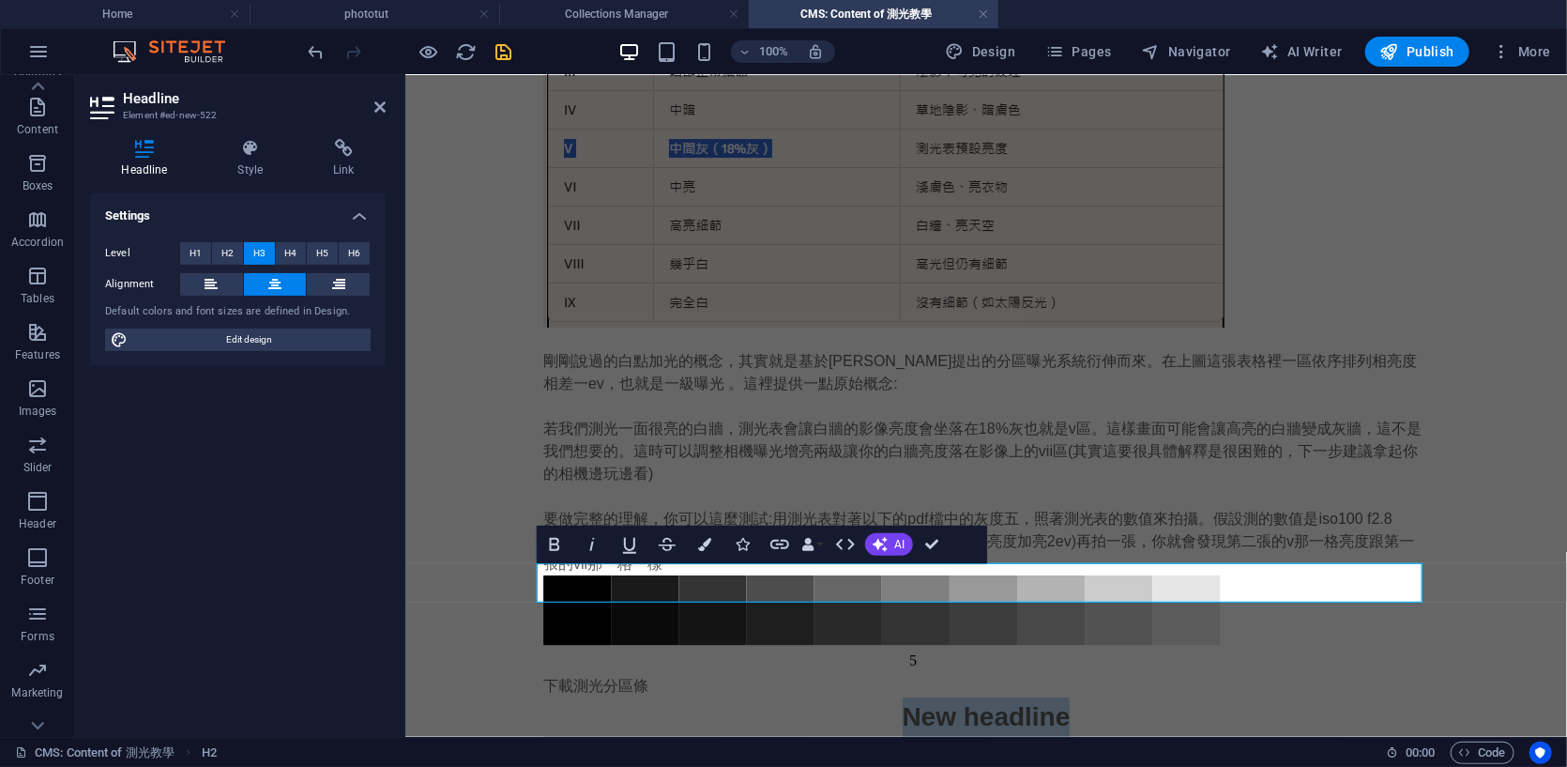
click at [990, 701] on span "New headline" at bounding box center [986, 715] width 168 height 29
drag, startPoint x: 1069, startPoint y: 584, endPoint x: 778, endPoint y: 576, distance: 291.1
click at [778, 696] on h3 "New headline" at bounding box center [986, 715] width 886 height 39
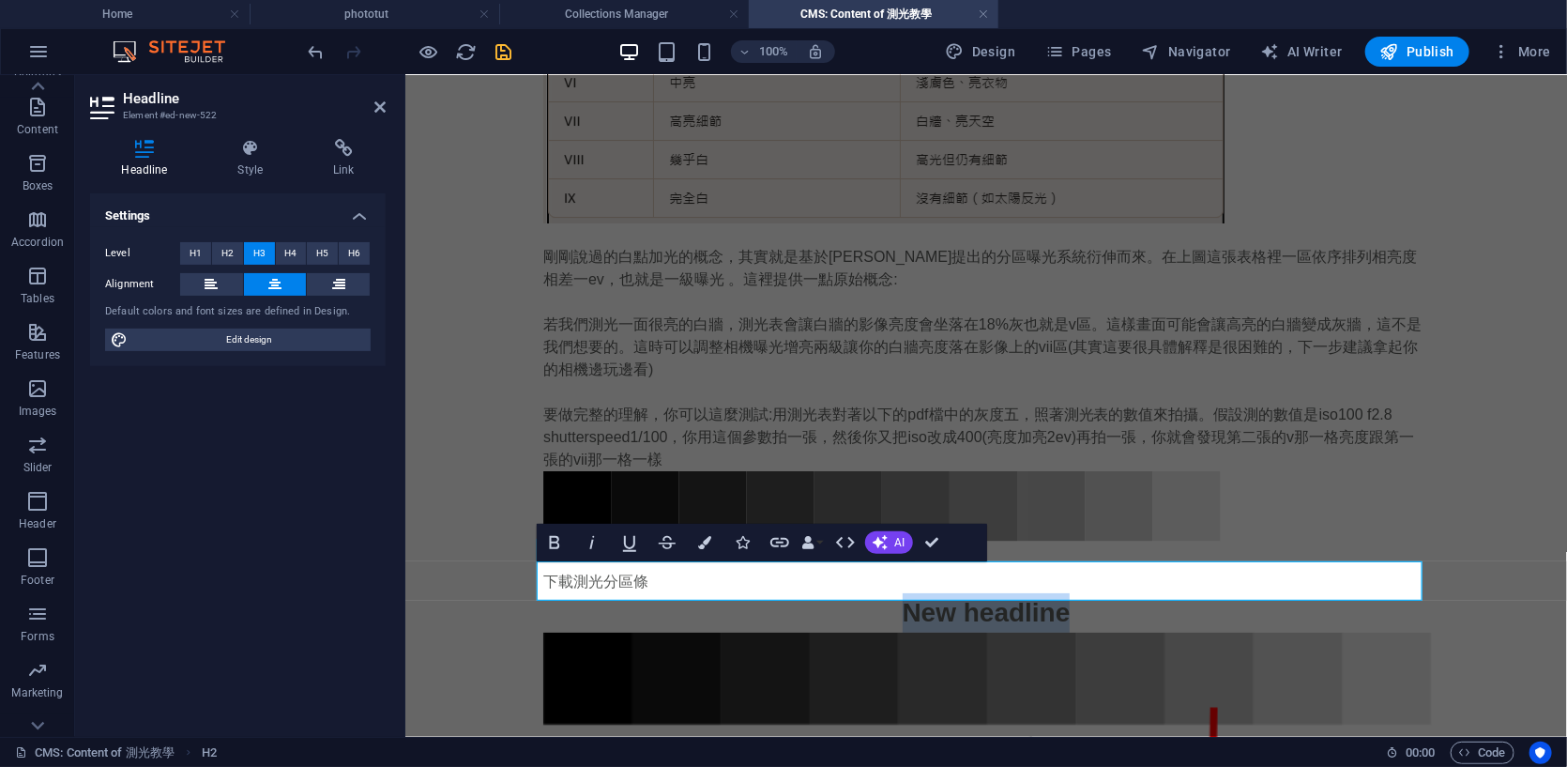
scroll to position [3511, 0]
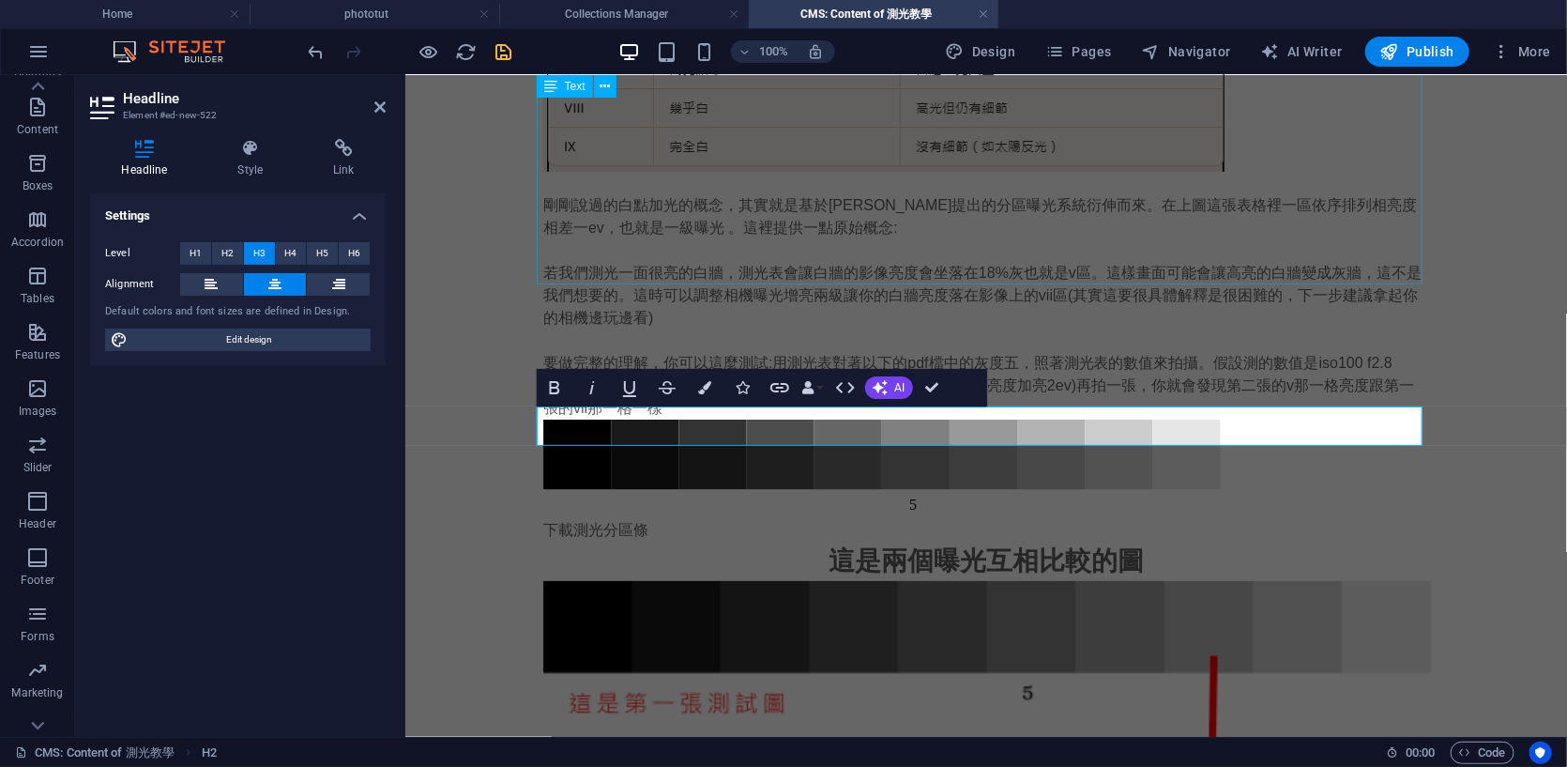
click at [1124, 267] on div "剛剛說過的白點加光的概念，其實就是基於[PERSON_NAME]提出的分區曝光系統衍伸而來。在上圖這張表格裡一區依序排列相亮度相差一ev，也就是一級曝光 。這…" at bounding box center [986, 305] width 886 height 225
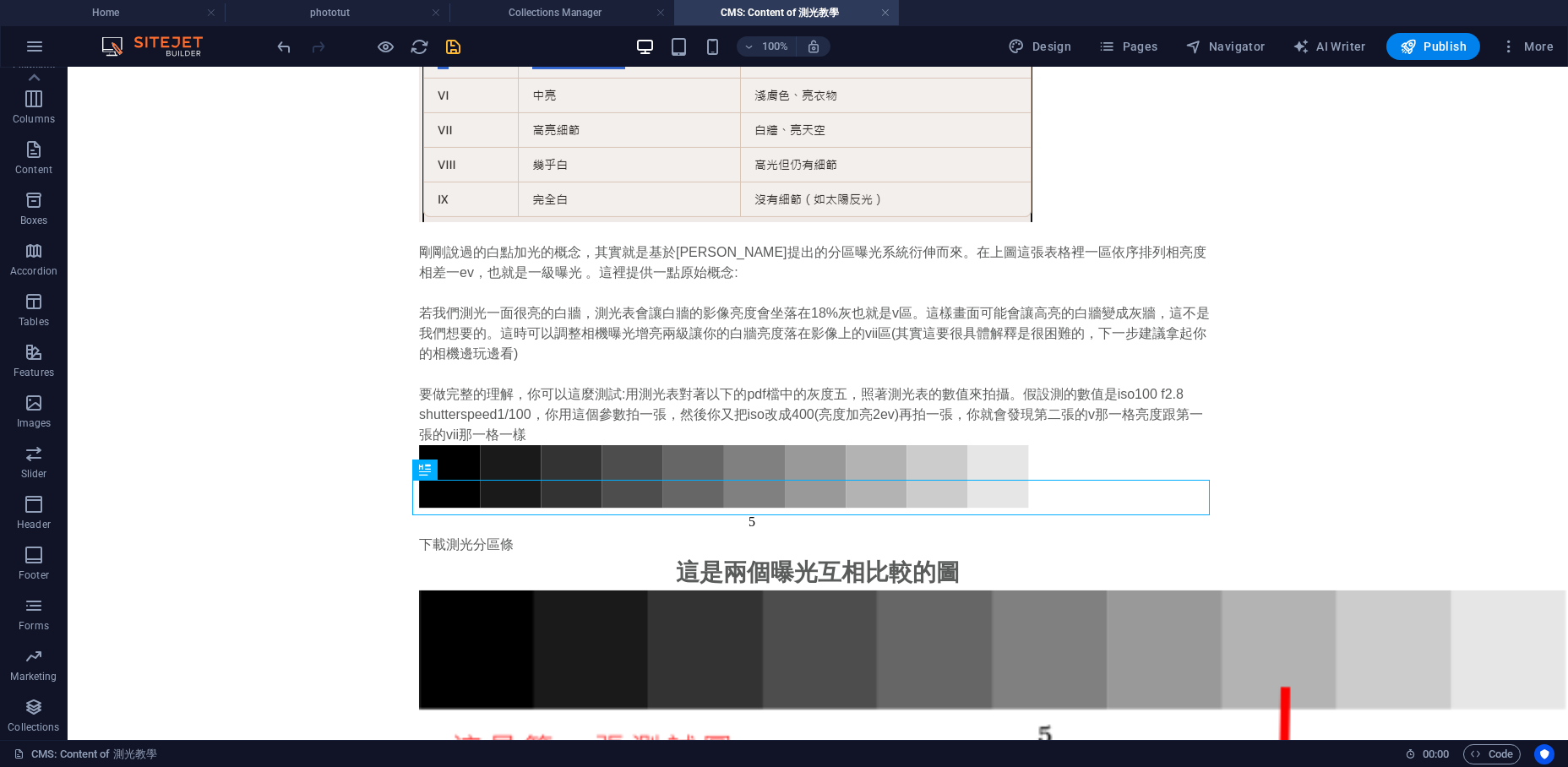
scroll to position [3136, 0]
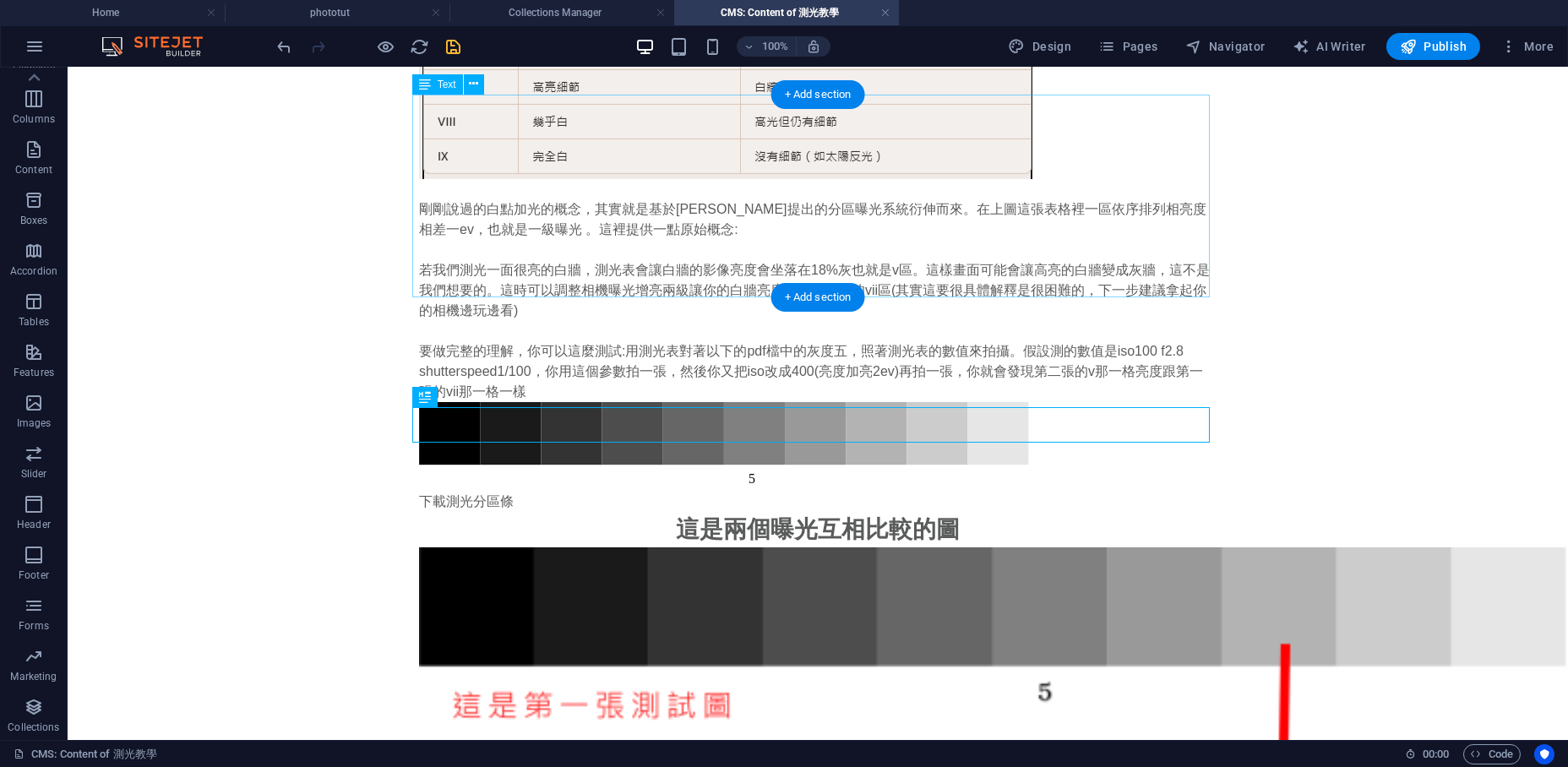
click at [508, 200] on div "剛剛說過的白點加光的概念，其實就是基於[PERSON_NAME]提出的分區曝光系統衍伸而來。在上圖這張表格裡一區依序排列相亮度相差一ev，也就是一級曝光 。這…" at bounding box center [818, 301] width 798 height 203
click at [507, 200] on div "剛剛說過的白點加光的概念，其實就是基於[PERSON_NAME]提出的分區曝光系統衍伸而來。在上圖這張表格裡一區依序排列相亮度相差一ev，也就是一級曝光 。這…" at bounding box center [818, 301] width 798 height 203
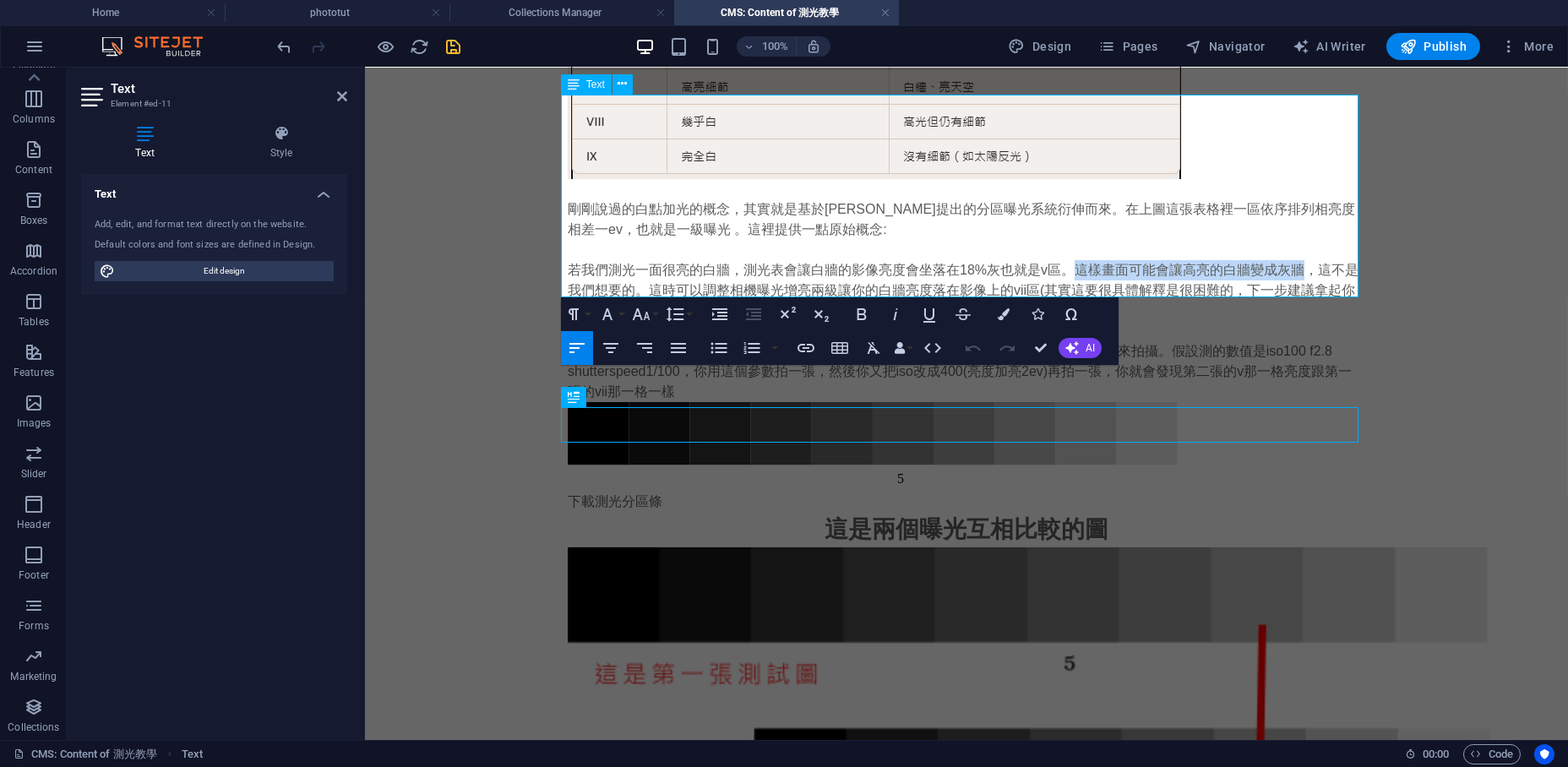
drag, startPoint x: 1087, startPoint y: 161, endPoint x: 1292, endPoint y: 165, distance: 205.0
click at [1292, 260] on p "若我們測光一面很亮的白牆，測光表會讓白牆的影像亮度會坐落在18%灰也就是v區。這樣畫面可能會讓高亮的白牆變成灰牆，這不是我們想要的。這時可以調整相機曝光增亮兩…" at bounding box center [966, 291] width 798 height 61
click at [767, 341] on p "要做完整的理解，你可以這麼測試:用測光表對著以下的pdf檔中的灰度五，照著測光表的數值來拍攝。假設測的數值是iso100 f2.8 shutterspeed1…" at bounding box center [966, 372] width 798 height 61
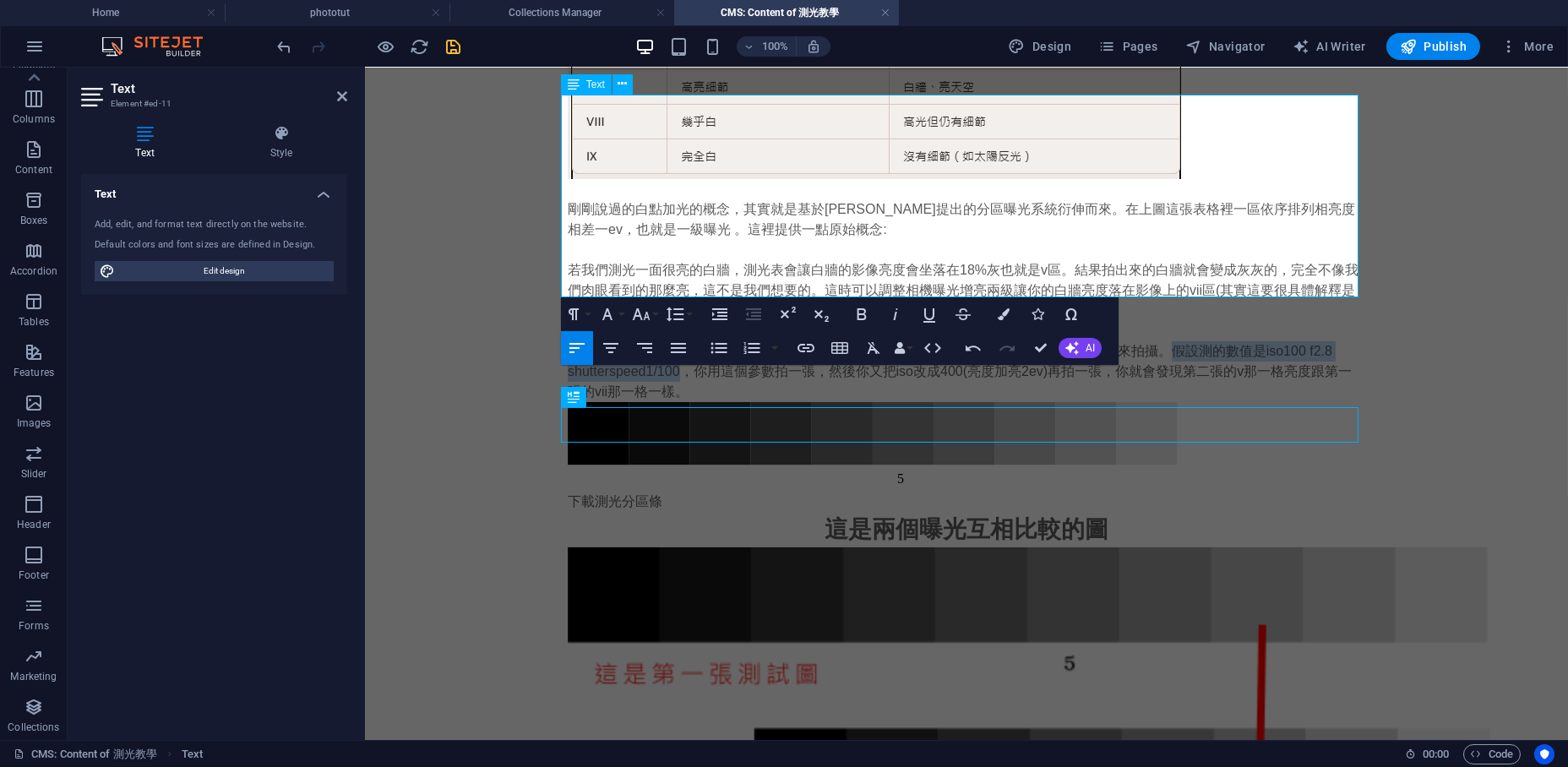
drag, startPoint x: 673, startPoint y: 268, endPoint x: 1158, endPoint y: 249, distance: 485.4
click at [1158, 341] on p "要做完整的理解，你可以這麼測試:用測光表對著以下的pdf檔中的灰度五，照著測光表的數值來拍攝。假設測的數值是iso100 f2.8 shutterspeed1…" at bounding box center [966, 372] width 798 height 61
drag, startPoint x: 681, startPoint y: 266, endPoint x: 809, endPoint y: 274, distance: 128.2
click at [809, 341] on p "要做完整的理解，你可以這麼測試:用測光表對著以下的pdf檔中的灰度五，照著測光表的數值來拍攝。假設測的數值是iso100 f2.8 shutterspeed1…" at bounding box center [966, 372] width 798 height 61
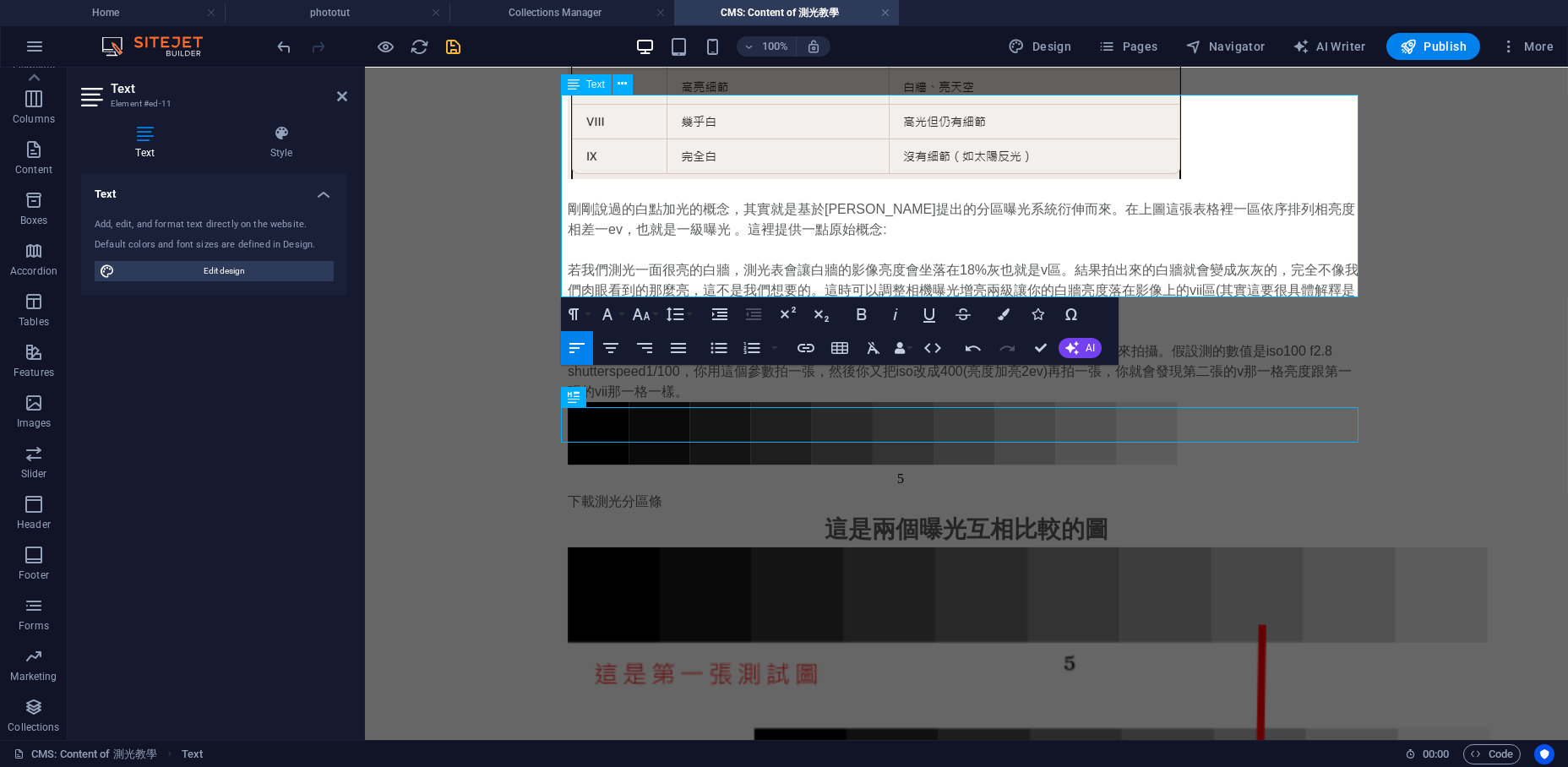
click at [681, 341] on p "要做完整的理解，你可以這麼測試:用測光表對著以下的pdf檔中的灰度五，照著測光表的數值來拍攝。假設測的數值是iso100 f2.8 shutterspeed1…" at bounding box center [966, 372] width 798 height 61
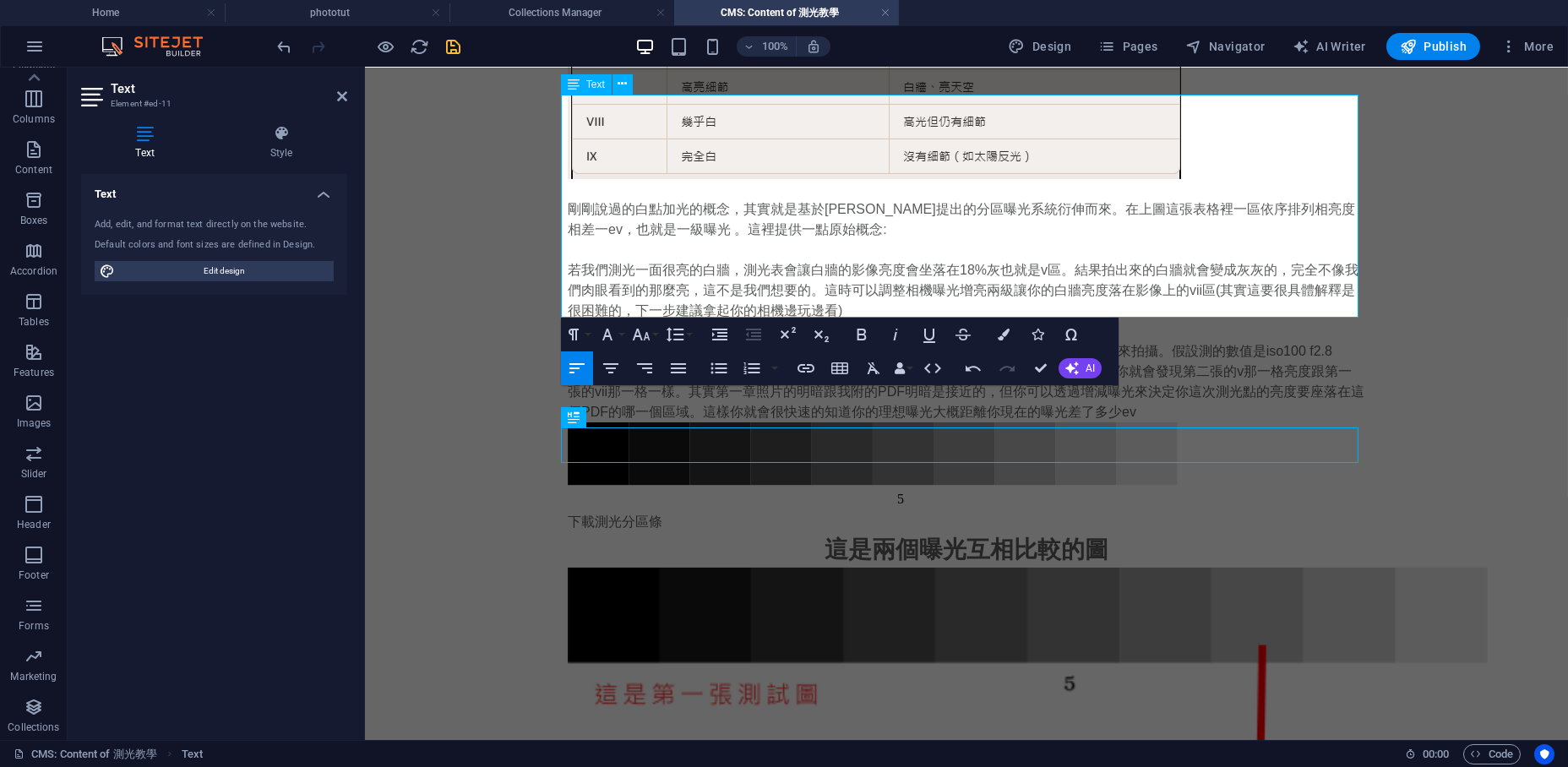
click at [744, 341] on p "要做完整的理解，你可以這麼測試:用測光表對著以下的pdf檔中的灰度五，照著測光表的數值來拍攝。假設測的數值是iso100 f2.8 shutterspeed1…" at bounding box center [966, 382] width 798 height 81
click at [749, 341] on p "要做完整的理解，你可以這麼測試:用測光表對著以下的pdf檔中的灰度五，照著測光表的數值來拍攝。假設測的數值是iso100 f2.8 shutterspeed1…" at bounding box center [966, 382] width 798 height 81
click at [1186, 341] on p "要做完整的理解，你可以這麼測試:用測光表對著以下的pdf檔中的灰度五，照著測光表的數值來拍攝。假設測的數值是iso100 f2.8 shutterspeed1…" at bounding box center [966, 382] width 798 height 81
click at [1199, 341] on p "要做完整的理解，你可以這麼測試:用測光表對著以下的pdf檔中的灰度五，照著測光表的數值來拍攝。假設測的數值是iso100 f2.8 shutterspeed1…" at bounding box center [966, 382] width 798 height 81
click at [1146, 341] on p "要做完整的理解，你可以這麼測試:用測光表對著以下的pdf檔中的灰度五，照著測光表的數值來拍攝。假設測的數值是iso100 f2.8 shutterspeed1…" at bounding box center [966, 382] width 798 height 81
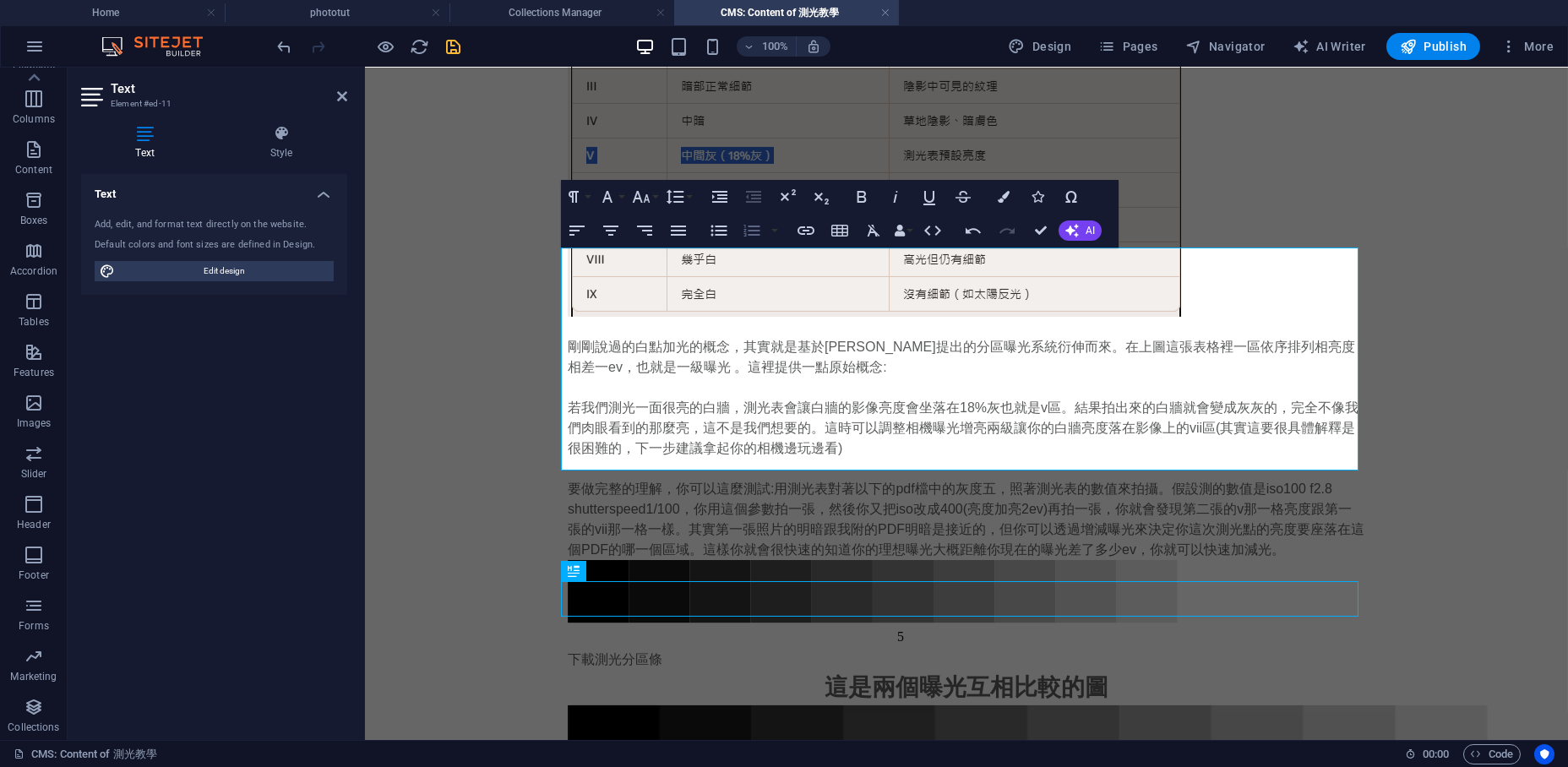
scroll to position [2980, 0]
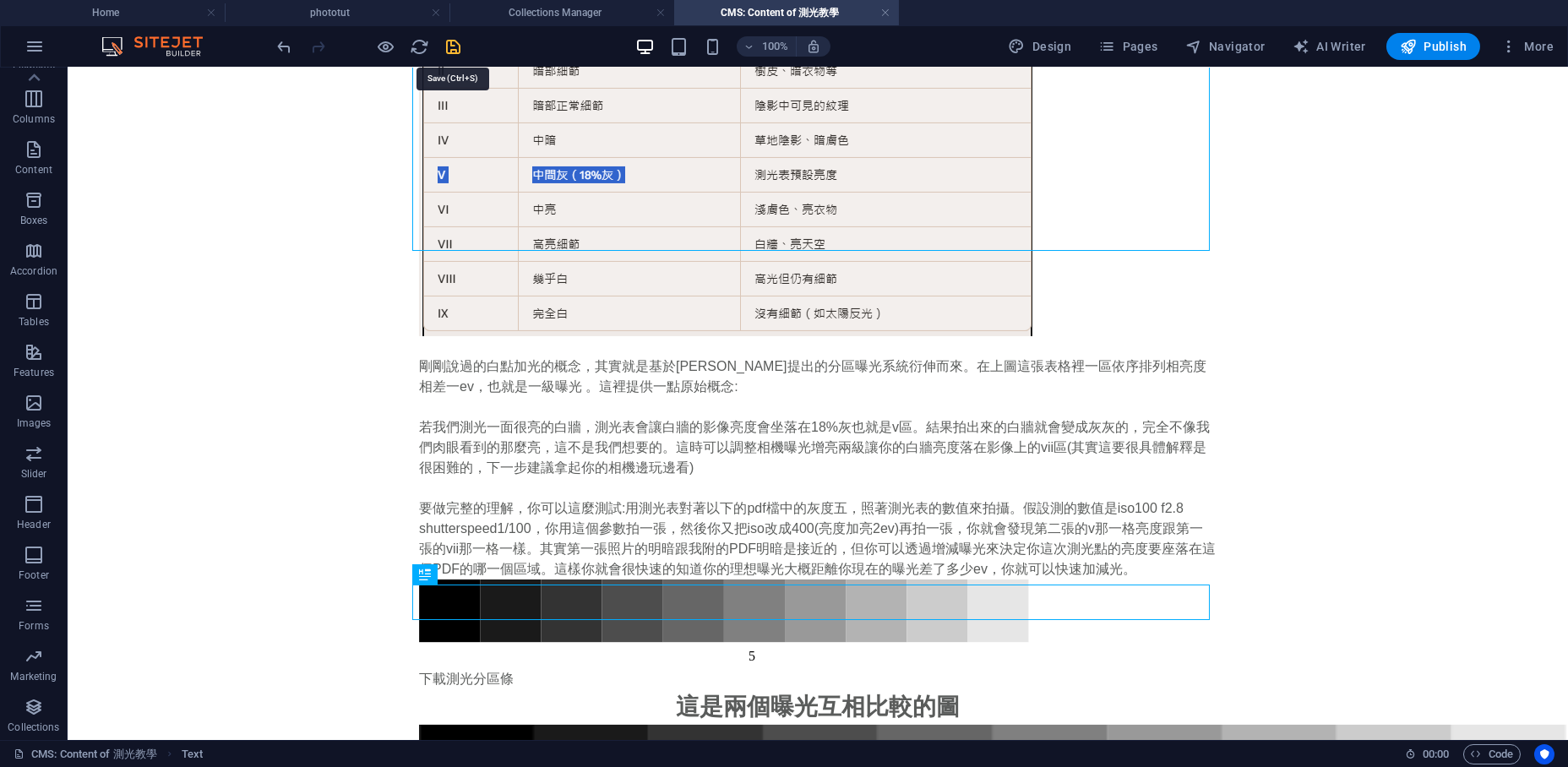
click at [450, 49] on icon "save" at bounding box center [455, 47] width 20 height 20
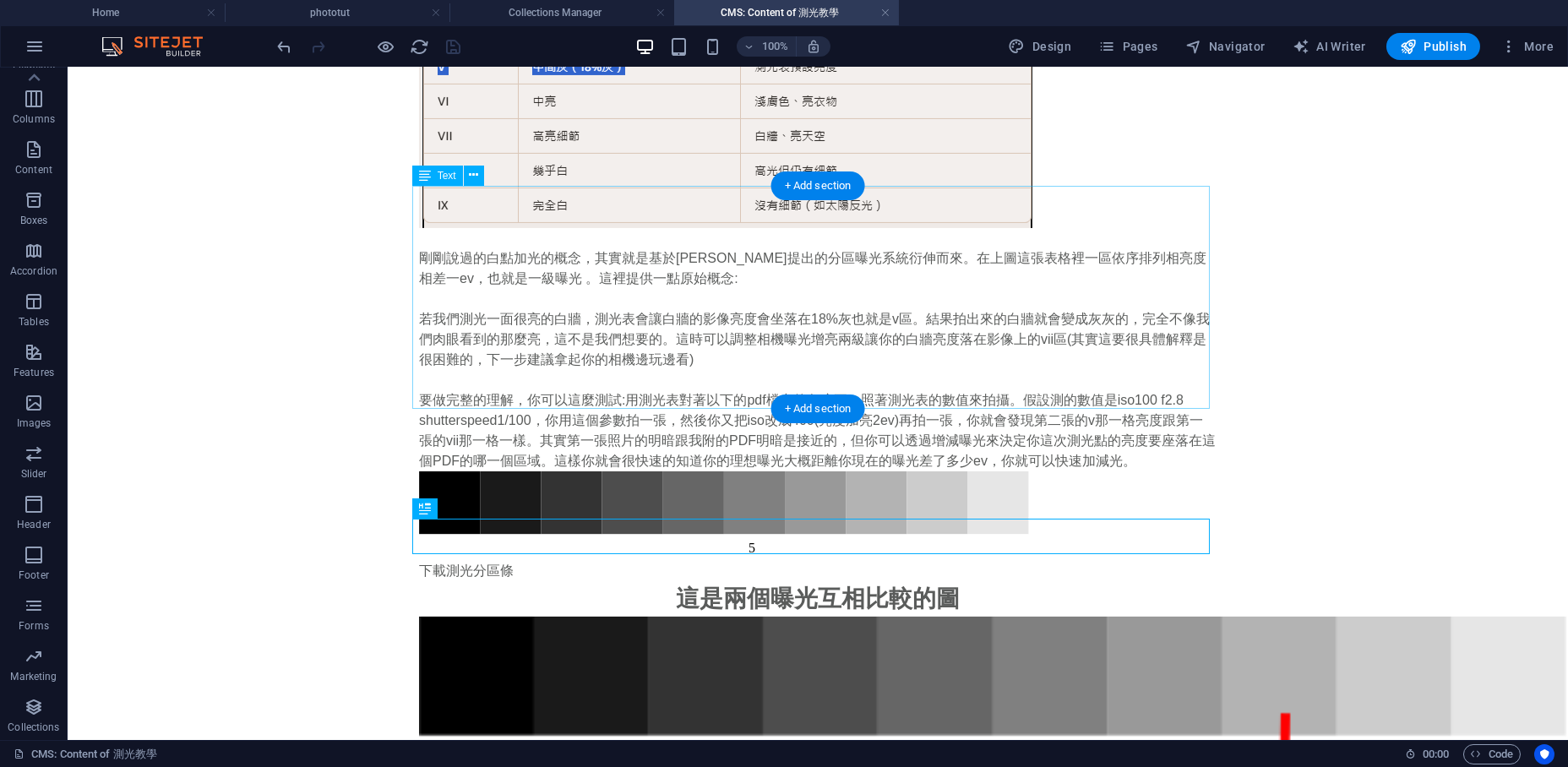
scroll to position [3157, 0]
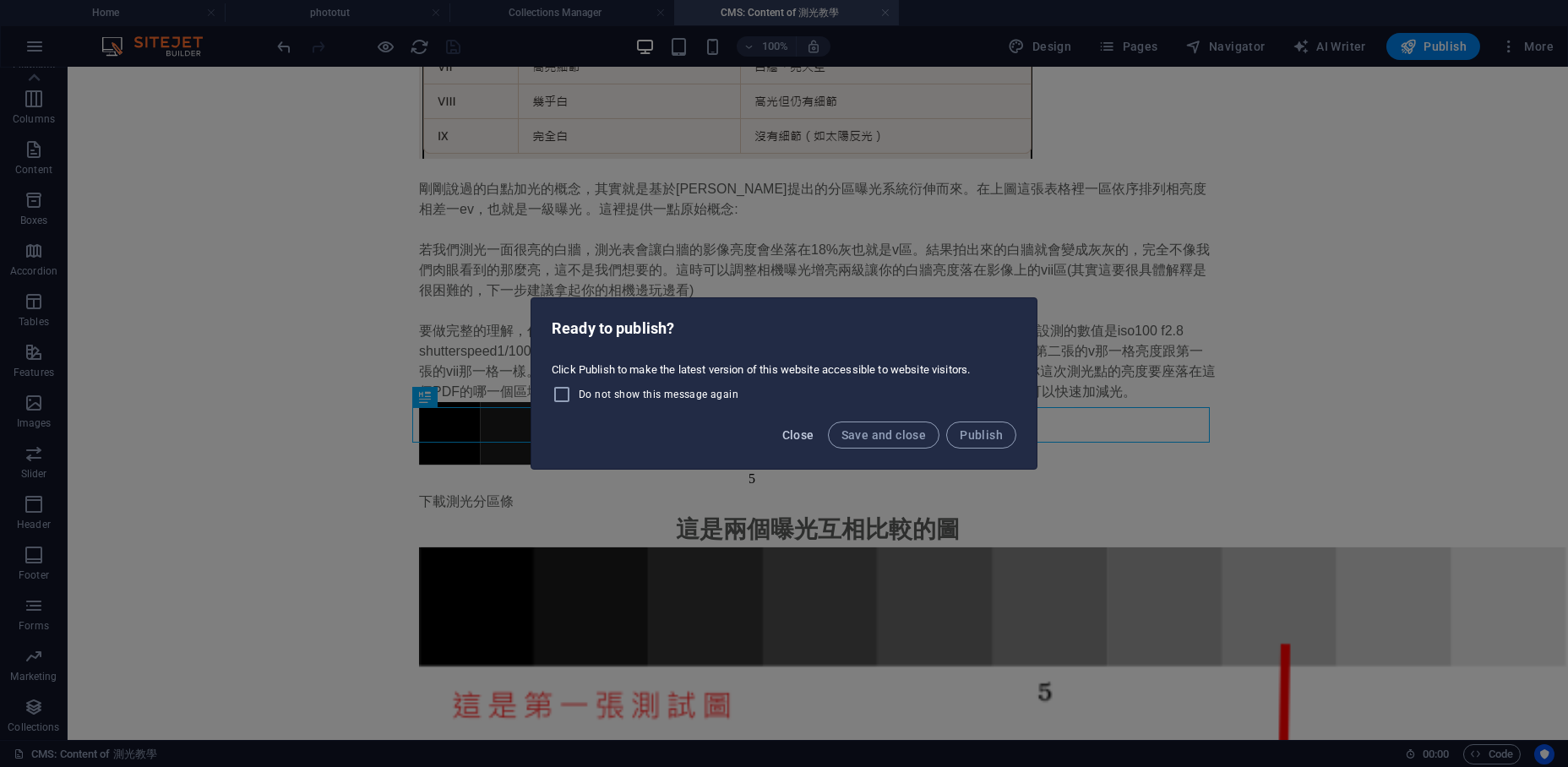
click at [789, 438] on span "Close" at bounding box center [798, 435] width 32 height 14
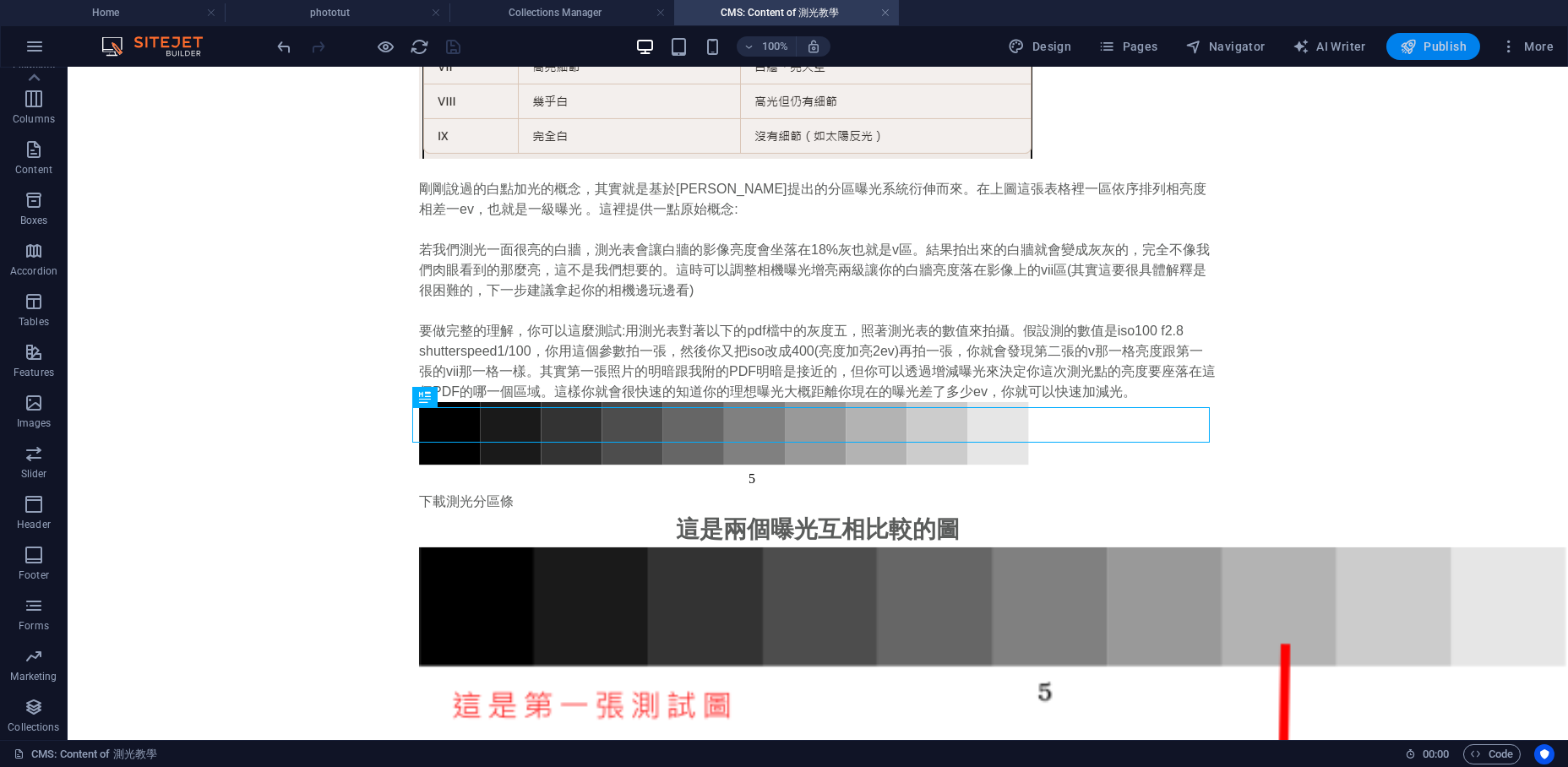
click at [1410, 44] on span "Publish" at bounding box center [1433, 46] width 67 height 17
click at [454, 41] on div at bounding box center [369, 47] width 189 height 27
click at [1410, 34] on button "Publish" at bounding box center [1433, 47] width 94 height 27
